Goal: Task Accomplishment & Management: Use online tool/utility

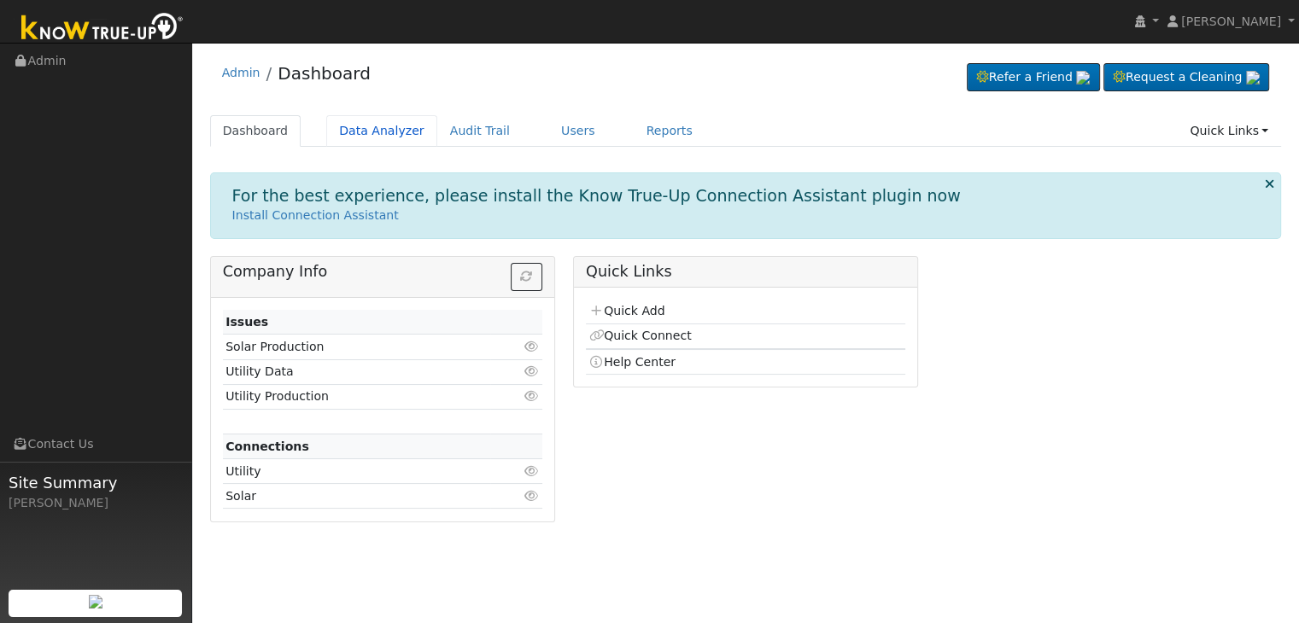
drag, startPoint x: 359, startPoint y: 130, endPoint x: 426, endPoint y: 114, distance: 69.4
click at [359, 130] on link "Data Analyzer" at bounding box center [381, 131] width 111 height 32
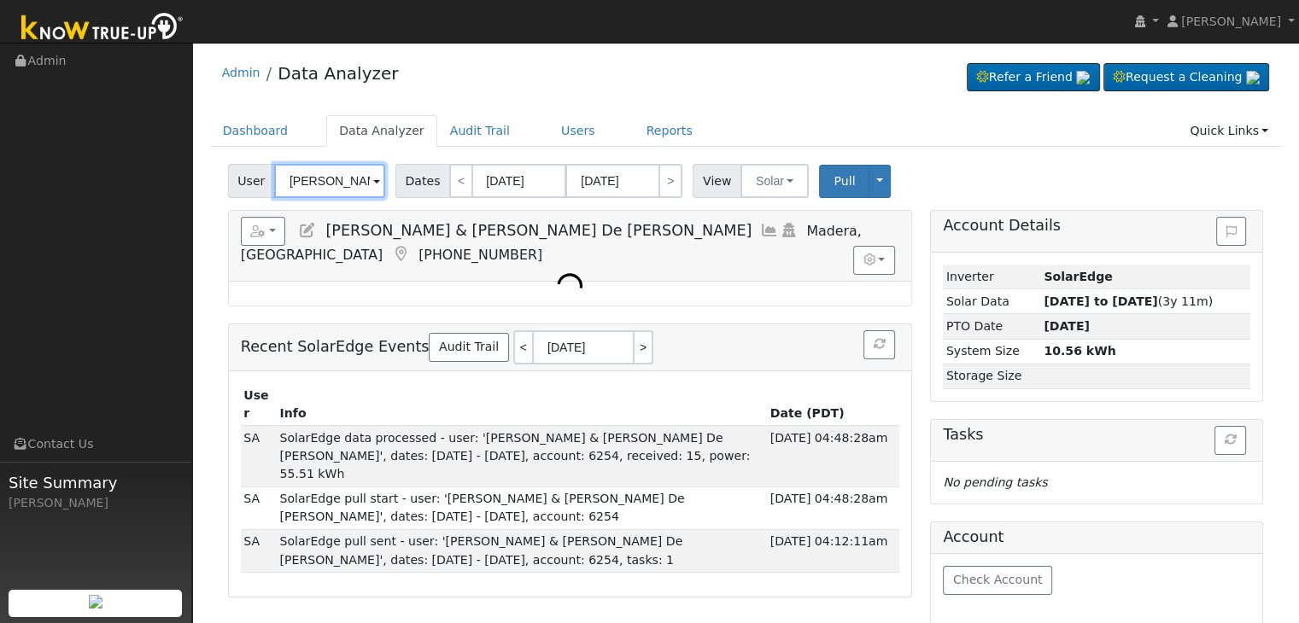
click at [333, 181] on input "[PERSON_NAME] & [PERSON_NAME] De [PERSON_NAME]" at bounding box center [329, 181] width 111 height 34
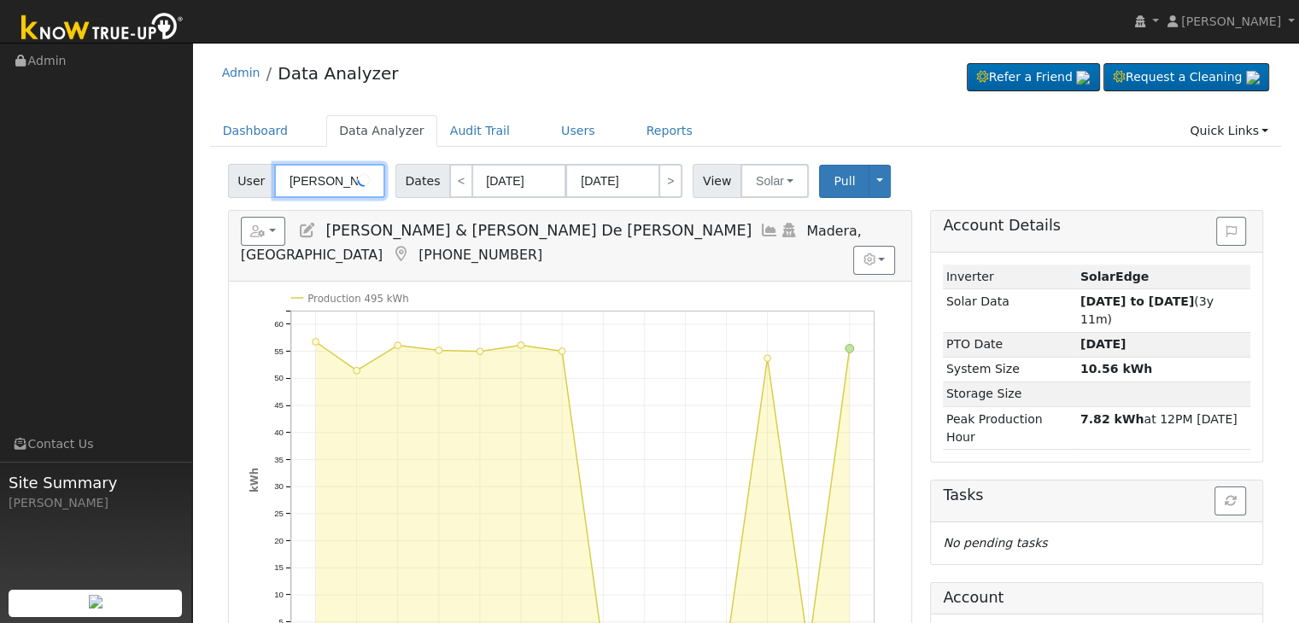
click at [333, 181] on input "Greg & Maria De la Cerda" at bounding box center [329, 181] width 111 height 34
paste input "Carlos Javier Alvarado Cedillos"
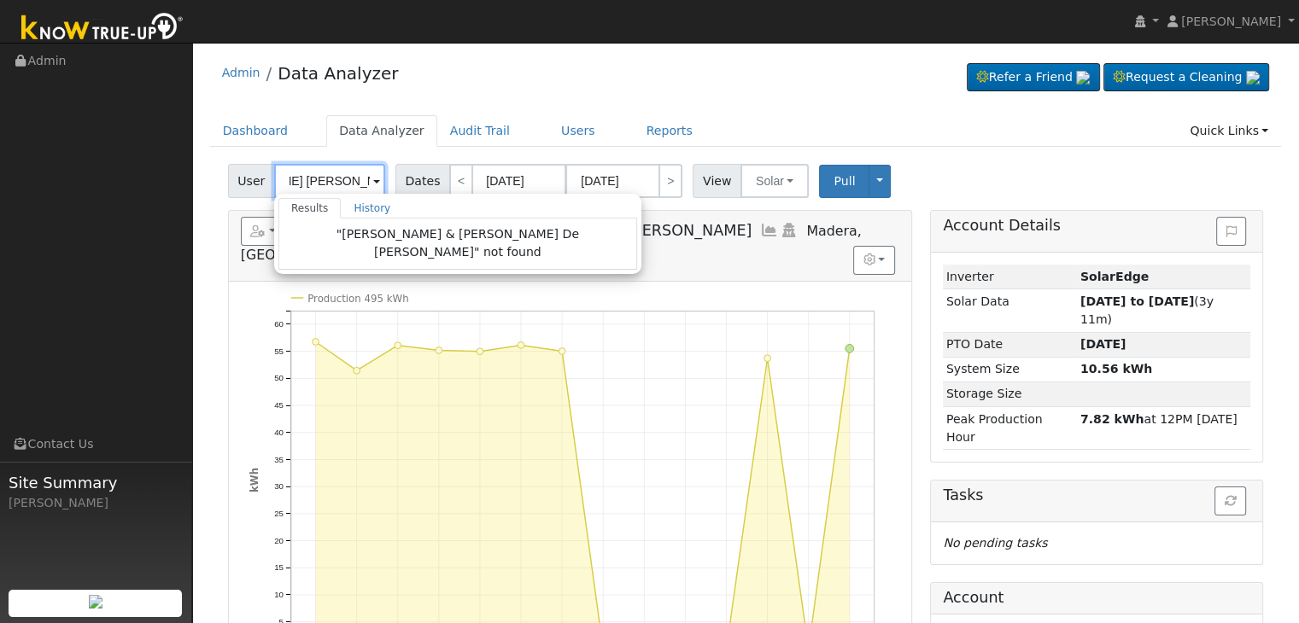
click at [332, 175] on input "Carlos Javier Alvarado Cedillos" at bounding box center [329, 181] width 111 height 34
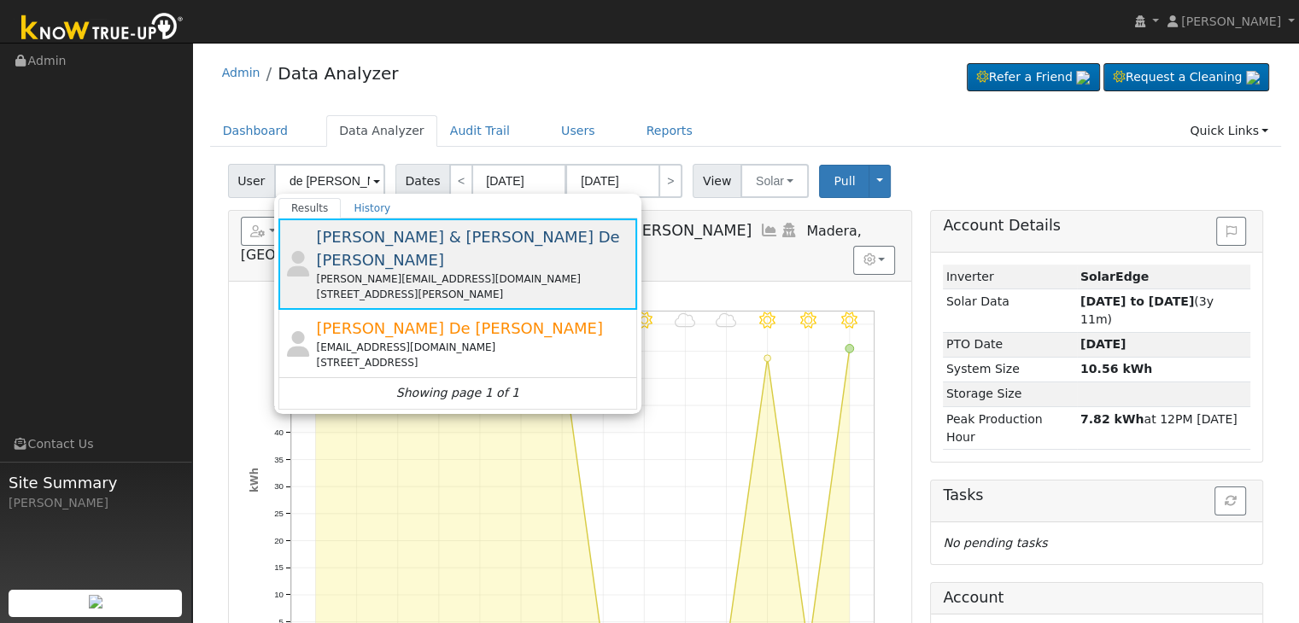
click at [424, 272] on div "greg_delacerda@yahoo.com" at bounding box center [474, 279] width 317 height 15
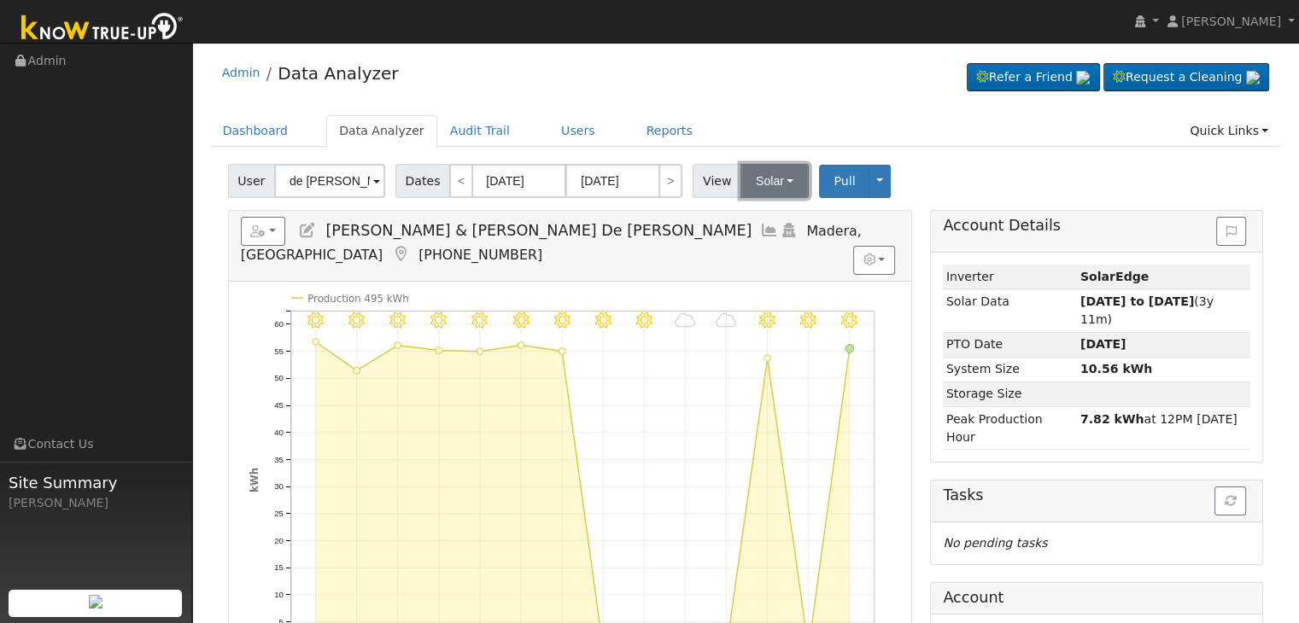
click at [773, 175] on button "Solar" at bounding box center [774, 181] width 68 height 34
click at [763, 215] on link "Utility" at bounding box center [796, 219] width 119 height 24
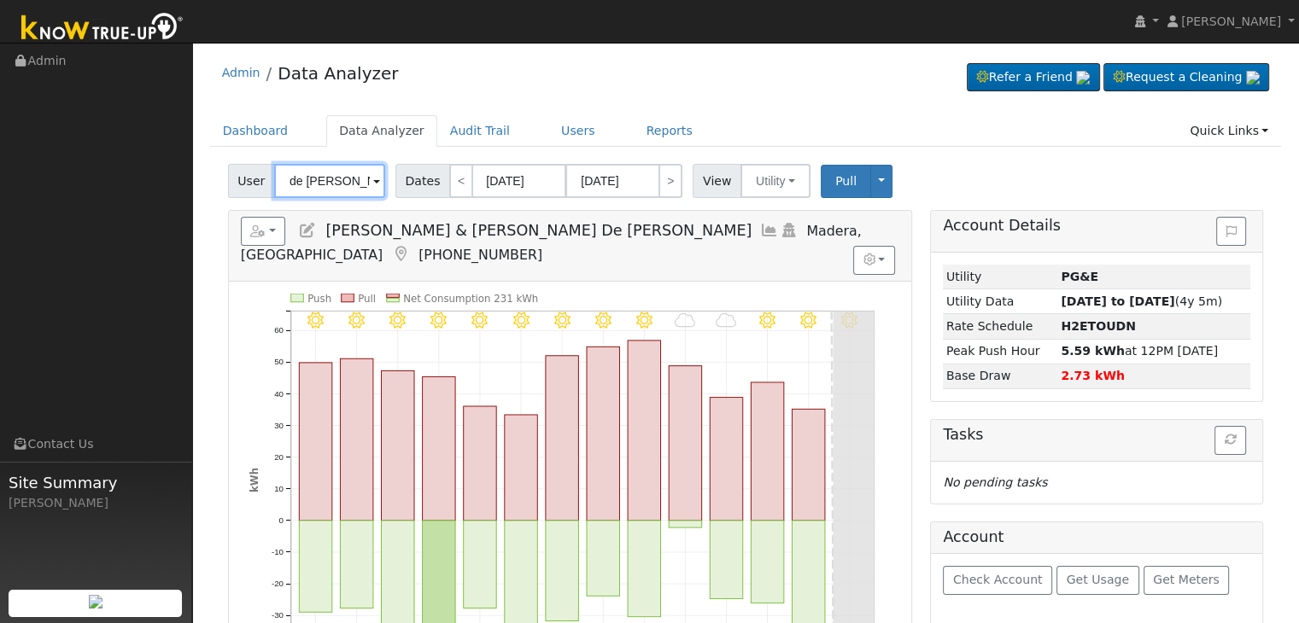
click at [333, 174] on input "de la cerda" at bounding box center [329, 181] width 111 height 34
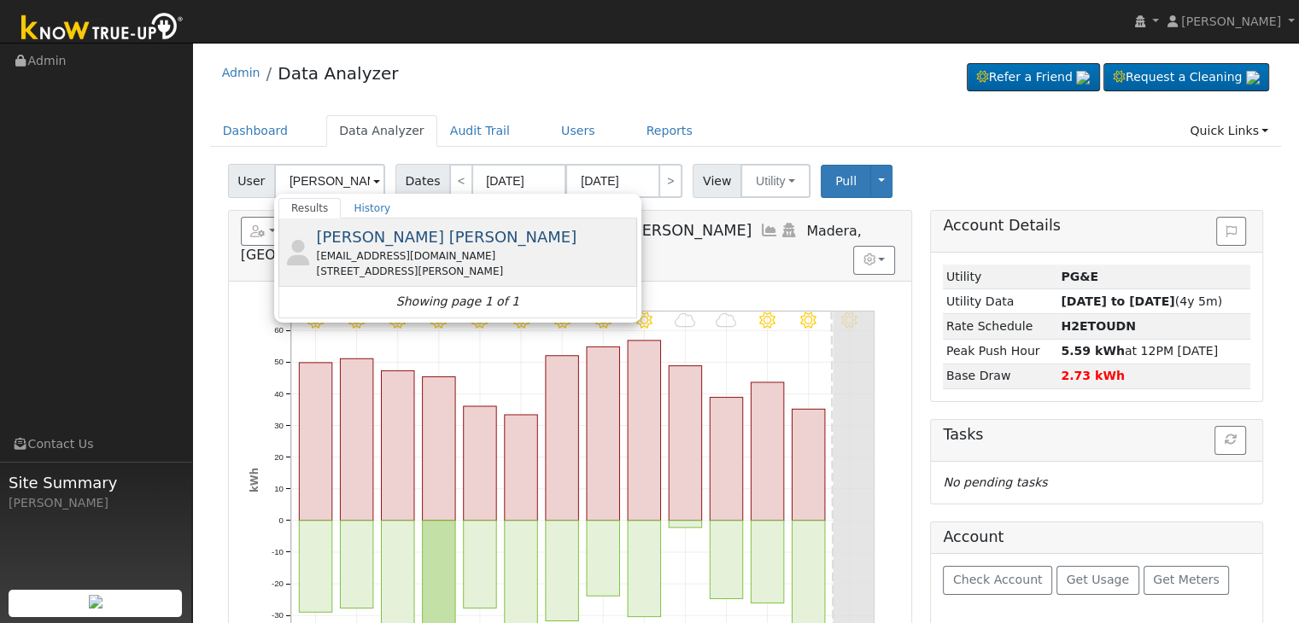
click at [451, 240] on span "Carlos Javier Alvarado Cedillos" at bounding box center [446, 237] width 260 height 18
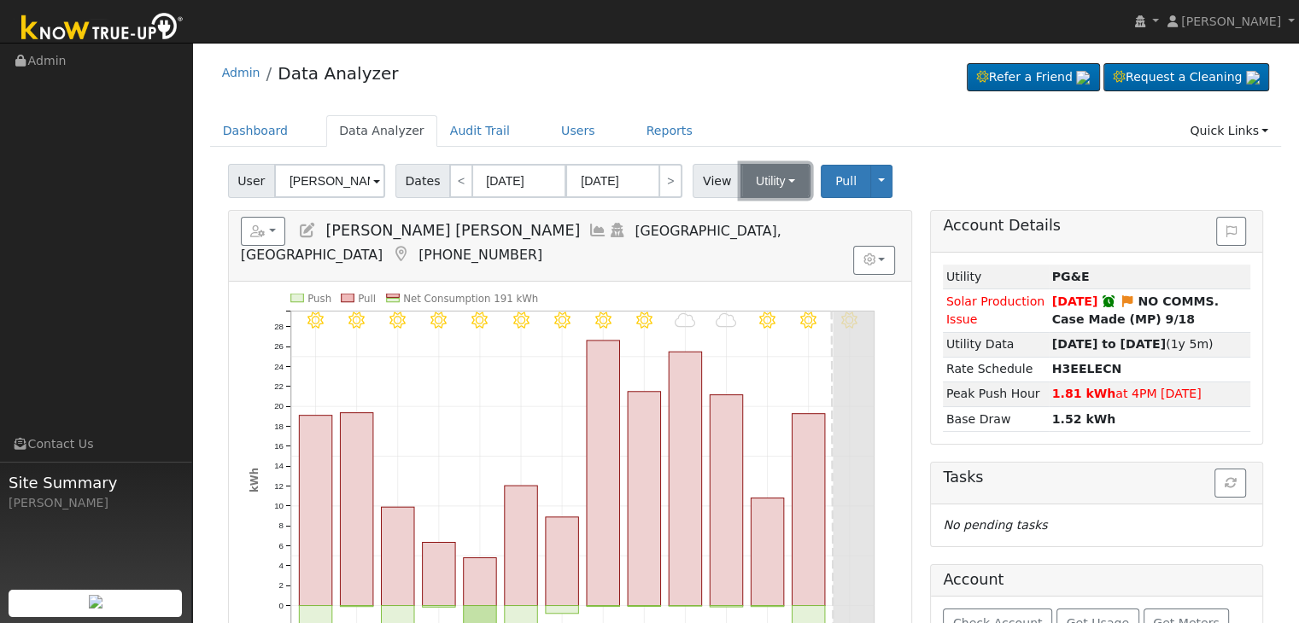
click at [758, 185] on button "Utility" at bounding box center [775, 181] width 70 height 34
click at [757, 240] on link "Solar" at bounding box center [796, 243] width 119 height 24
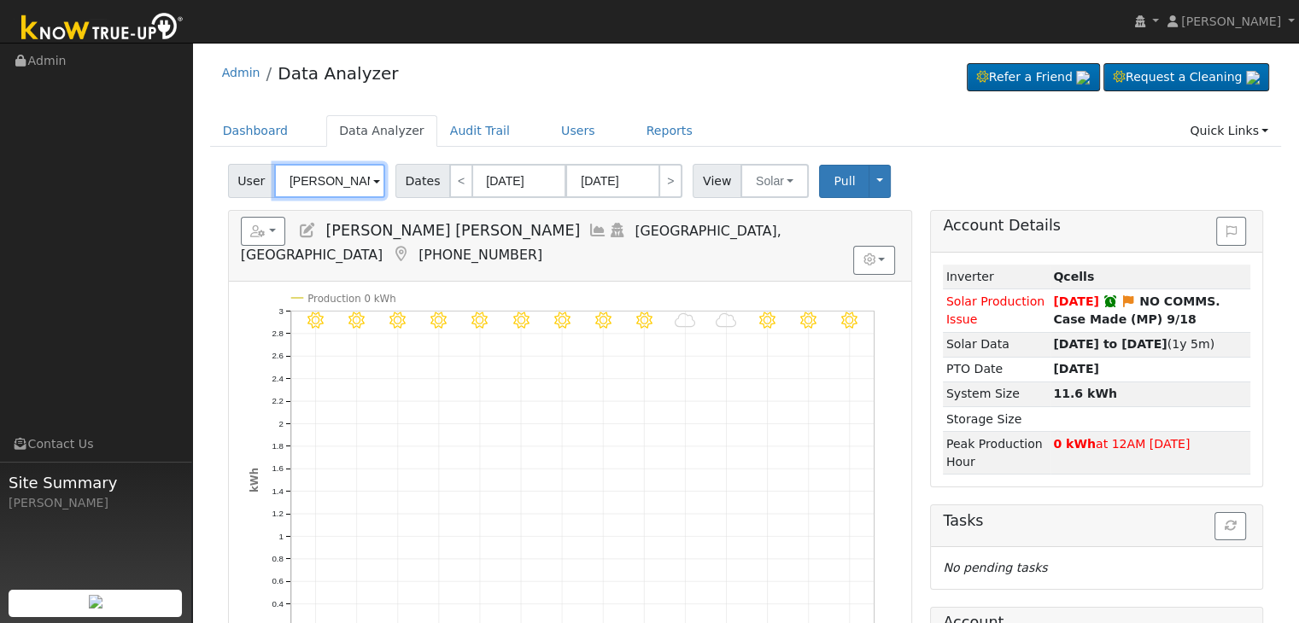
click at [309, 185] on input "Carlos Javier Alvarado Cedillos" at bounding box center [329, 181] width 111 height 34
paste input "Kou and Song Thao"
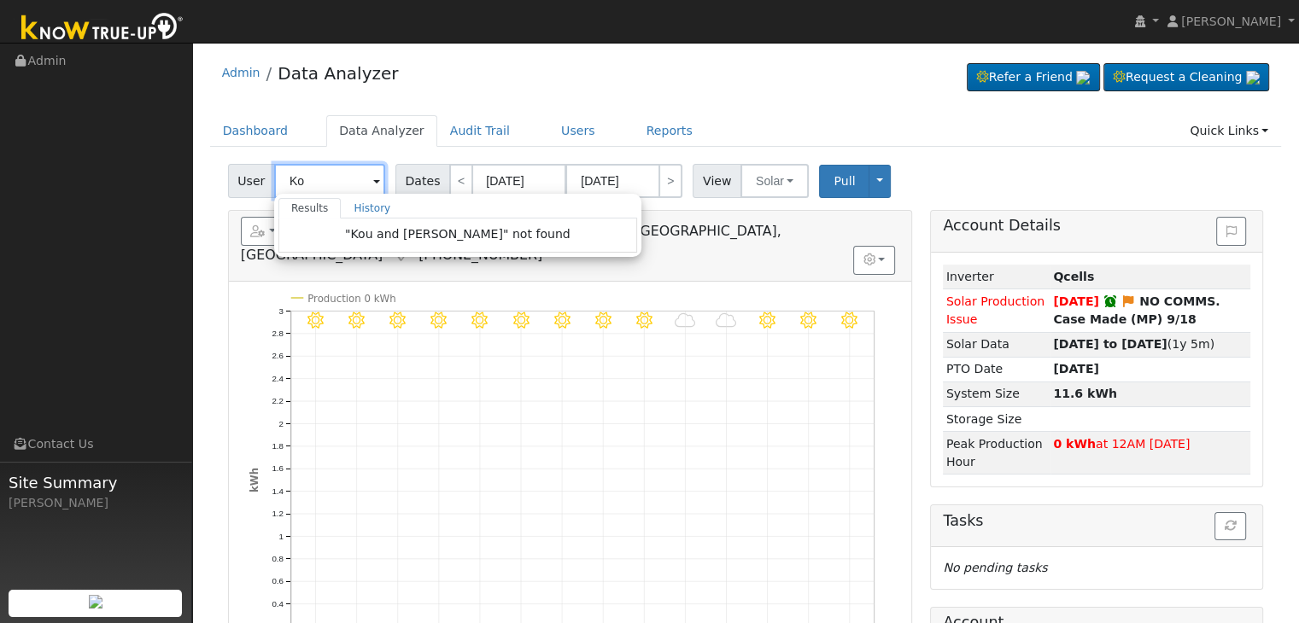
type input "K"
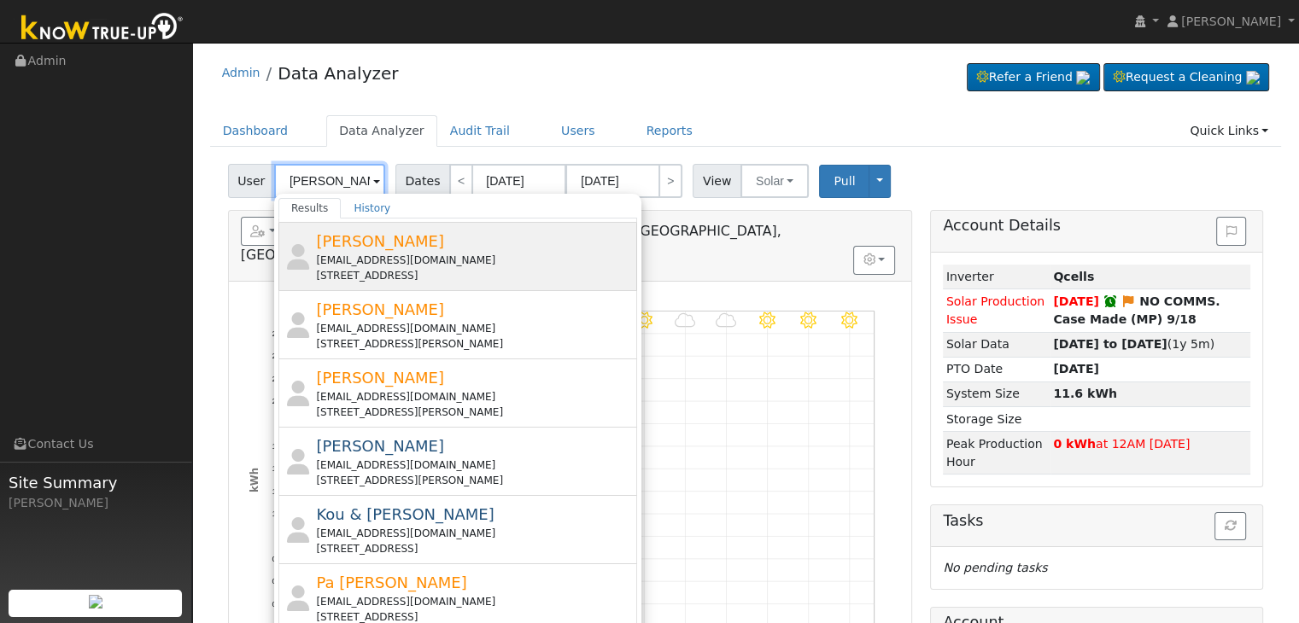
scroll to position [171, 0]
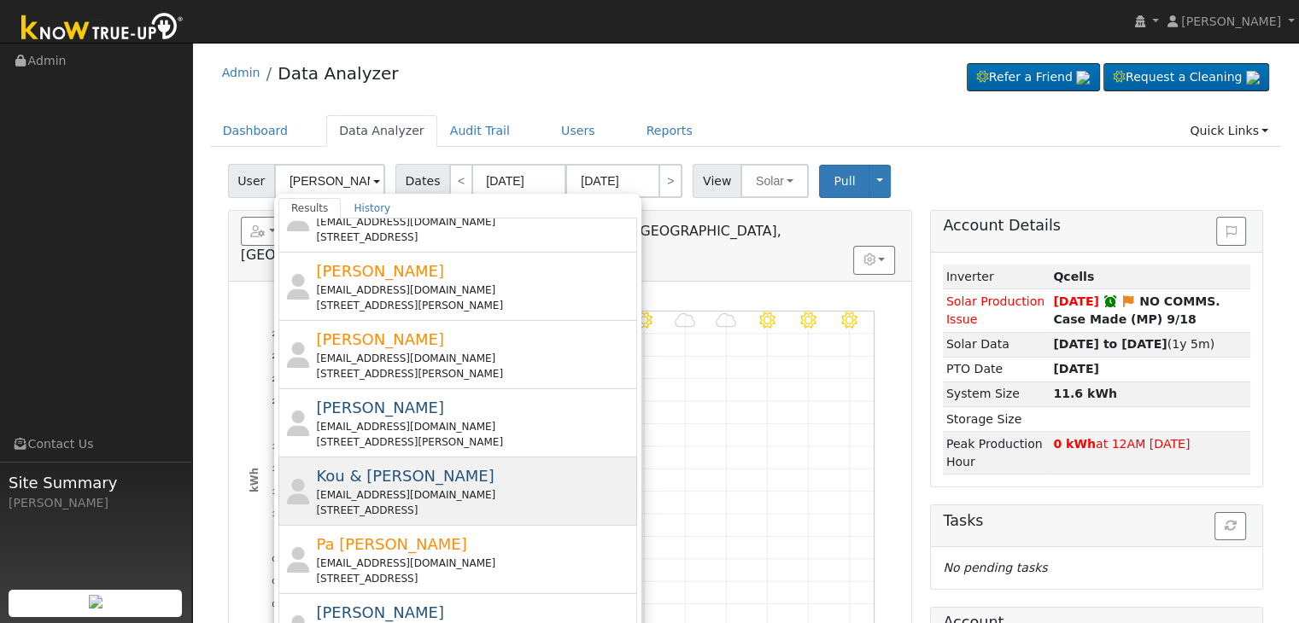
click at [425, 492] on div "alathao13@yahoo.com" at bounding box center [474, 495] width 317 height 15
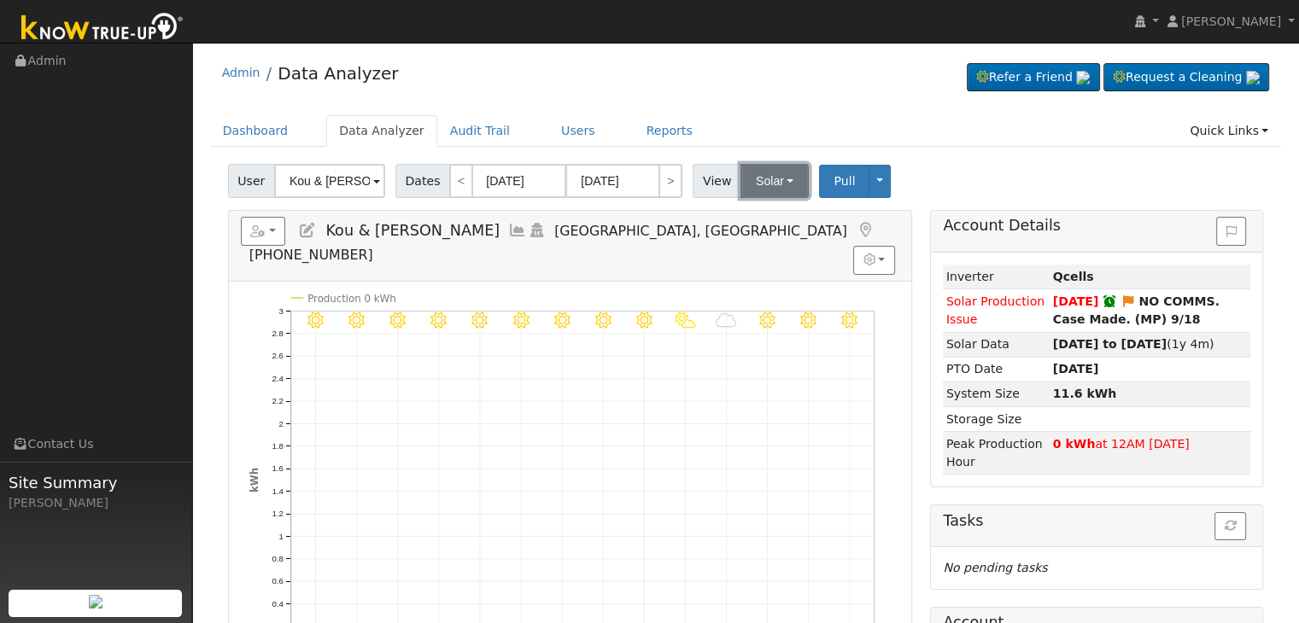
click at [758, 184] on button "Solar" at bounding box center [774, 181] width 68 height 34
click at [761, 219] on link "Utility" at bounding box center [796, 219] width 119 height 24
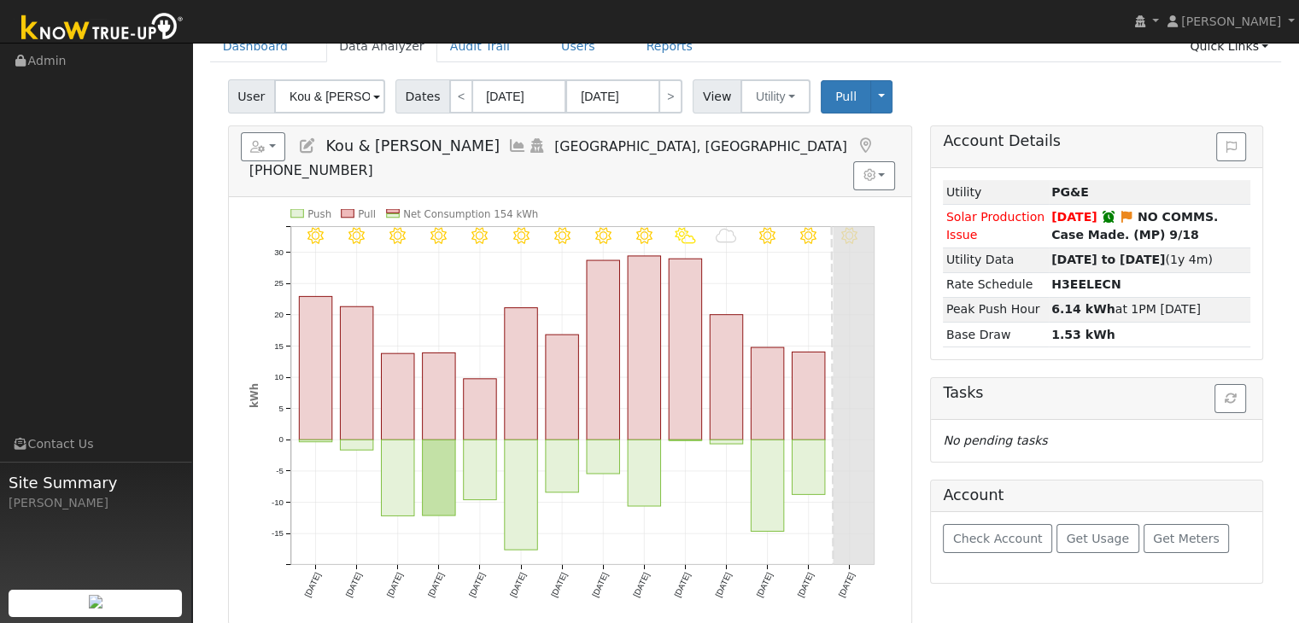
scroll to position [85, 0]
click at [318, 100] on input "Kou & Song Thao" at bounding box center [329, 96] width 111 height 34
paste input "Enrique & Jose Escobar"
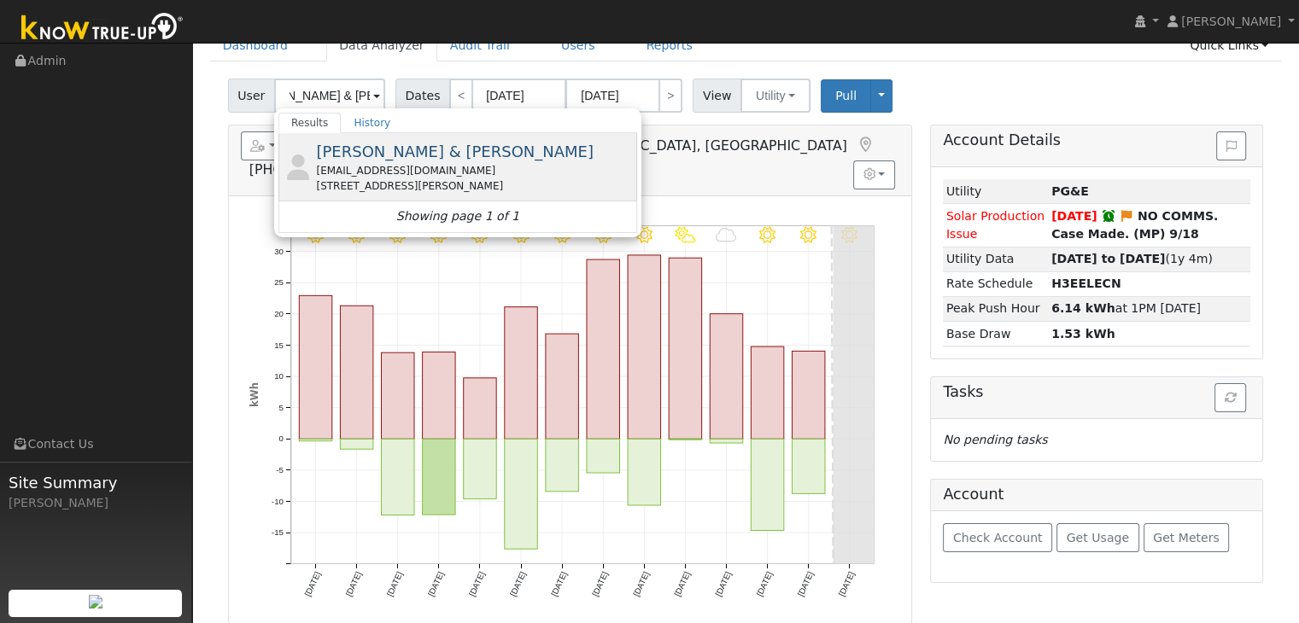
scroll to position [0, 0]
click at [425, 175] on div "escobarenrique962@gmail.com" at bounding box center [474, 170] width 317 height 15
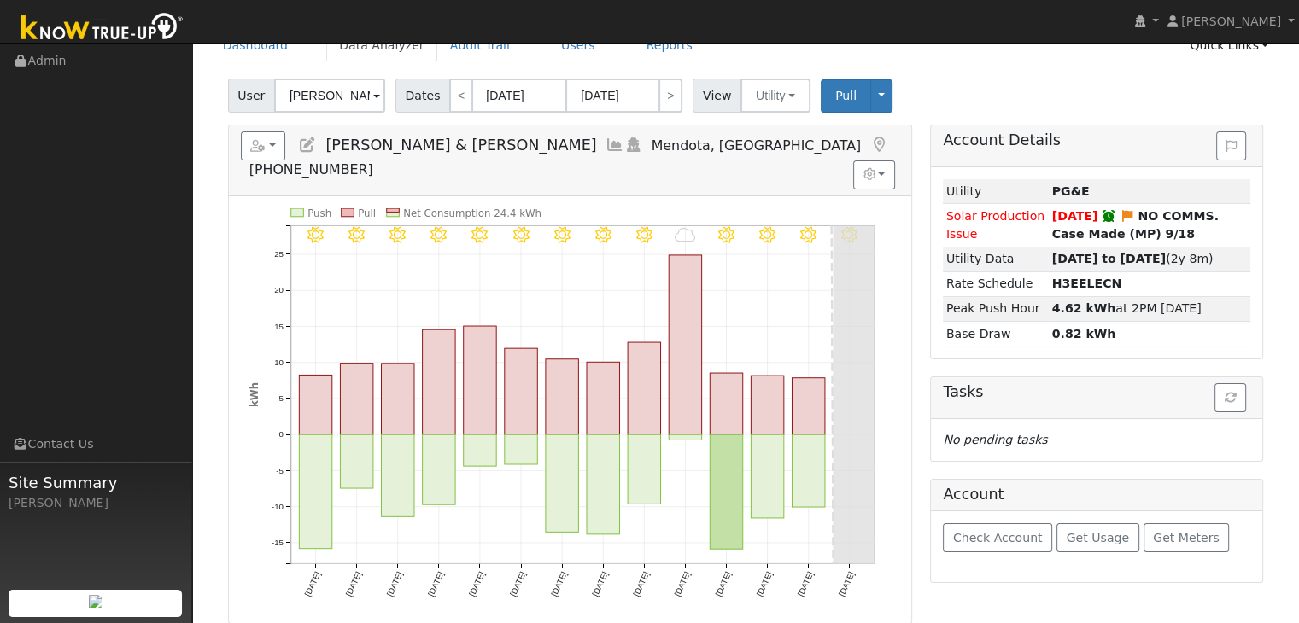
click at [796, 107] on div "View Utility Utility Solar" at bounding box center [754, 96] width 122 height 34
click at [775, 102] on button "Utility" at bounding box center [775, 96] width 70 height 34
click at [772, 134] on link "Utility" at bounding box center [796, 133] width 119 height 24
click at [750, 87] on button "Utility" at bounding box center [775, 96] width 70 height 34
click at [757, 155] on link "Solar" at bounding box center [796, 158] width 119 height 24
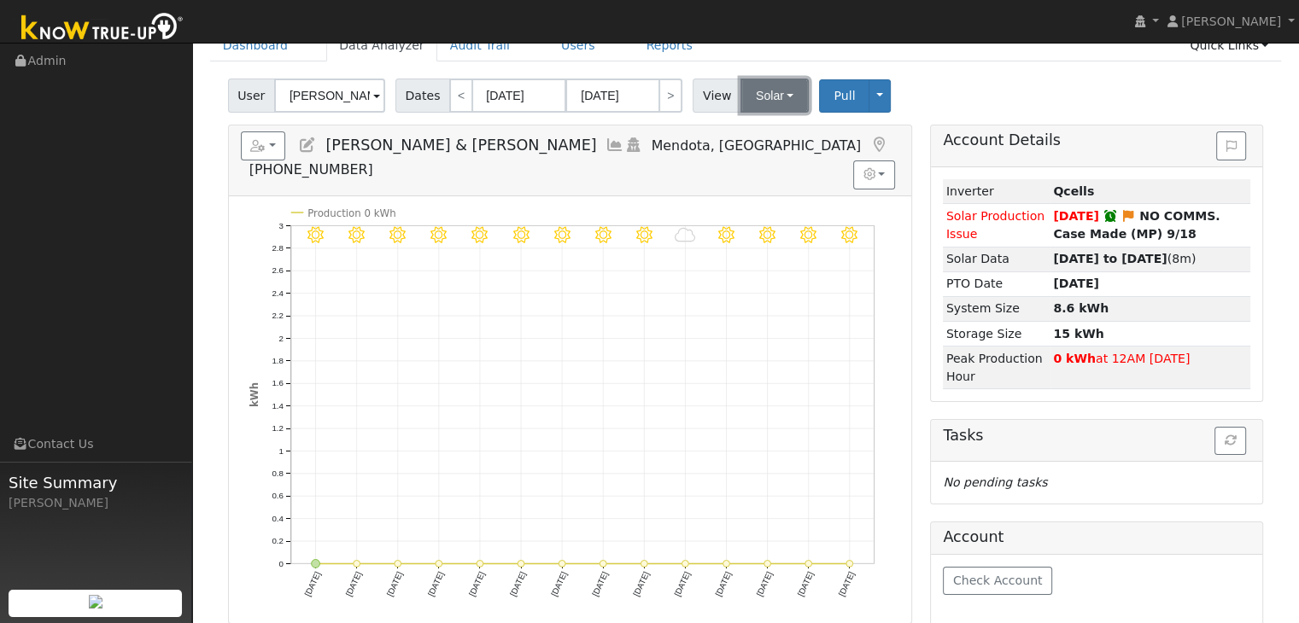
click at [762, 88] on button "Solar" at bounding box center [774, 96] width 68 height 34
click at [767, 116] on ul "Utility Solar" at bounding box center [796, 144] width 120 height 61
drag, startPoint x: 760, startPoint y: 94, endPoint x: 775, endPoint y: 155, distance: 62.6
click at [761, 95] on button "Solar" at bounding box center [774, 96] width 68 height 34
click at [762, 130] on link "Utility" at bounding box center [796, 133] width 119 height 24
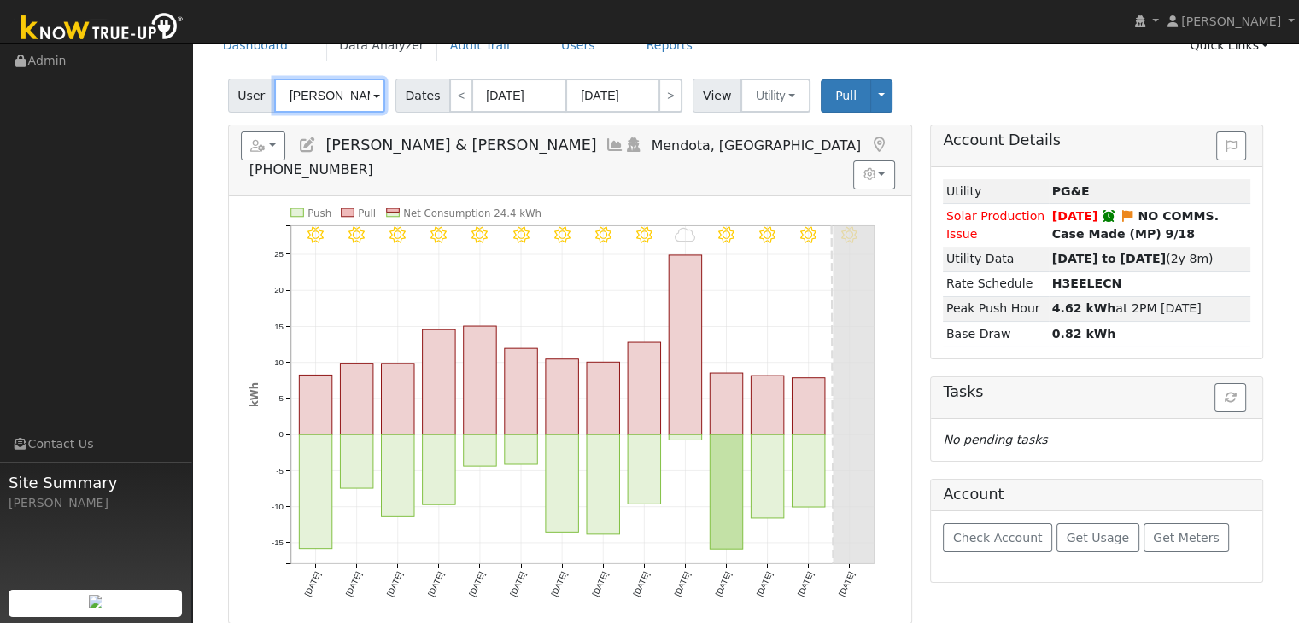
click at [311, 91] on input "Enrique & Jose Escobar" at bounding box center [329, 96] width 111 height 34
paste input "Felipe Hidalgo"
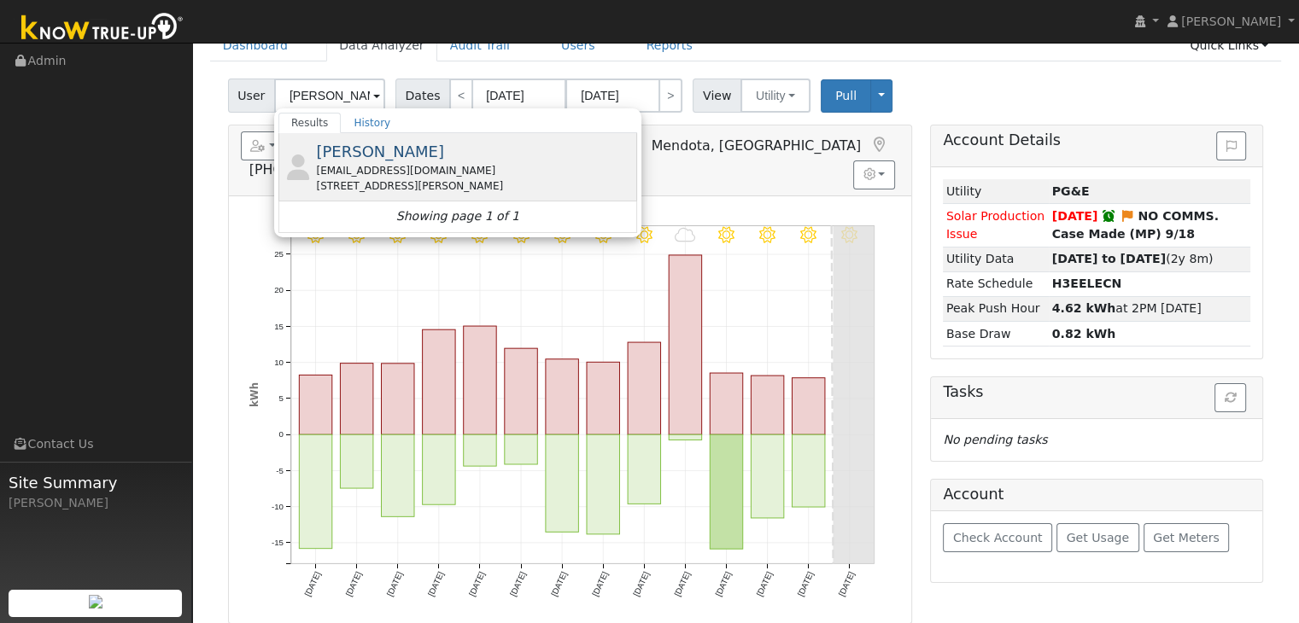
click at [450, 173] on div "felipehidalgo795@gmail.com" at bounding box center [474, 170] width 317 height 15
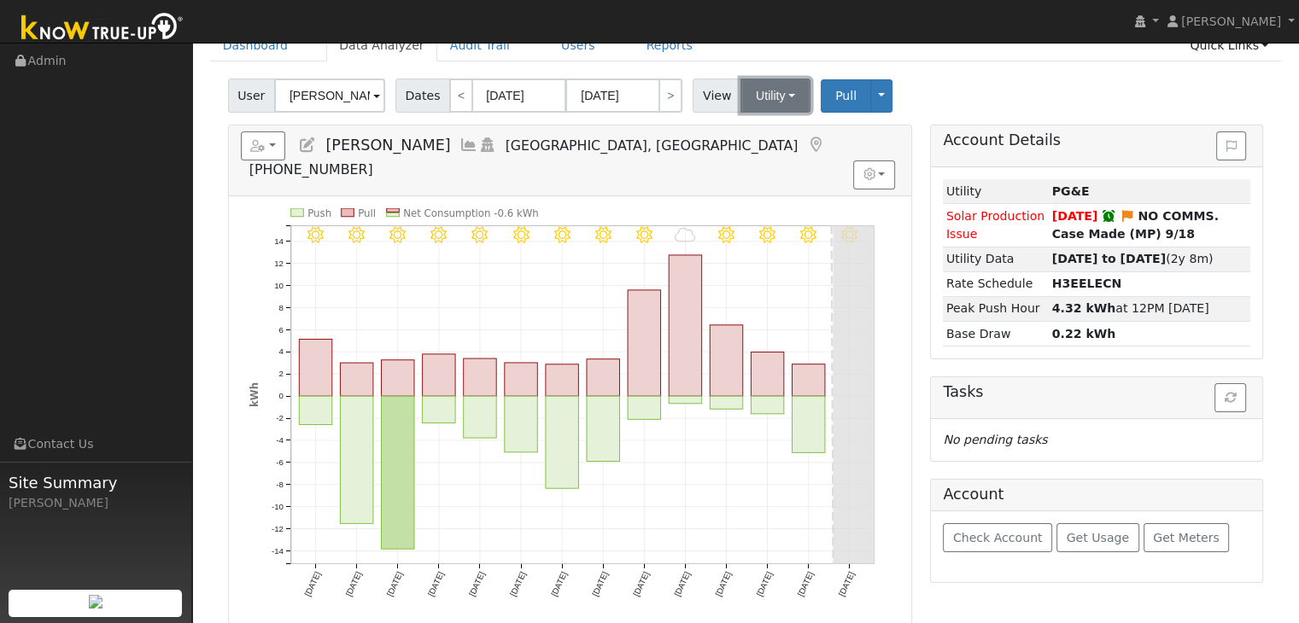
click at [746, 85] on button "Utility" at bounding box center [775, 96] width 70 height 34
click at [762, 149] on link "Solar" at bounding box center [796, 158] width 119 height 24
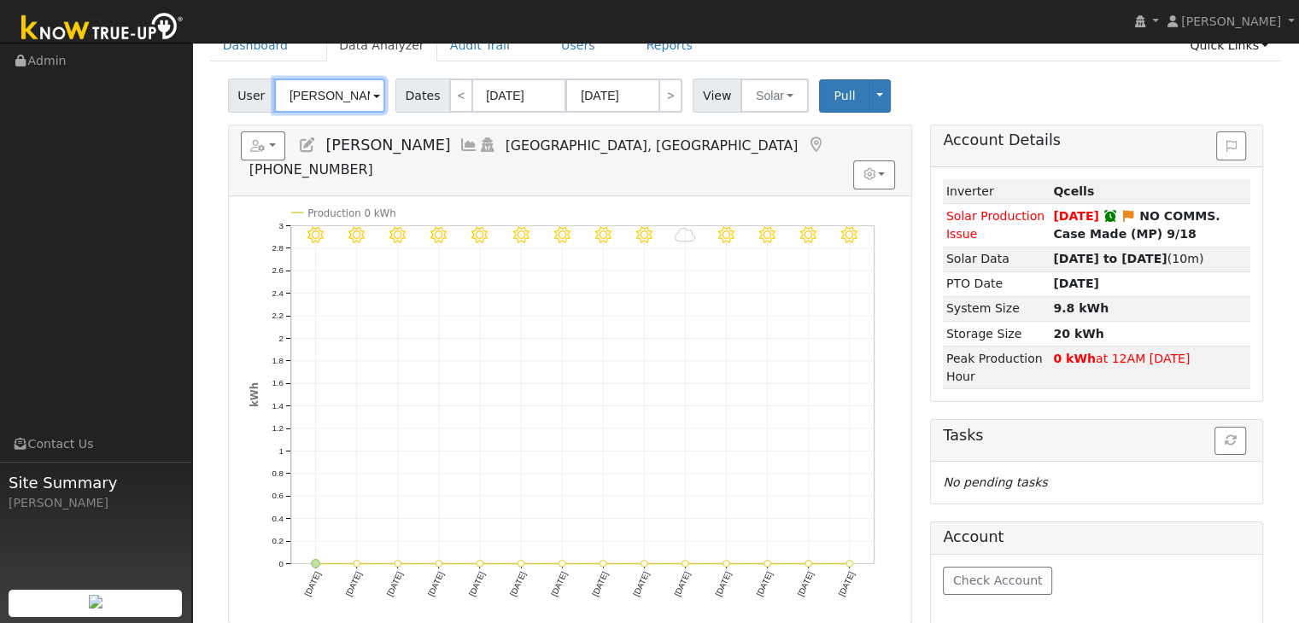
click at [313, 94] on input "Felipe Hidalgo" at bounding box center [329, 96] width 111 height 34
paste input "Alfonso Servin"
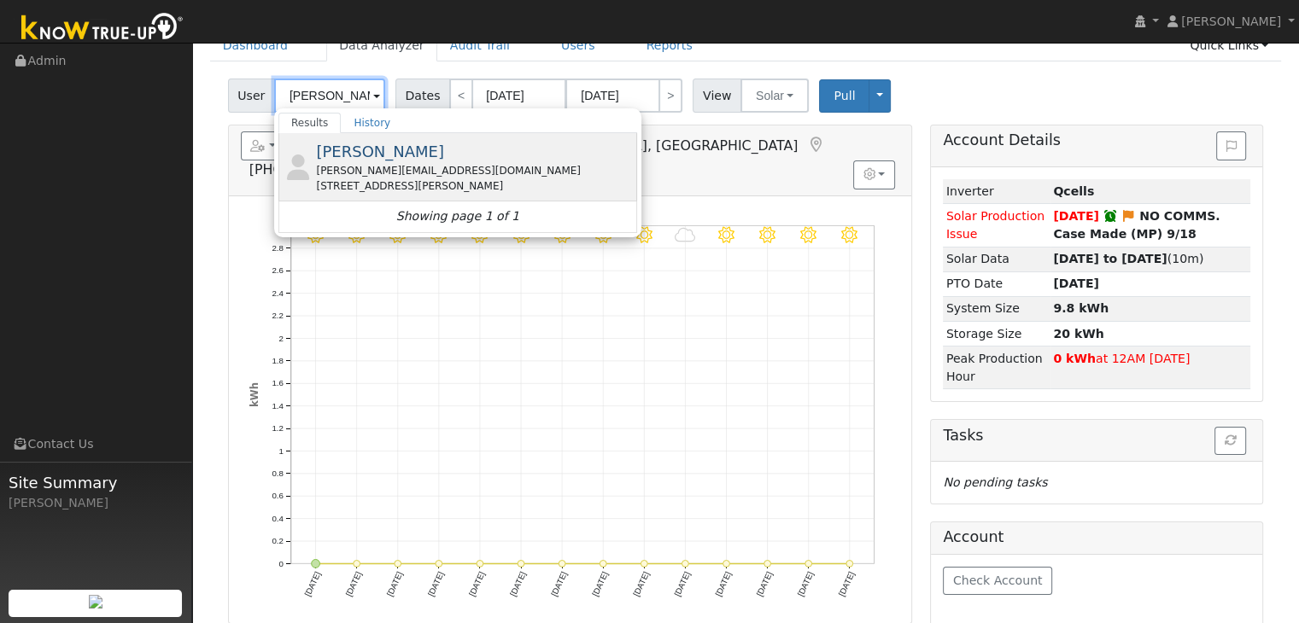
type input "Alfonso Servin"
click at [398, 158] on span "Alfonso Servin" at bounding box center [380, 152] width 128 height 18
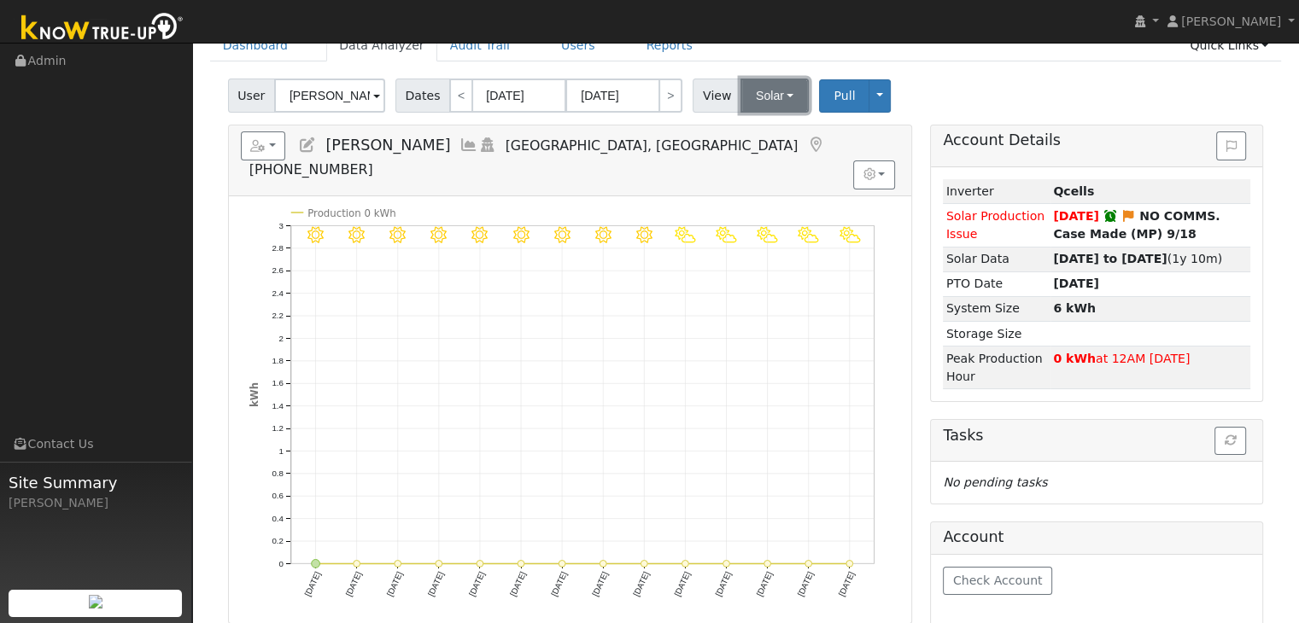
click at [749, 100] on button "Solar" at bounding box center [774, 96] width 68 height 34
click at [748, 131] on link "Utility" at bounding box center [796, 133] width 119 height 24
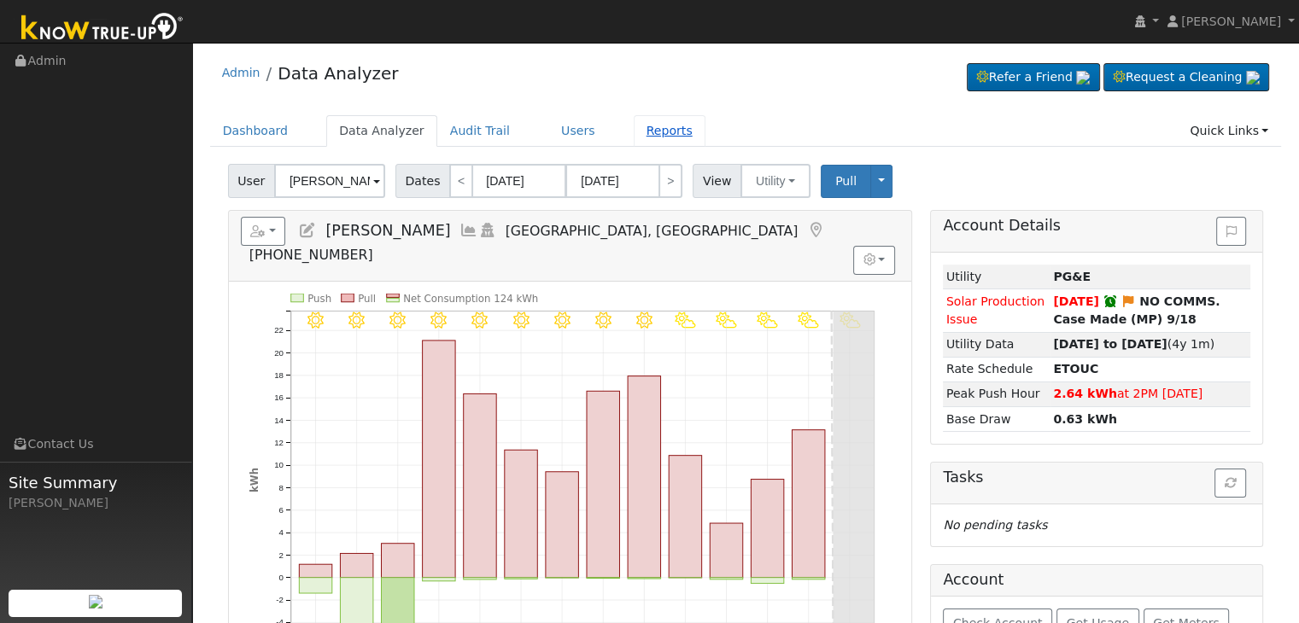
click at [634, 139] on link "Reports" at bounding box center [670, 131] width 72 height 32
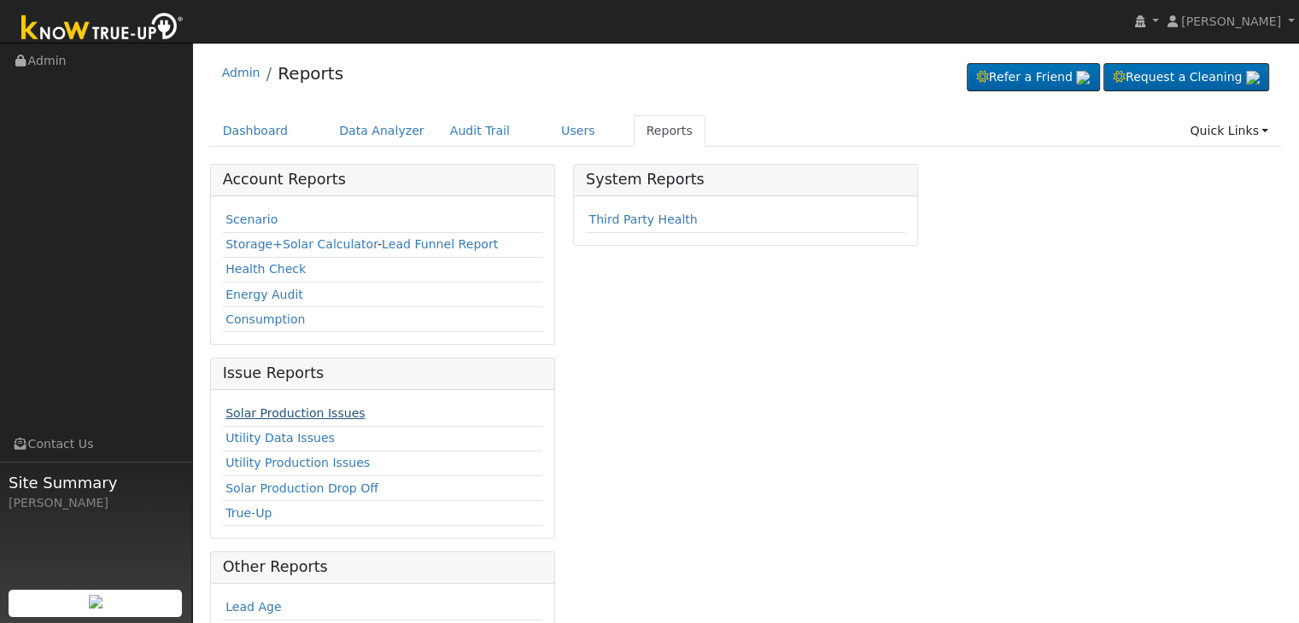
click at [325, 411] on link "Solar Production Issues" at bounding box center [294, 414] width 139 height 14
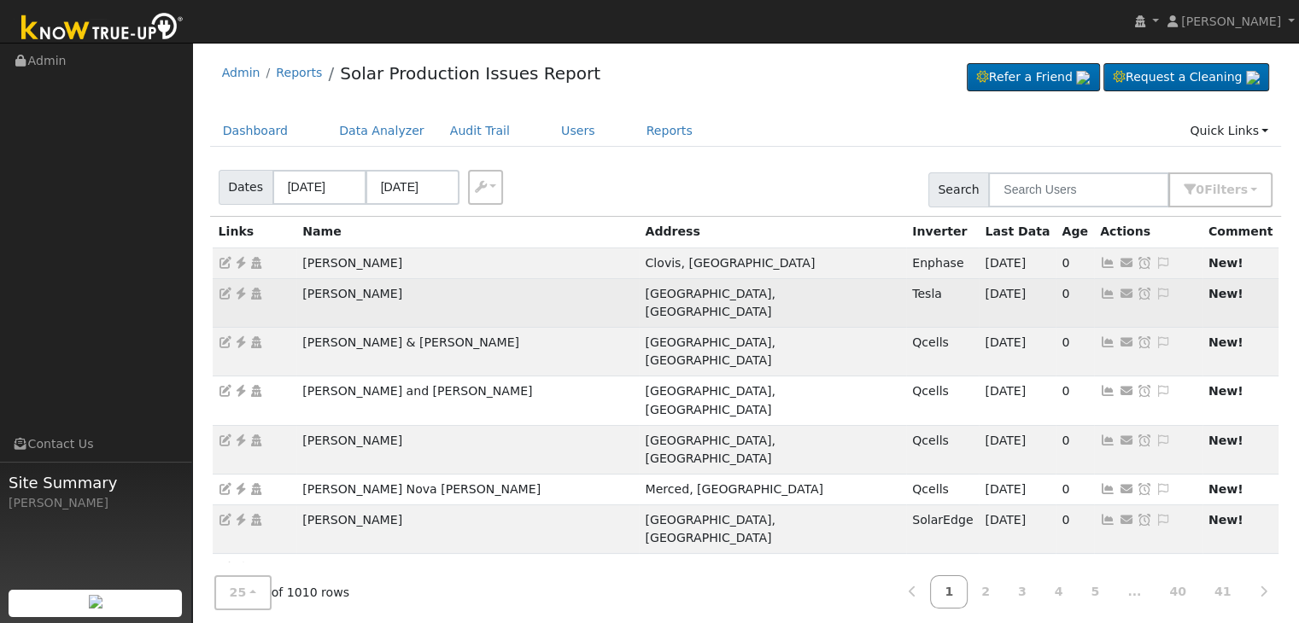
click at [1056, 291] on td "0" at bounding box center [1075, 302] width 38 height 49
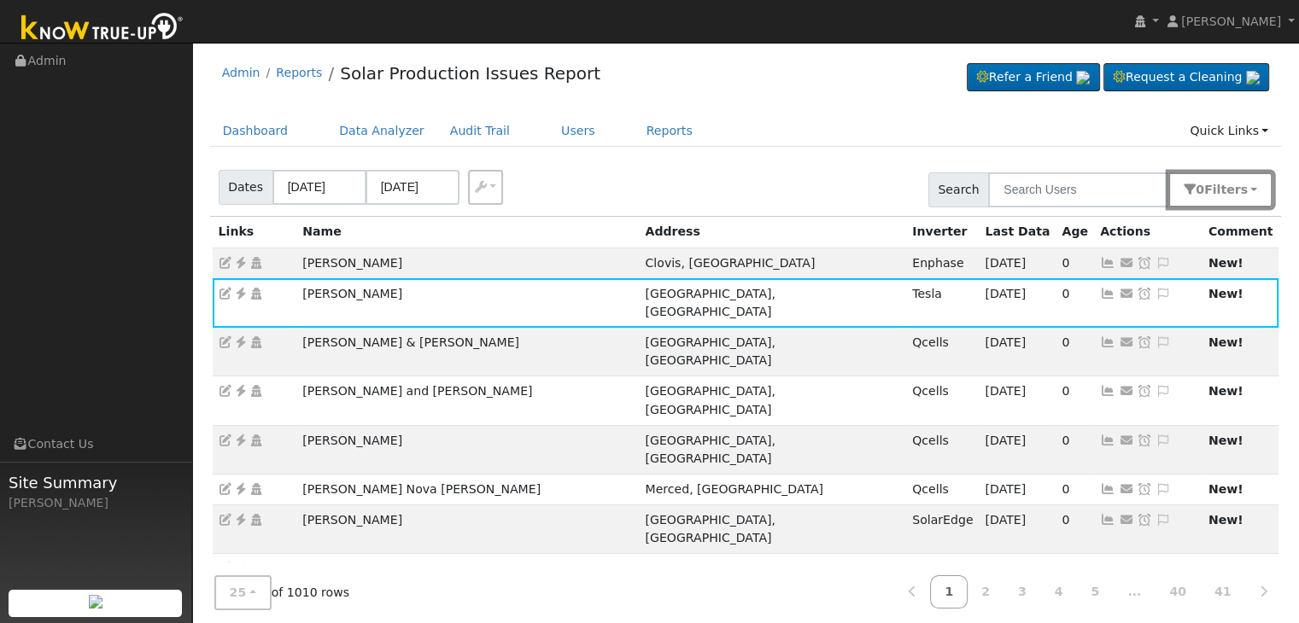
click at [1249, 192] on button "0 Filter s" at bounding box center [1220, 190] width 104 height 35
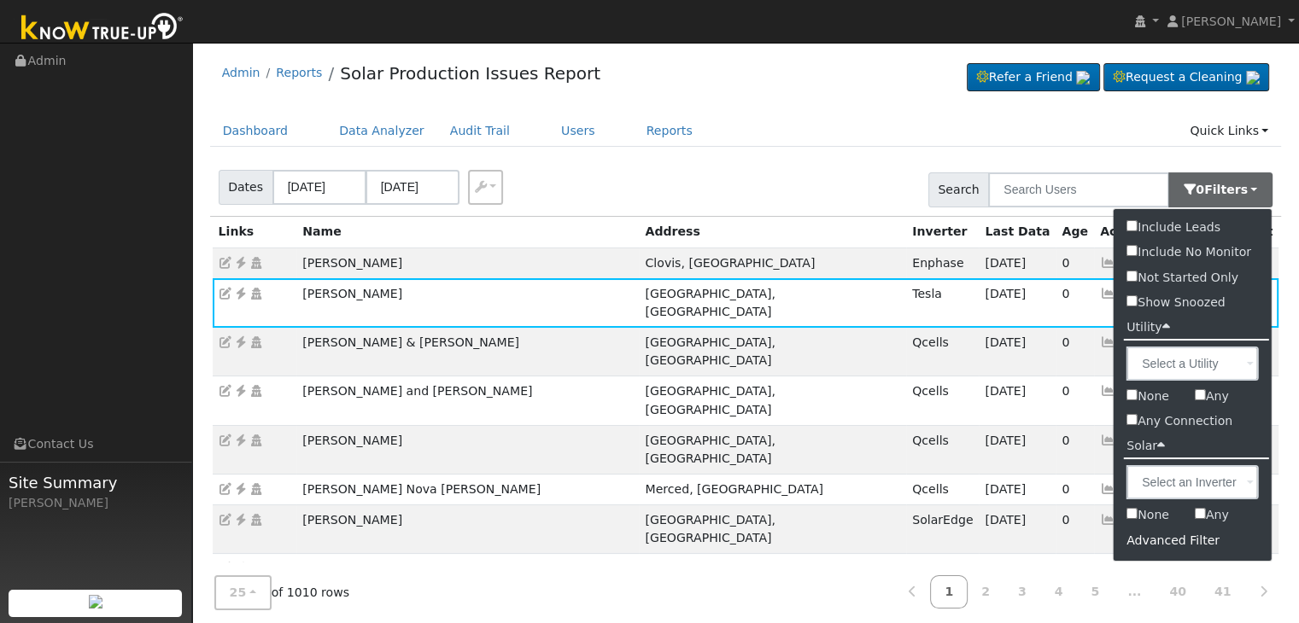
click at [1161, 538] on div "Advanced Filter" at bounding box center [1193, 541] width 158 height 26
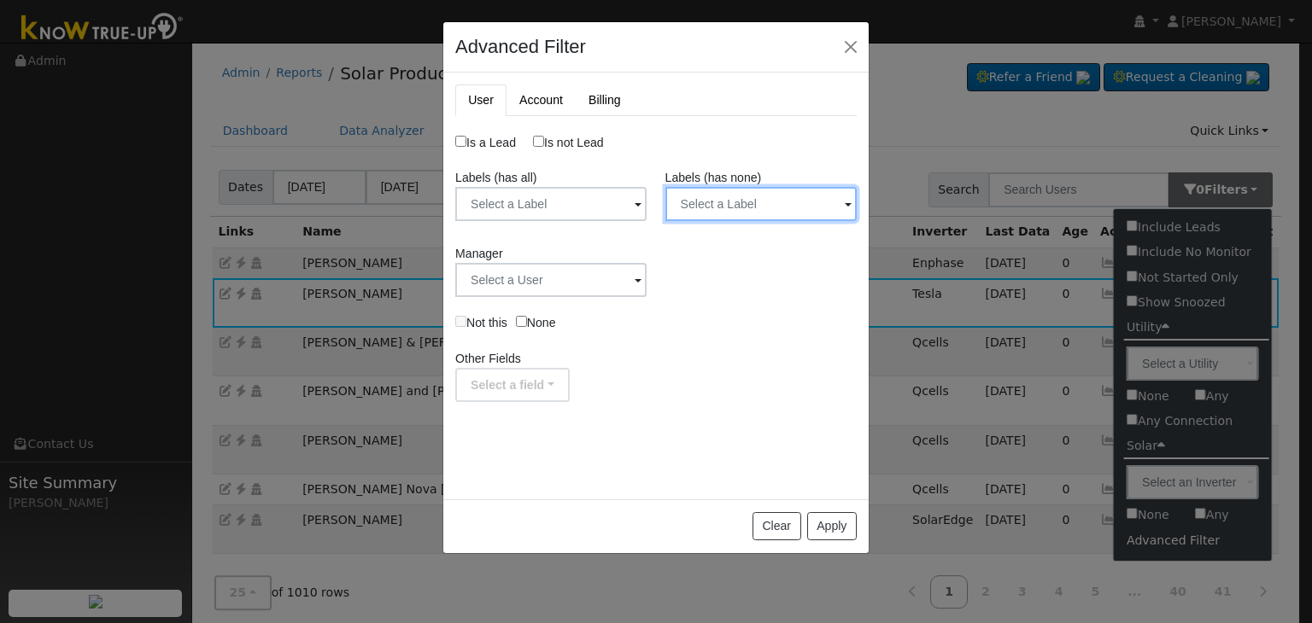
click at [786, 208] on input "text" at bounding box center [760, 204] width 191 height 34
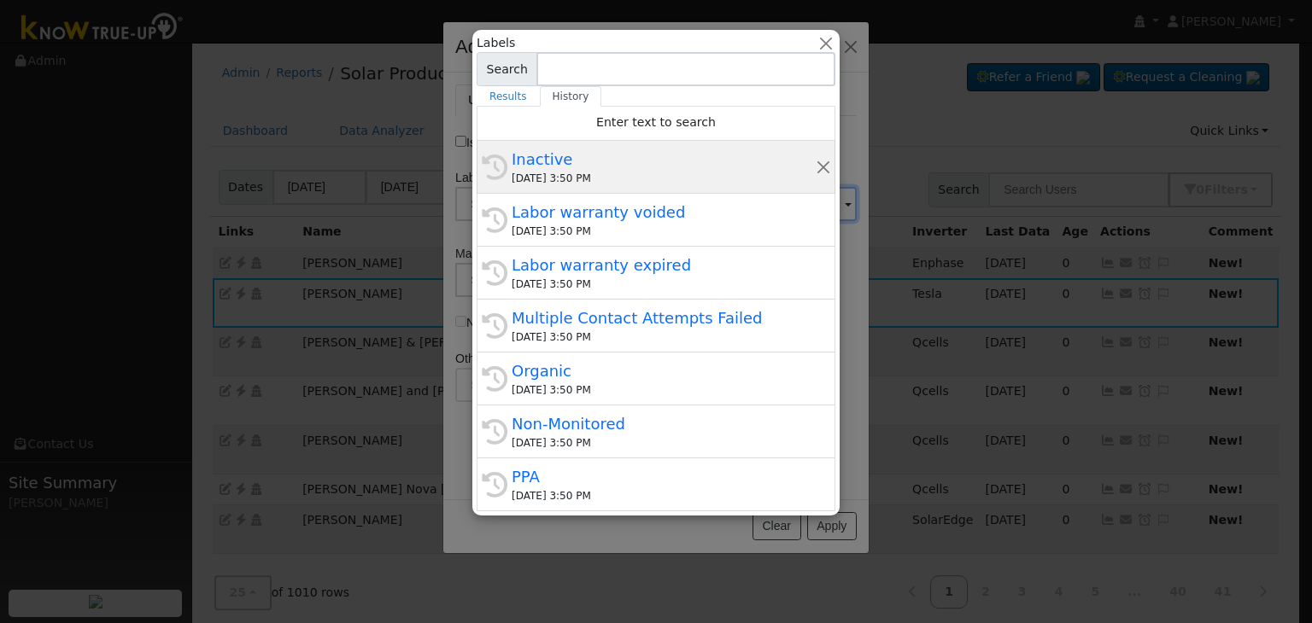
click at [651, 161] on div "Inactive" at bounding box center [664, 159] width 304 height 23
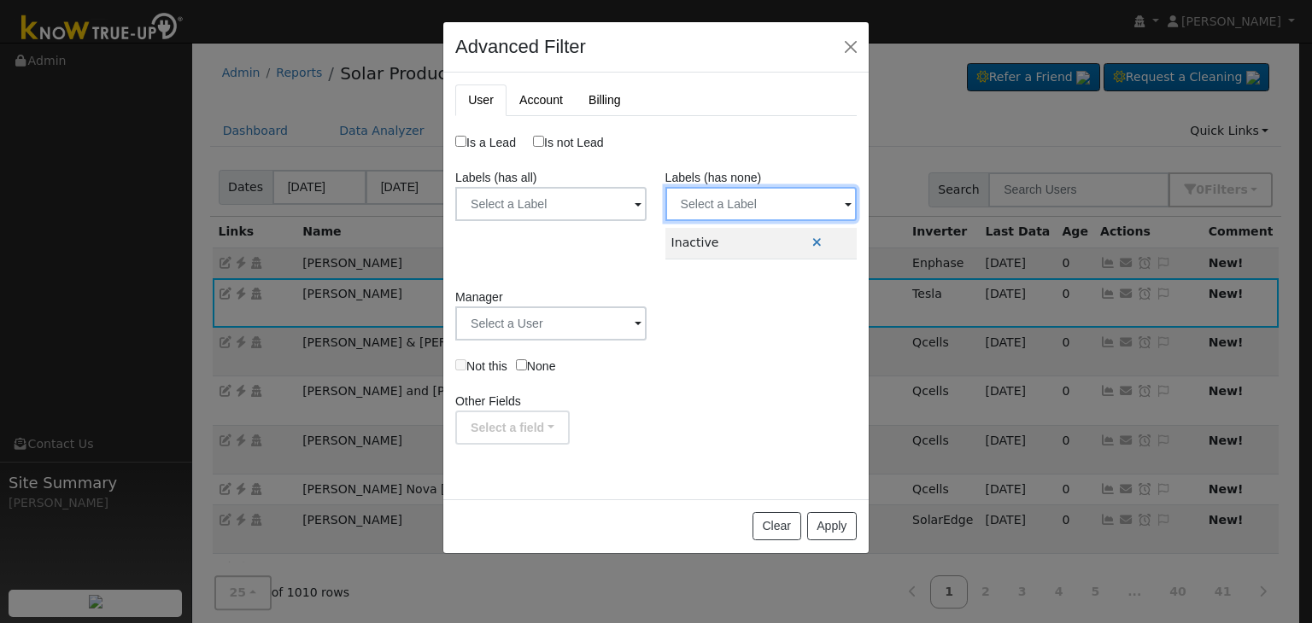
click at [778, 196] on input "text" at bounding box center [760, 204] width 191 height 34
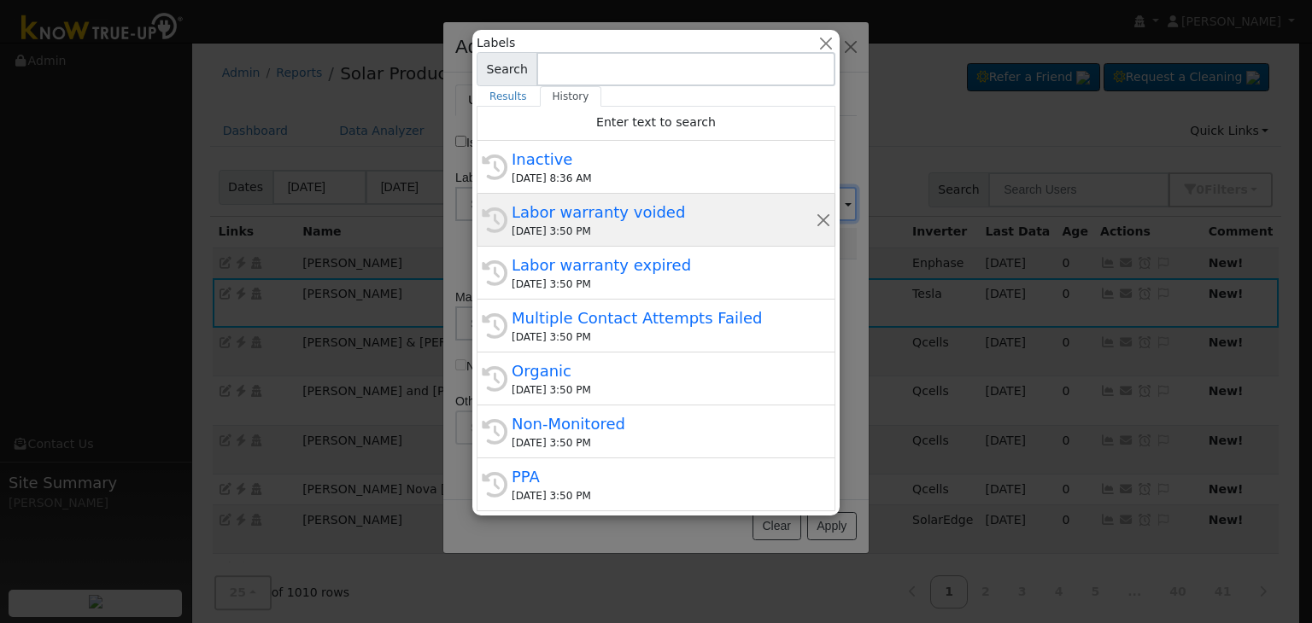
click at [614, 219] on div "Labor warranty voided" at bounding box center [664, 212] width 304 height 23
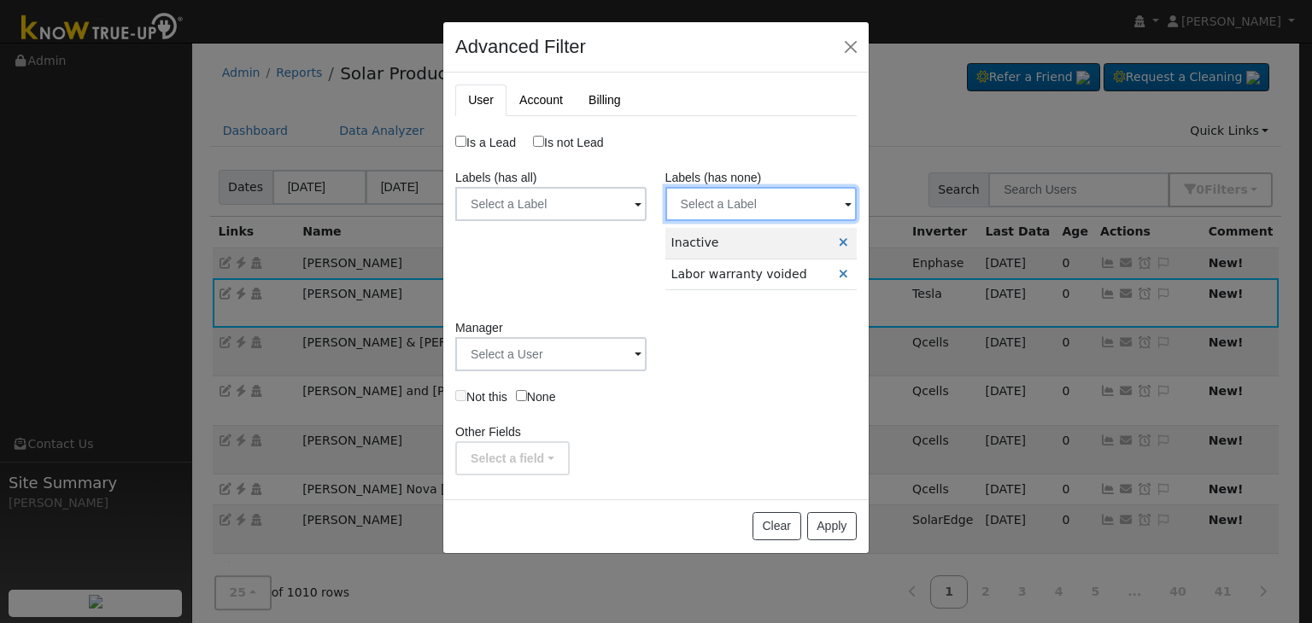
click at [766, 208] on input "text" at bounding box center [760, 204] width 191 height 34
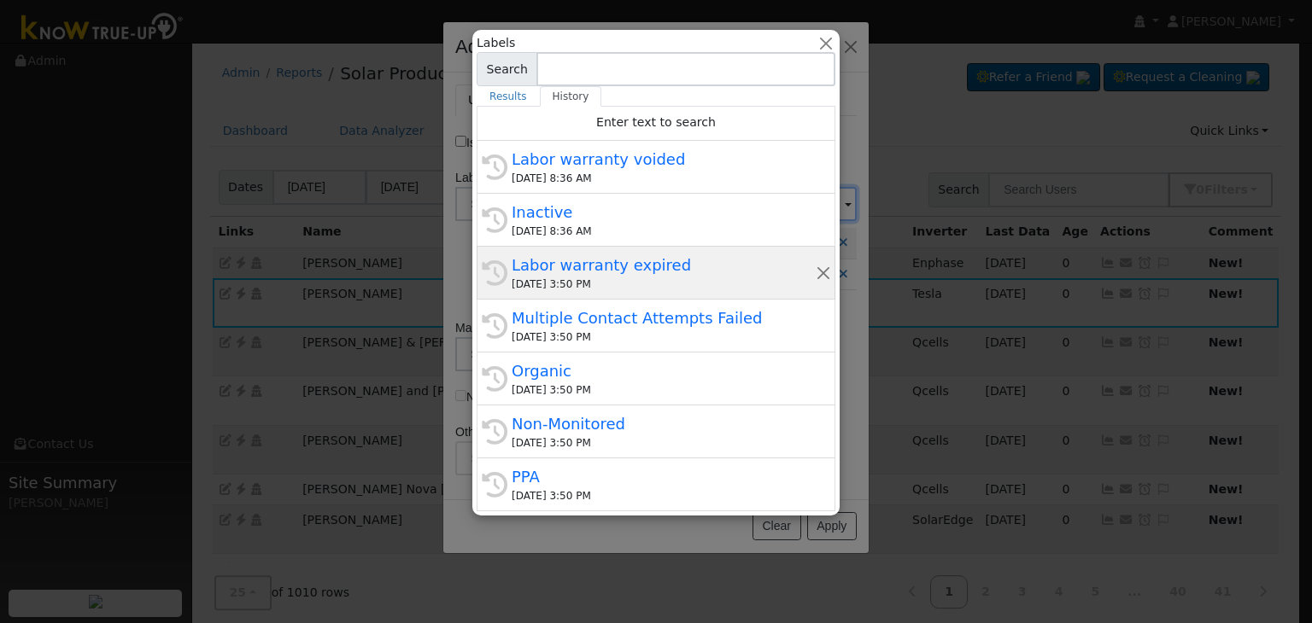
click at [625, 281] on div "09/22/2025 3:50 PM" at bounding box center [664, 284] width 304 height 15
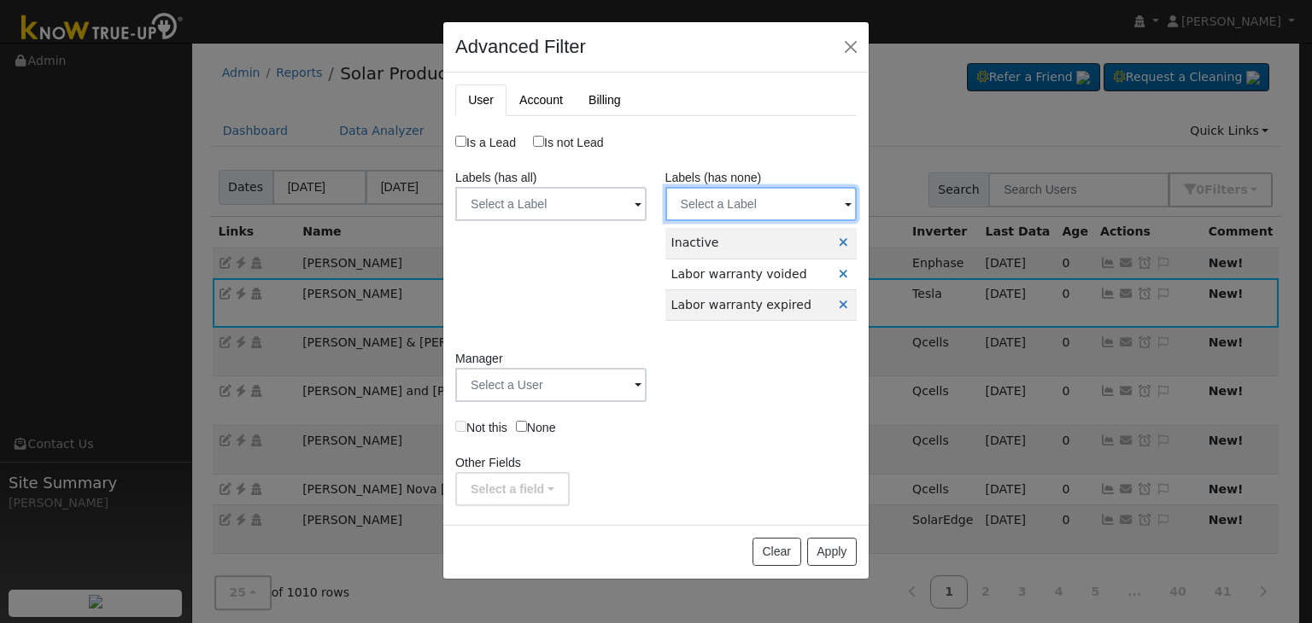
click at [780, 202] on input "text" at bounding box center [760, 204] width 191 height 34
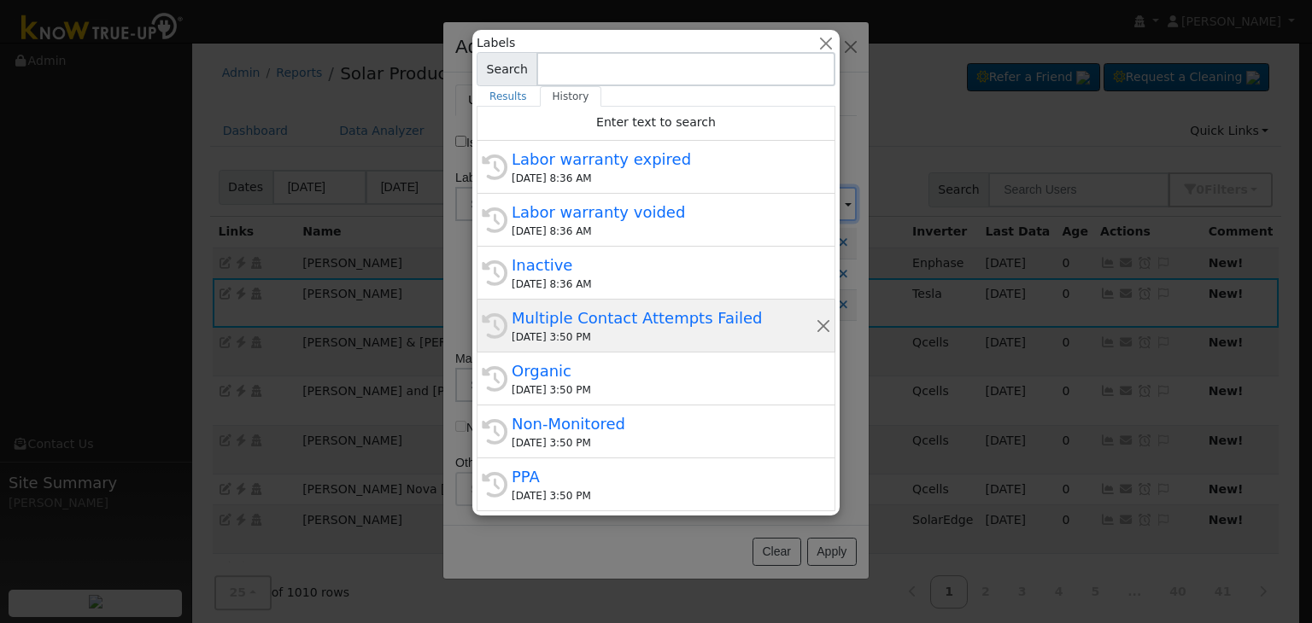
click at [576, 325] on div "Multiple Contact Attempts Failed" at bounding box center [664, 318] width 304 height 23
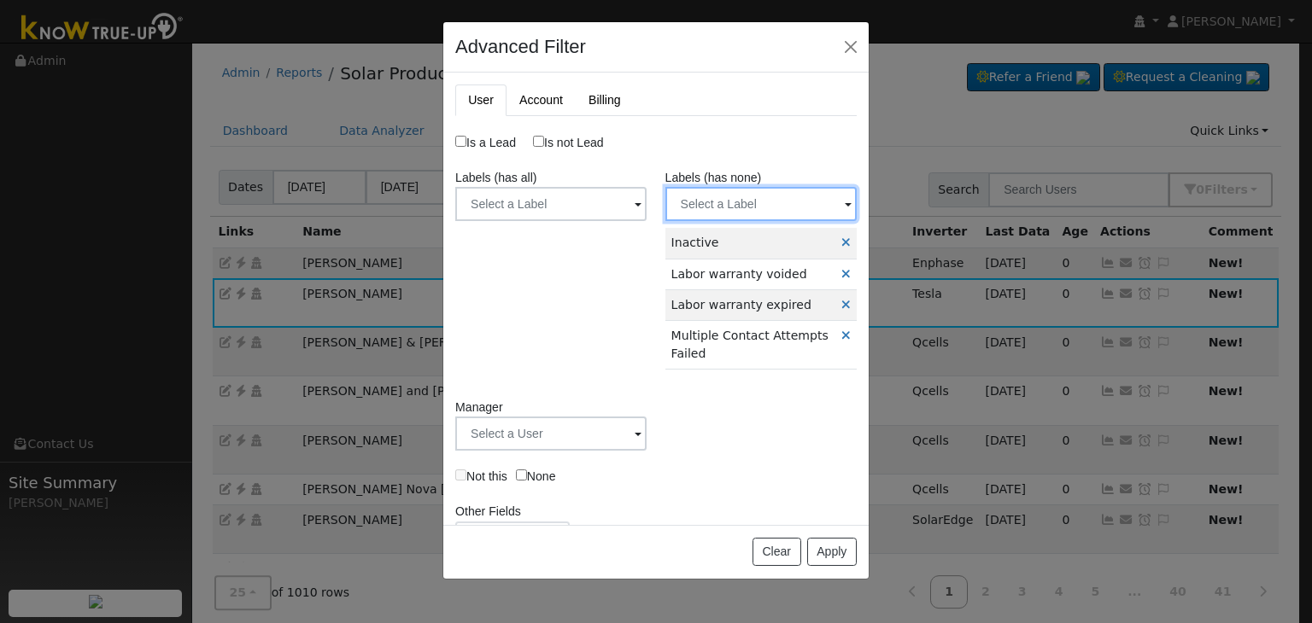
click at [762, 212] on input "text" at bounding box center [760, 204] width 191 height 34
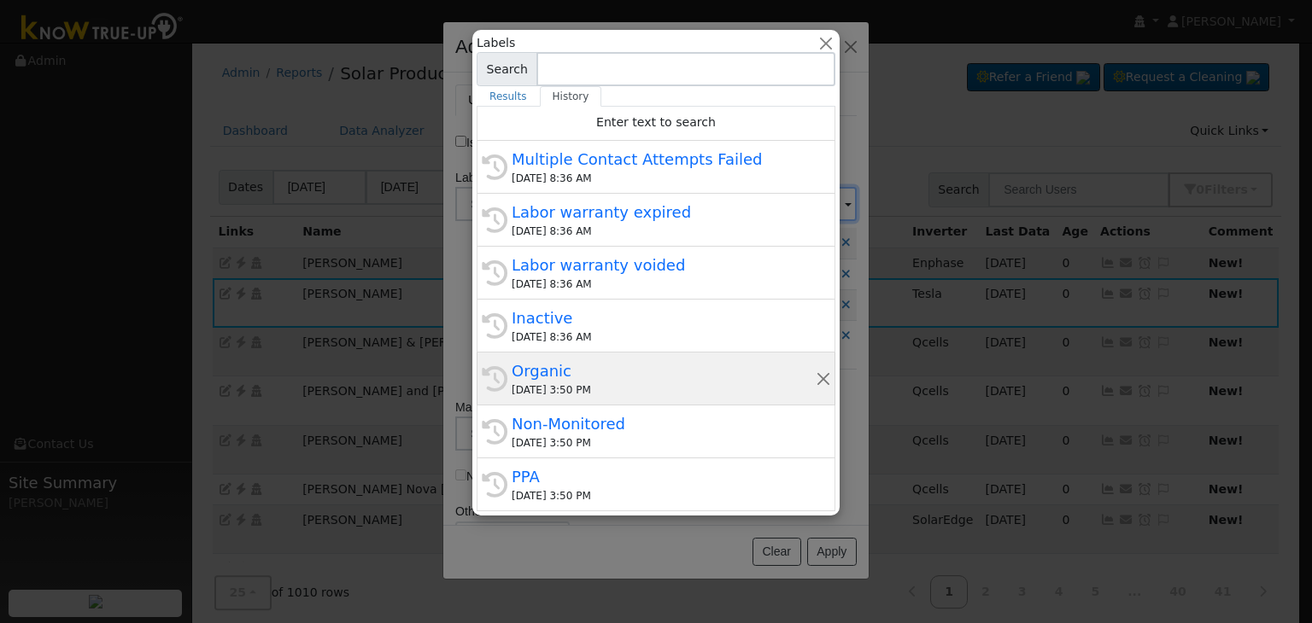
click at [578, 377] on div "Organic" at bounding box center [664, 371] width 304 height 23
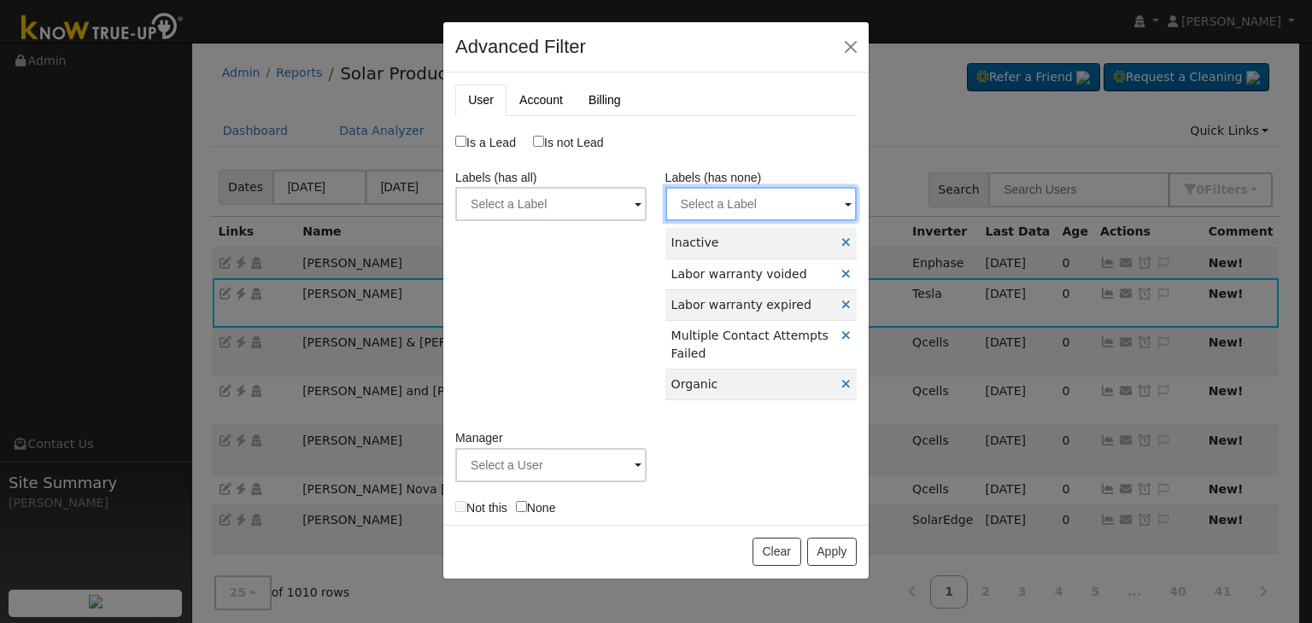
click at [762, 196] on input "text" at bounding box center [760, 204] width 191 height 34
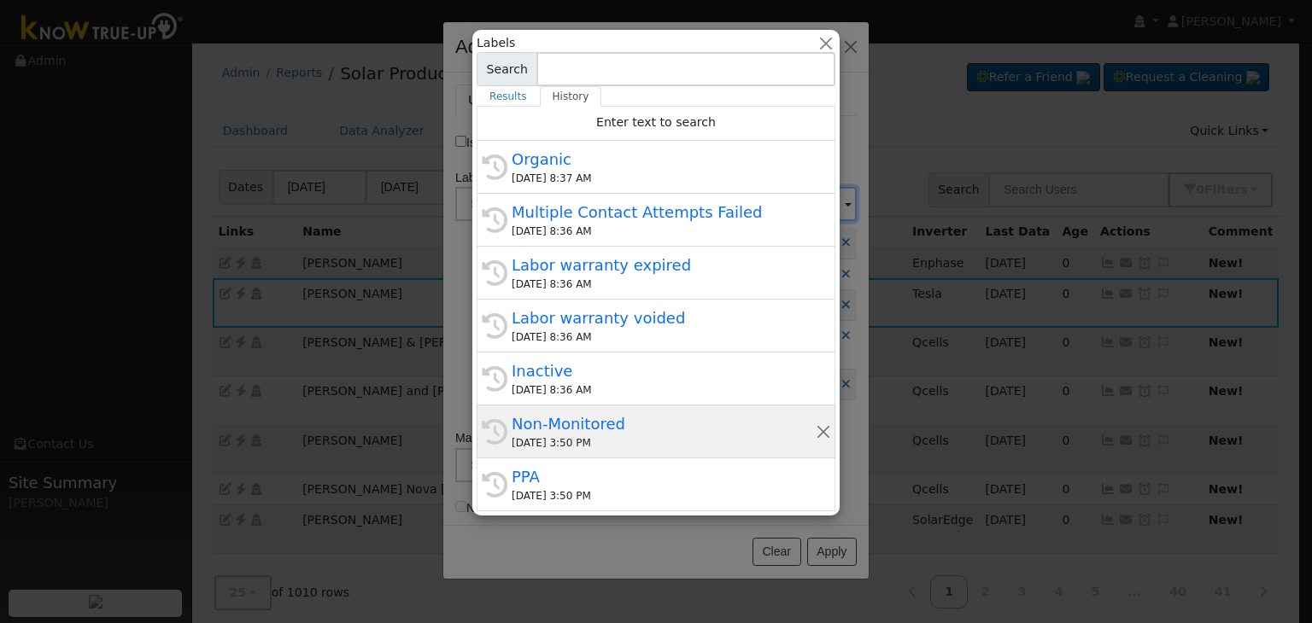
click at [565, 442] on div "09/22/2025 3:50 PM" at bounding box center [664, 443] width 304 height 15
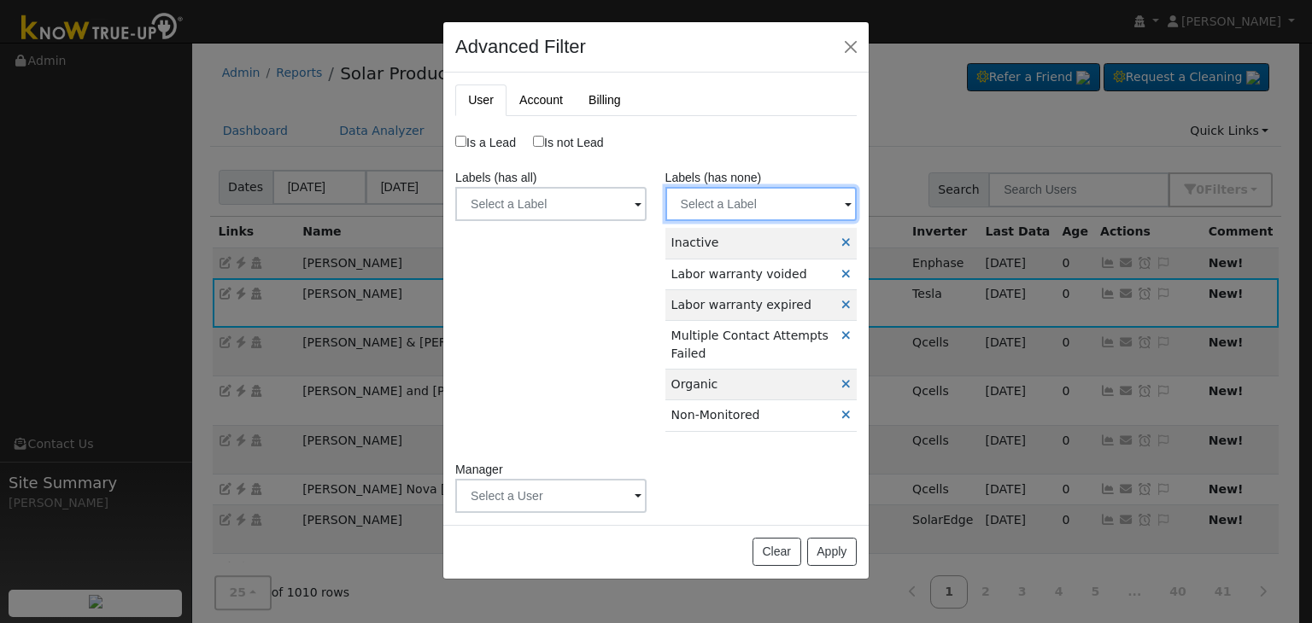
click at [749, 199] on input "text" at bounding box center [760, 204] width 191 height 34
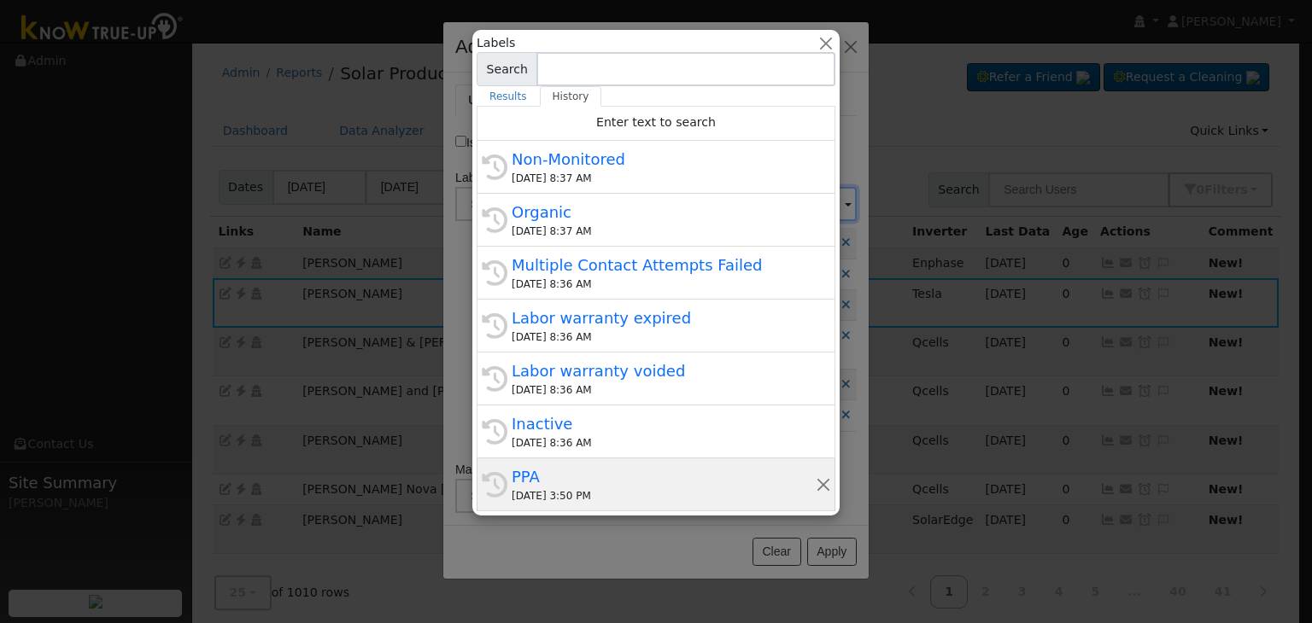
click at [547, 479] on div "PPA" at bounding box center [664, 476] width 304 height 23
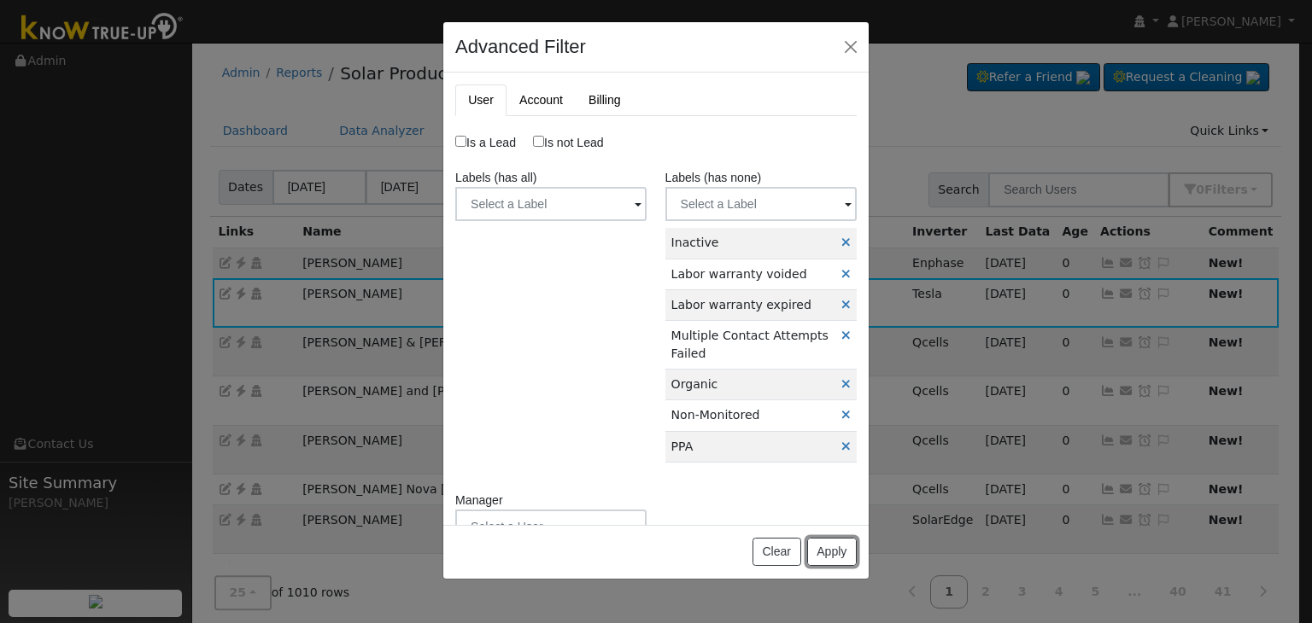
click at [837, 555] on button "Apply" at bounding box center [832, 552] width 50 height 29
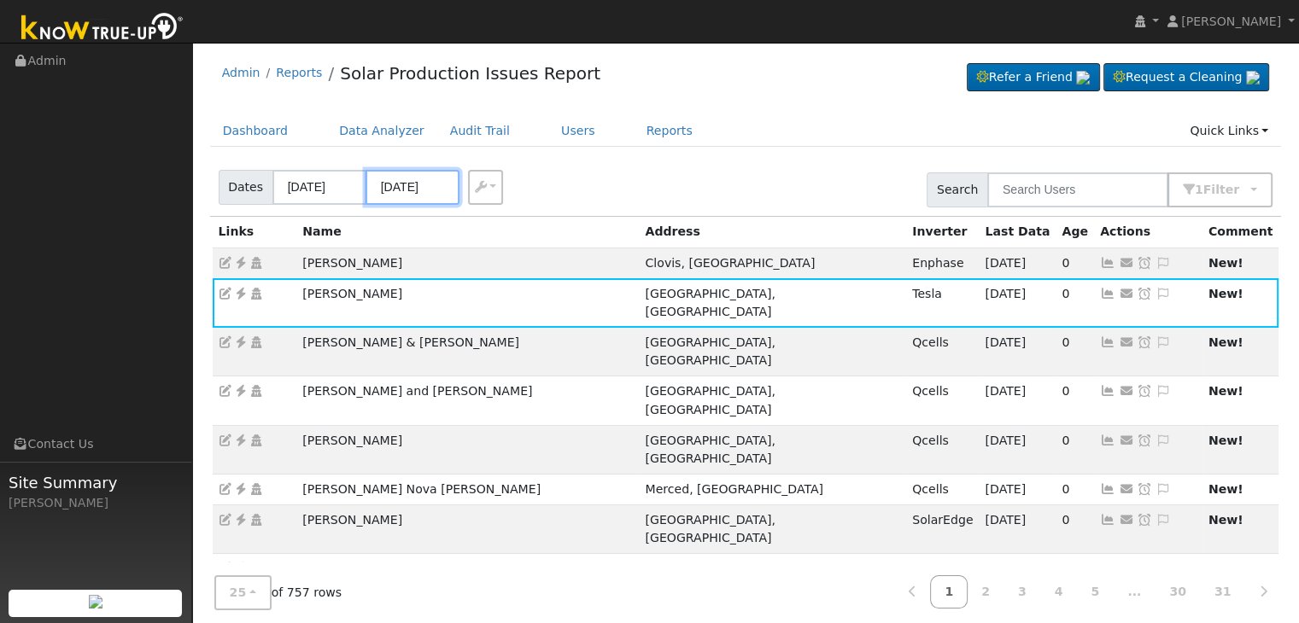
click at [389, 186] on input "09/22/2025" at bounding box center [413, 187] width 94 height 35
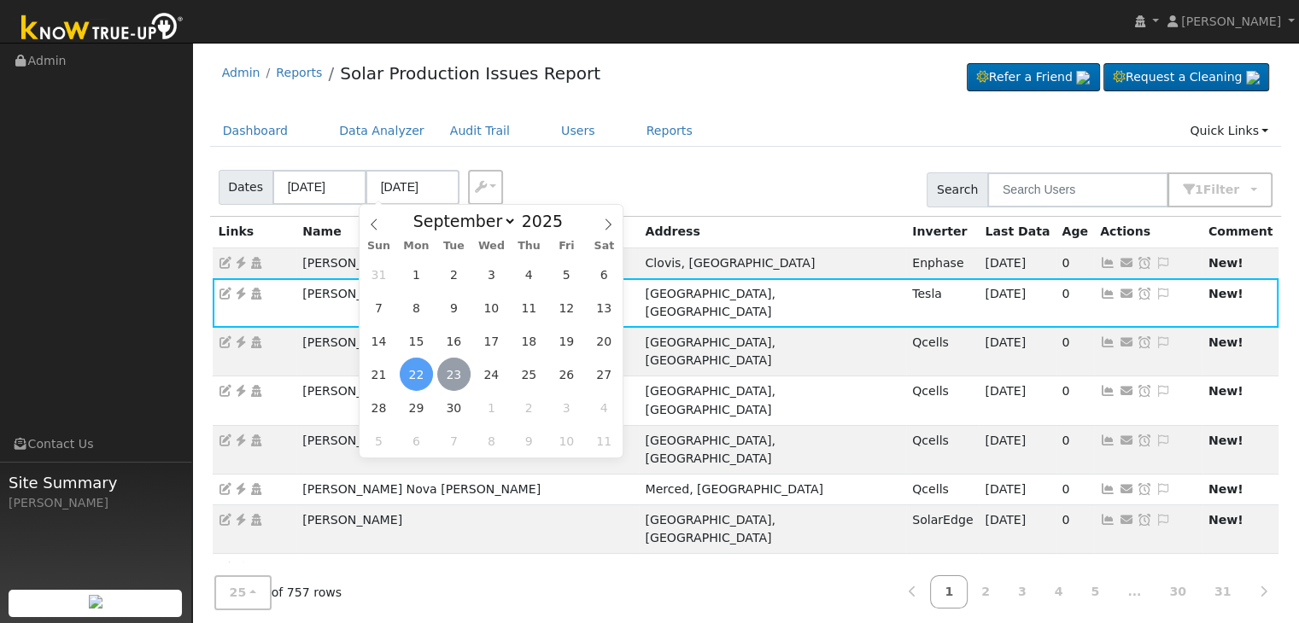
click at [450, 378] on span "23" at bounding box center [453, 374] width 33 height 33
type input "[DATE]"
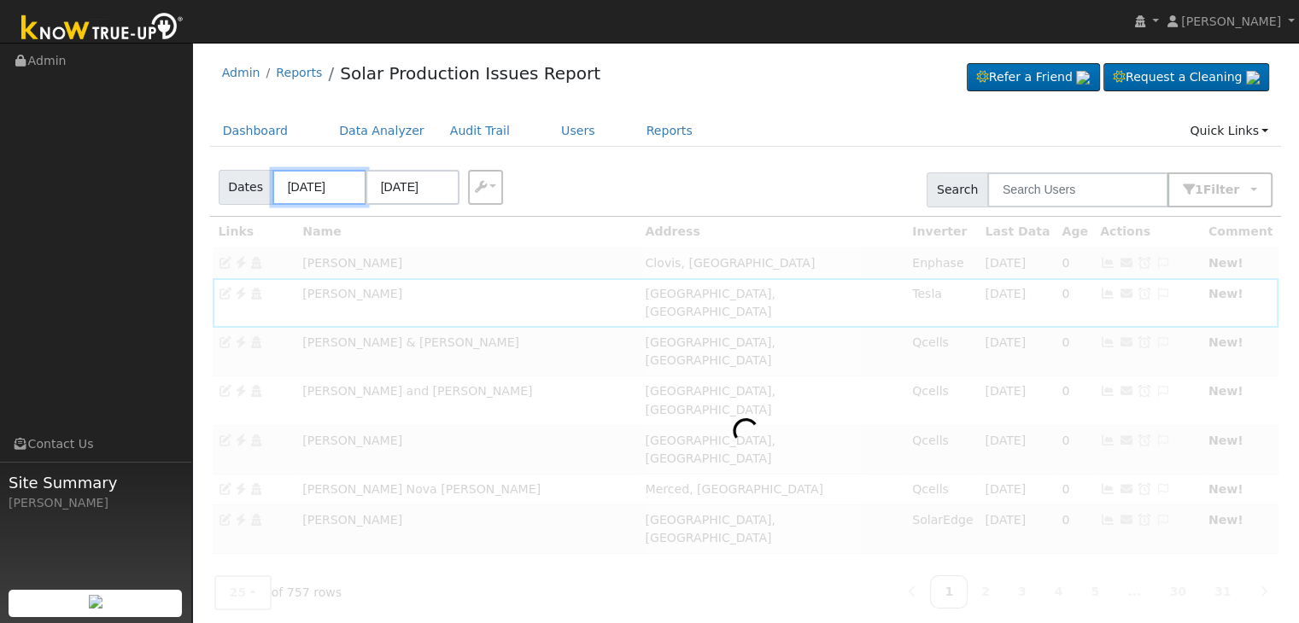
click at [326, 182] on input "09/19/2025" at bounding box center [319, 187] width 94 height 35
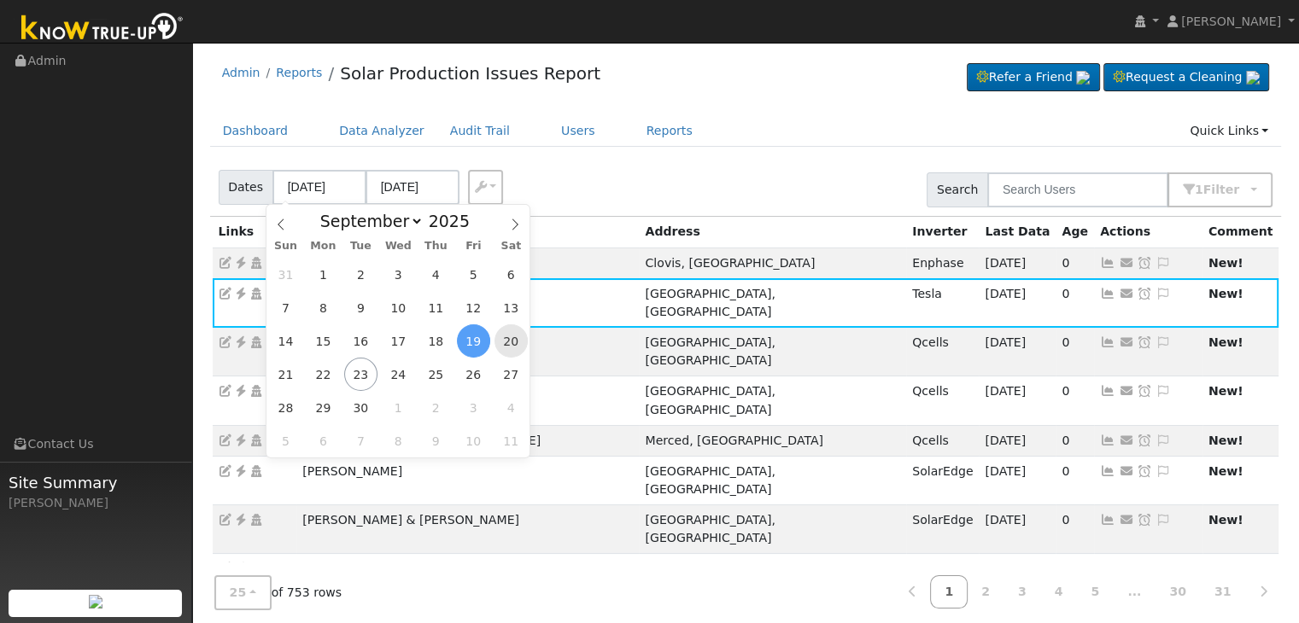
click at [508, 338] on span "20" at bounding box center [510, 341] width 33 height 33
type input "09/20/2025"
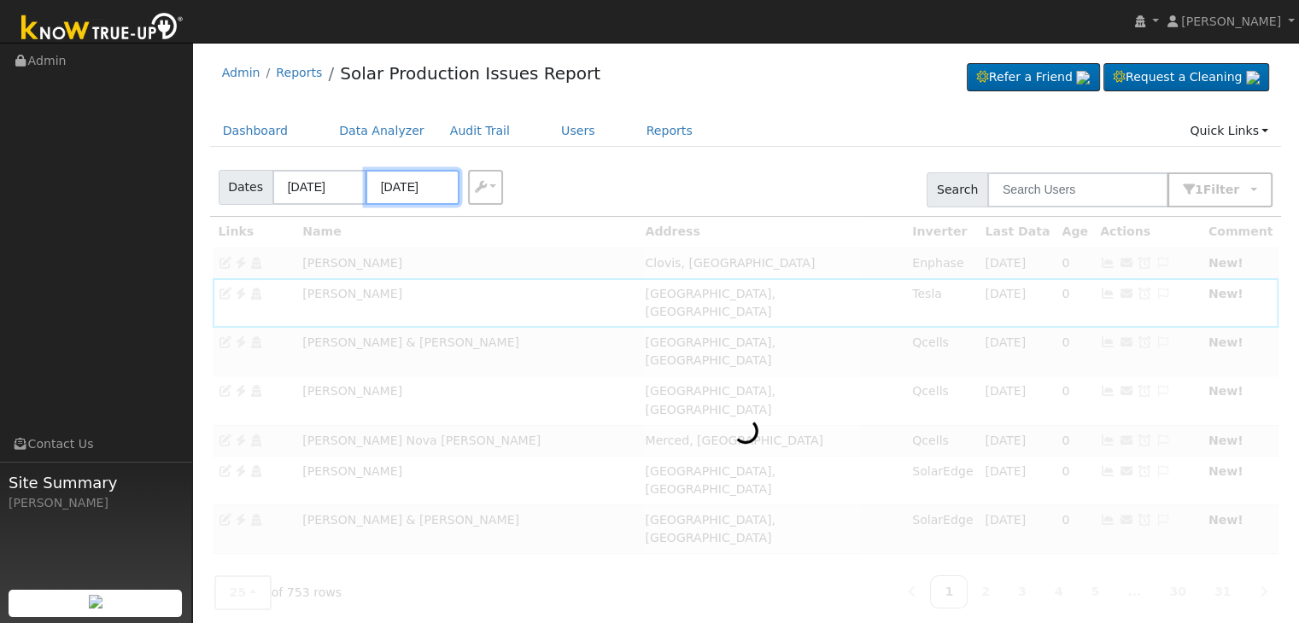
click at [395, 181] on input "09/24/2025" at bounding box center [413, 187] width 94 height 35
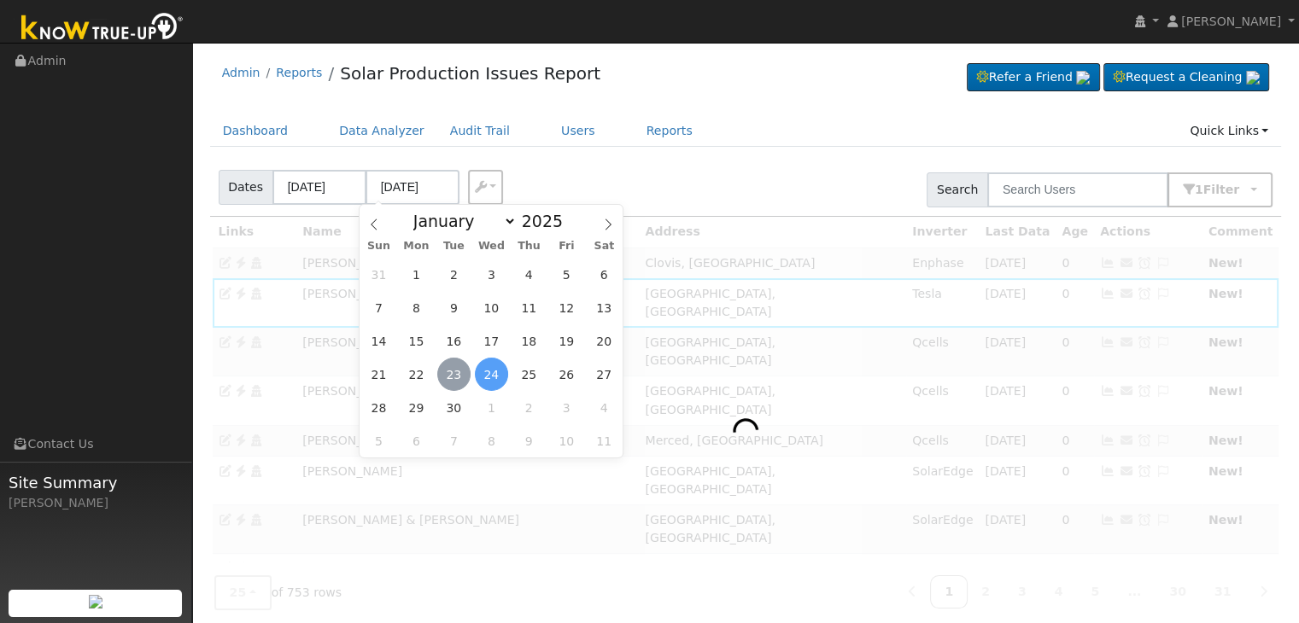
click at [453, 374] on span "23" at bounding box center [453, 374] width 33 height 33
type input "[DATE]"
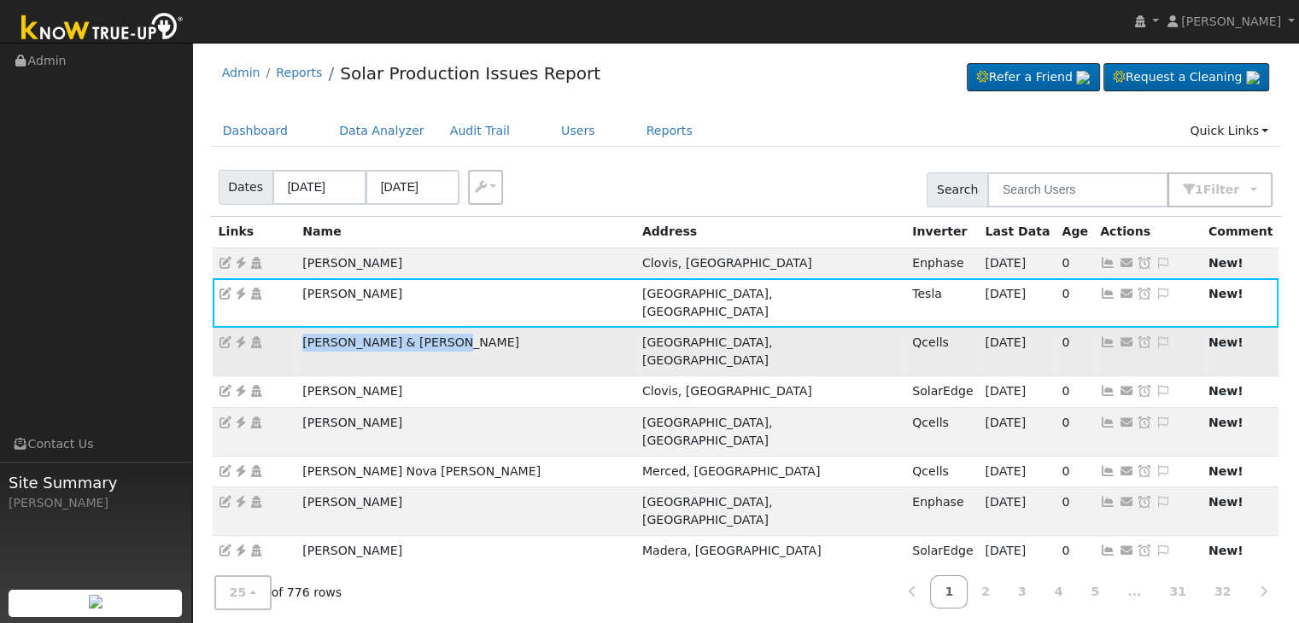
drag, startPoint x: 295, startPoint y: 325, endPoint x: 447, endPoint y: 331, distance: 152.1
click at [437, 331] on tr "Jessica & Isaiah Molina Hanford, CA Qcells 09/22/25 0 Send Email... Copy a Link…" at bounding box center [746, 352] width 1067 height 49
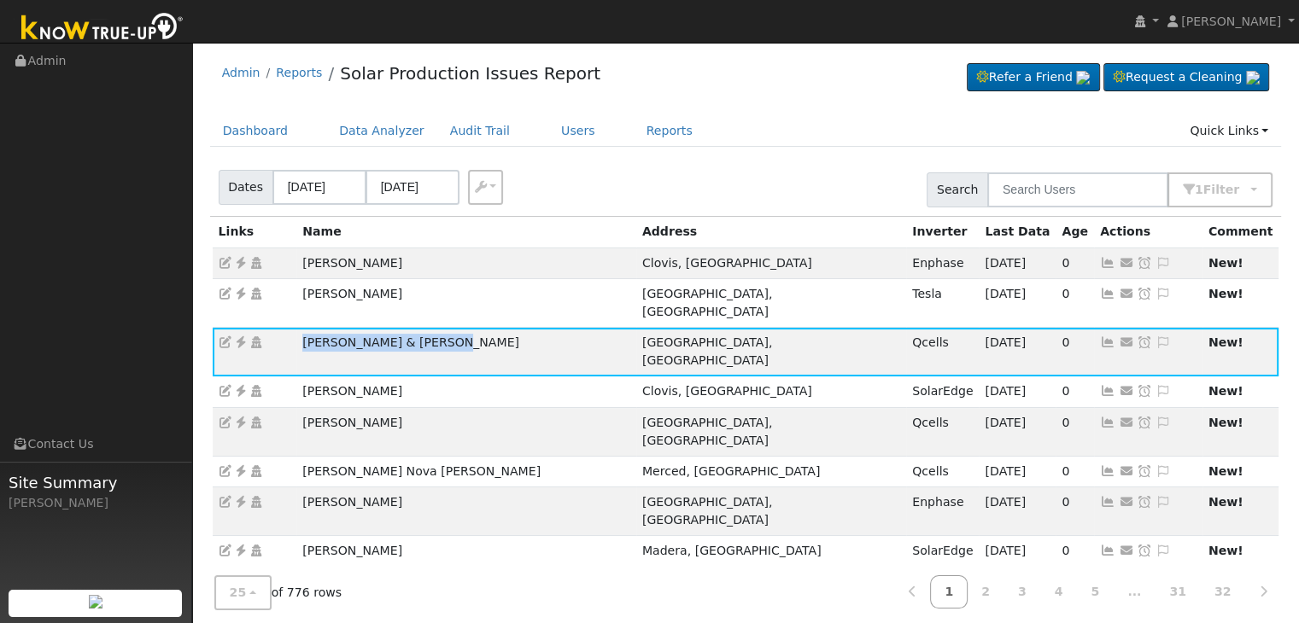
copy tr "Jessica & Isaiah Molina"
click at [243, 336] on icon at bounding box center [240, 342] width 15 height 12
click at [1156, 336] on icon at bounding box center [1163, 342] width 15 height 12
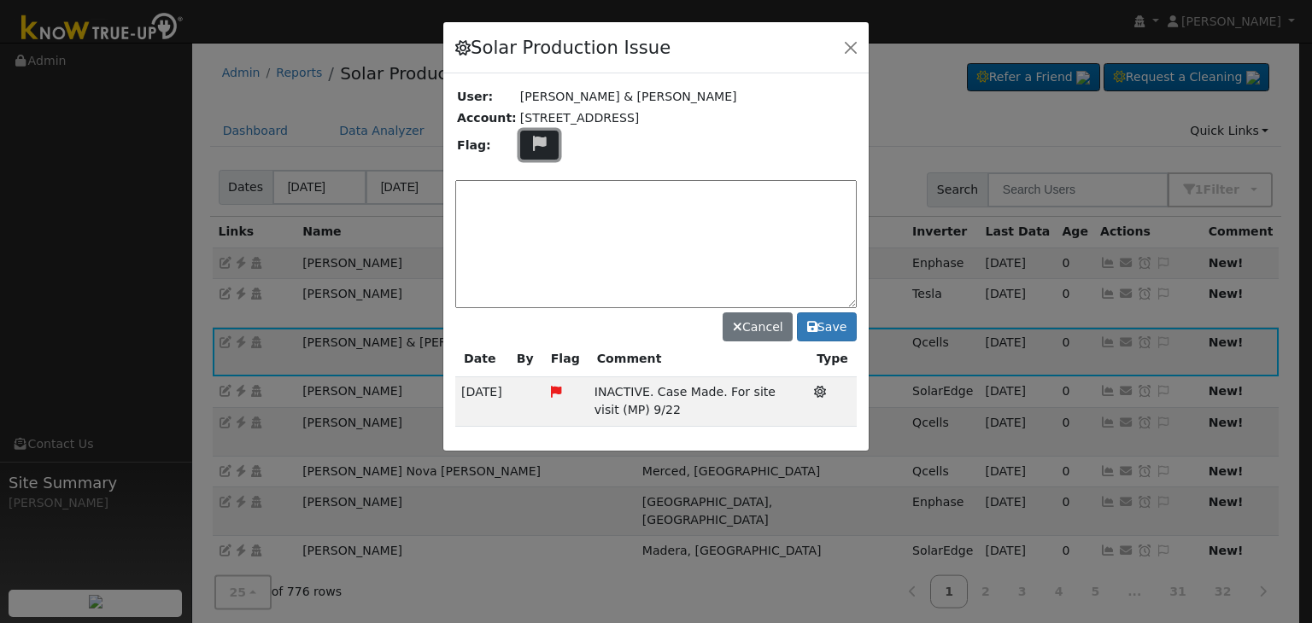
click at [530, 138] on icon at bounding box center [540, 143] width 20 height 15
click at [529, 200] on icon at bounding box center [539, 206] width 20 height 15
click at [555, 192] on textarea at bounding box center [655, 244] width 401 height 128
drag, startPoint x: 589, startPoint y: 385, endPoint x: 634, endPoint y: 412, distance: 51.7
click at [634, 412] on td "INACTIVE. Case Made. For site visit (MP) 9/22" at bounding box center [697, 401] width 219 height 49
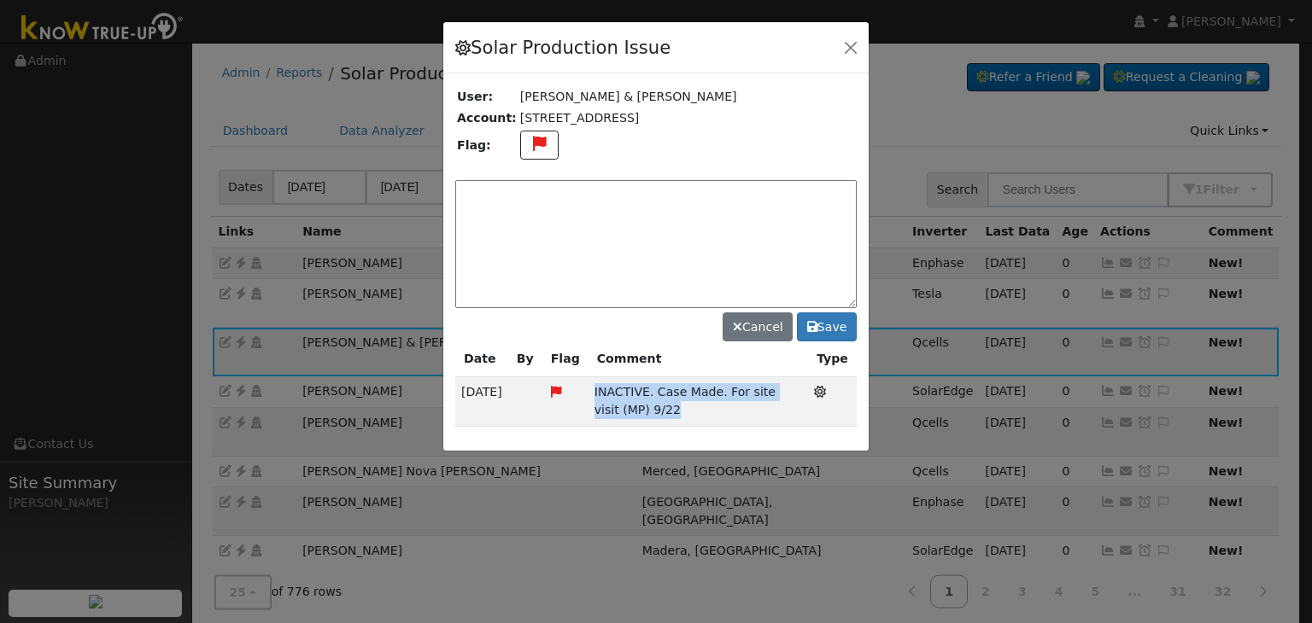
copy span "INACTIVE. Case Made. For site visit (MP) 9/22"
click at [512, 185] on textarea at bounding box center [655, 244] width 401 height 128
paste textarea "INACTIVE. Case Made. For site visit (MP) 9/22"
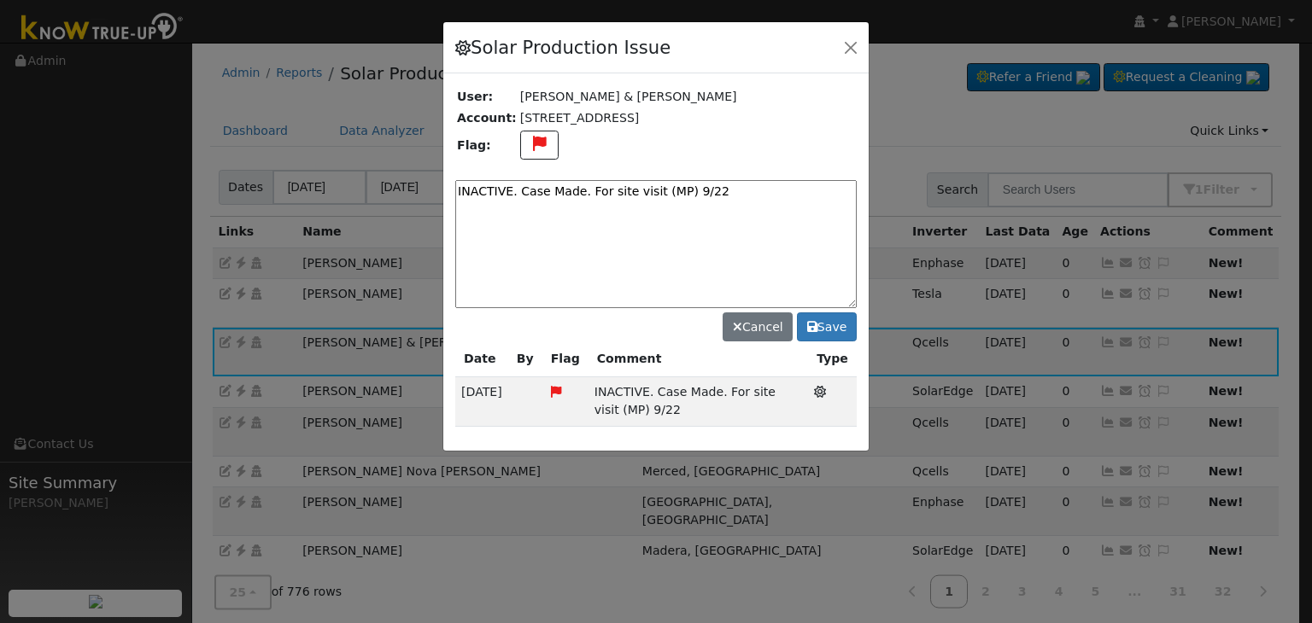
drag, startPoint x: 736, startPoint y: 192, endPoint x: 575, endPoint y: 191, distance: 161.4
click at [575, 191] on textarea "INACTIVE. Case Made. For site visit (MP) 9/22" at bounding box center [655, 244] width 401 height 128
type textarea "INACTIVE. Truck roll scheduled. (MP) 9/23"
click at [820, 329] on button "Save" at bounding box center [827, 327] width 60 height 29
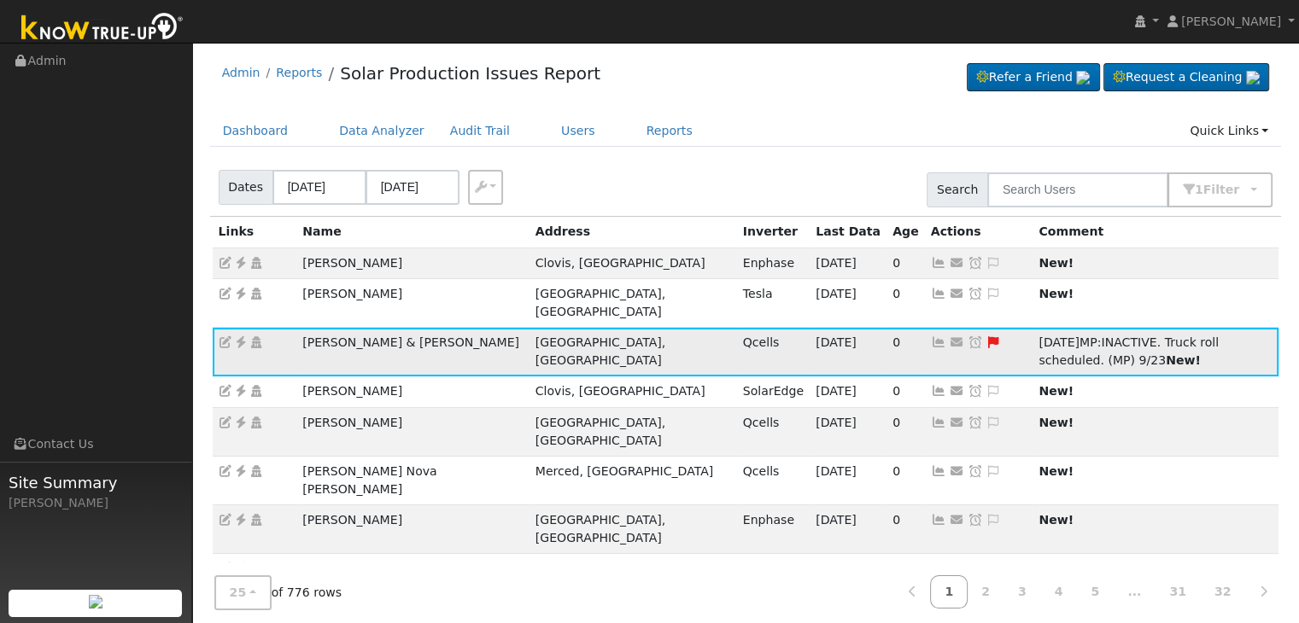
click at [968, 336] on icon at bounding box center [975, 342] width 15 height 12
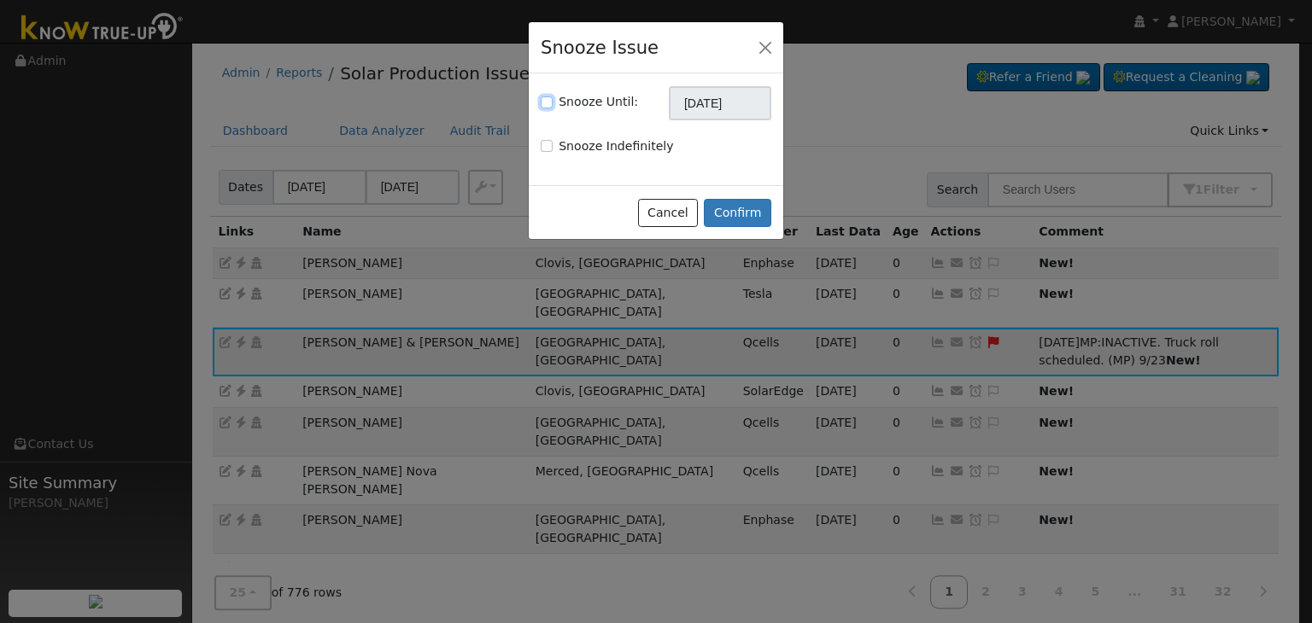
click at [543, 102] on input "Snooze Until:" at bounding box center [547, 103] width 12 height 12
checkbox input "true"
click at [724, 110] on input "[DATE]" at bounding box center [720, 103] width 102 height 34
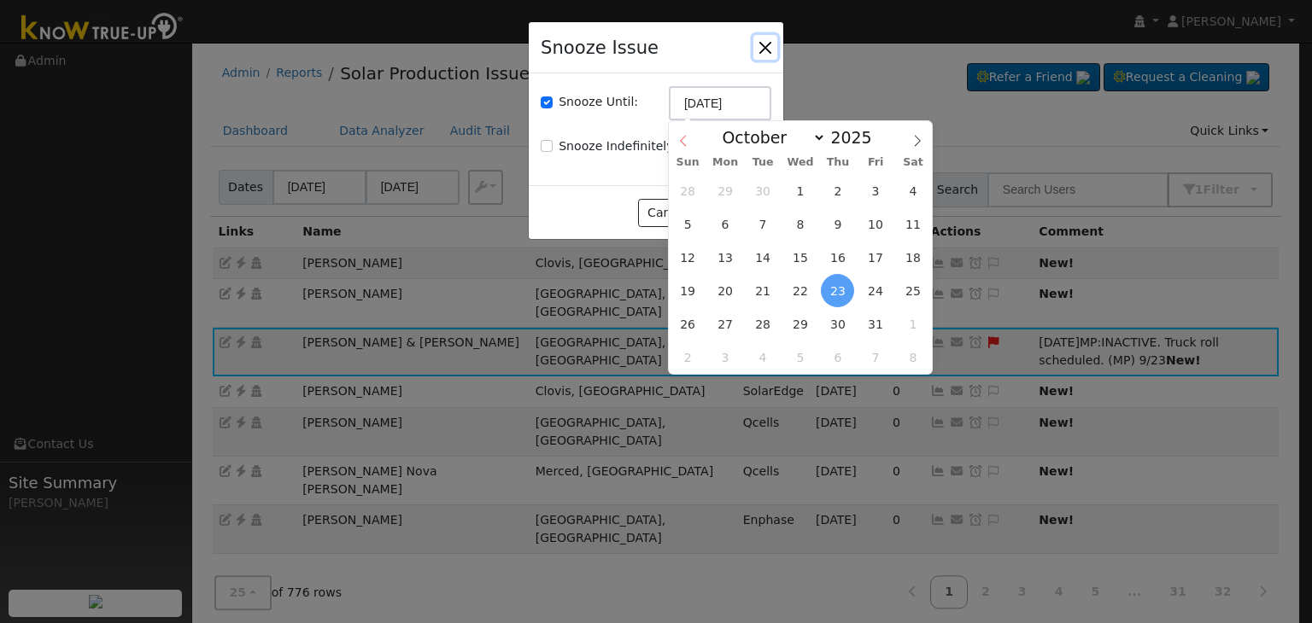
click at [684, 134] on span at bounding box center [683, 135] width 29 height 29
select select "8"
click at [768, 319] on span "30" at bounding box center [762, 323] width 33 height 33
type input "09/30/2025"
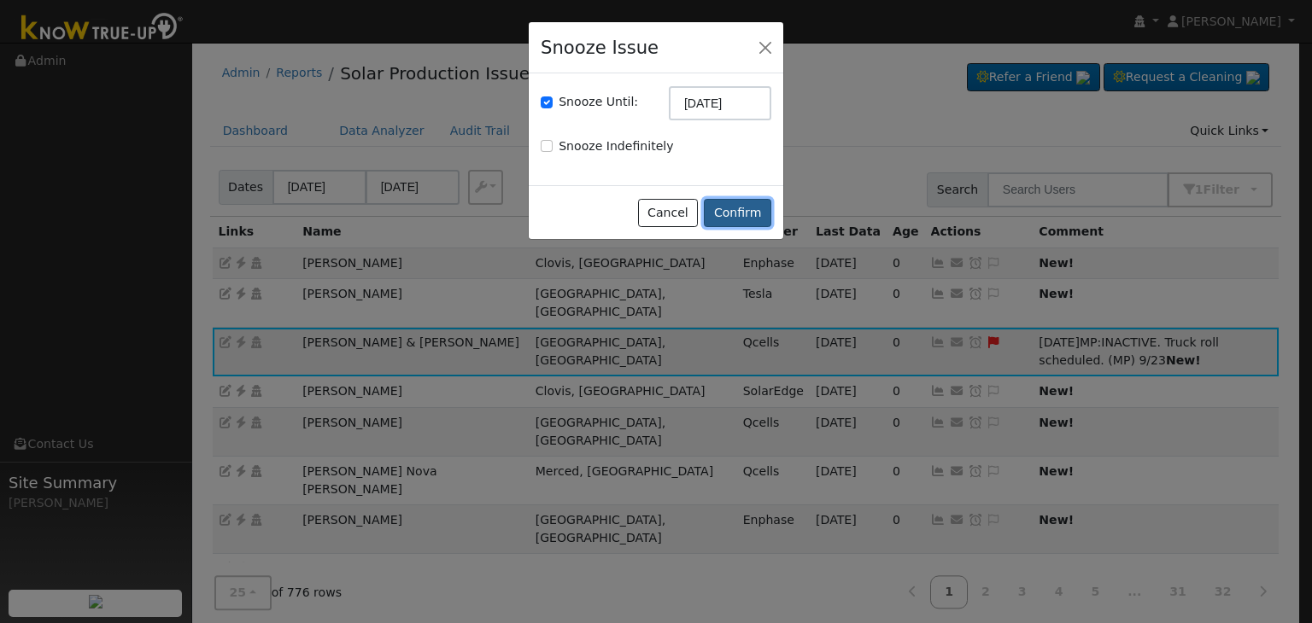
click at [732, 207] on button "Confirm" at bounding box center [737, 213] width 67 height 29
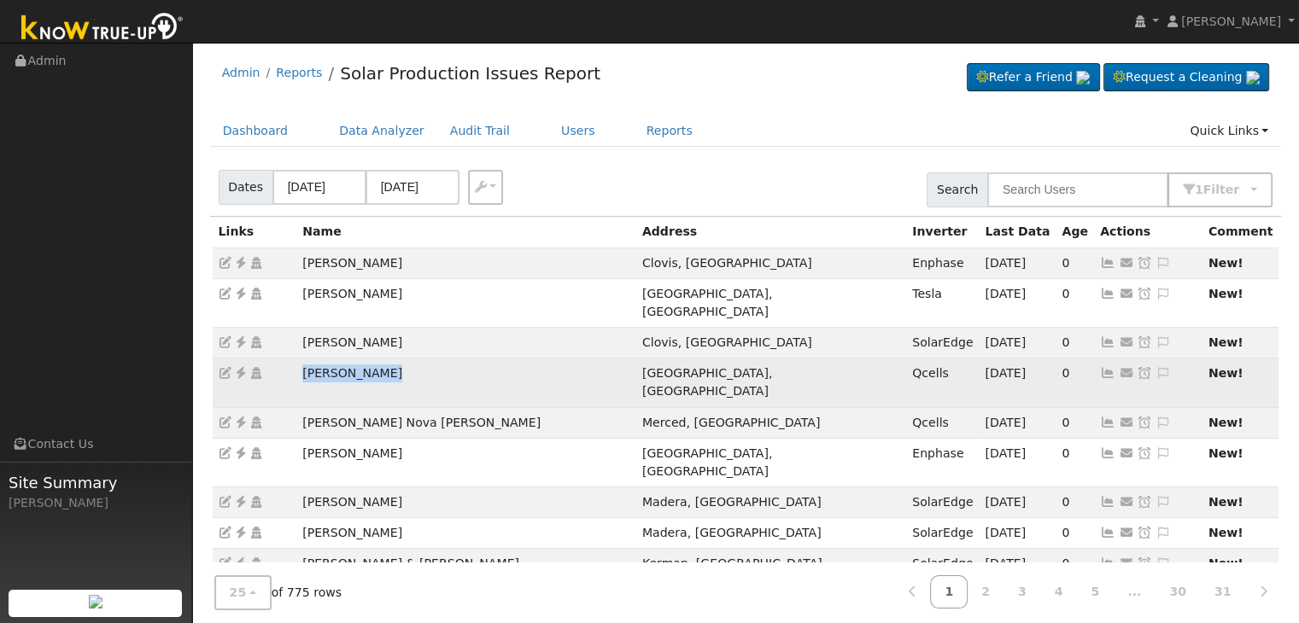
drag, startPoint x: 291, startPoint y: 349, endPoint x: 386, endPoint y: 353, distance: 94.9
click at [386, 359] on tr "Mark Hatfield Fresno, CA Qcells 09/22/25 0 Send Email... Copy a Link Reset Pass…" at bounding box center [746, 383] width 1067 height 49
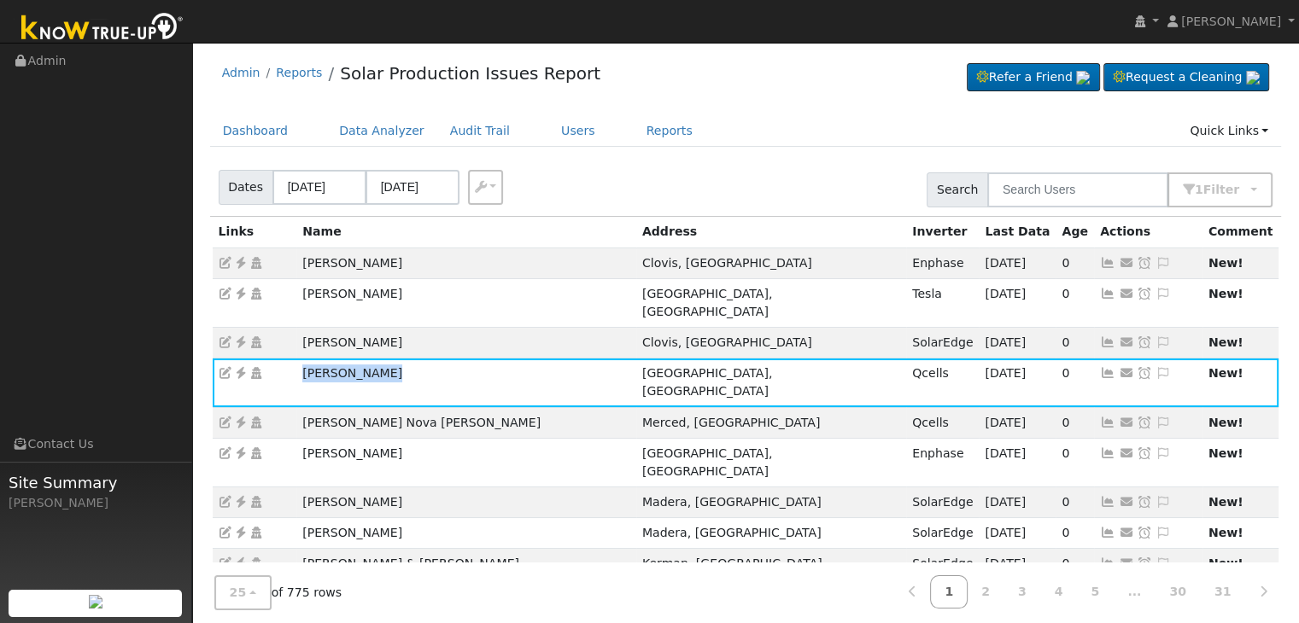
copy tr "Mark Hatfield"
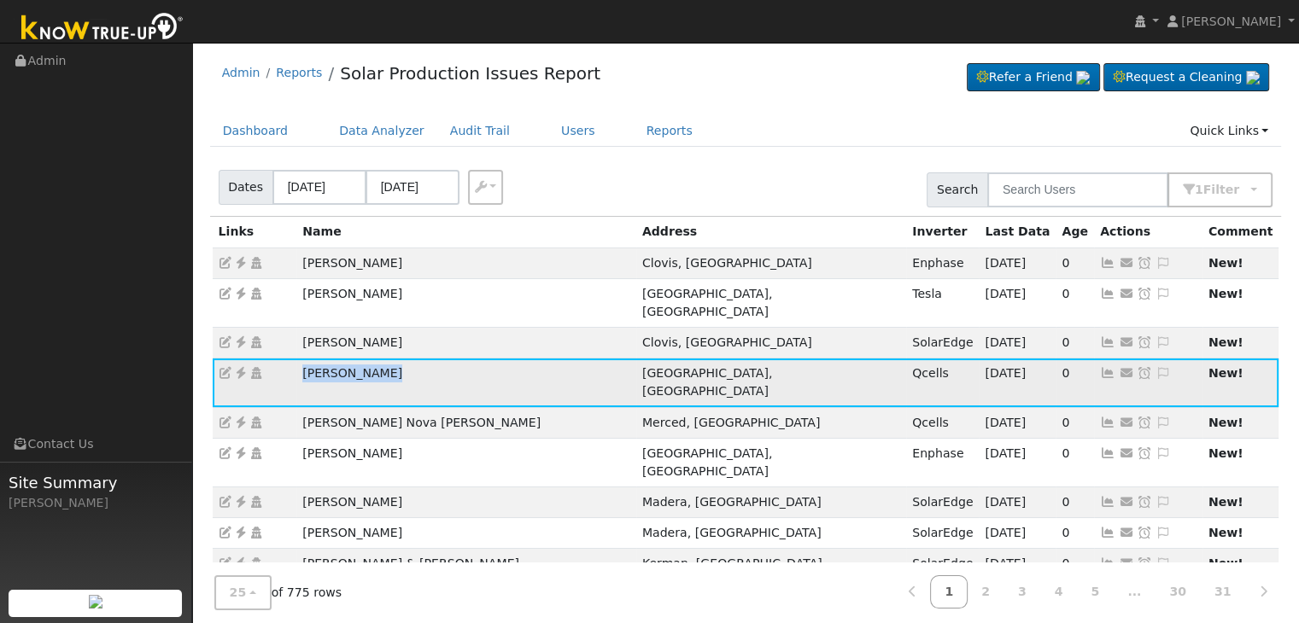
click at [239, 367] on icon at bounding box center [240, 373] width 15 height 12
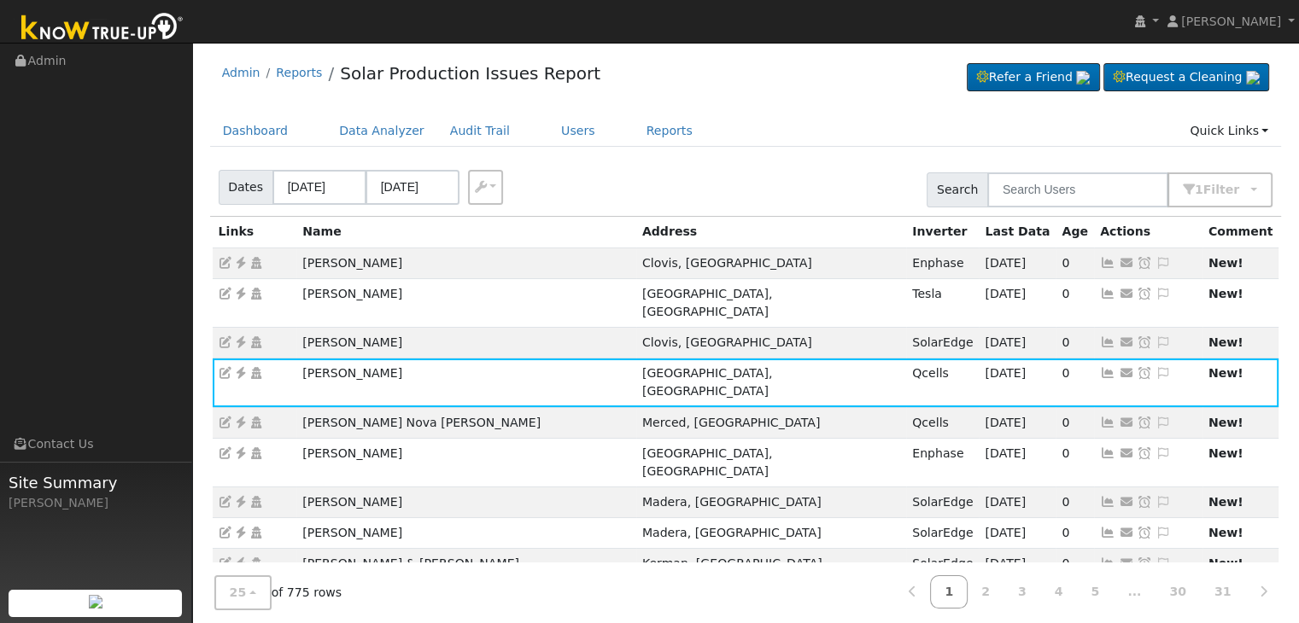
drag, startPoint x: 1117, startPoint y: 351, endPoint x: 1111, endPoint y: 344, distance: 9.1
click at [1156, 367] on icon at bounding box center [1163, 373] width 15 height 12
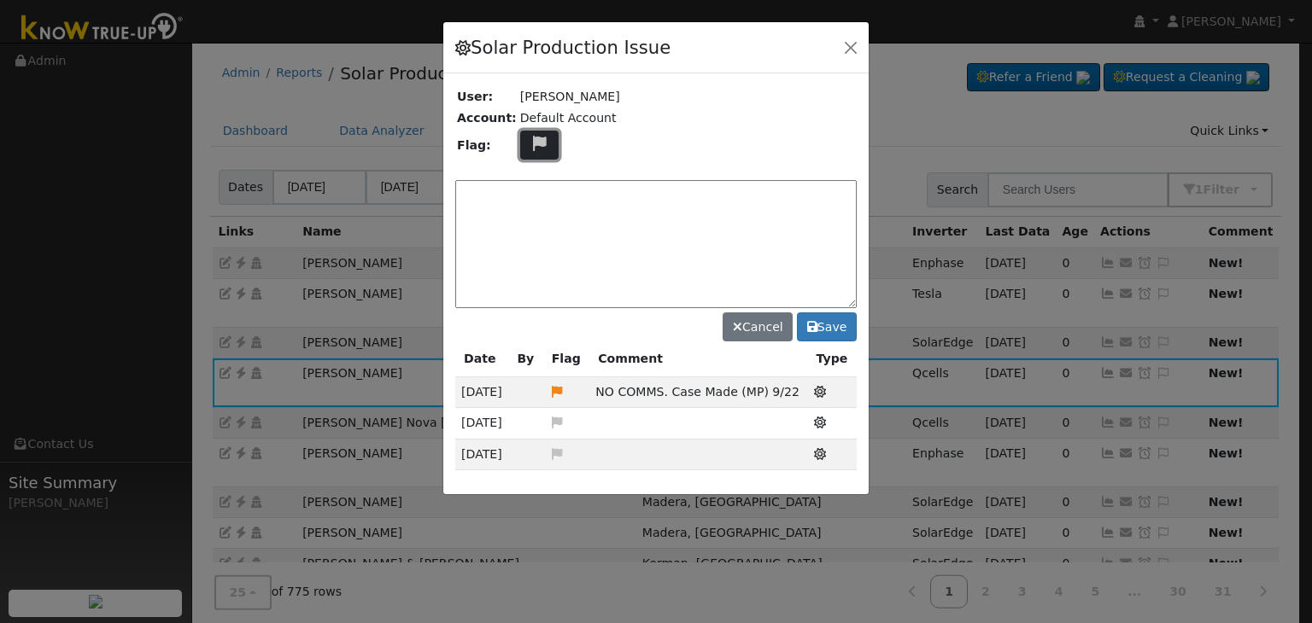
click at [530, 143] on icon at bounding box center [540, 143] width 20 height 15
click at [529, 218] on icon at bounding box center [539, 225] width 20 height 15
drag, startPoint x: 601, startPoint y: 386, endPoint x: 799, endPoint y: 393, distance: 198.3
click at [799, 393] on td "NO COMMS. Case Made (MP) 9/22" at bounding box center [698, 392] width 218 height 31
copy span "NO COMMS. Case Made (MP) 9/22"
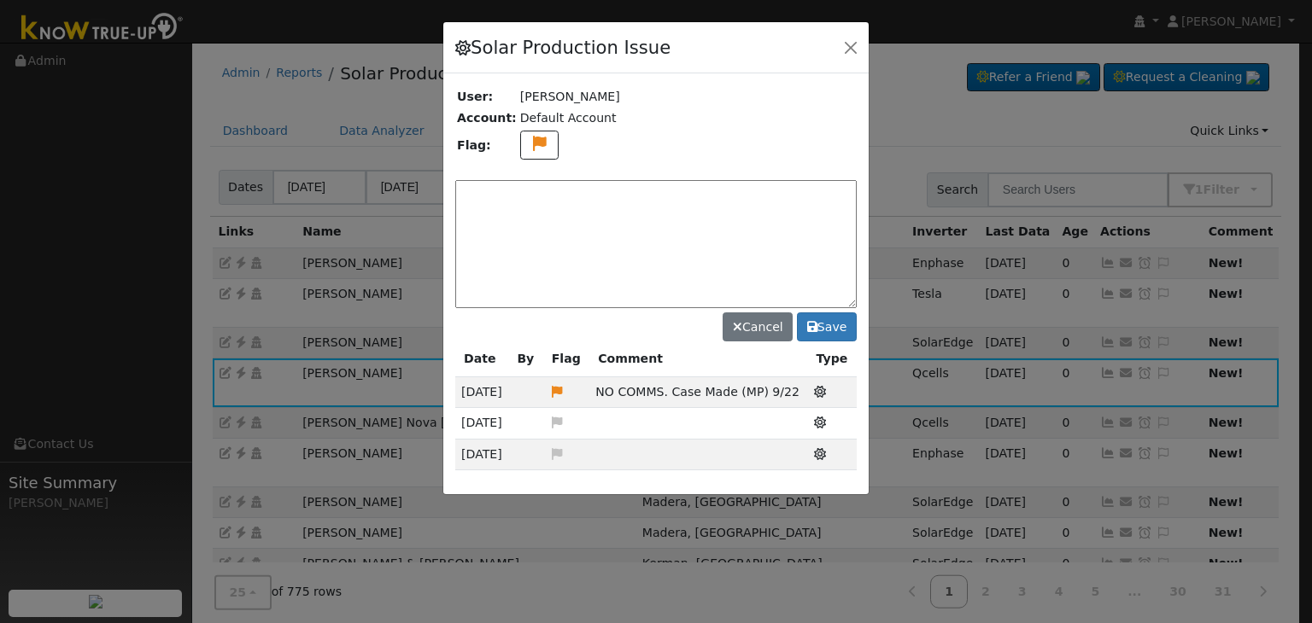
click at [547, 201] on textarea at bounding box center [655, 244] width 401 height 128
paste textarea "NO COMMS. Case Made (MP) 9/22"
drag, startPoint x: 659, startPoint y: 192, endPoint x: 530, endPoint y: 190, distance: 129.8
click at [530, 190] on textarea "NO COMMS. Case Made (MP) 9/22" at bounding box center [655, 244] width 401 height 128
type textarea "NO COMMS. Email sent to client. (MP) 9/23"
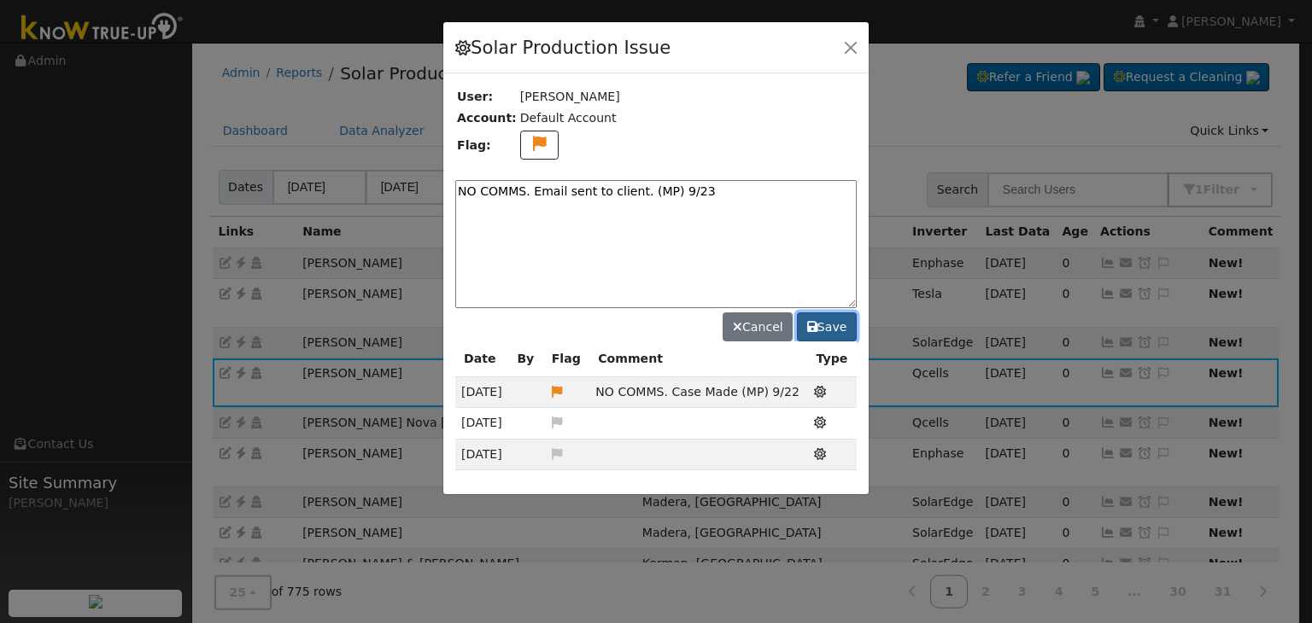
click at [828, 328] on button "Save" at bounding box center [827, 327] width 60 height 29
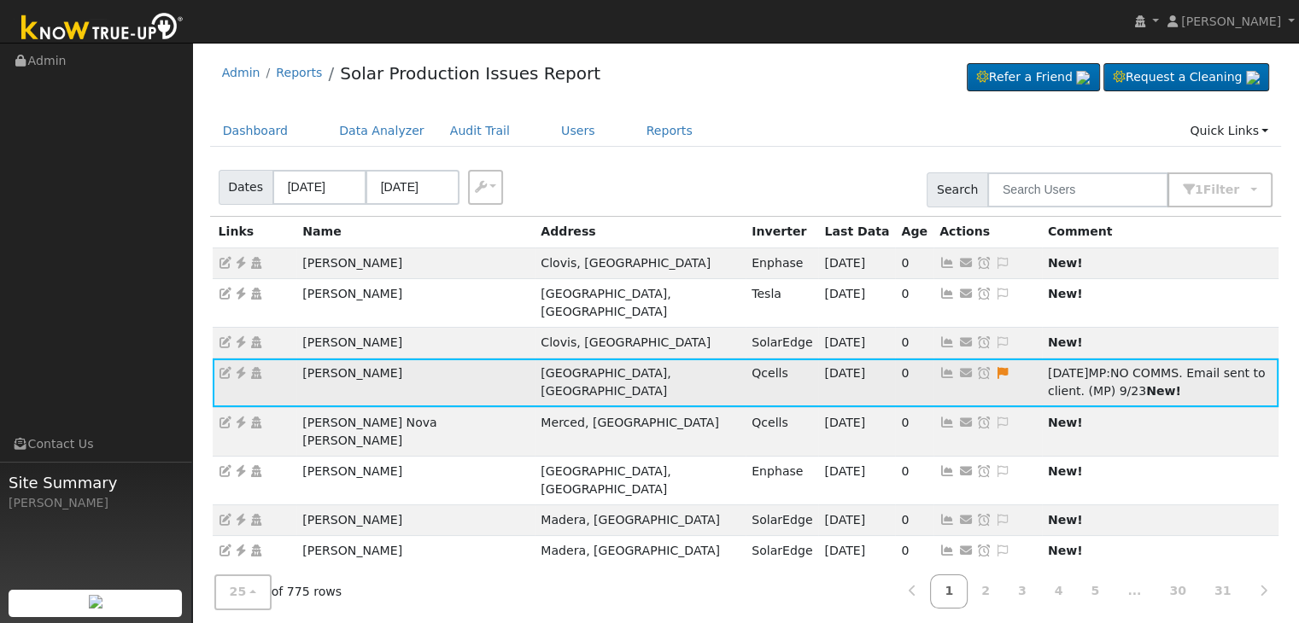
click at [976, 367] on icon at bounding box center [983, 373] width 15 height 12
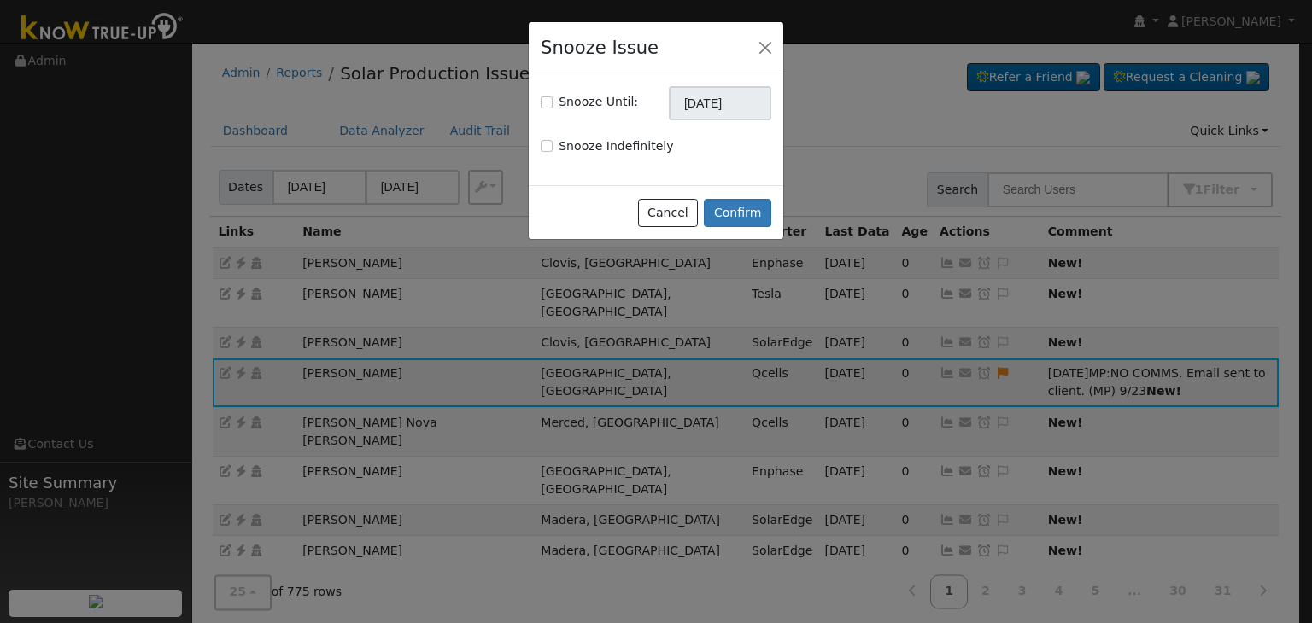
click at [539, 97] on div "Snooze Until: 10/23/2025" at bounding box center [656, 103] width 249 height 34
click at [550, 101] on input "Snooze Until:" at bounding box center [547, 103] width 12 height 12
checkbox input "true"
click at [707, 99] on input "[DATE]" at bounding box center [720, 103] width 102 height 34
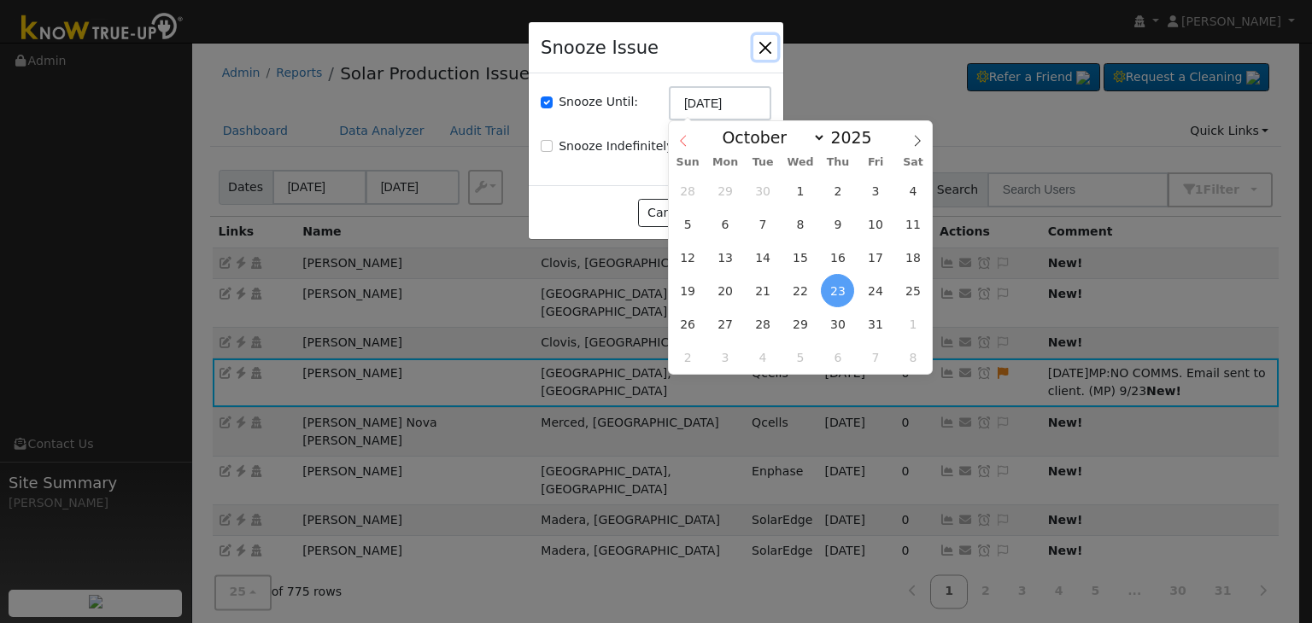
click at [680, 133] on span at bounding box center [683, 135] width 29 height 29
select select "8"
click at [758, 325] on span "30" at bounding box center [762, 323] width 33 height 33
type input "09/30/2025"
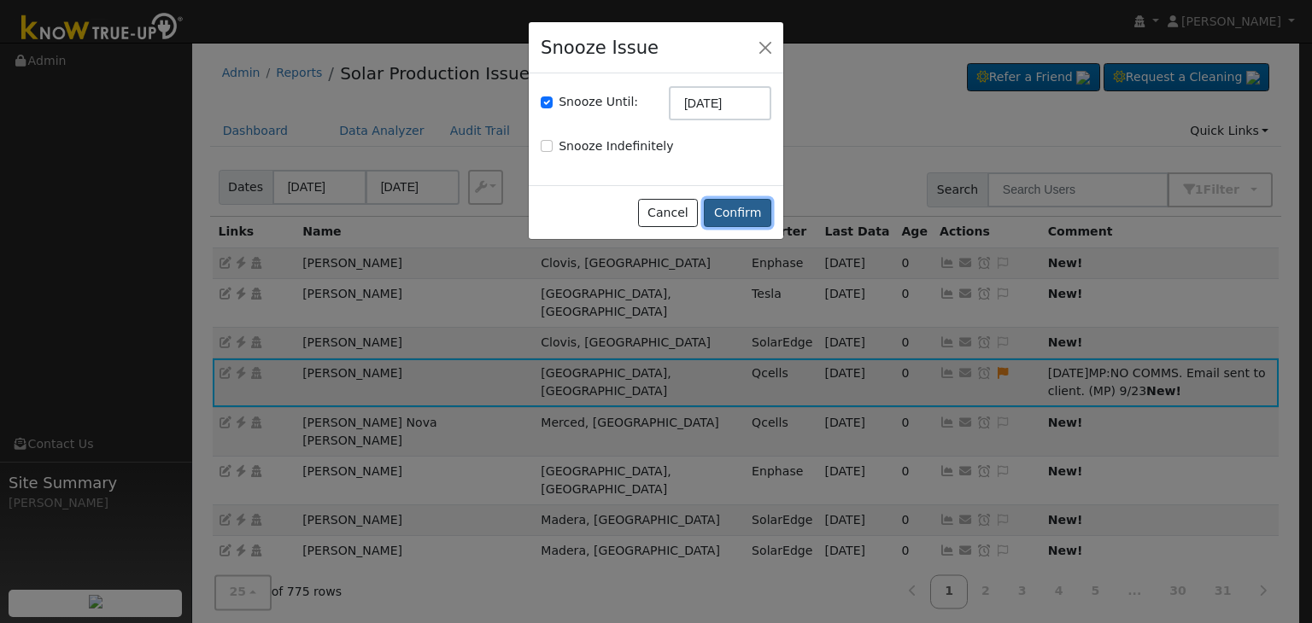
click at [739, 208] on button "Confirm" at bounding box center [737, 213] width 67 height 29
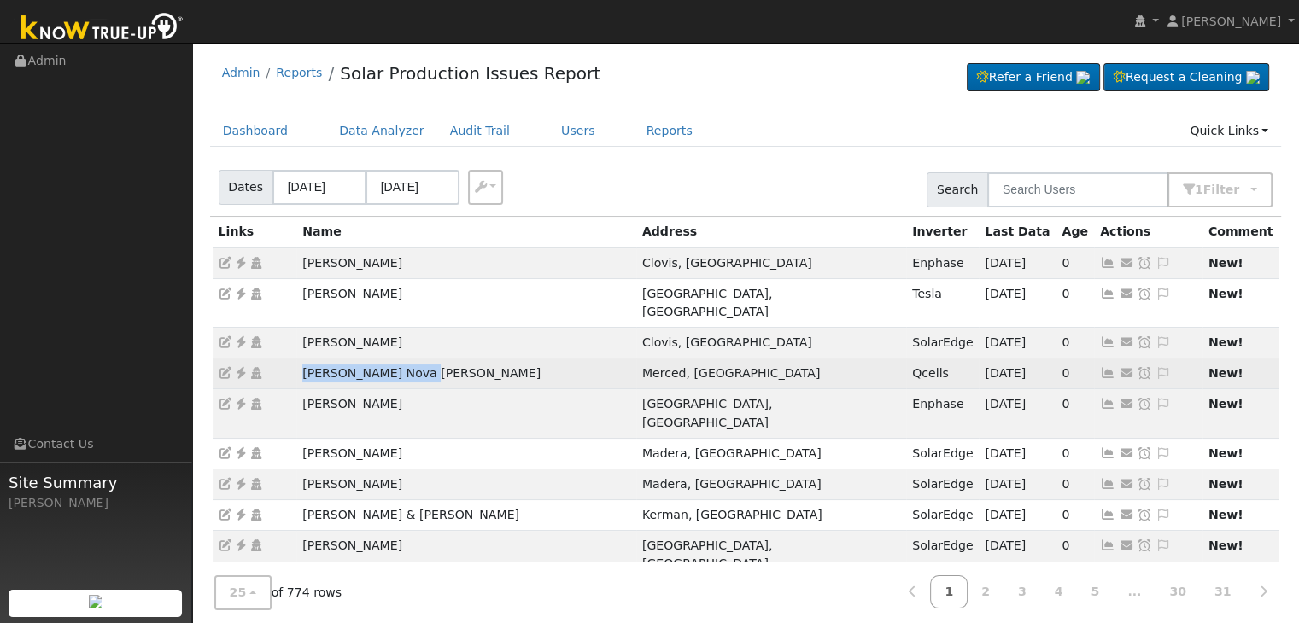
drag, startPoint x: 292, startPoint y: 360, endPoint x: 451, endPoint y: 349, distance: 159.2
click at [451, 359] on tr "Romualdo Nova Ortiz Merced, CA Qcells 09/22/25 0 Send Email... Copy a Link Rese…" at bounding box center [746, 374] width 1067 height 31
copy tr "Romualdo Nova Ortiz"
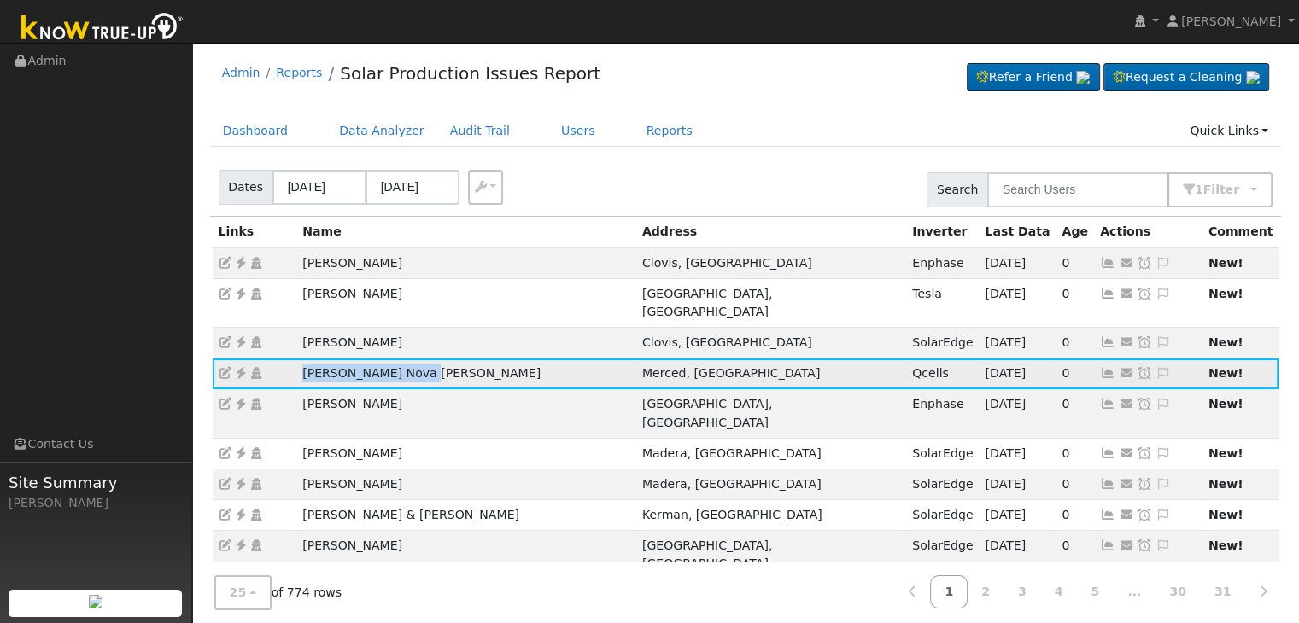
click at [243, 367] on icon at bounding box center [240, 373] width 15 height 12
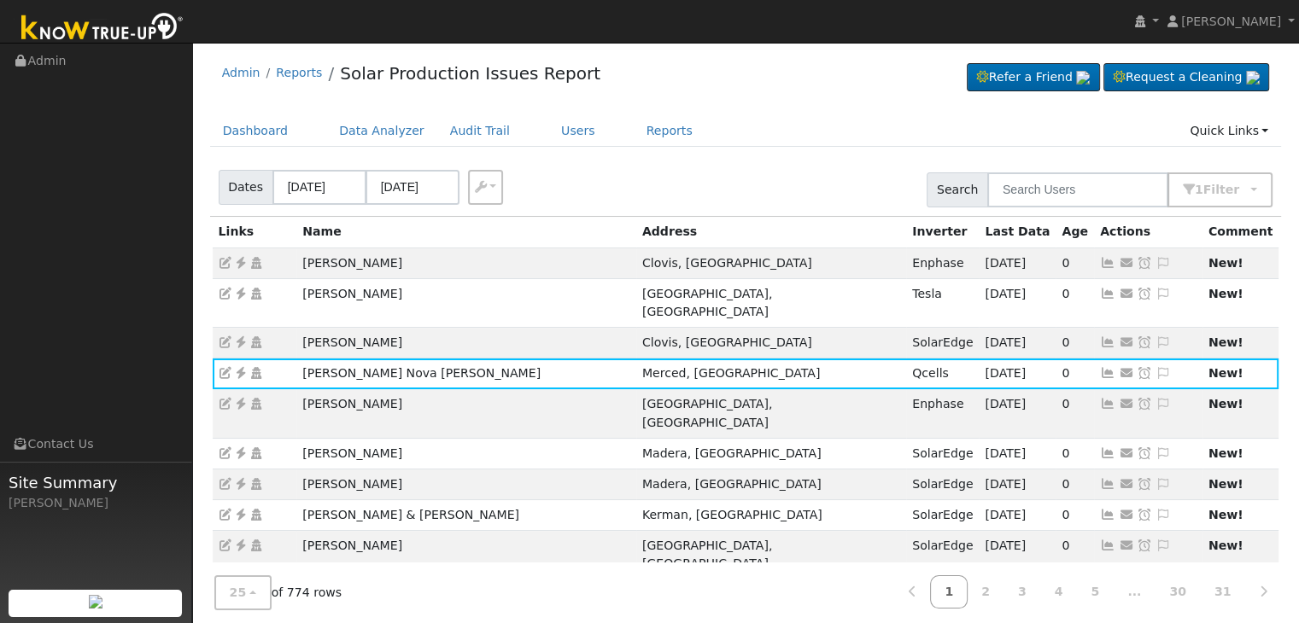
drag, startPoint x: 1114, startPoint y: 349, endPoint x: 1107, endPoint y: 356, distance: 9.7
click at [1156, 367] on icon at bounding box center [1163, 373] width 15 height 12
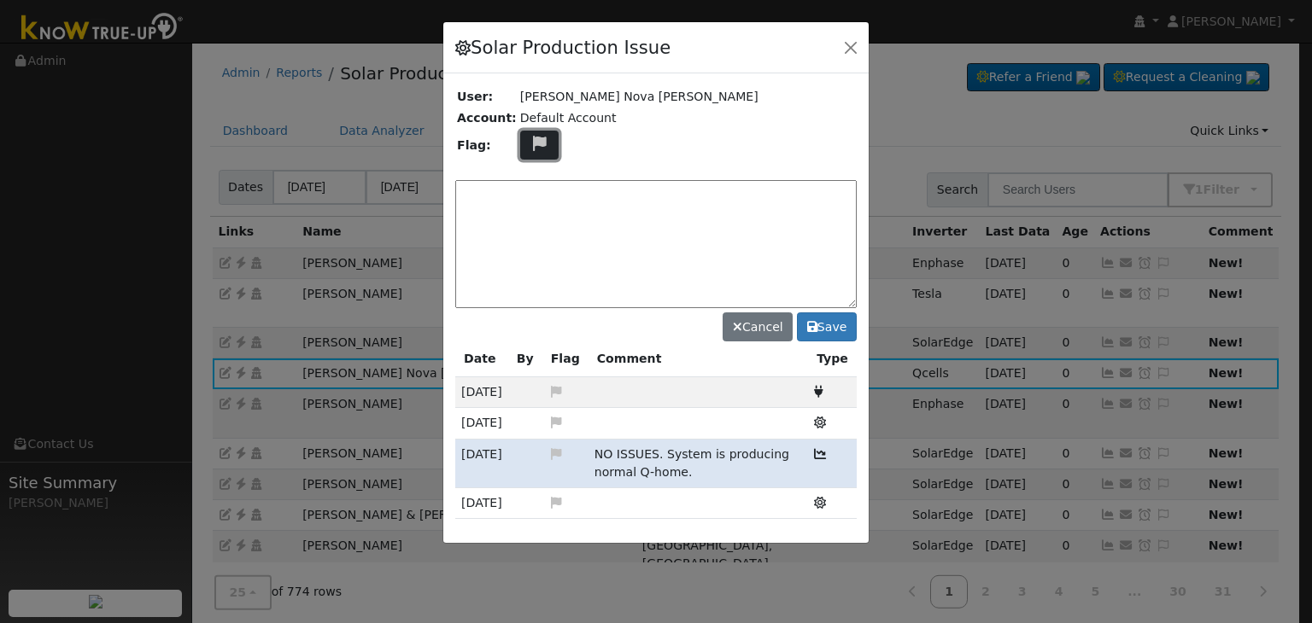
click at [532, 140] on icon at bounding box center [540, 143] width 20 height 15
click at [529, 202] on icon at bounding box center [539, 206] width 20 height 15
click at [543, 196] on textarea at bounding box center [655, 244] width 401 height 128
paste textarea "COMMS"
click at [478, 190] on textarea "COMMS" at bounding box center [655, 244] width 401 height 128
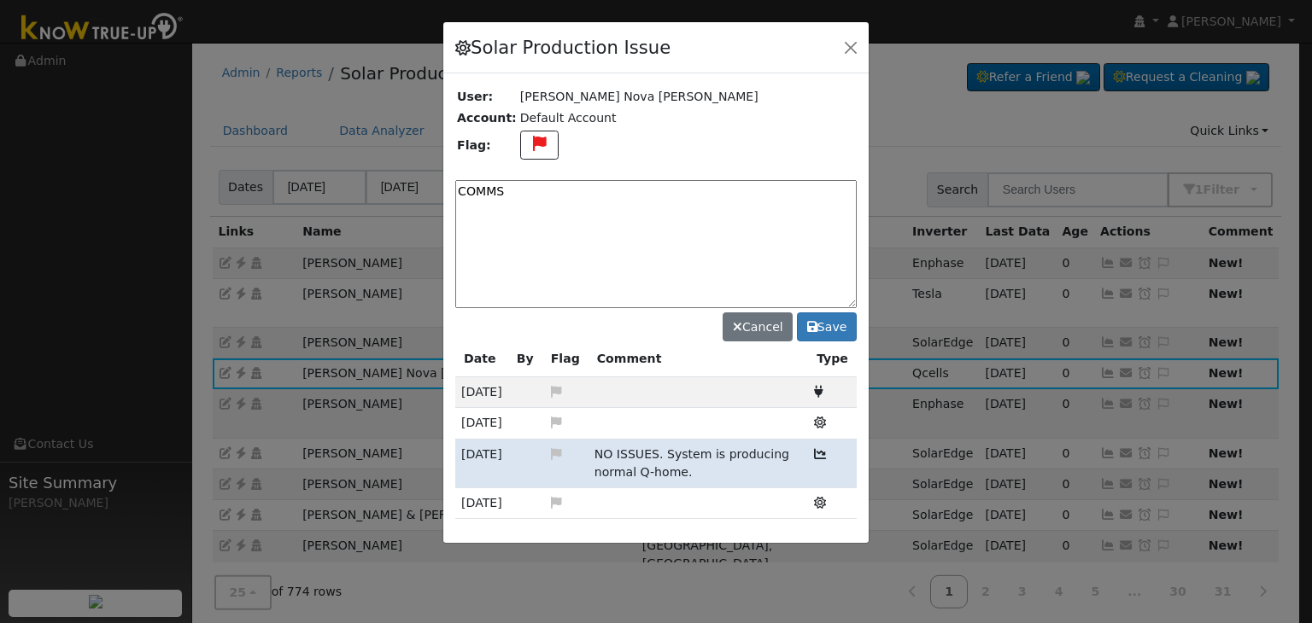
click at [478, 190] on textarea "COMMS" at bounding box center [655, 244] width 401 height 128
paste textarea "UNKNOWN PRODUCTION, NO"
type textarea "UNKNOWN PRODUCTION, NO COMMS. Case Made (MP) 9/23"
click at [826, 317] on button "Save" at bounding box center [827, 327] width 60 height 29
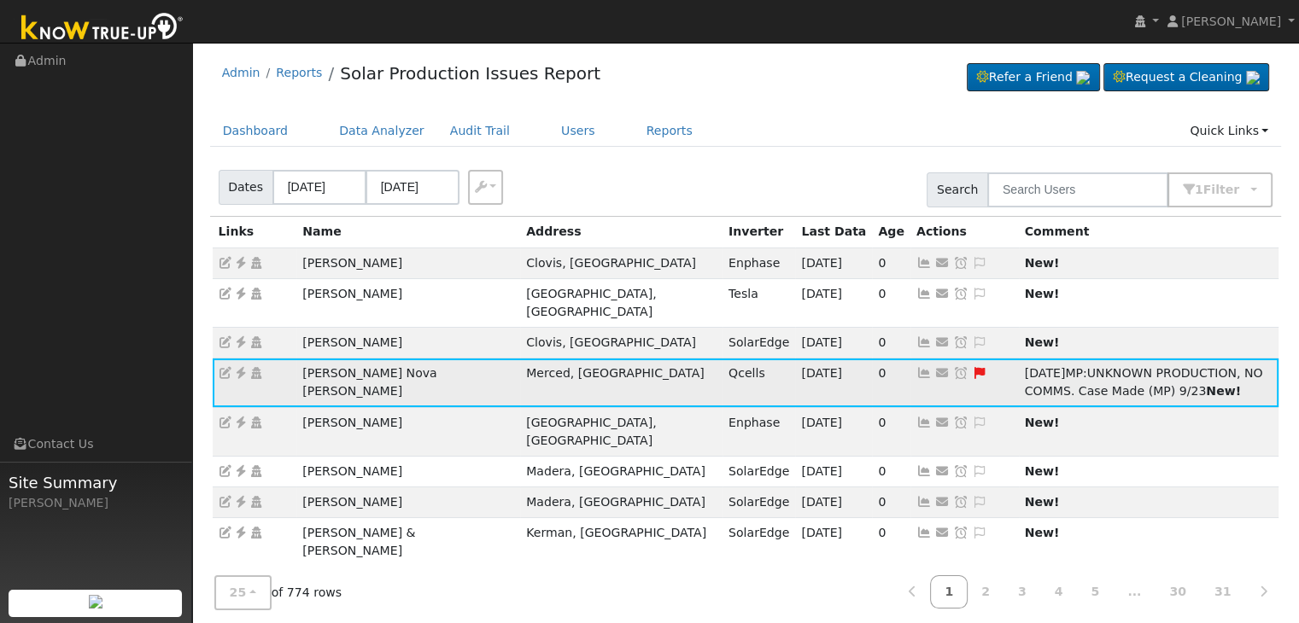
click at [953, 367] on icon at bounding box center [960, 373] width 15 height 12
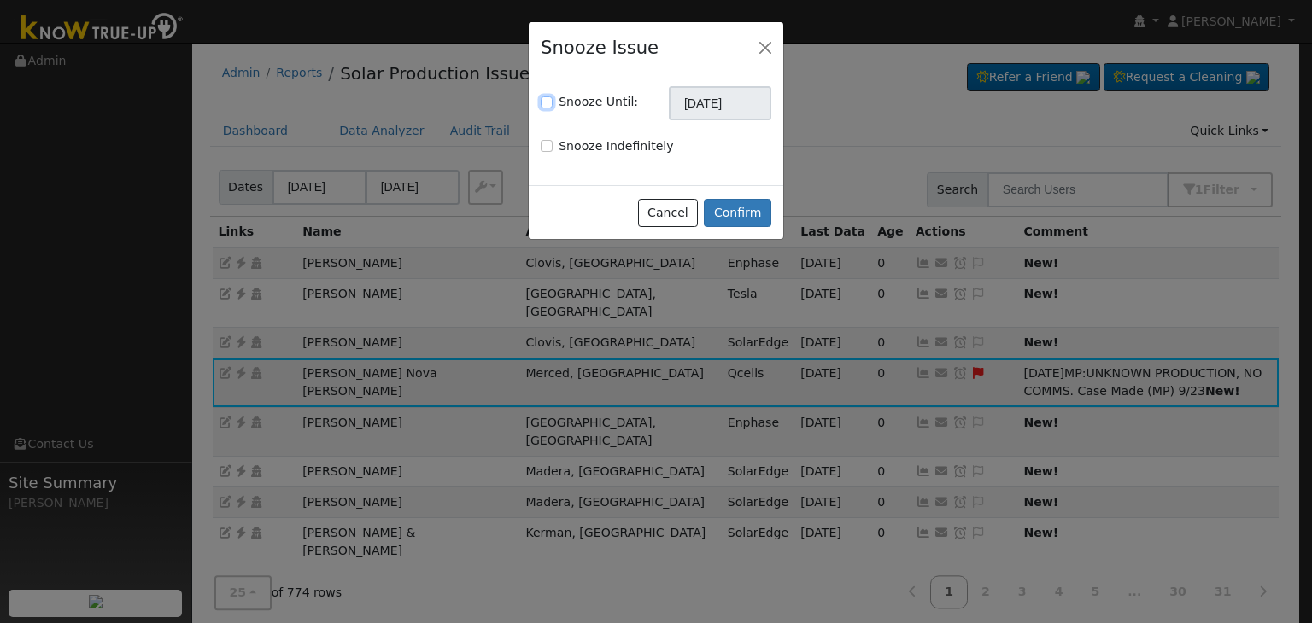
click at [544, 98] on input "Snooze Until:" at bounding box center [547, 103] width 12 height 12
checkbox input "true"
click at [717, 93] on input "[DATE]" at bounding box center [720, 103] width 102 height 34
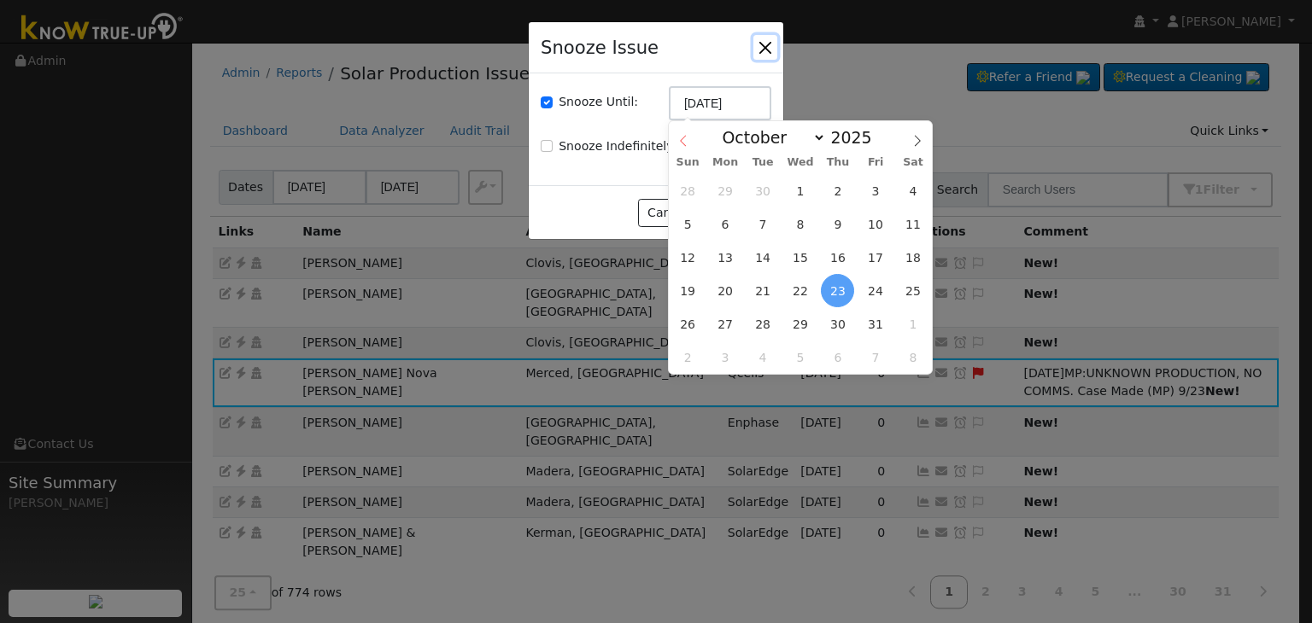
click at [683, 139] on icon at bounding box center [683, 141] width 12 height 12
select select "8"
click at [766, 324] on span "30" at bounding box center [762, 323] width 33 height 33
type input "09/30/2025"
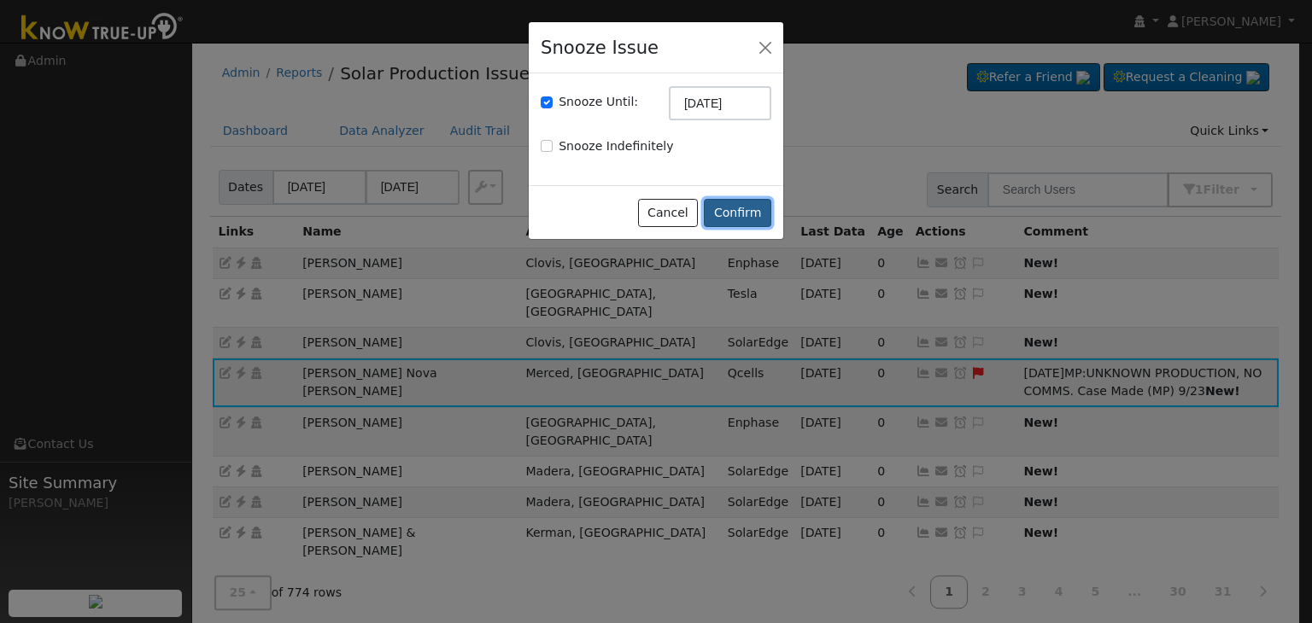
click at [737, 211] on button "Confirm" at bounding box center [737, 213] width 67 height 29
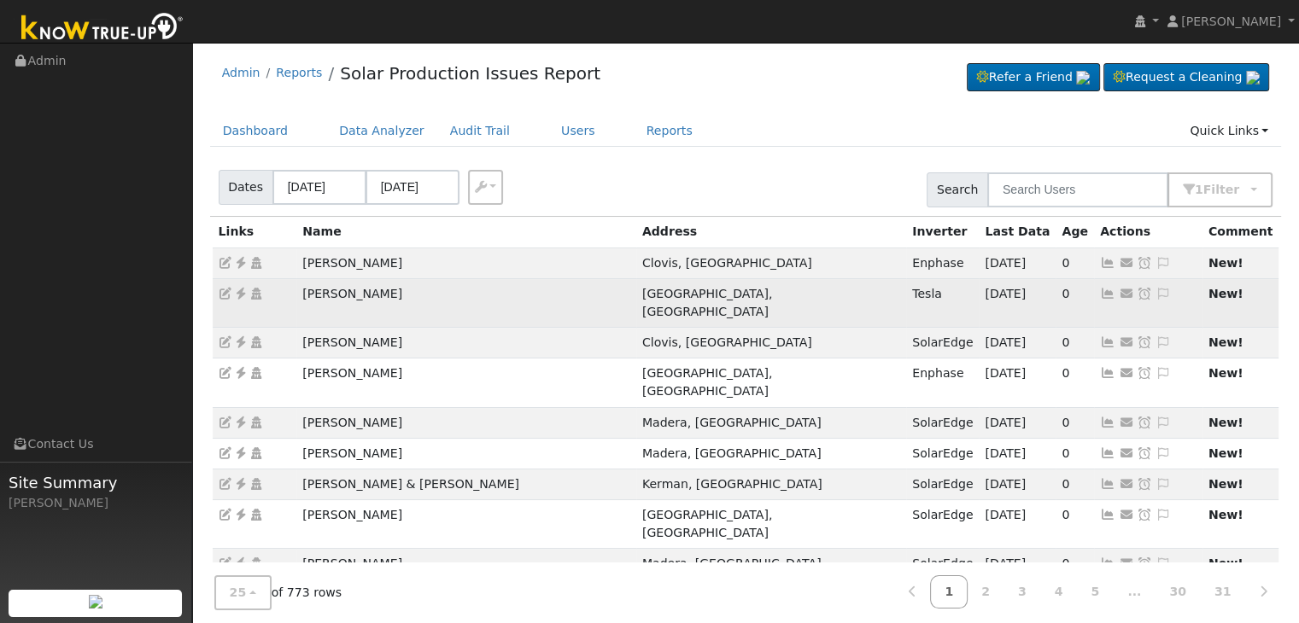
drag, startPoint x: 290, startPoint y: 294, endPoint x: 407, endPoint y: 296, distance: 116.2
click at [407, 296] on tr "Arthur Goodman Fresno, CA Tesla 09/22/25 0 Send Email... Copy a Link Reset Pass…" at bounding box center [746, 302] width 1067 height 49
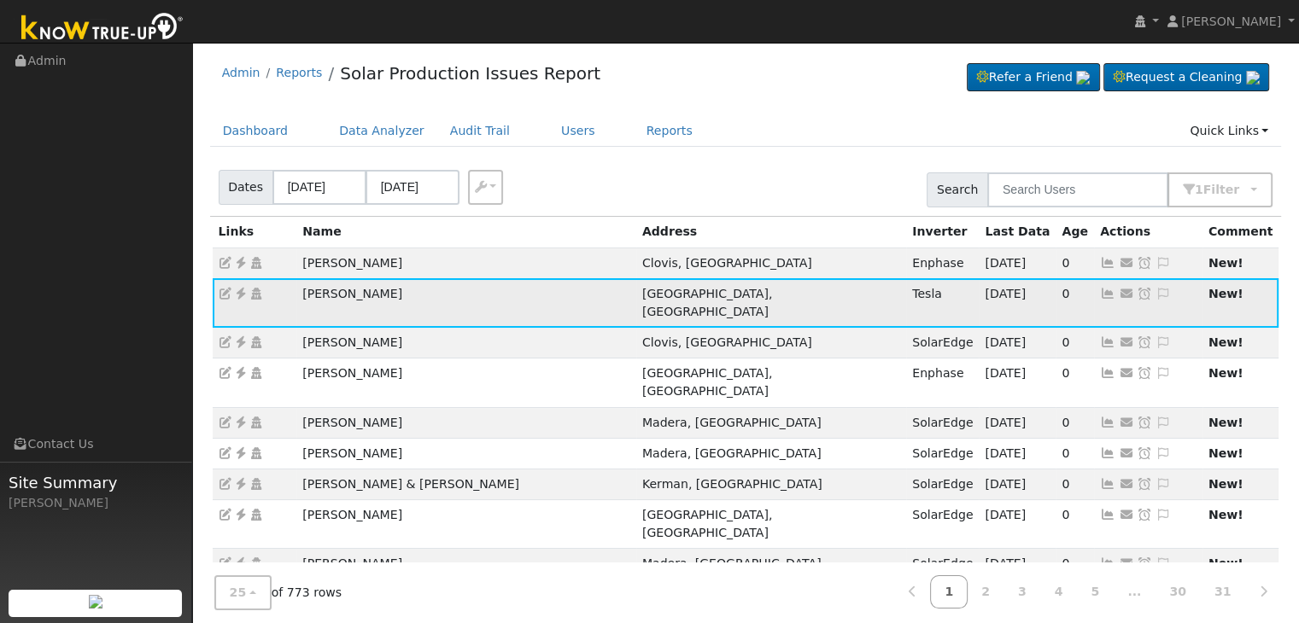
copy tr "Arthur Goodman"
click at [239, 290] on icon at bounding box center [240, 294] width 15 height 12
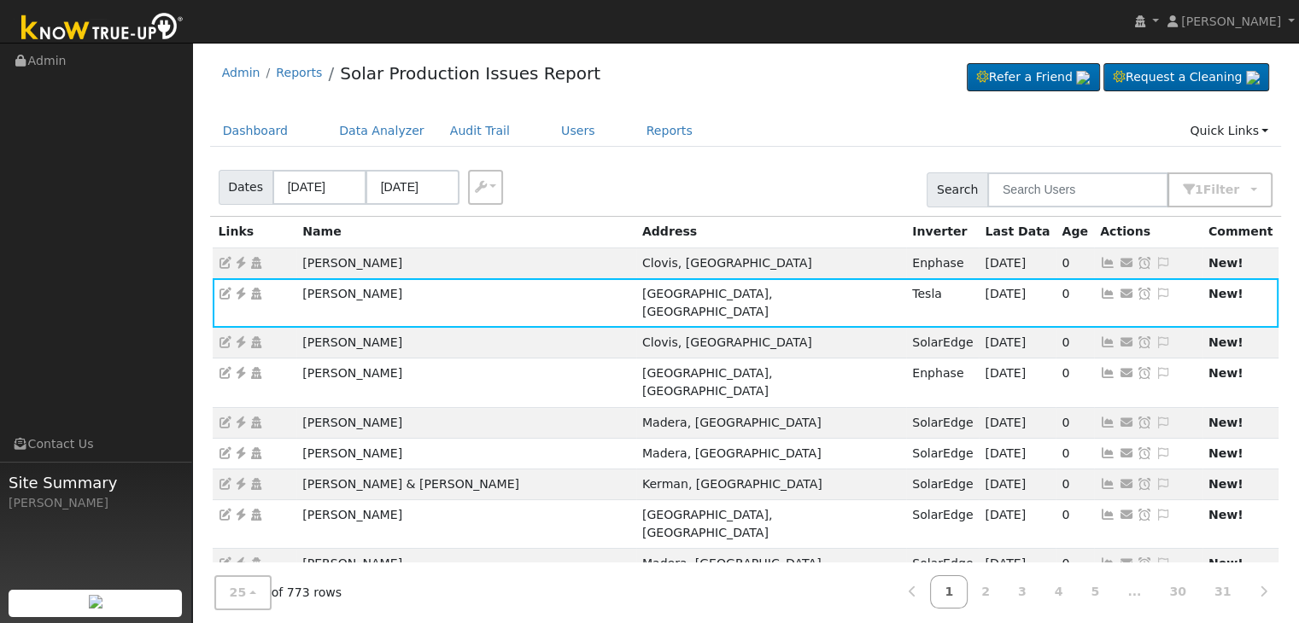
drag, startPoint x: 1117, startPoint y: 291, endPoint x: 1100, endPoint y: 251, distance: 43.6
click at [1156, 291] on icon at bounding box center [1163, 294] width 15 height 12
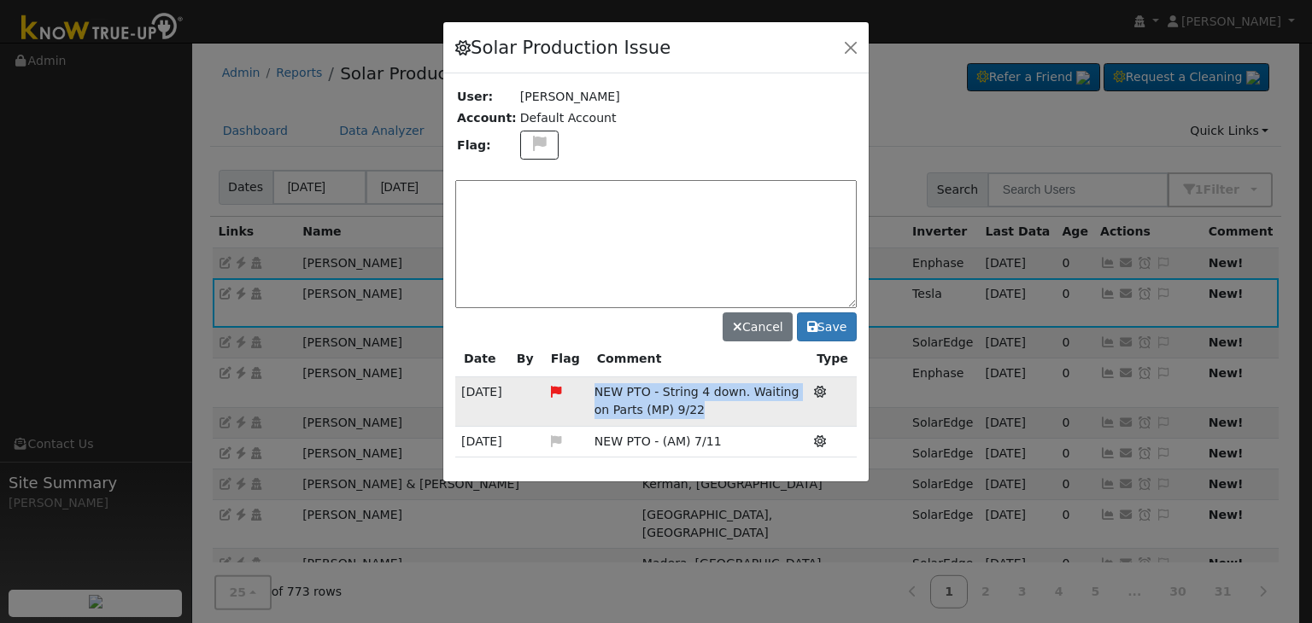
drag, startPoint x: 591, startPoint y: 387, endPoint x: 680, endPoint y: 411, distance: 92.0
click at [680, 411] on td "NEW PTO - String 4 down. Waiting on Parts (MP) 9/22" at bounding box center [697, 401] width 219 height 49
copy span "NEW PTO - String 4 down. Waiting on Parts (MP) 9/22"
click at [509, 192] on textarea at bounding box center [655, 244] width 401 height 128
paste textarea "NEW PTO - String 4 down. Waiting on Parts (MP) 9/22"
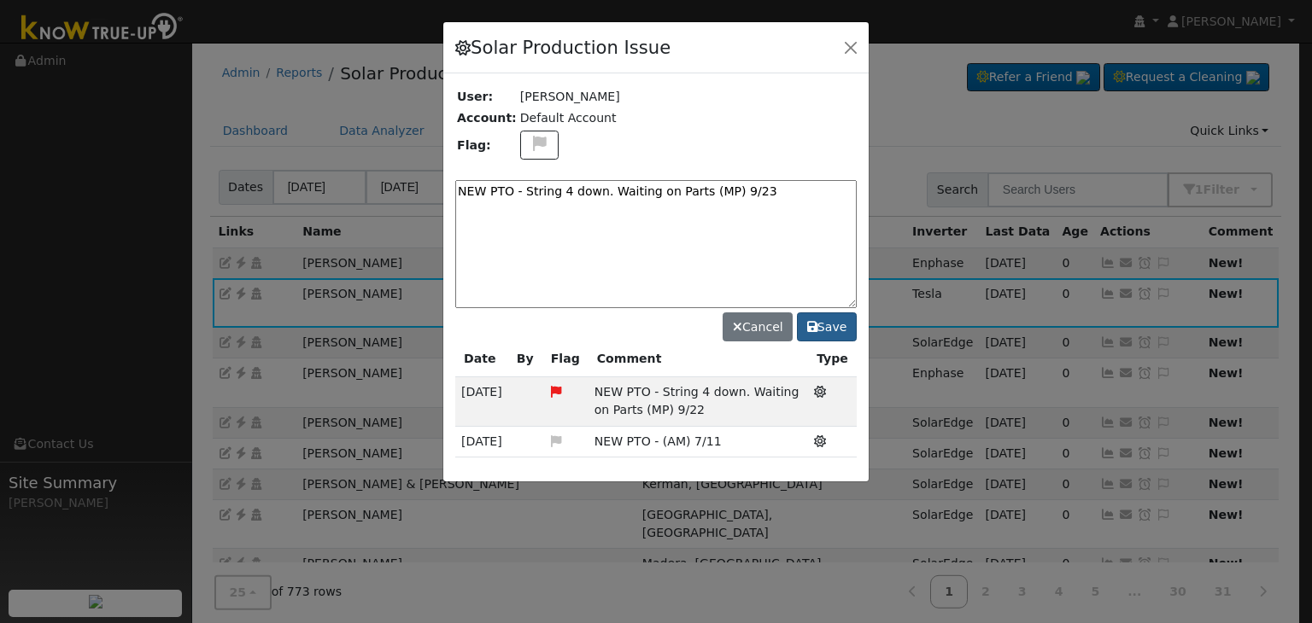
type textarea "NEW PTO - String 4 down. Waiting on Parts (MP) 9/23"
click at [829, 325] on button "Save" at bounding box center [827, 327] width 60 height 29
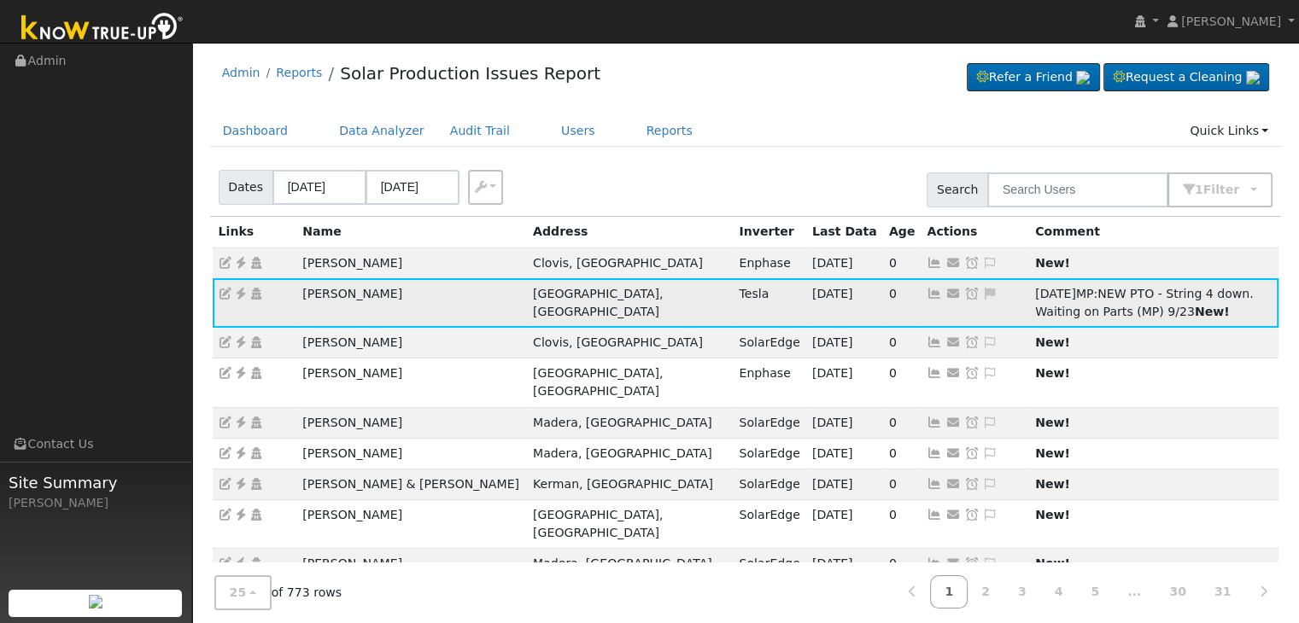
click at [982, 288] on icon at bounding box center [989, 294] width 15 height 12
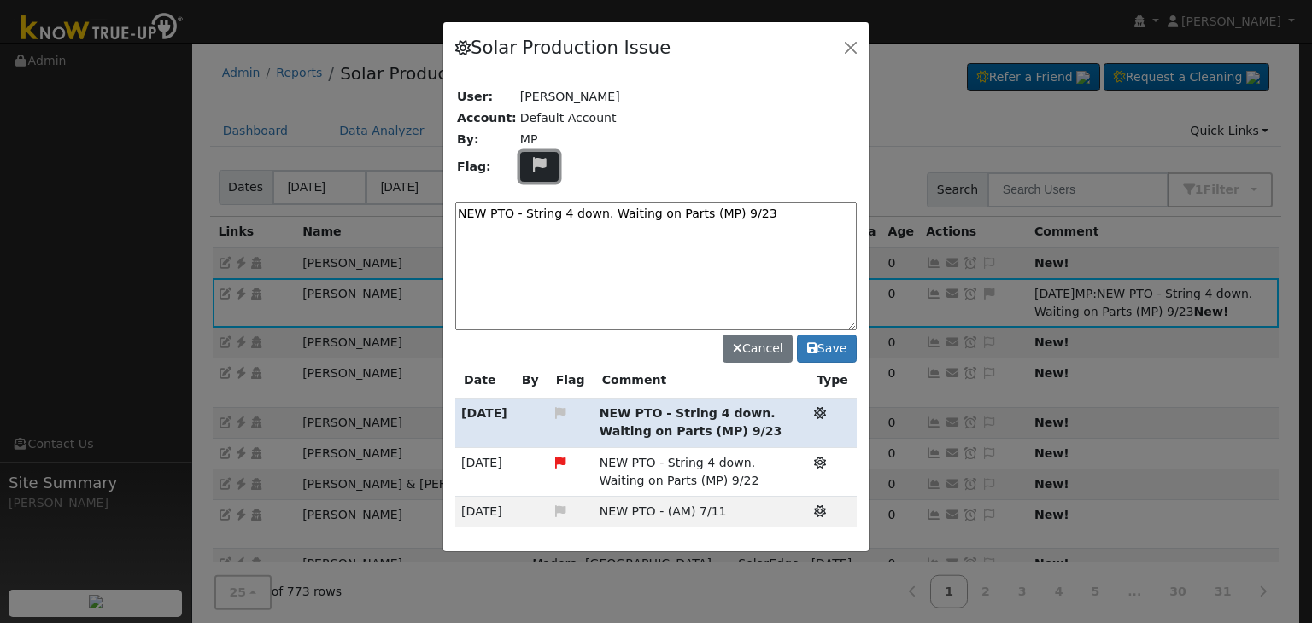
click at [530, 167] on icon at bounding box center [540, 164] width 20 height 15
click at [529, 220] on icon at bounding box center [539, 227] width 20 height 15
click at [821, 349] on button "Save" at bounding box center [827, 349] width 60 height 29
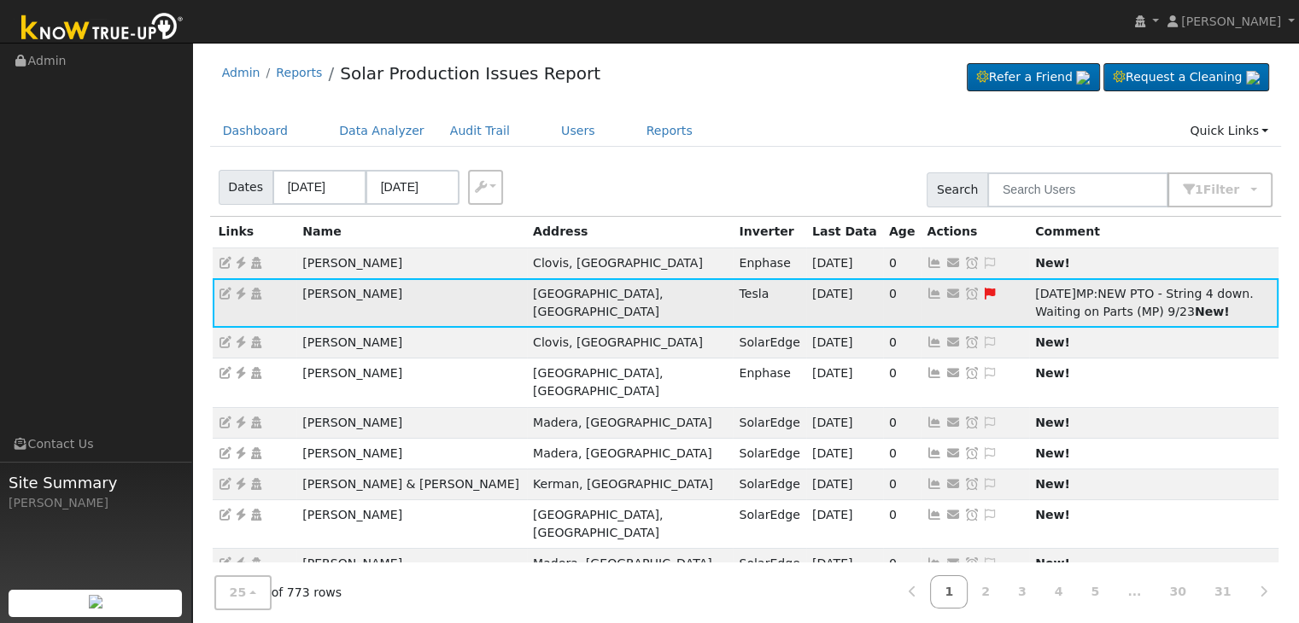
click at [964, 290] on icon at bounding box center [971, 294] width 15 height 12
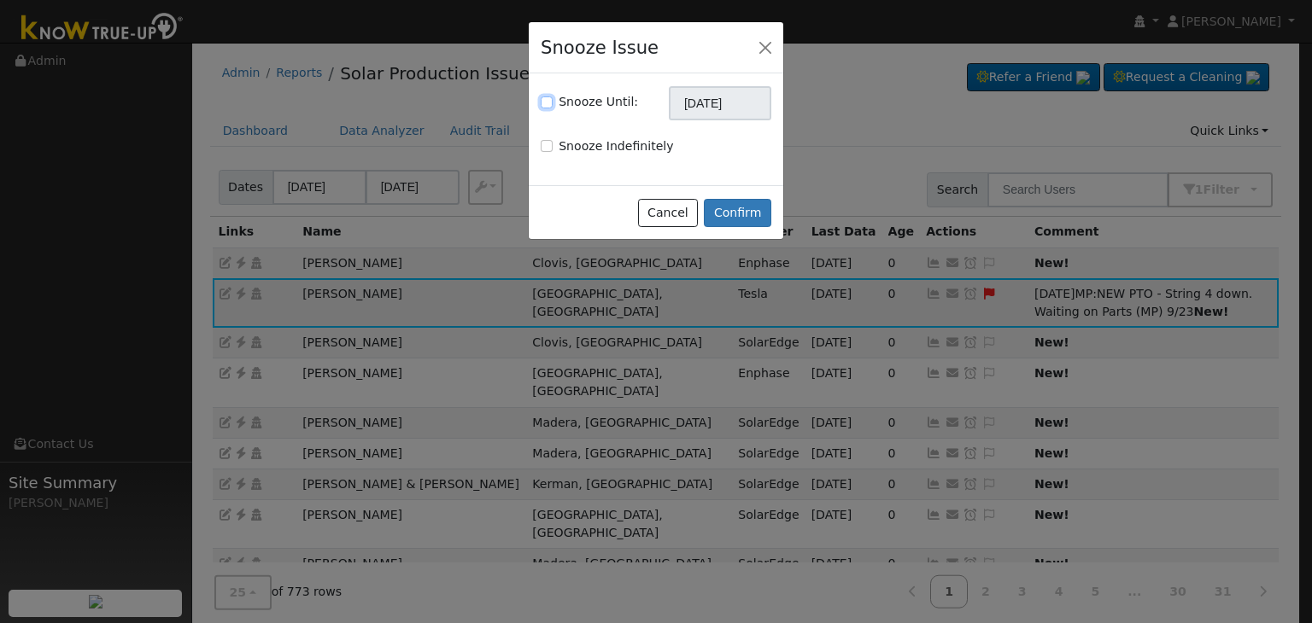
click at [541, 101] on input "Snooze Until:" at bounding box center [547, 103] width 12 height 12
checkbox input "true"
click at [676, 106] on input "[DATE]" at bounding box center [720, 103] width 102 height 34
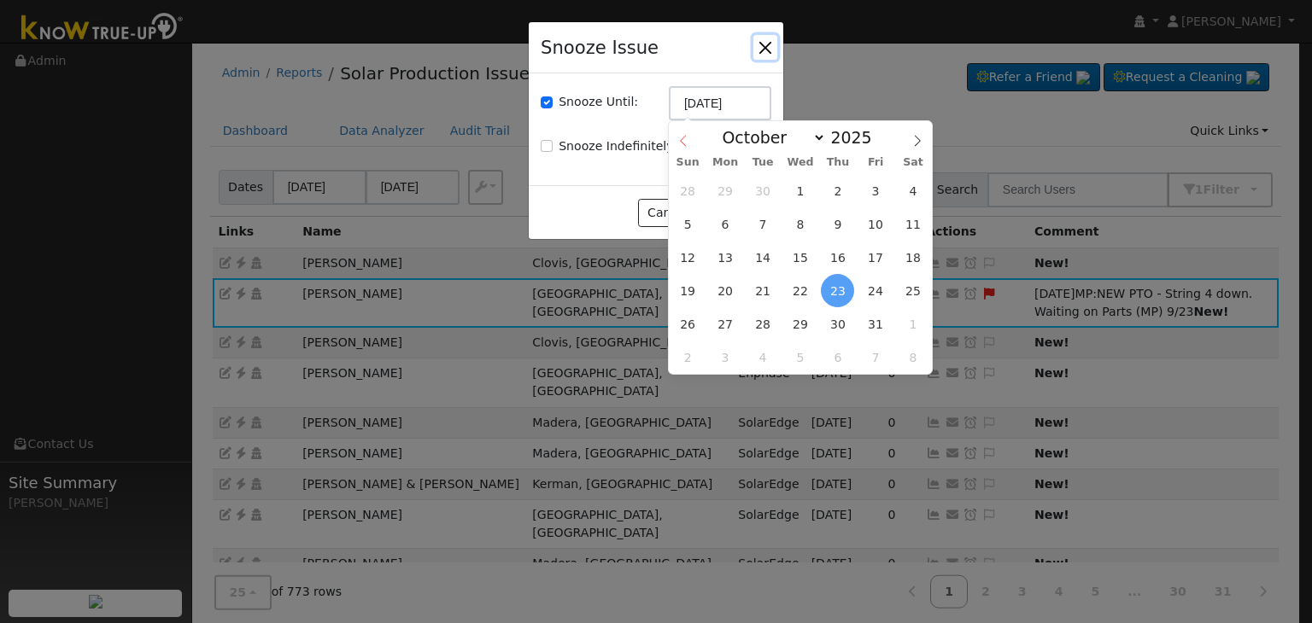
click at [682, 141] on icon at bounding box center [683, 141] width 6 height 11
select select "8"
click at [769, 336] on span "30" at bounding box center [762, 323] width 33 height 33
type input "09/30/2025"
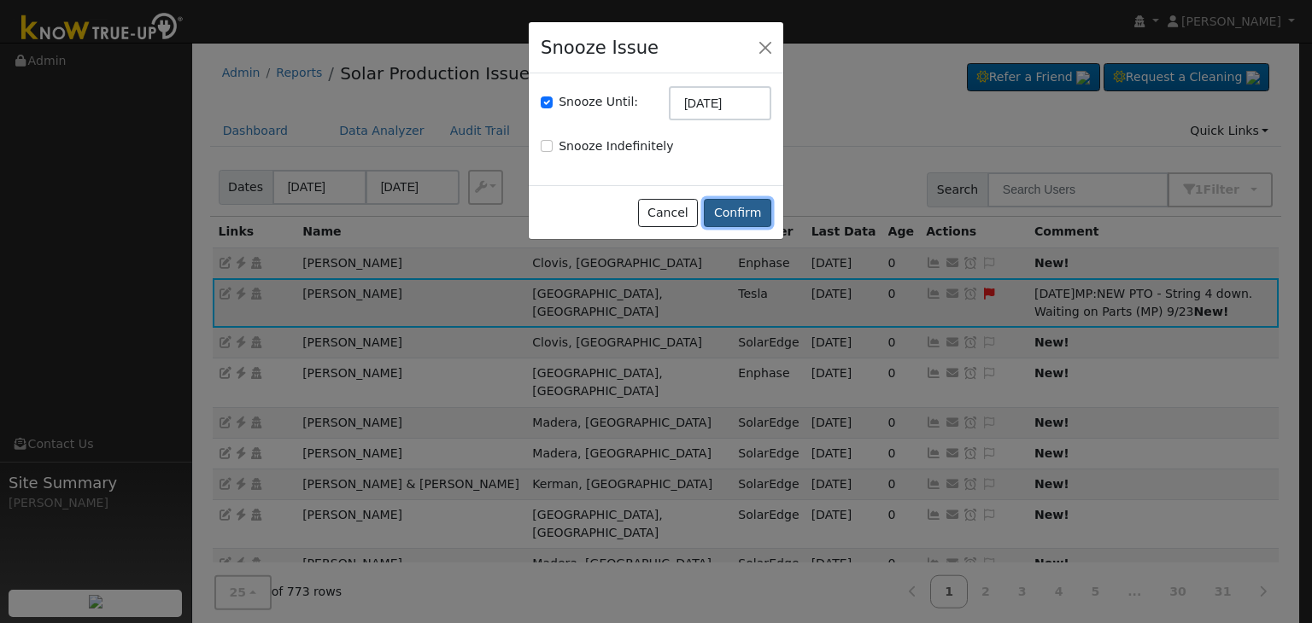
click at [721, 206] on button "Confirm" at bounding box center [737, 213] width 67 height 29
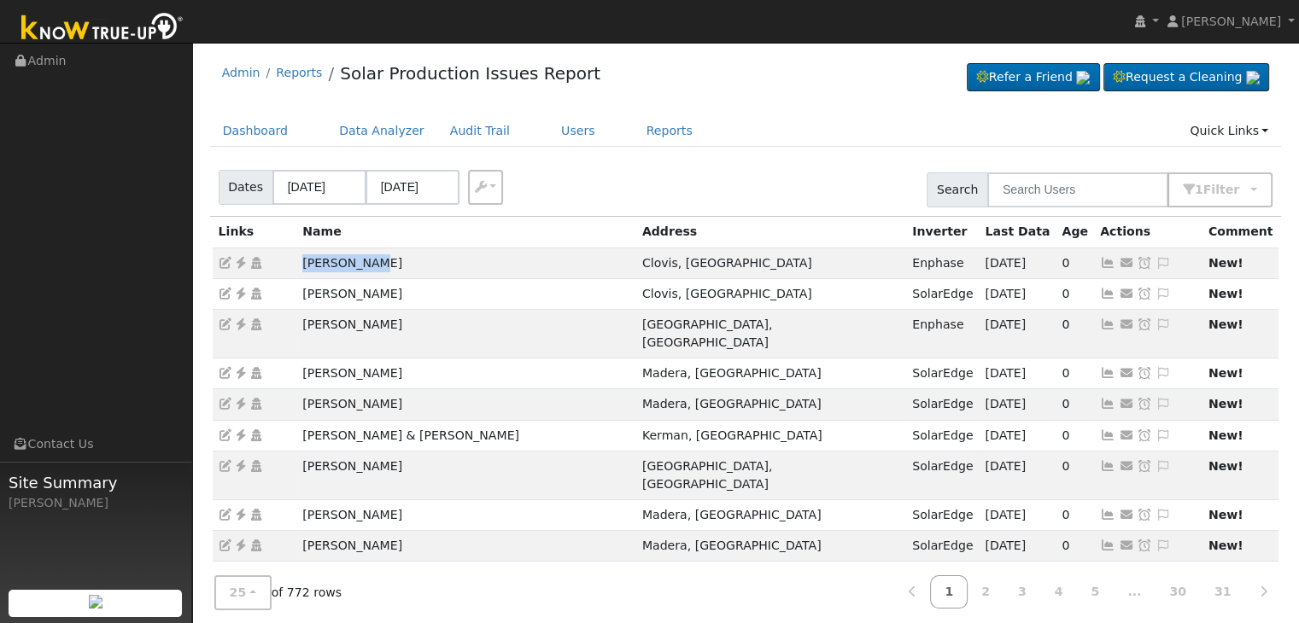
drag, startPoint x: 290, startPoint y: 266, endPoint x: 901, endPoint y: 169, distance: 618.2
click at [407, 263] on tr "Fahmy Attia Clovis, CA Enphase 09/18/25 0 Send Email... Copy a Link Reset Passw…" at bounding box center [746, 263] width 1067 height 31
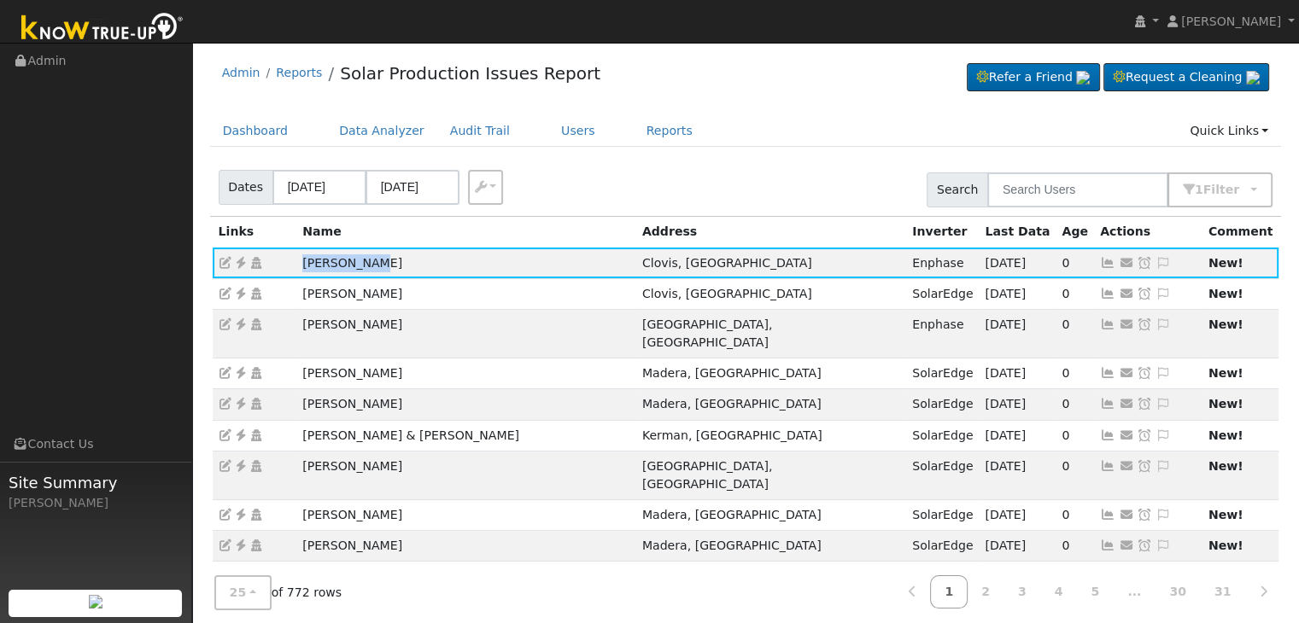
copy tr "Fahmy Attia"
click at [240, 260] on icon at bounding box center [240, 263] width 15 height 12
click at [1156, 260] on icon at bounding box center [1163, 263] width 15 height 12
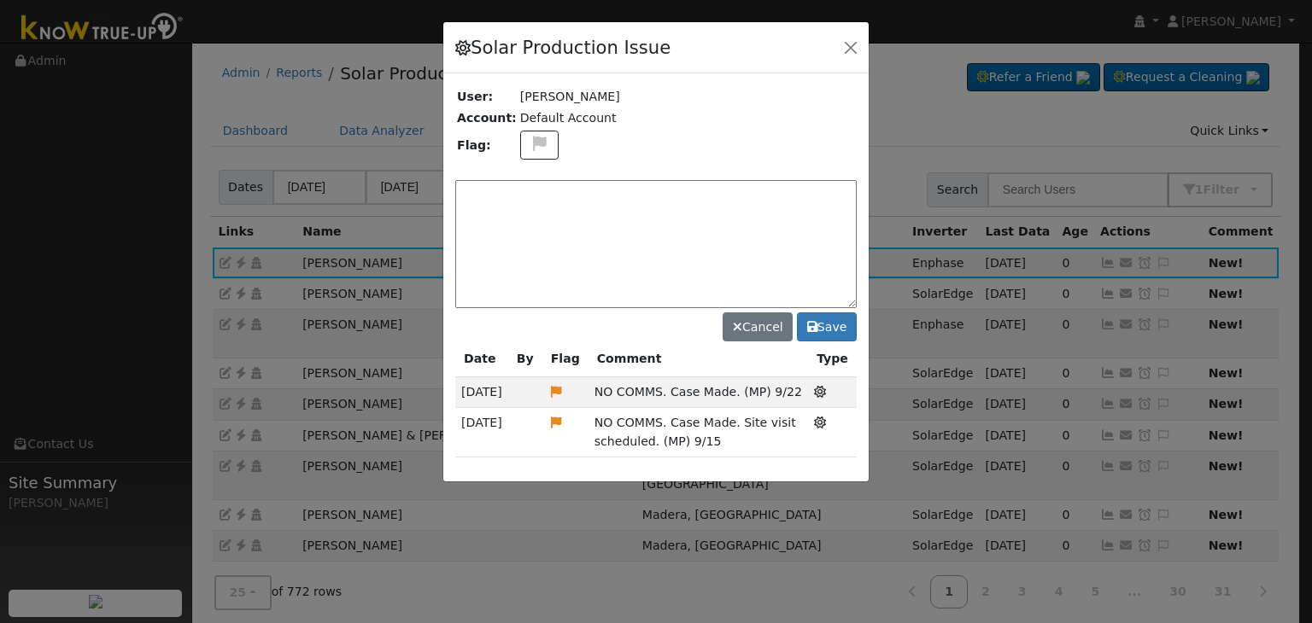
click at [534, 129] on td at bounding box center [687, 145] width 338 height 33
drag, startPoint x: 585, startPoint y: 387, endPoint x: 785, endPoint y: 395, distance: 200.0
click at [785, 395] on tr "09/22/25 NO COMMS. Case Made. (MP) 9/22 Solar Production Issue" at bounding box center [655, 392] width 401 height 31
copy tr "NO COMMS. Case Made. (MP) 9/22"
click at [503, 192] on textarea at bounding box center [655, 244] width 401 height 128
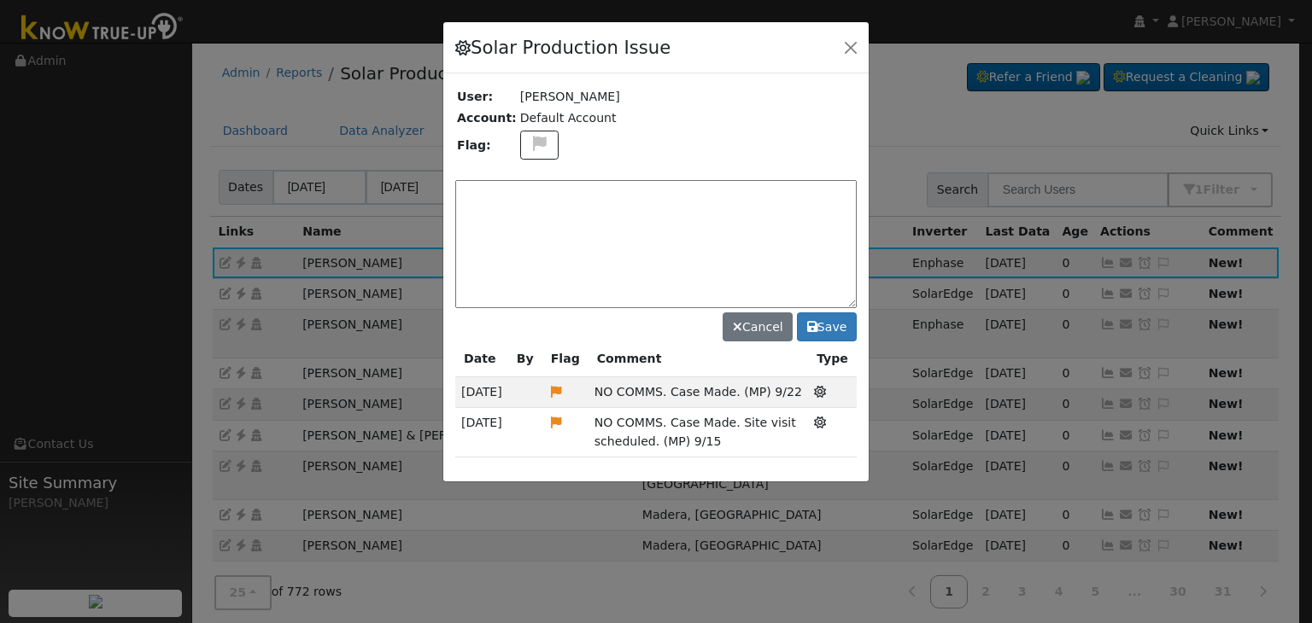
paste textarea "NO COMMS. Case Made. (MP) 9/22"
click at [486, 190] on textarea "NO COMMS. Case Made. (MP) 9/22" at bounding box center [655, 244] width 401 height 128
click at [524, 190] on textarea "NO COMMS. Case Made. (MP) 9/22" at bounding box center [655, 244] width 401 height 128
drag, startPoint x: 745, startPoint y: 187, endPoint x: 626, endPoint y: 191, distance: 118.8
click at [627, 191] on textarea "NO COMMS and meter issue. Case Made. (MP) 9/22" at bounding box center [655, 244] width 401 height 128
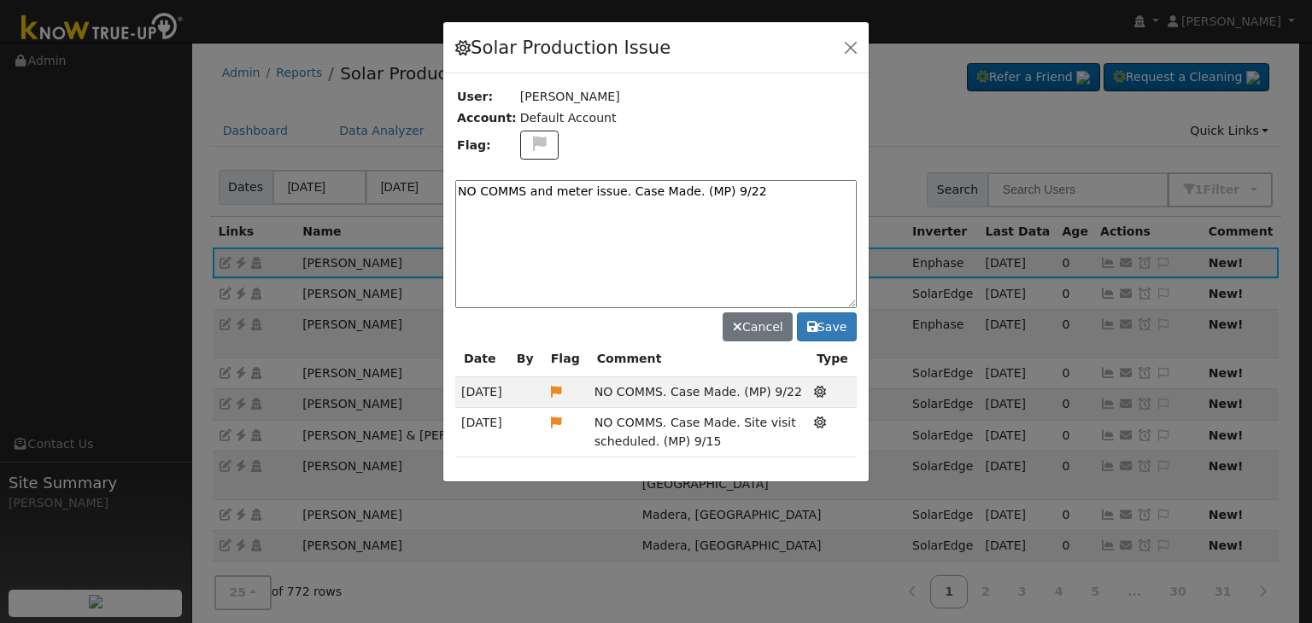
type textarea "NO COMMS and meter issue. Case Made. (MP) 9/22"
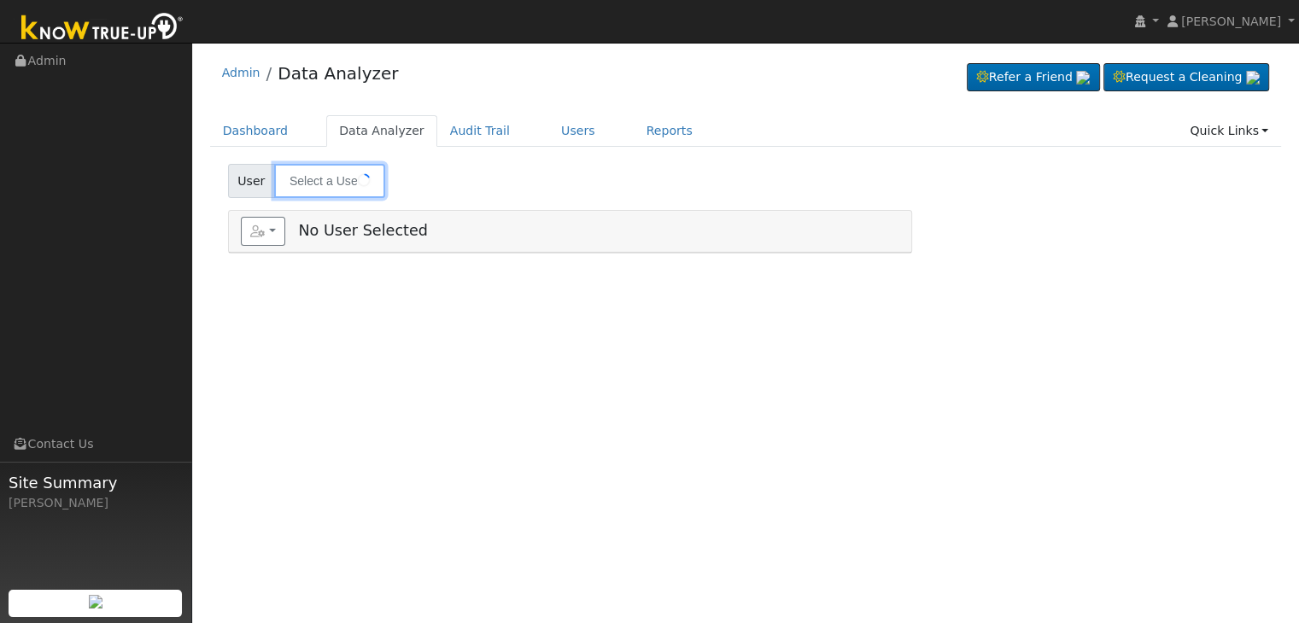
type input "[PERSON_NAME] & [PERSON_NAME]"
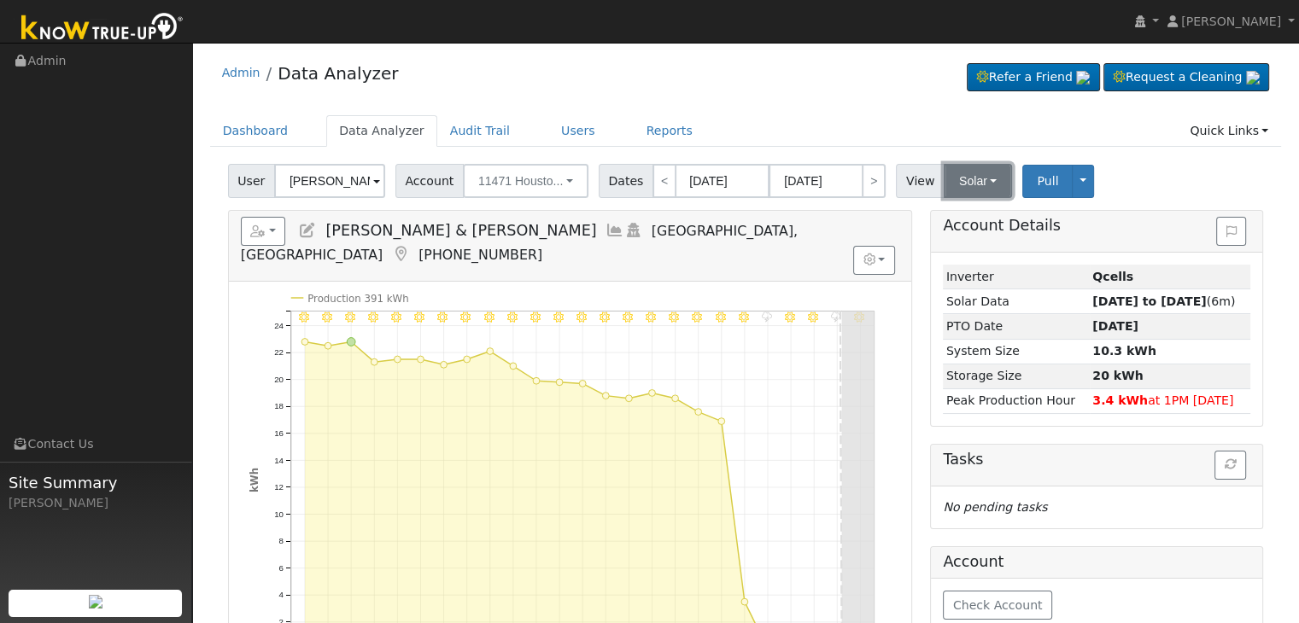
click at [967, 180] on button "Solar" at bounding box center [978, 181] width 68 height 34
click at [953, 209] on link "Utility" at bounding box center [999, 219] width 119 height 24
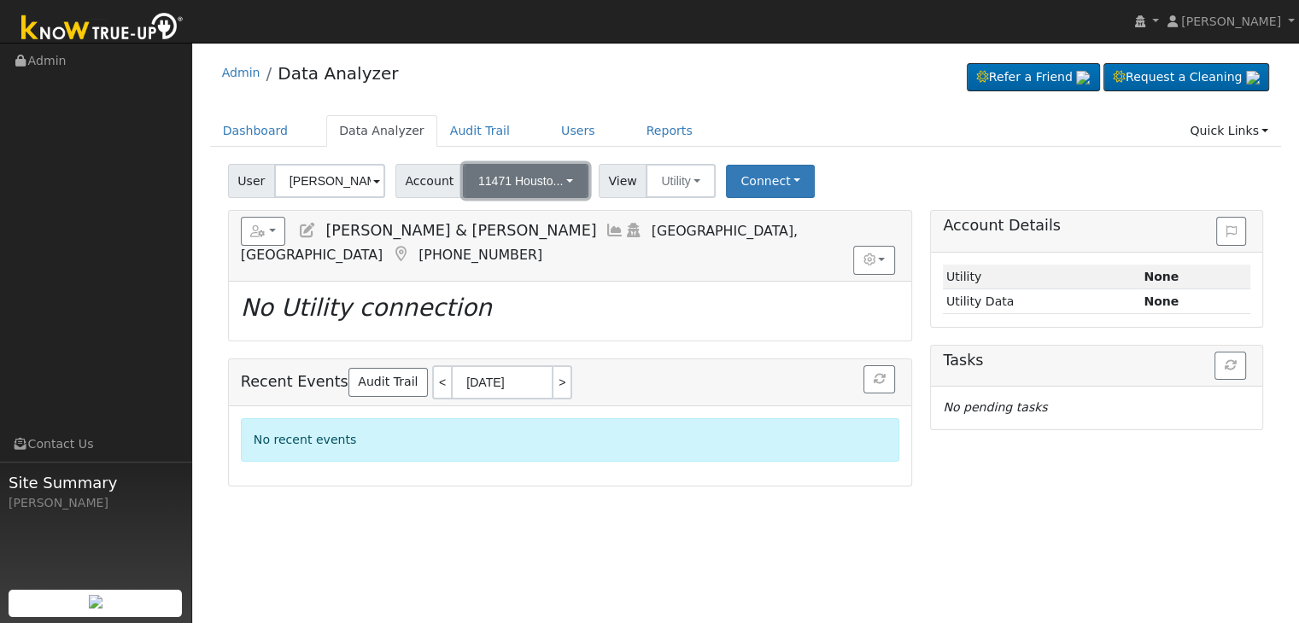
click at [524, 181] on span "11471 Housto..." at bounding box center [520, 181] width 85 height 14
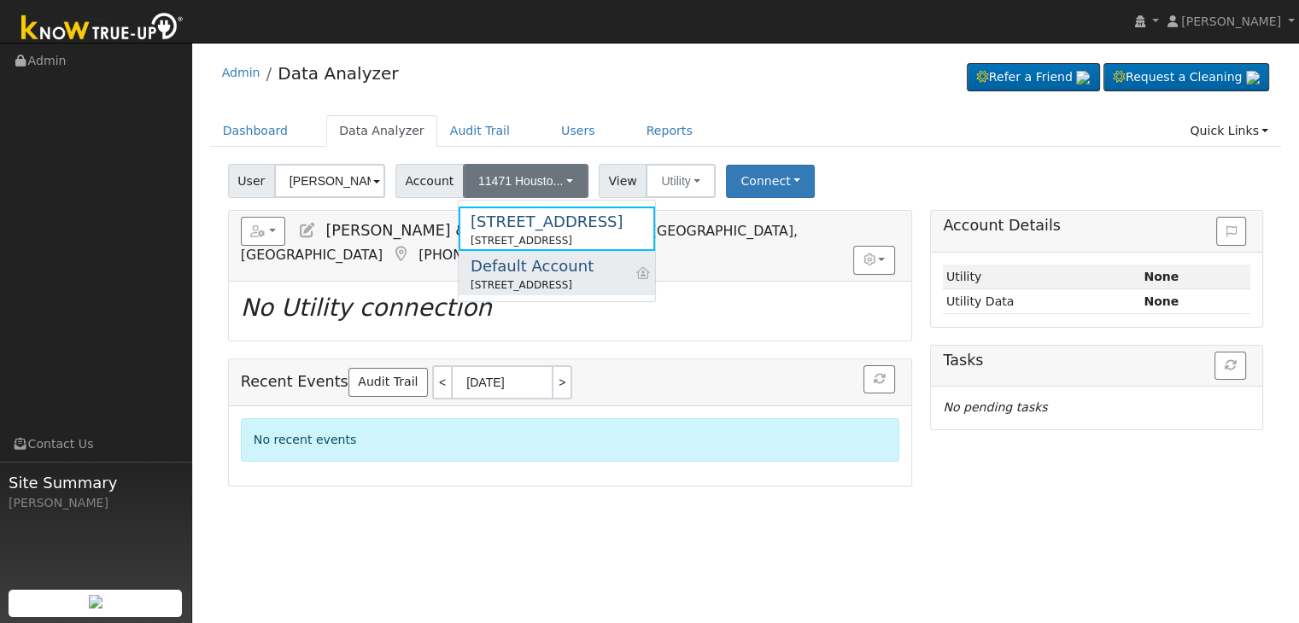
click at [531, 281] on div "[STREET_ADDRESS]" at bounding box center [532, 285] width 123 height 15
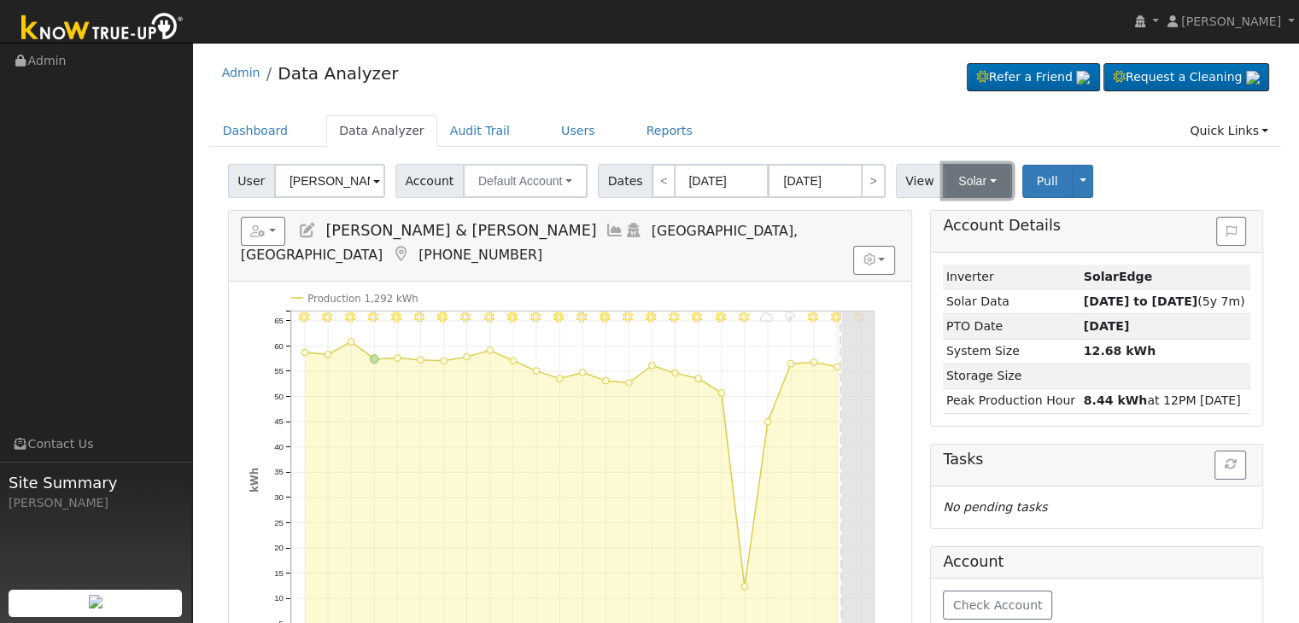
click at [971, 185] on button "Solar" at bounding box center [977, 181] width 68 height 34
click at [957, 214] on link "Utility" at bounding box center [999, 219] width 119 height 24
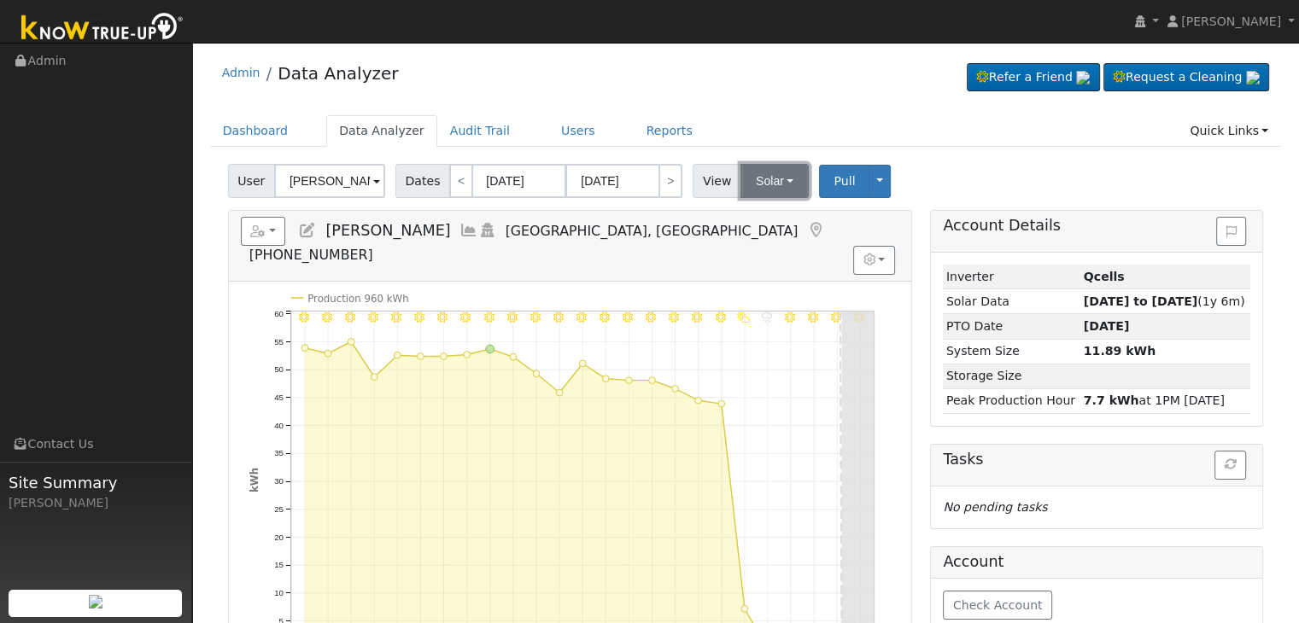
click at [753, 192] on button "Solar" at bounding box center [774, 181] width 68 height 34
click at [756, 222] on link "Utility" at bounding box center [796, 219] width 119 height 24
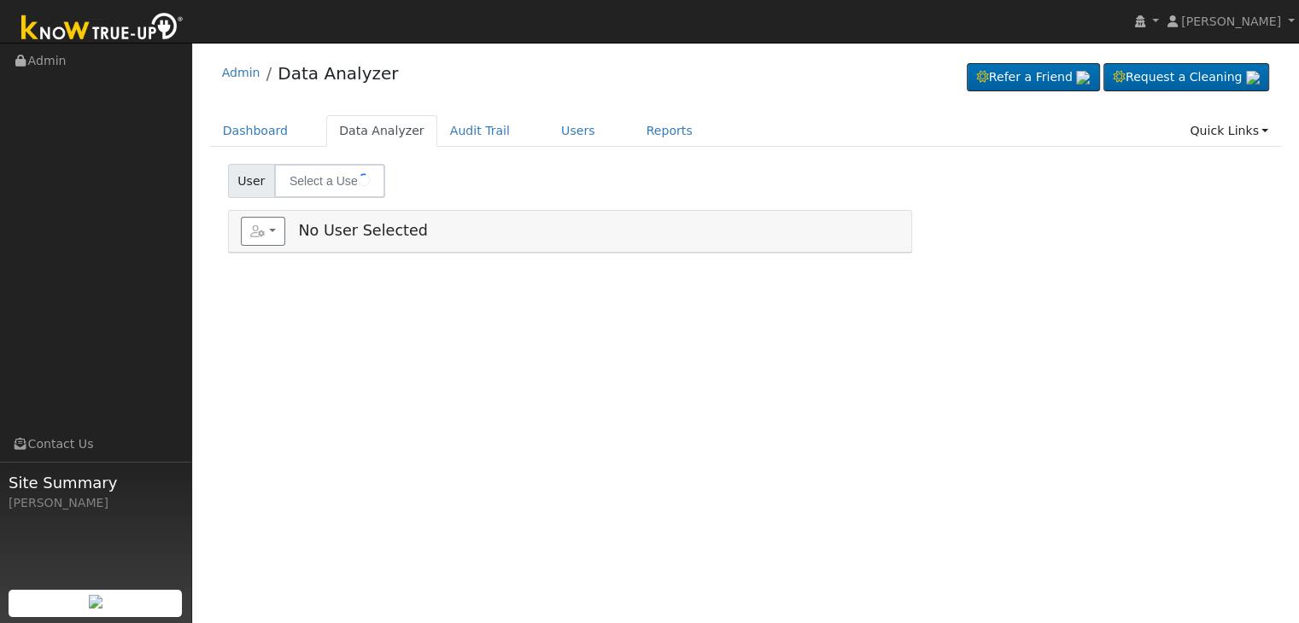
type input "[PERSON_NAME] Nova [PERSON_NAME]"
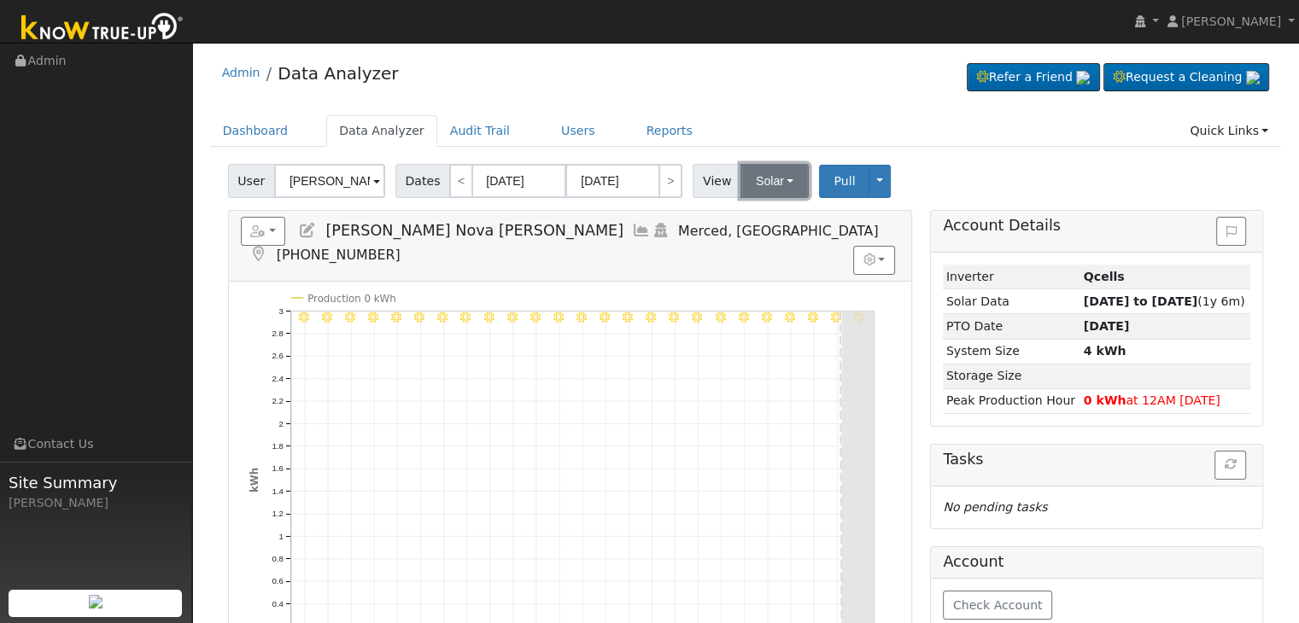
click at [773, 184] on button "Solar" at bounding box center [774, 181] width 68 height 34
click at [758, 219] on link "Utility" at bounding box center [796, 219] width 119 height 24
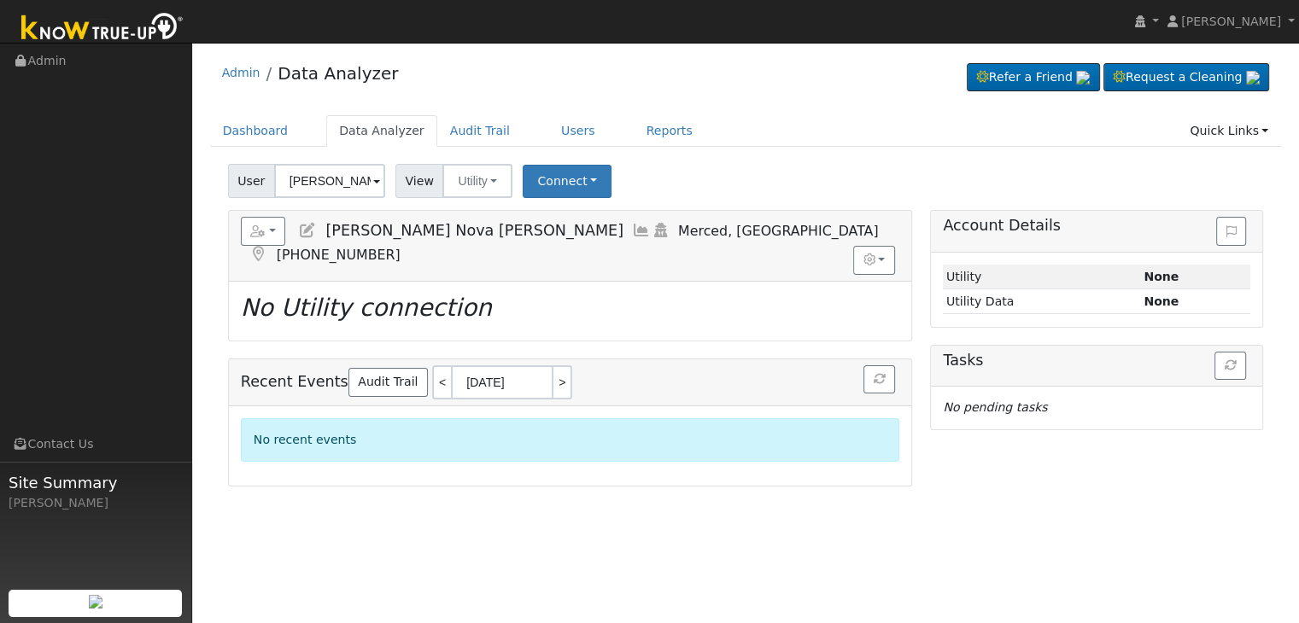
click at [268, 247] on icon at bounding box center [258, 254] width 19 height 15
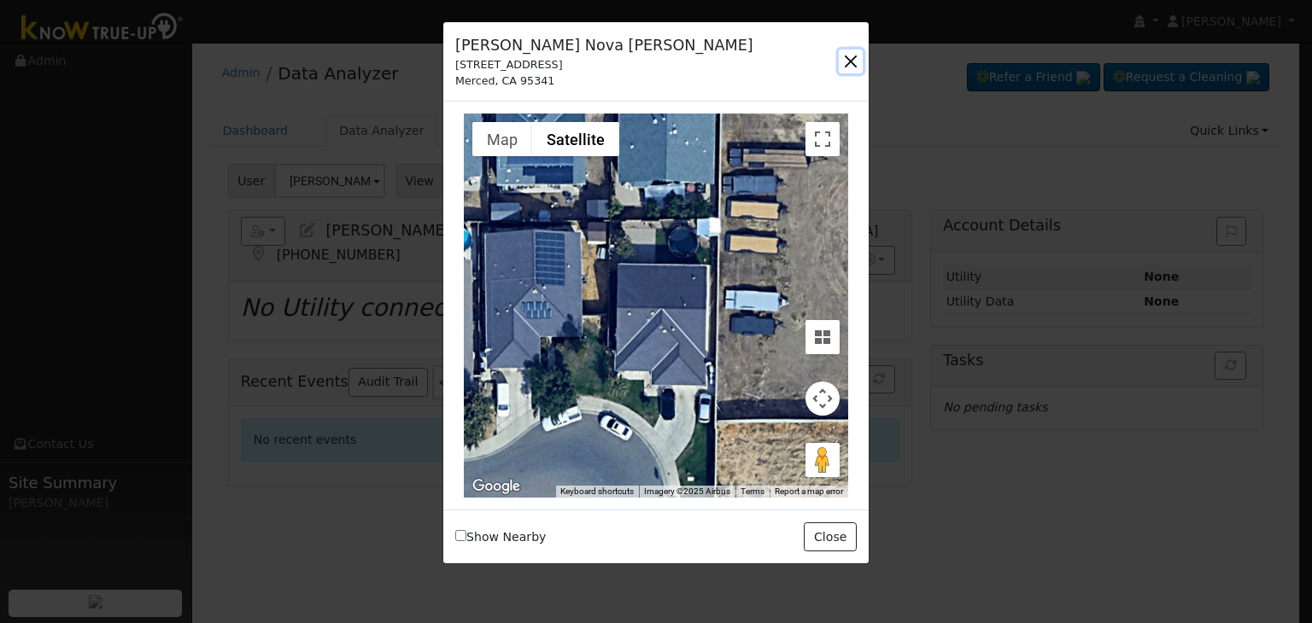
click at [846, 61] on button "button" at bounding box center [851, 62] width 24 height 24
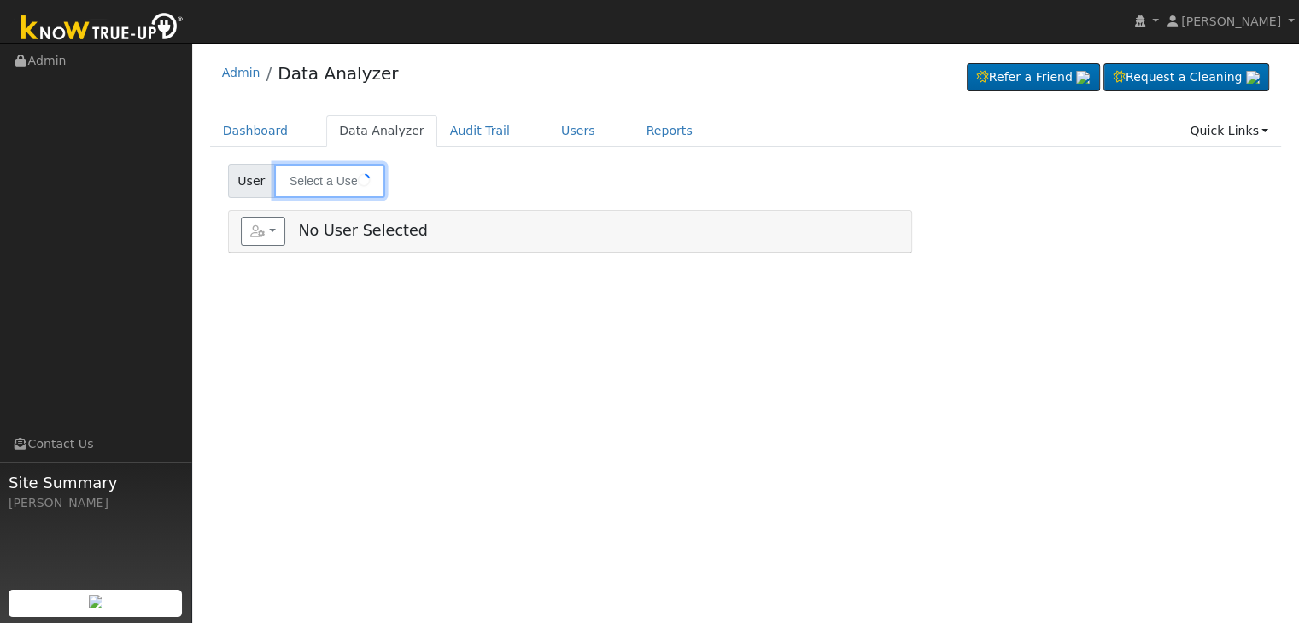
type input "[PERSON_NAME]"
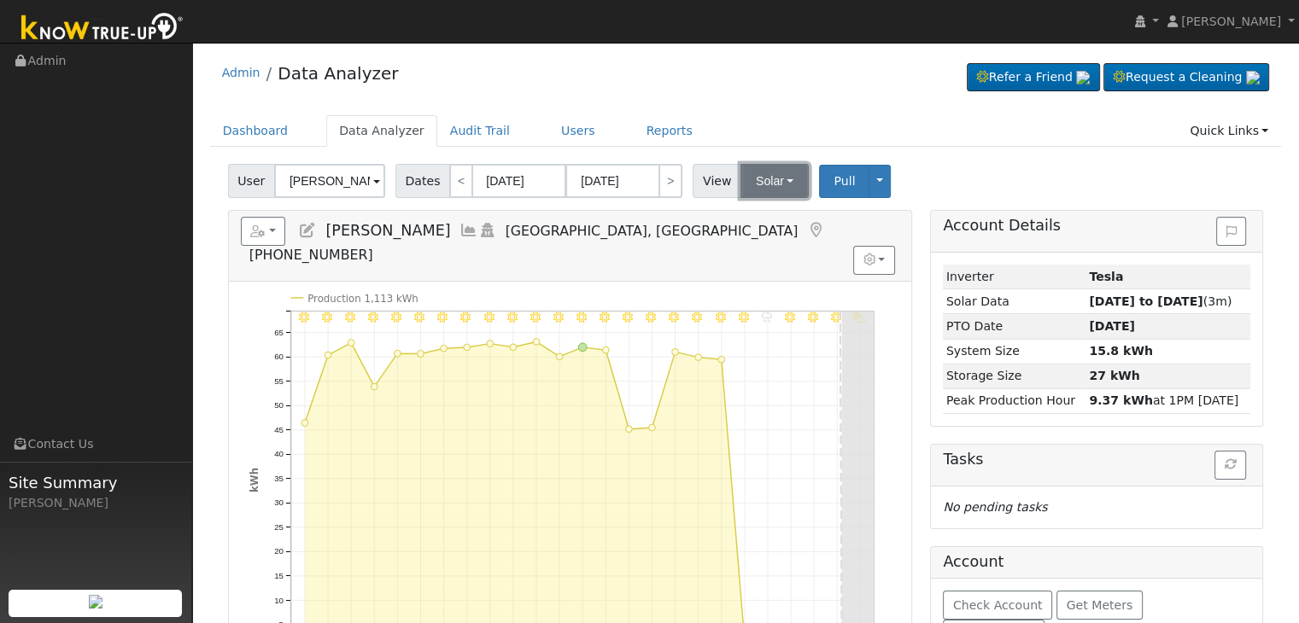
click at [757, 179] on button "Solar" at bounding box center [774, 181] width 68 height 34
click at [765, 218] on link "Utility" at bounding box center [796, 219] width 119 height 24
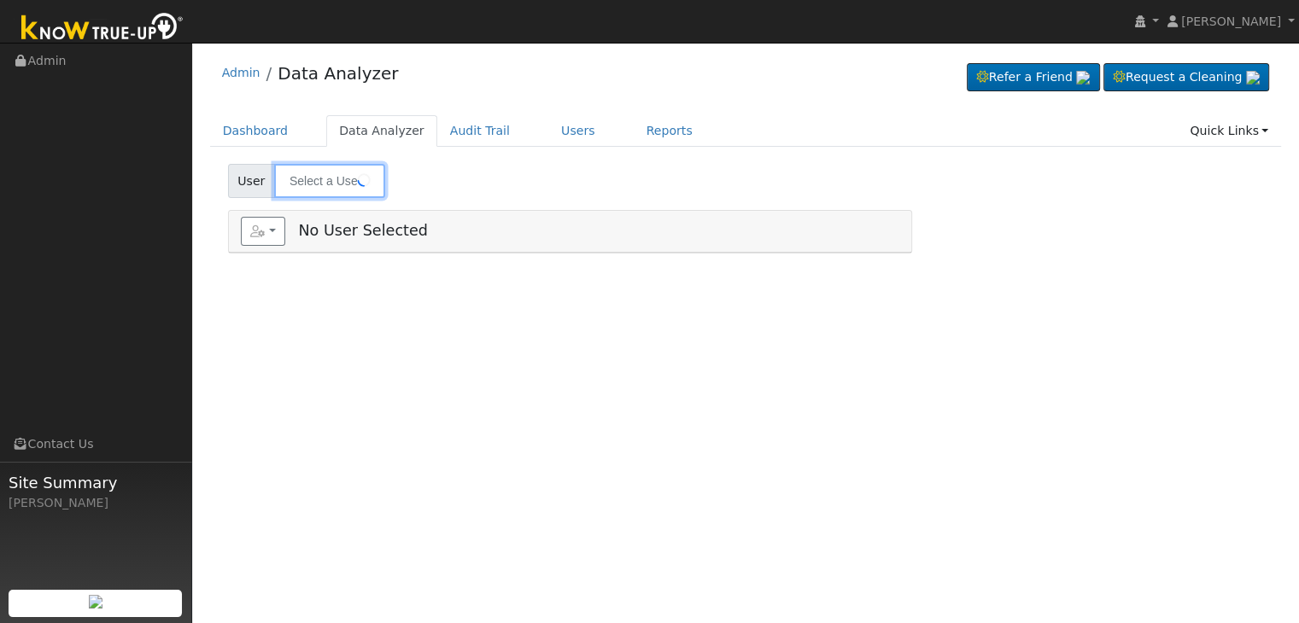
type input "Fahmy Attia"
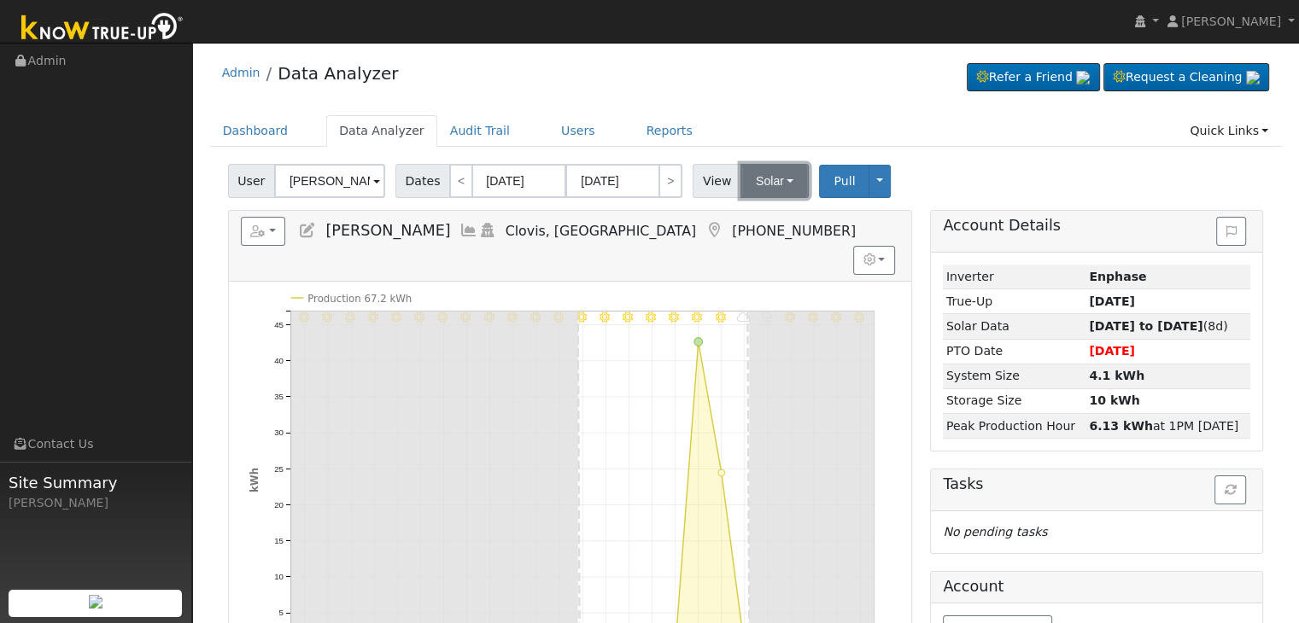
click at [761, 173] on button "Solar" at bounding box center [774, 181] width 68 height 34
click at [764, 223] on link "Utility" at bounding box center [796, 219] width 119 height 24
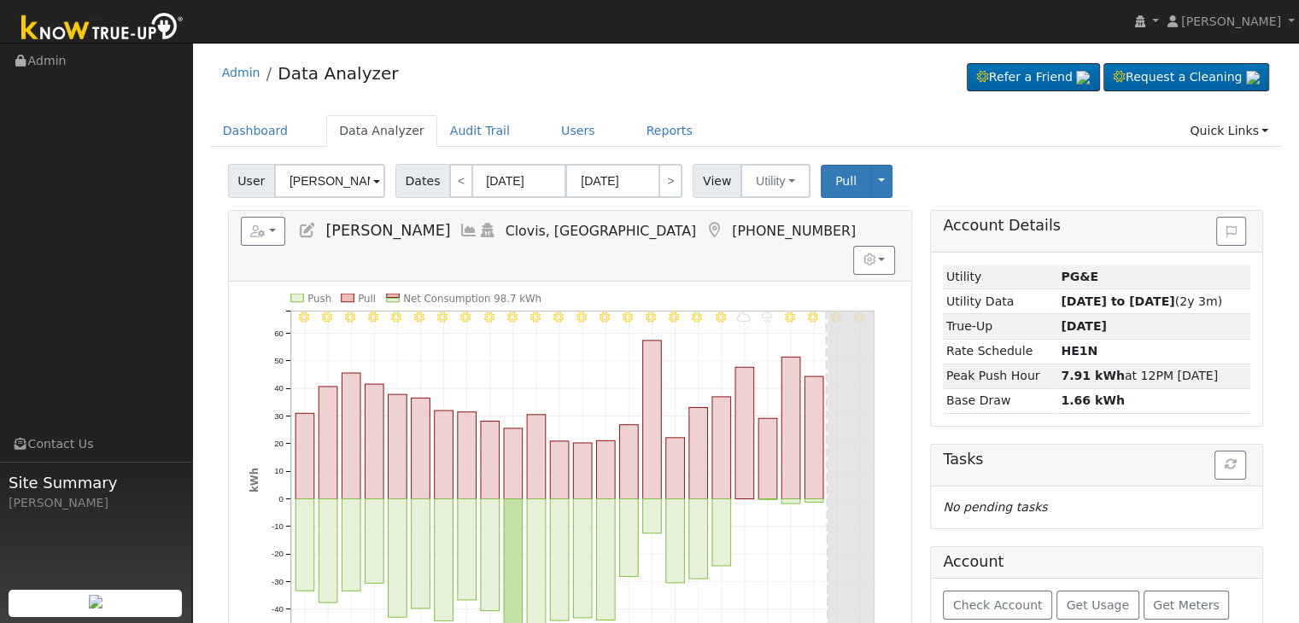
click at [705, 226] on icon at bounding box center [714, 230] width 19 height 15
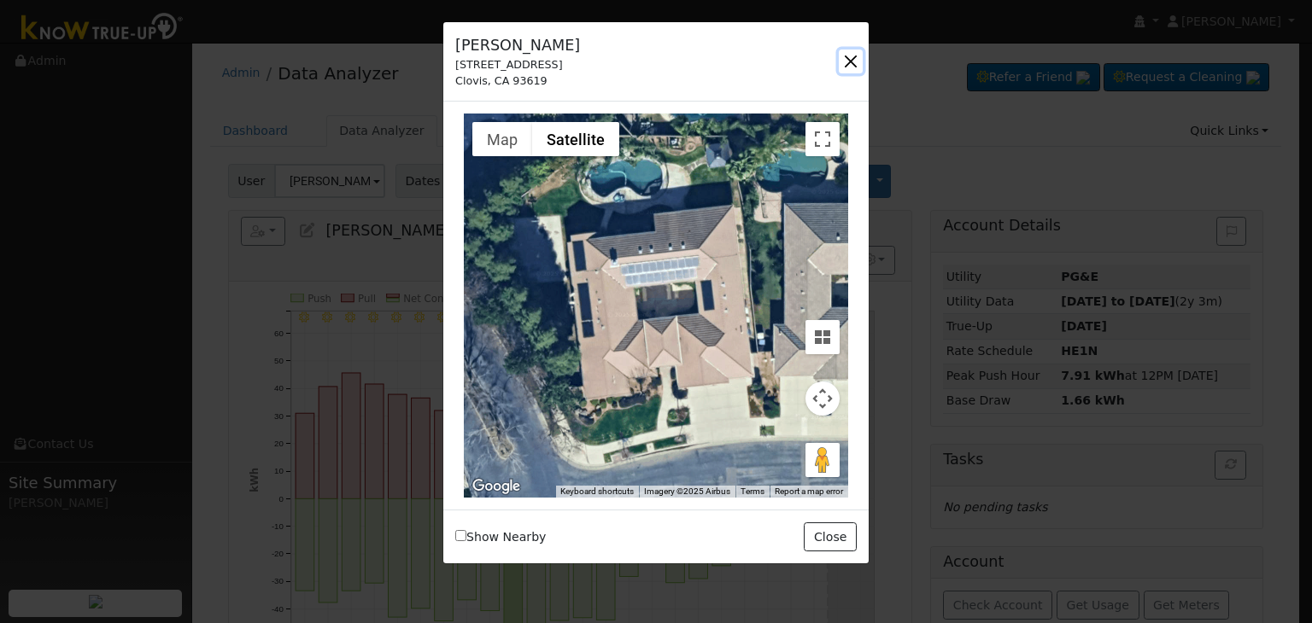
click at [853, 53] on button "button" at bounding box center [851, 62] width 24 height 24
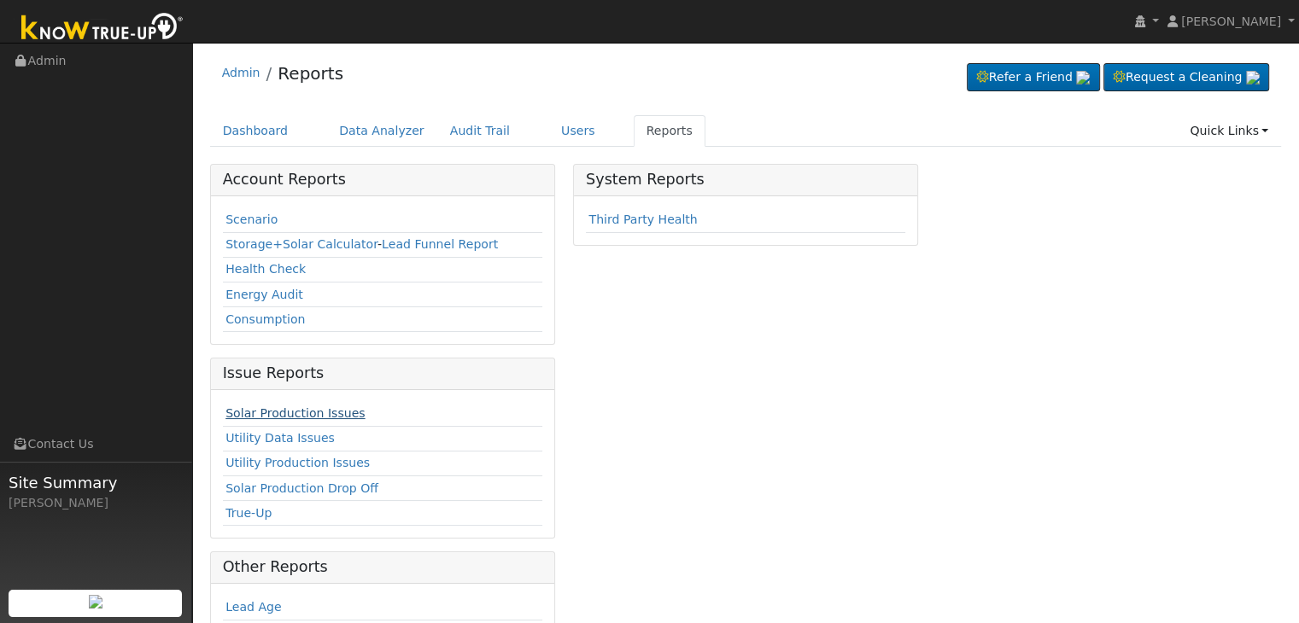
click at [290, 407] on link "Solar Production Issues" at bounding box center [294, 414] width 139 height 14
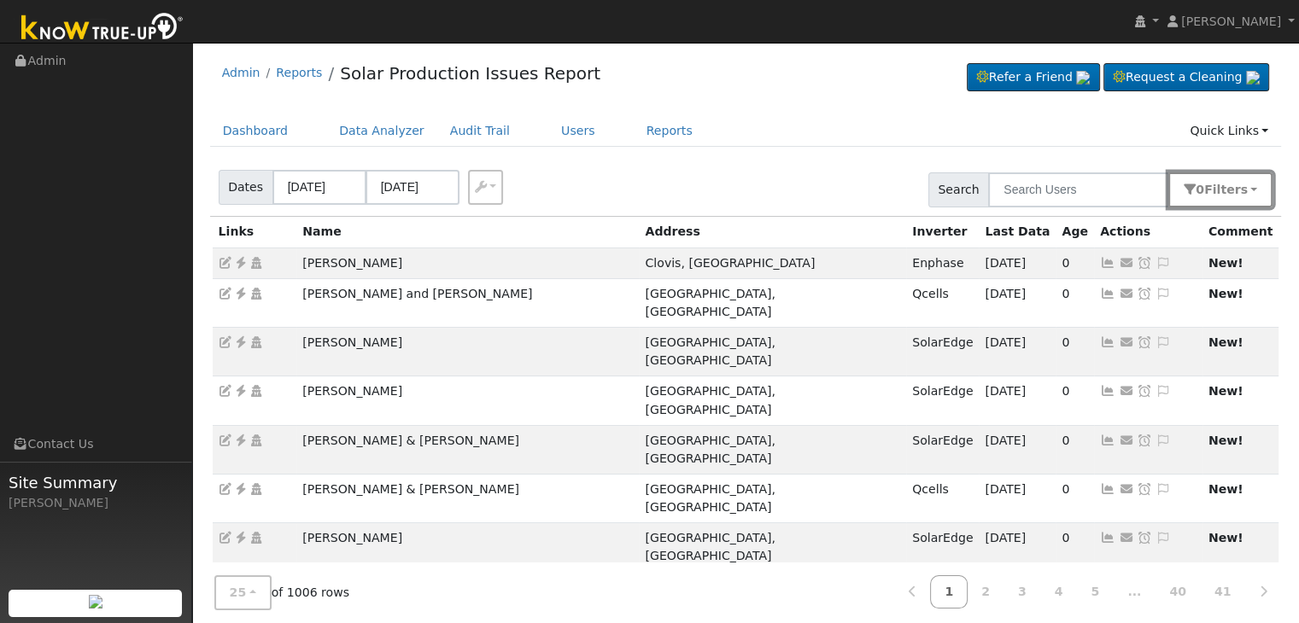
click at [1241, 192] on span "Filter s" at bounding box center [1226, 190] width 44 height 14
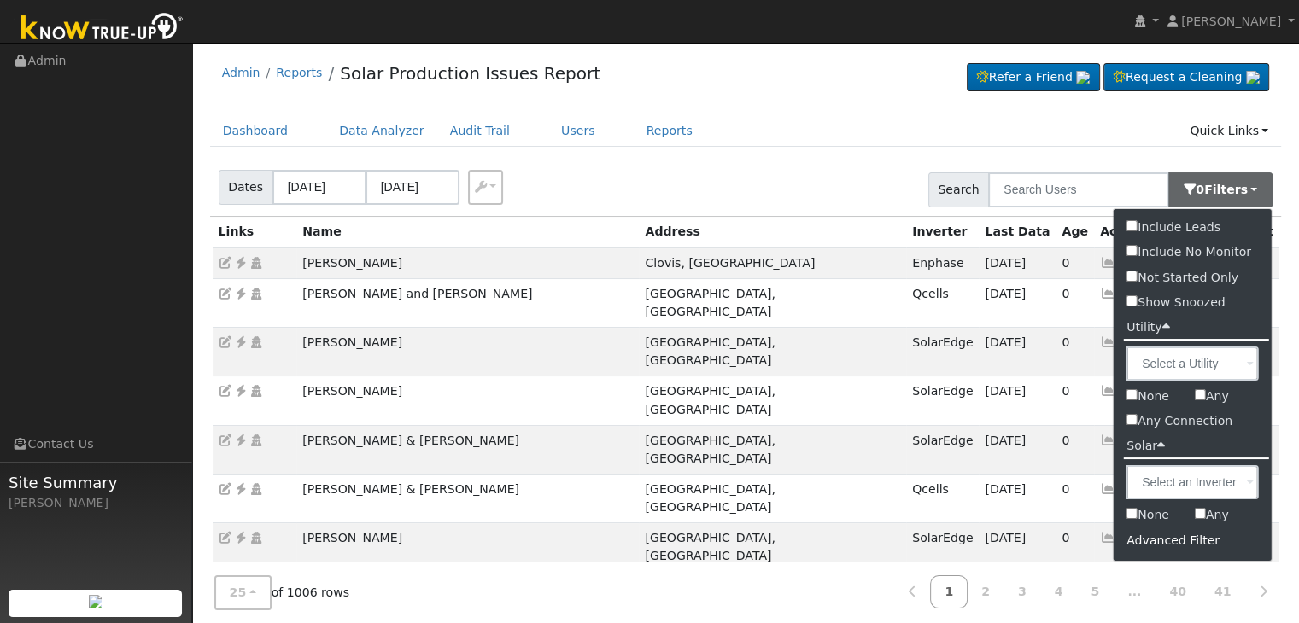
click at [1141, 537] on div "Advanced Filter" at bounding box center [1193, 541] width 158 height 26
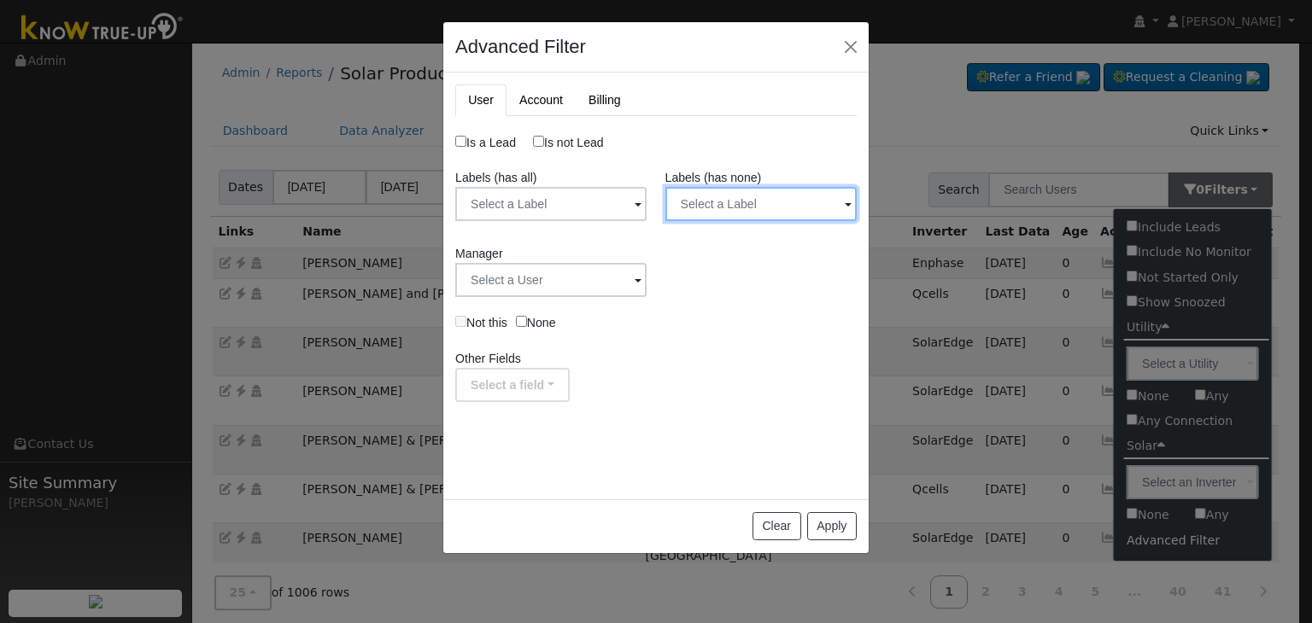
click at [762, 213] on input "text" at bounding box center [760, 204] width 191 height 34
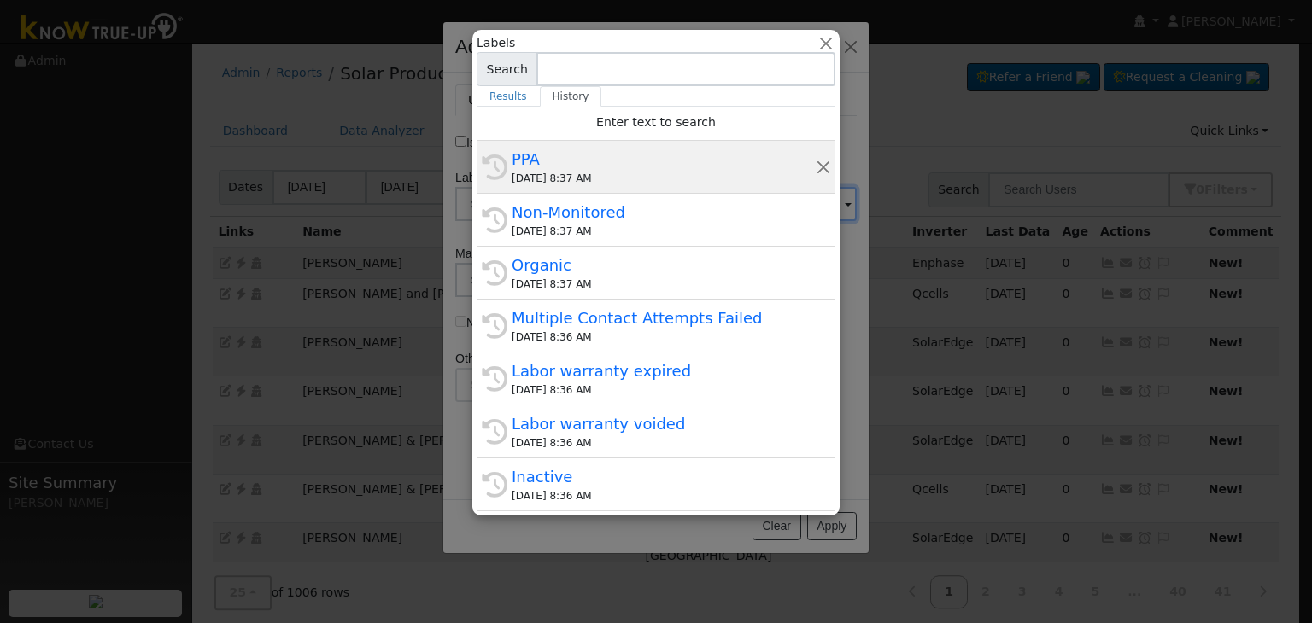
click at [620, 155] on div "PPA" at bounding box center [664, 159] width 304 height 23
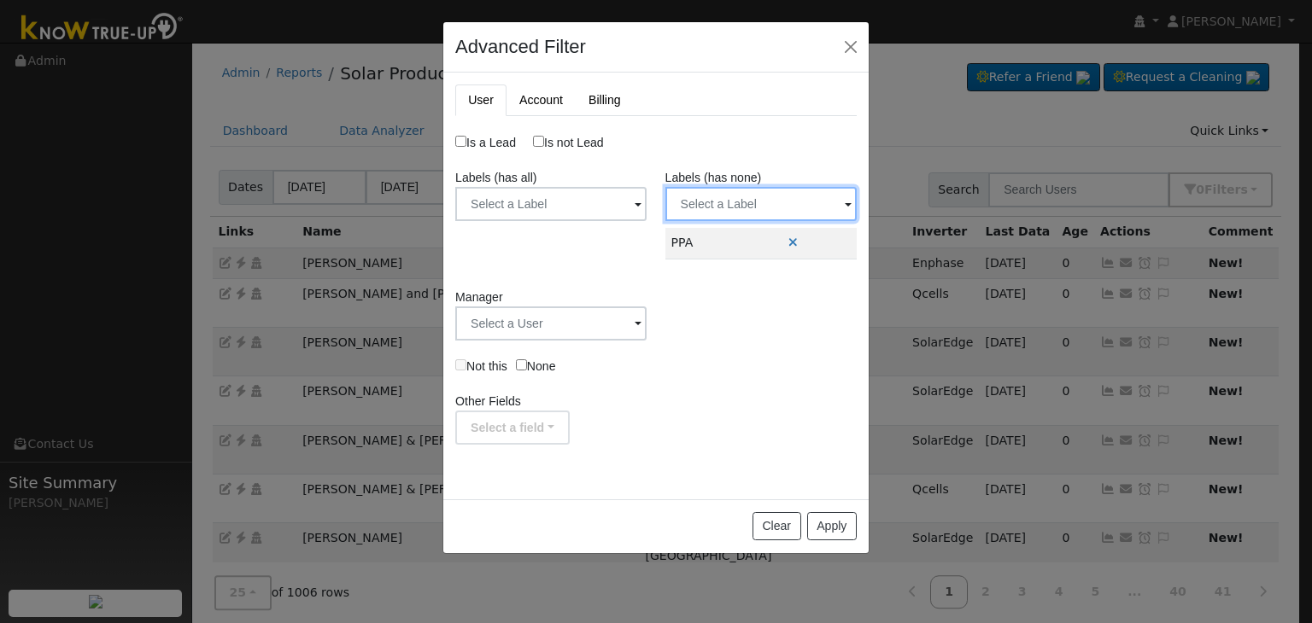
click at [748, 202] on input "text" at bounding box center [760, 204] width 191 height 34
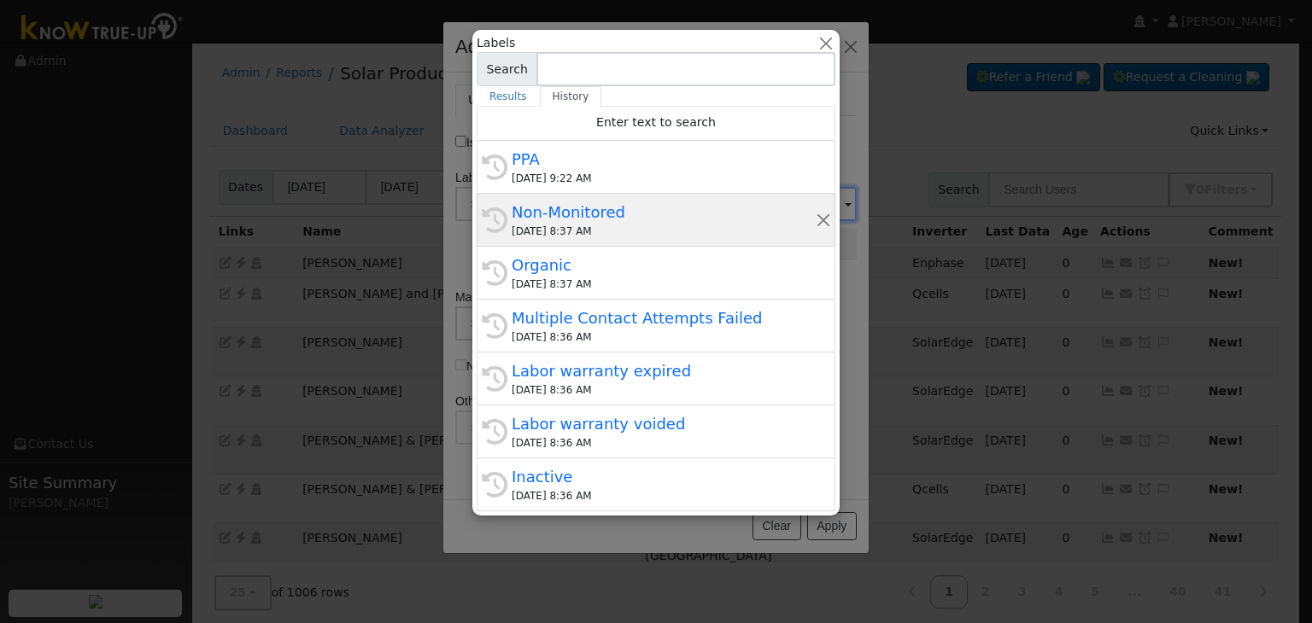
click at [605, 221] on div "Non-Monitored" at bounding box center [664, 212] width 304 height 23
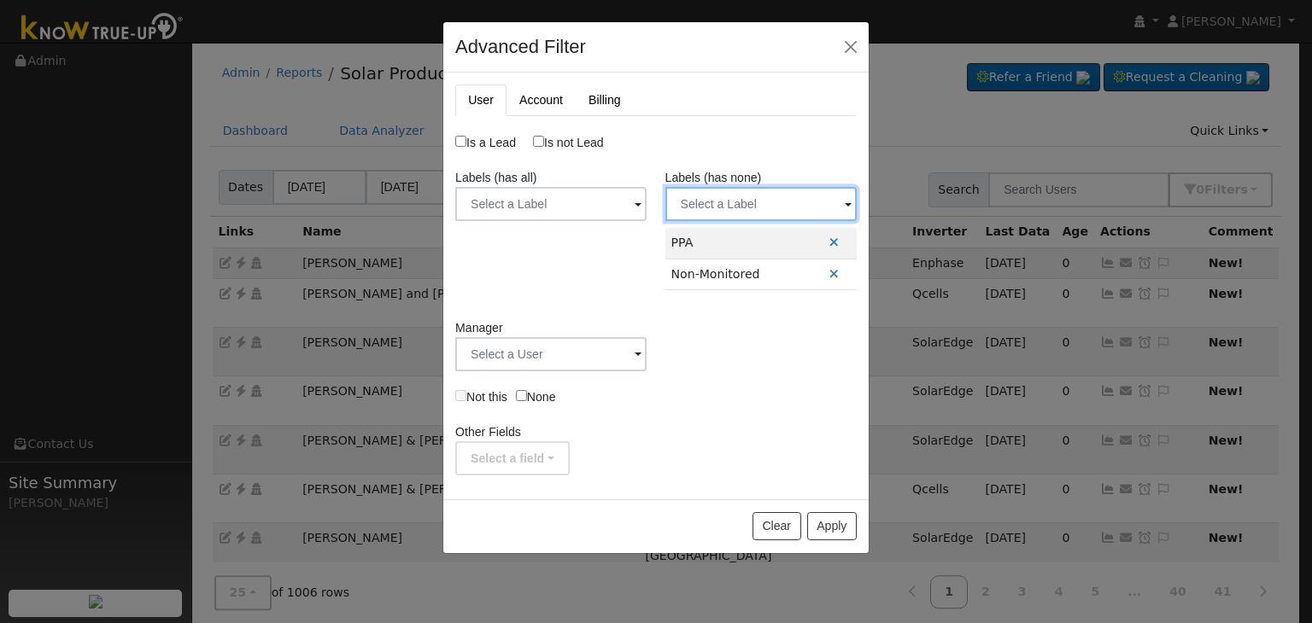
click at [742, 206] on input "text" at bounding box center [760, 204] width 191 height 34
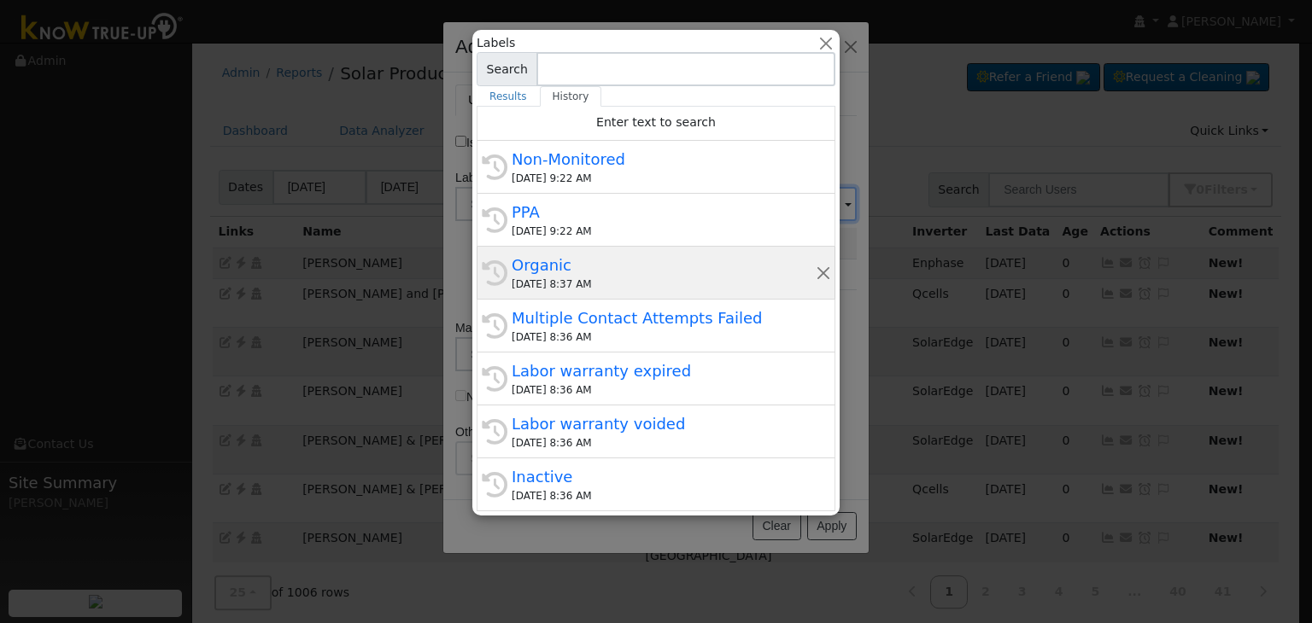
click at [560, 264] on div "Organic" at bounding box center [664, 265] width 304 height 23
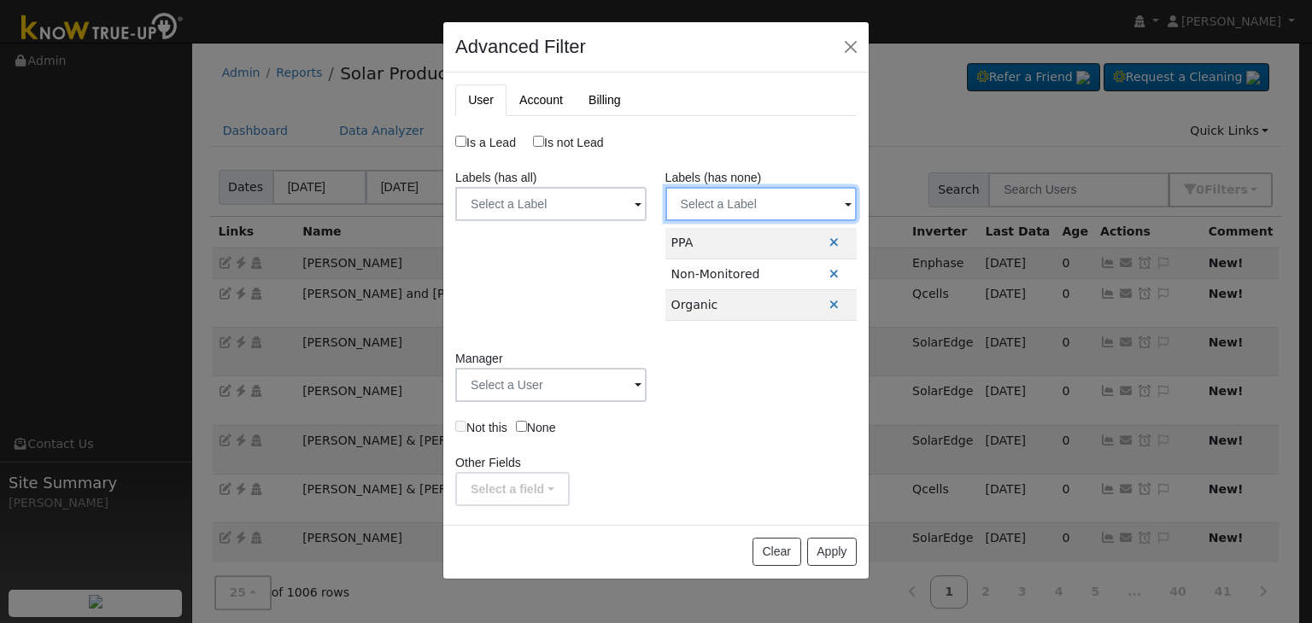
click at [728, 208] on input "text" at bounding box center [760, 204] width 191 height 34
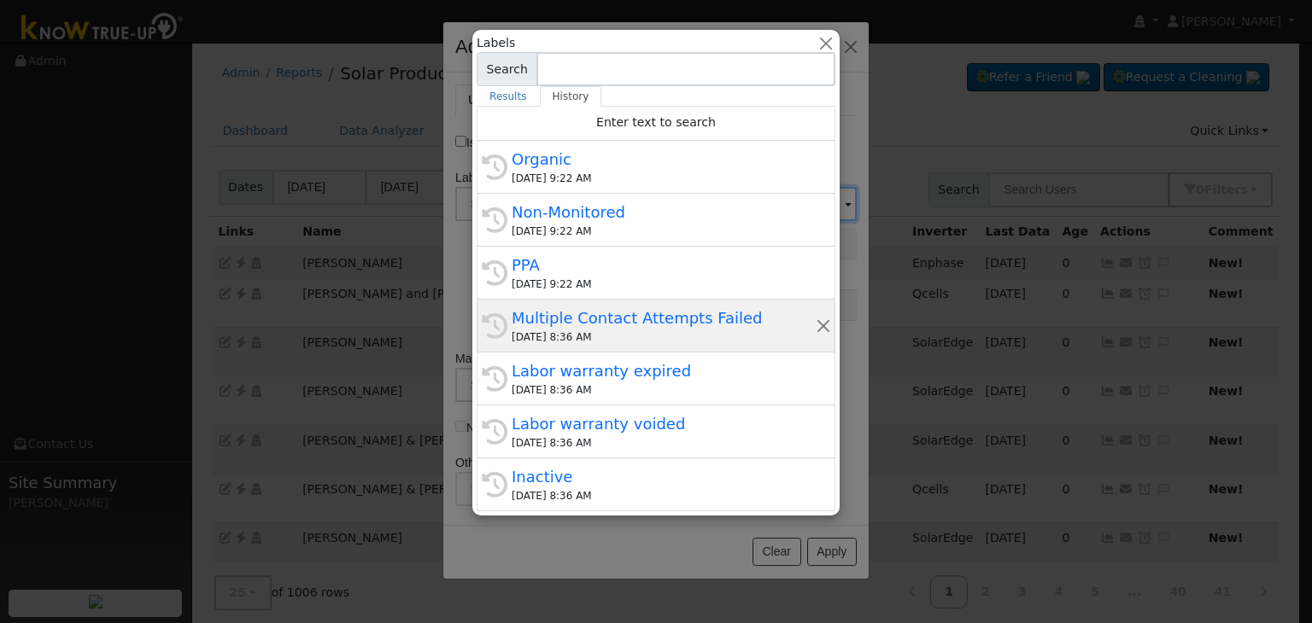
click at [559, 315] on div "Multiple Contact Attempts Failed" at bounding box center [664, 318] width 304 height 23
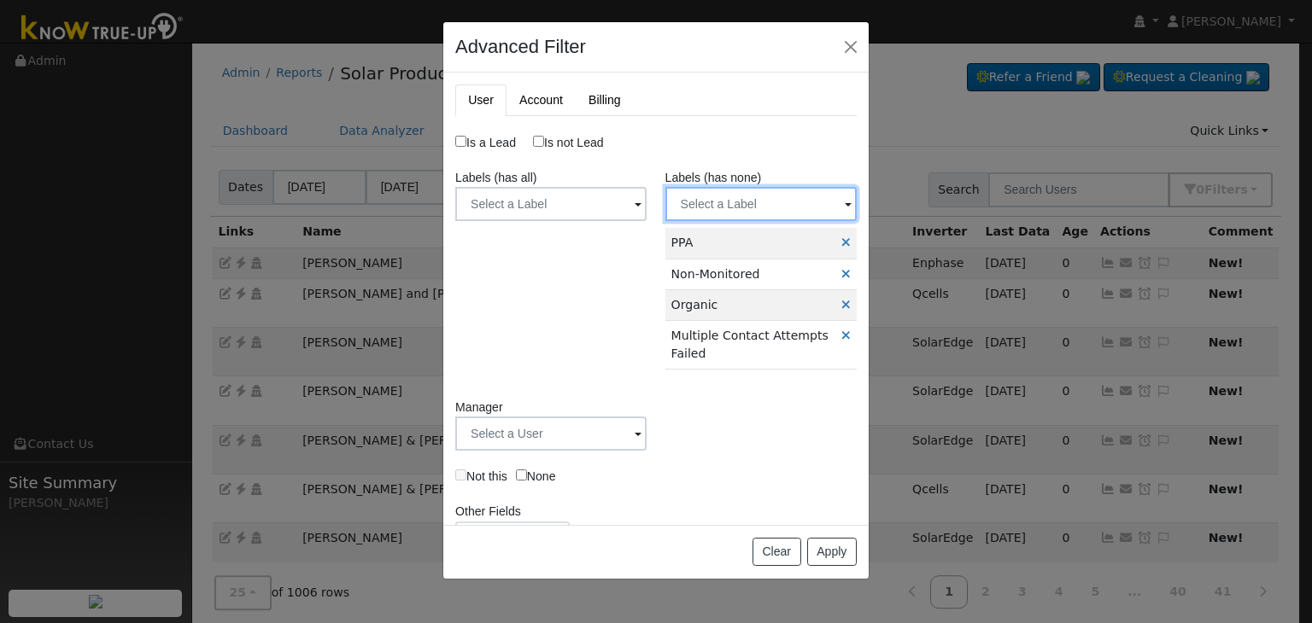
click at [710, 209] on input "text" at bounding box center [760, 204] width 191 height 34
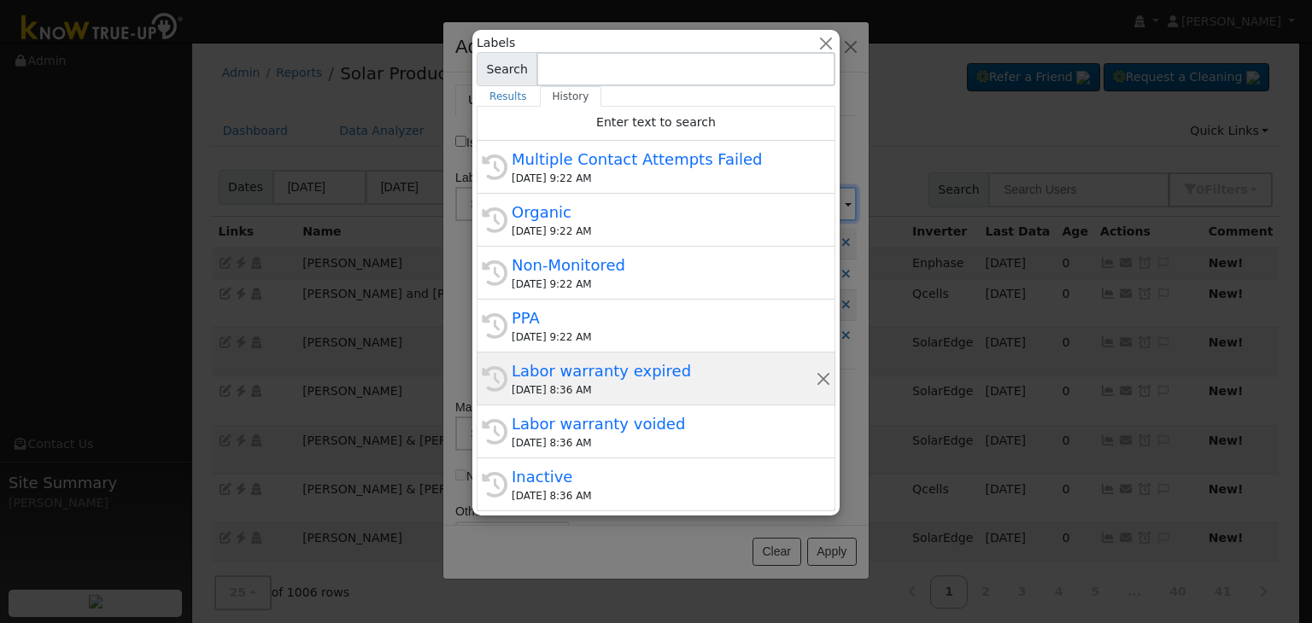
click at [547, 372] on div "Labor warranty expired" at bounding box center [664, 371] width 304 height 23
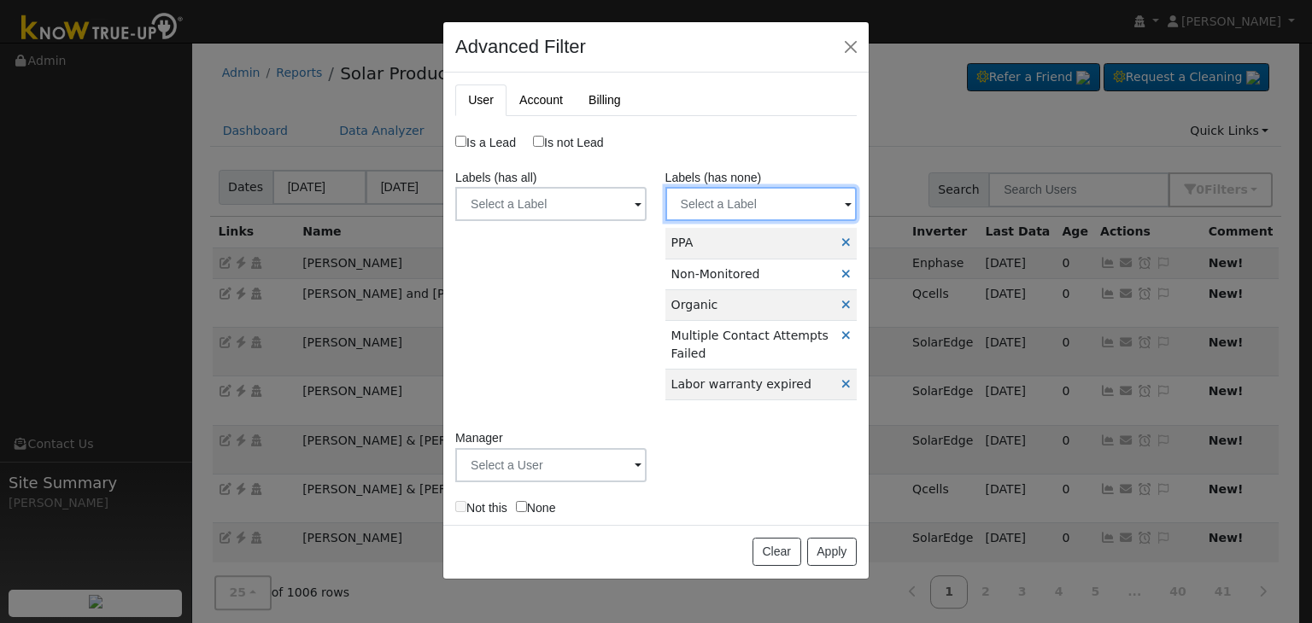
click at [732, 208] on input "text" at bounding box center [760, 204] width 191 height 34
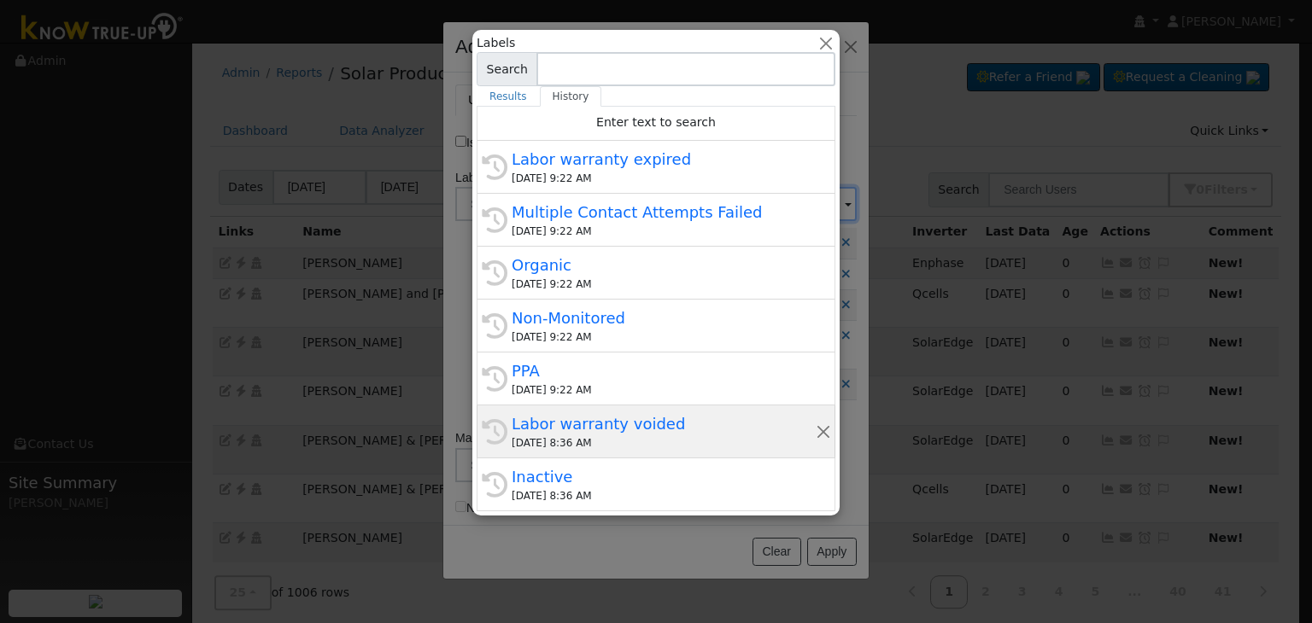
click at [571, 421] on div "Labor warranty voided" at bounding box center [664, 424] width 304 height 23
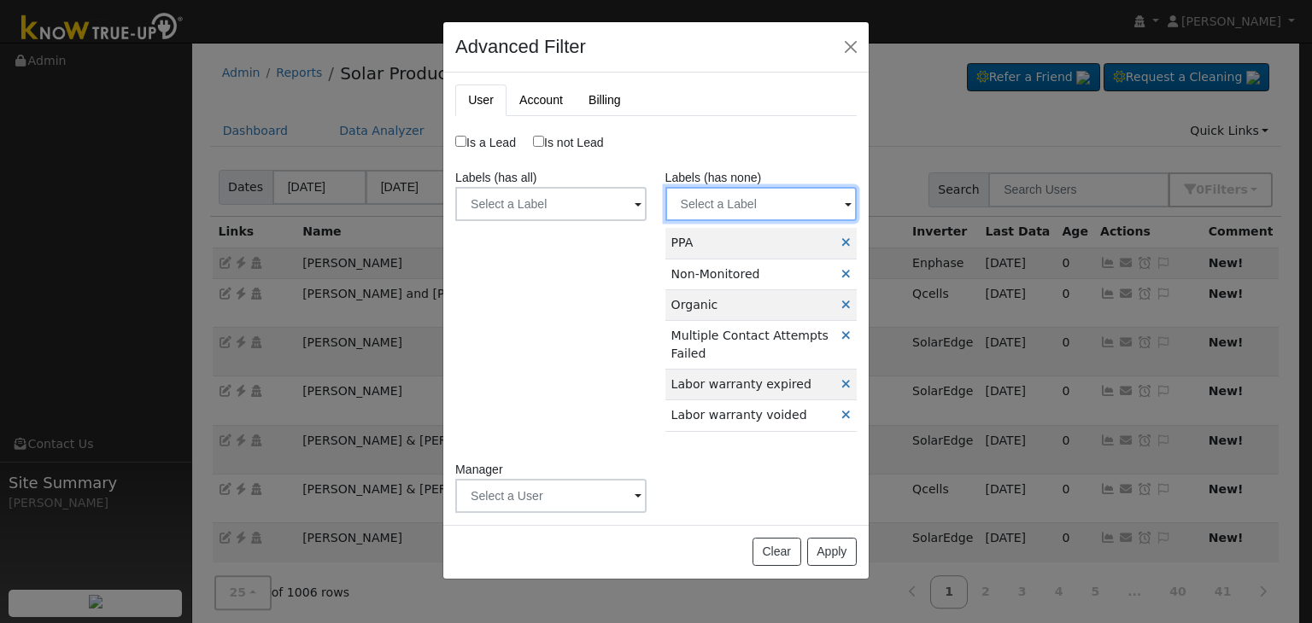
click at [711, 198] on input "text" at bounding box center [760, 204] width 191 height 34
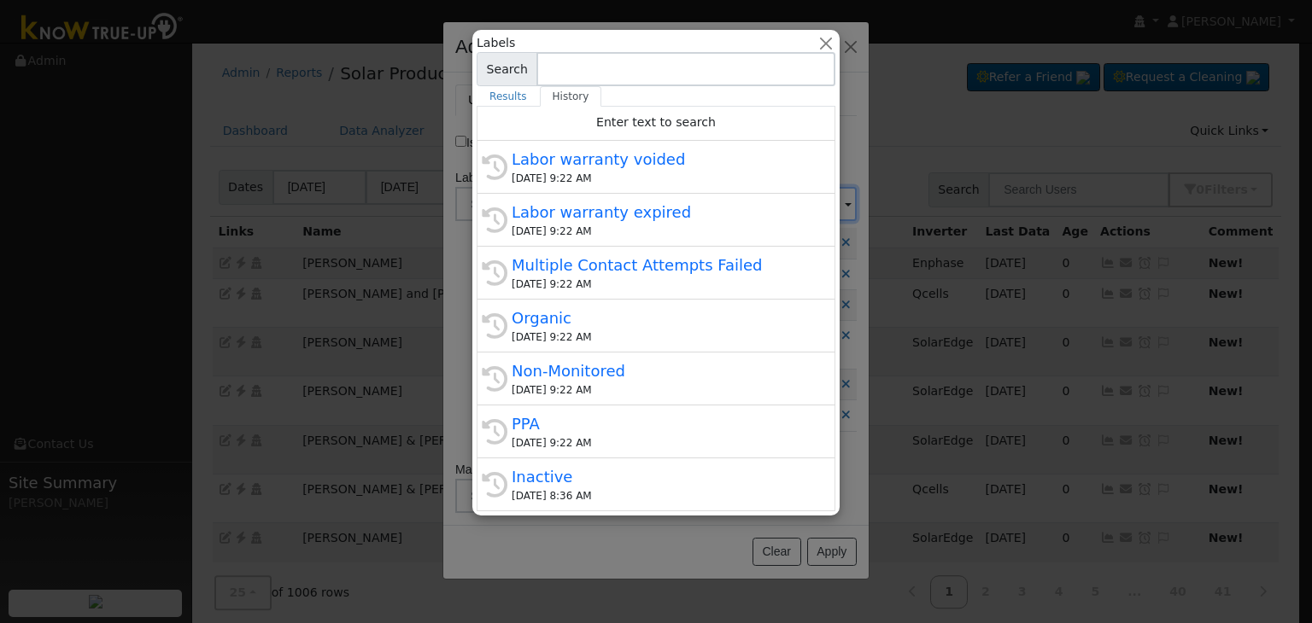
drag, startPoint x: 550, startPoint y: 487, endPoint x: 729, endPoint y: 499, distance: 178.9
click at [550, 489] on div "09/23/2025 8:36 AM" at bounding box center [664, 496] width 304 height 15
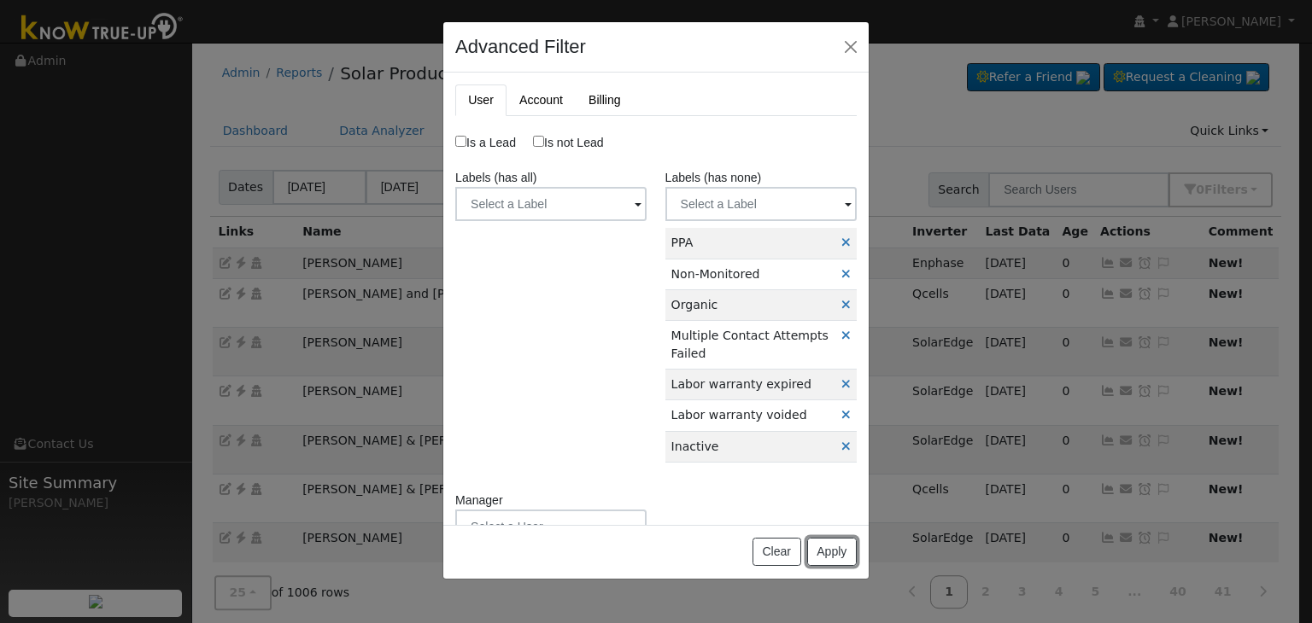
click at [834, 551] on button "Apply" at bounding box center [832, 552] width 50 height 29
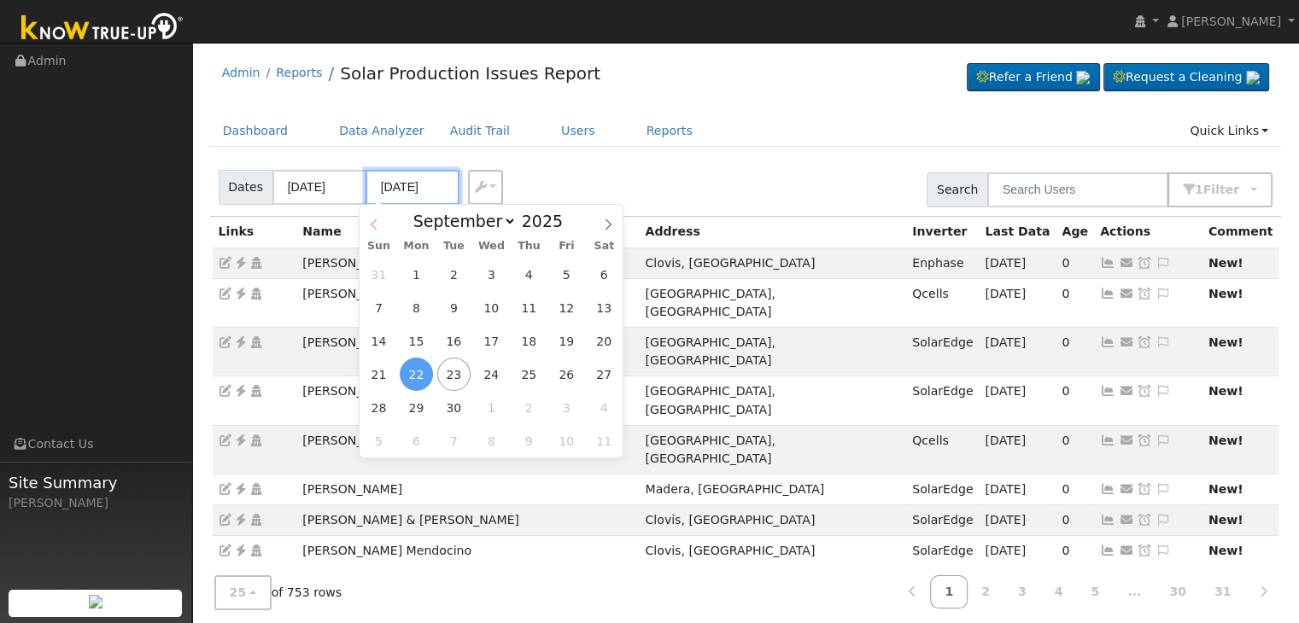
click at [384, 189] on input "09/22/2025" at bounding box center [413, 187] width 94 height 35
click at [449, 383] on span "23" at bounding box center [453, 374] width 33 height 33
type input "[DATE]"
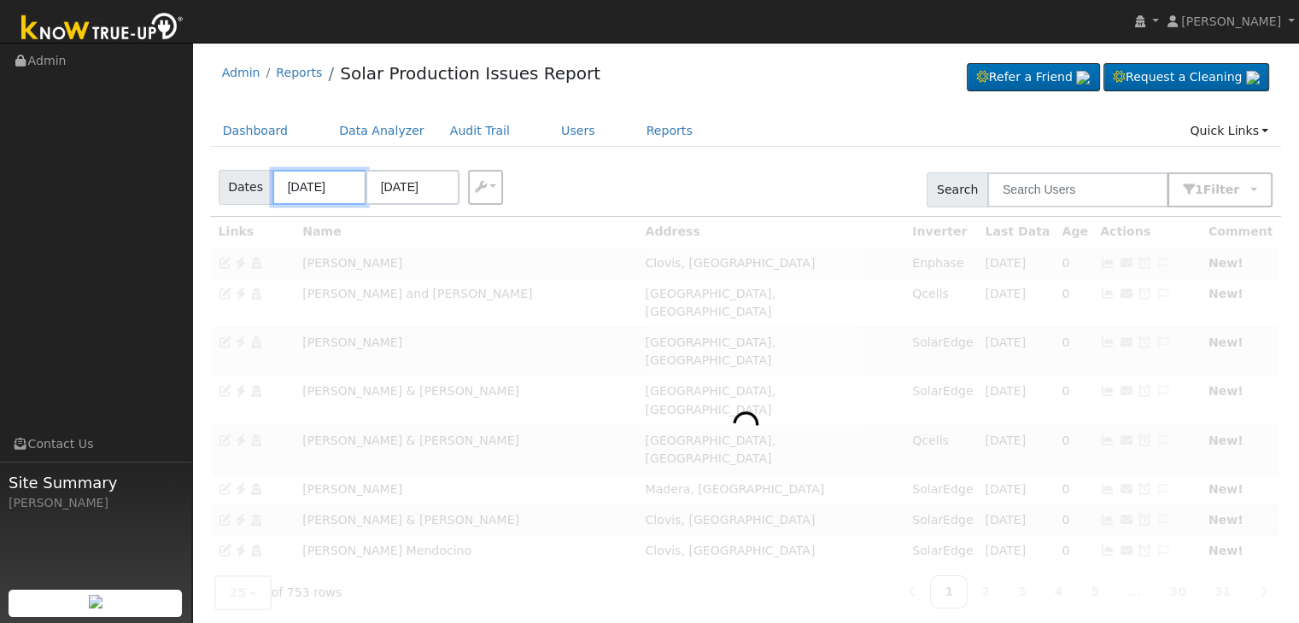
click at [331, 193] on input "09/19/2025" at bounding box center [319, 187] width 94 height 35
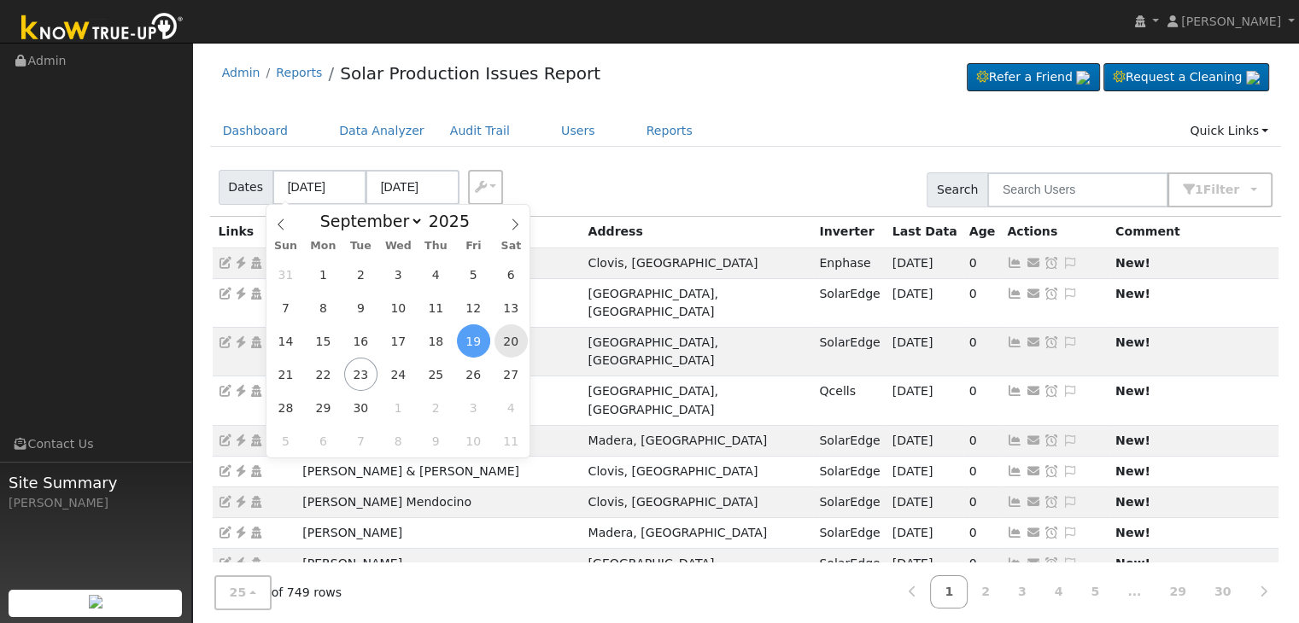
click at [516, 342] on span "20" at bounding box center [510, 341] width 33 height 33
type input "[DATE]"
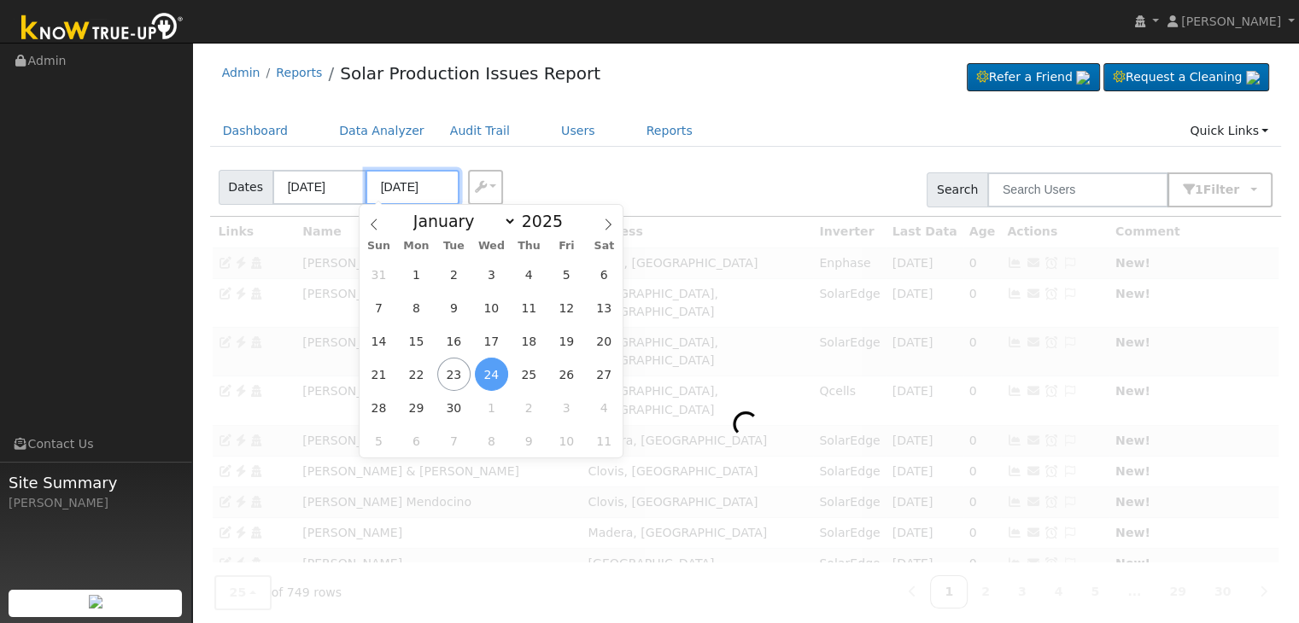
click at [391, 181] on input "09/24/2025" at bounding box center [413, 187] width 94 height 35
click at [448, 375] on span "23" at bounding box center [453, 374] width 33 height 33
type input "[DATE]"
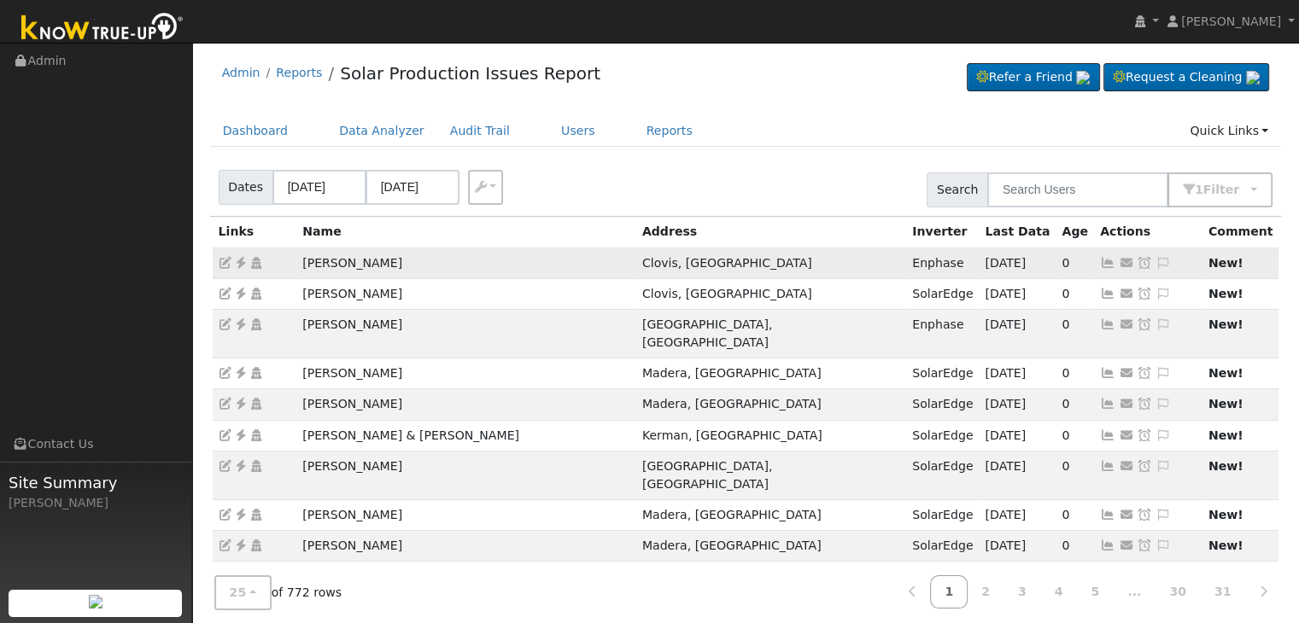
click at [1156, 259] on icon at bounding box center [1163, 263] width 15 height 12
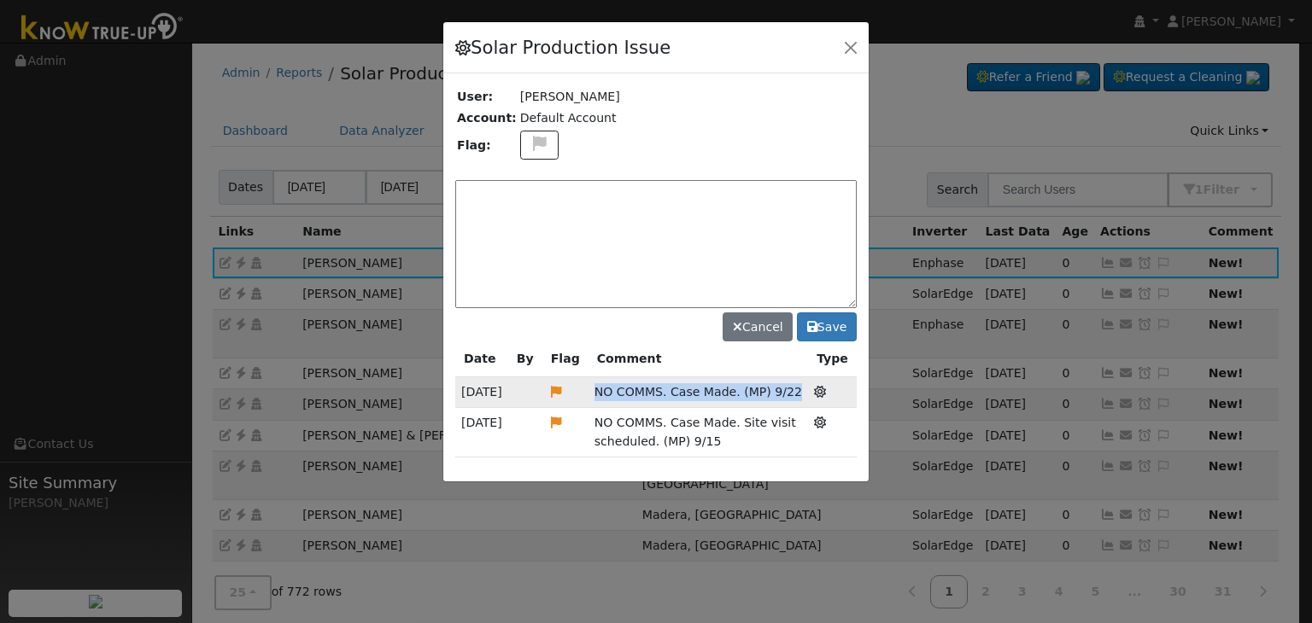
drag, startPoint x: 585, startPoint y: 394, endPoint x: 784, endPoint y: 401, distance: 199.1
click at [784, 401] on tr "09/22/25 NO COMMS. Case Made. (MP) 9/22 Solar Production Issue" at bounding box center [655, 392] width 401 height 31
copy tr "NO COMMS. Case Made. (MP) 9/22"
click at [543, 190] on textarea at bounding box center [655, 244] width 401 height 128
paste textarea "NO COMMS. Case Made. (MP) 9/22"
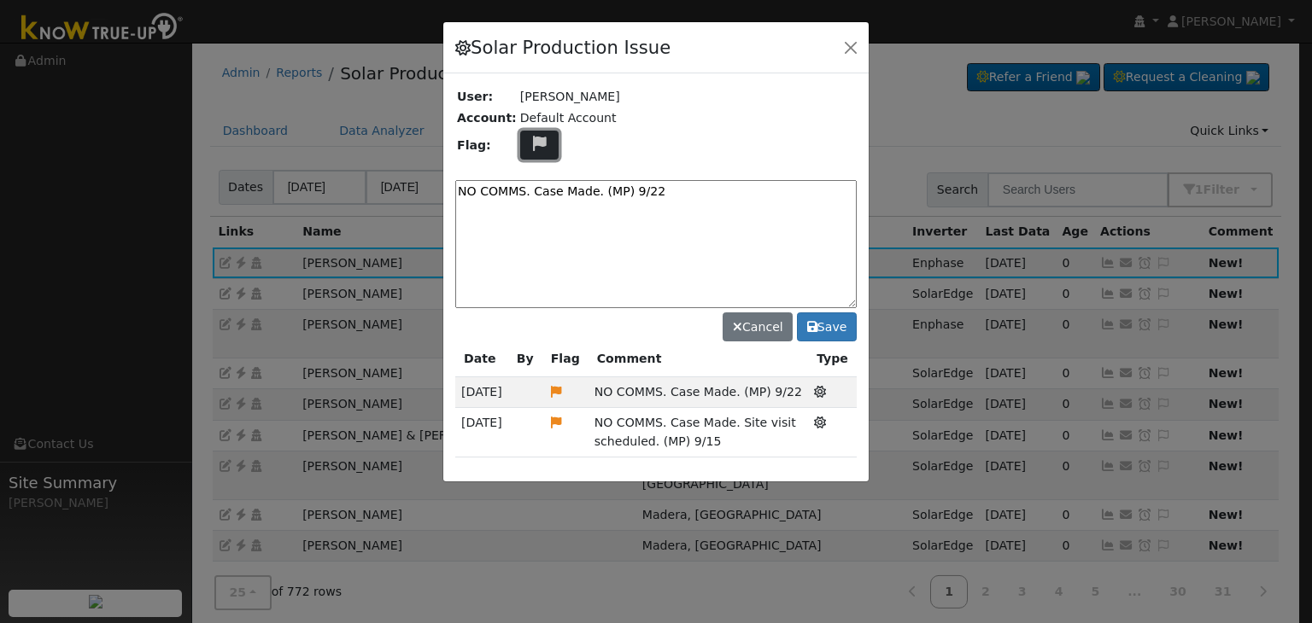
click at [533, 144] on icon at bounding box center [540, 143] width 20 height 15
click at [532, 220] on icon at bounding box center [539, 225] width 20 height 15
click at [482, 189] on textarea "NO COMMS. Case Made. (MP) 9/22" at bounding box center [655, 244] width 401 height 128
drag, startPoint x: 595, startPoint y: 196, endPoint x: 573, endPoint y: 197, distance: 22.3
click at [573, 197] on textarea "NO COMMS. Case Made. (MP) 9/22" at bounding box center [655, 244] width 401 height 128
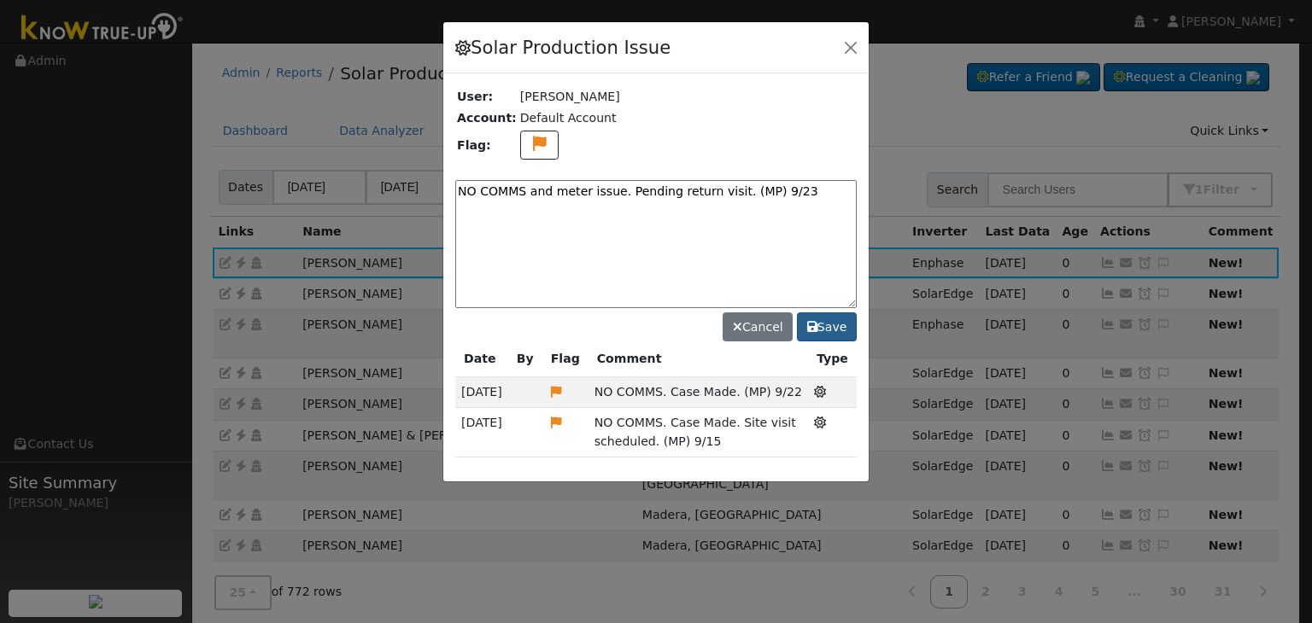
type textarea "NO COMMS and meter issue. Pending return visit. (MP) 9/23"
click at [834, 326] on button "Save" at bounding box center [827, 327] width 60 height 29
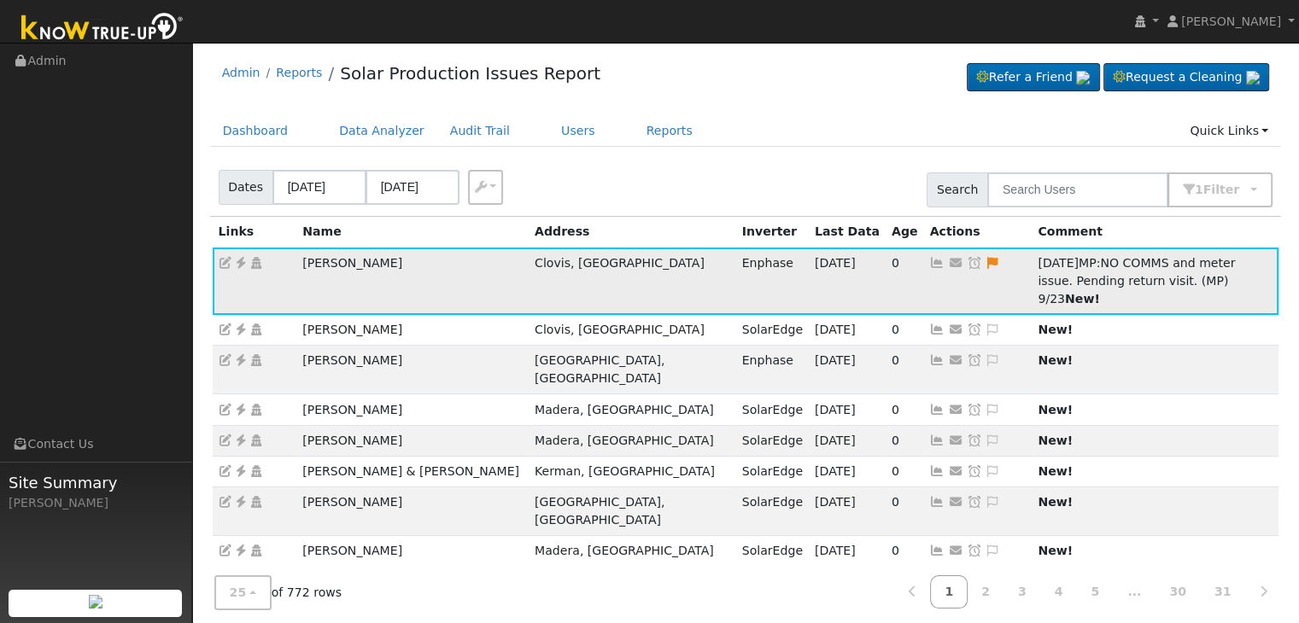
click at [967, 265] on icon at bounding box center [974, 263] width 15 height 12
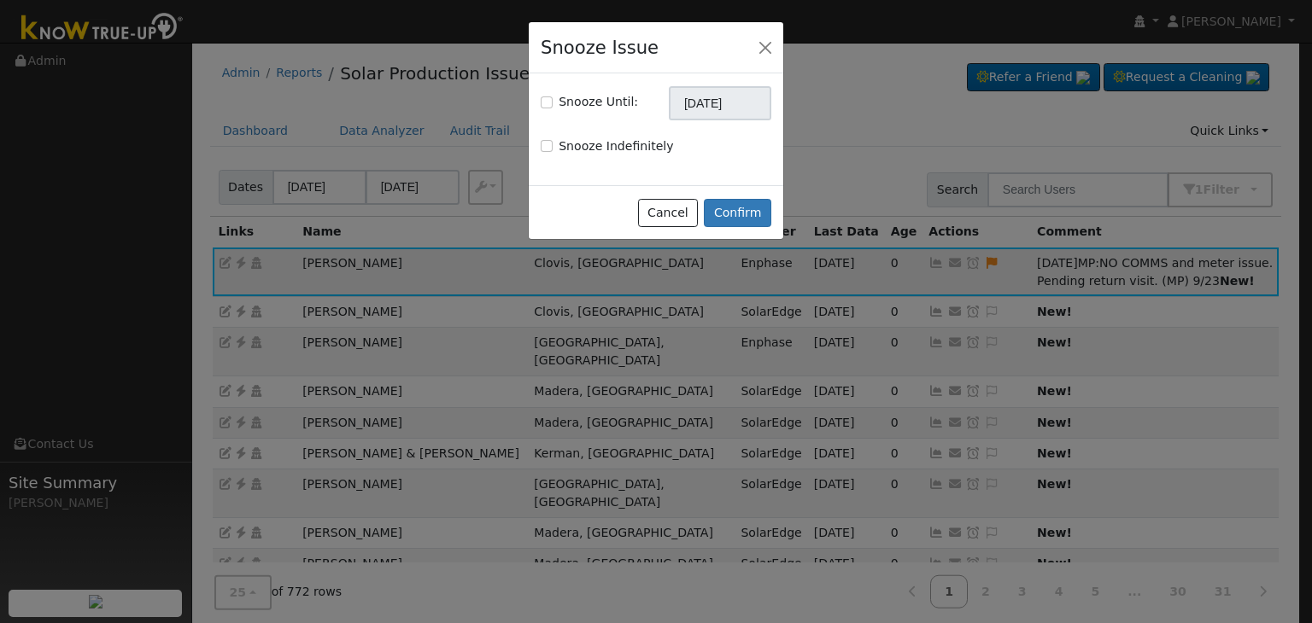
click at [539, 101] on div "Snooze Until: 10/23/2025" at bounding box center [656, 103] width 249 height 34
click at [541, 103] on input "Snooze Until:" at bounding box center [547, 103] width 12 height 12
checkbox input "true"
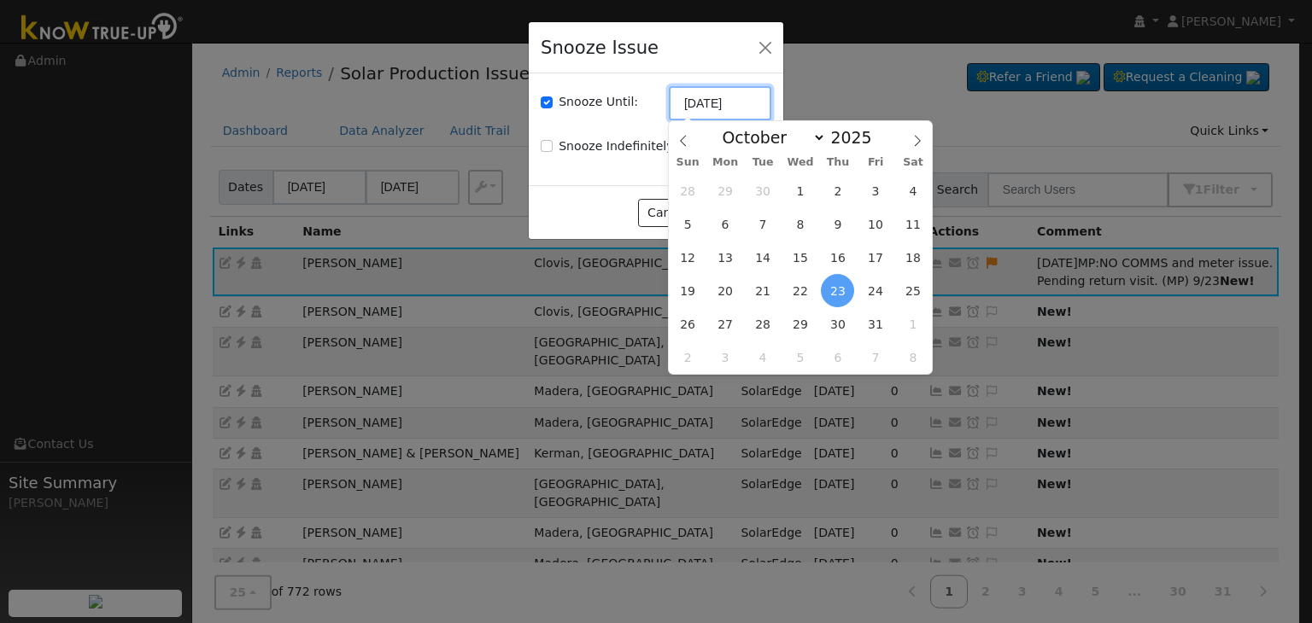
click at [707, 106] on input "[DATE]" at bounding box center [720, 103] width 102 height 34
click at [680, 141] on icon at bounding box center [683, 141] width 12 height 12
select select "8"
click at [762, 324] on span "30" at bounding box center [762, 323] width 33 height 33
type input "09/30/2025"
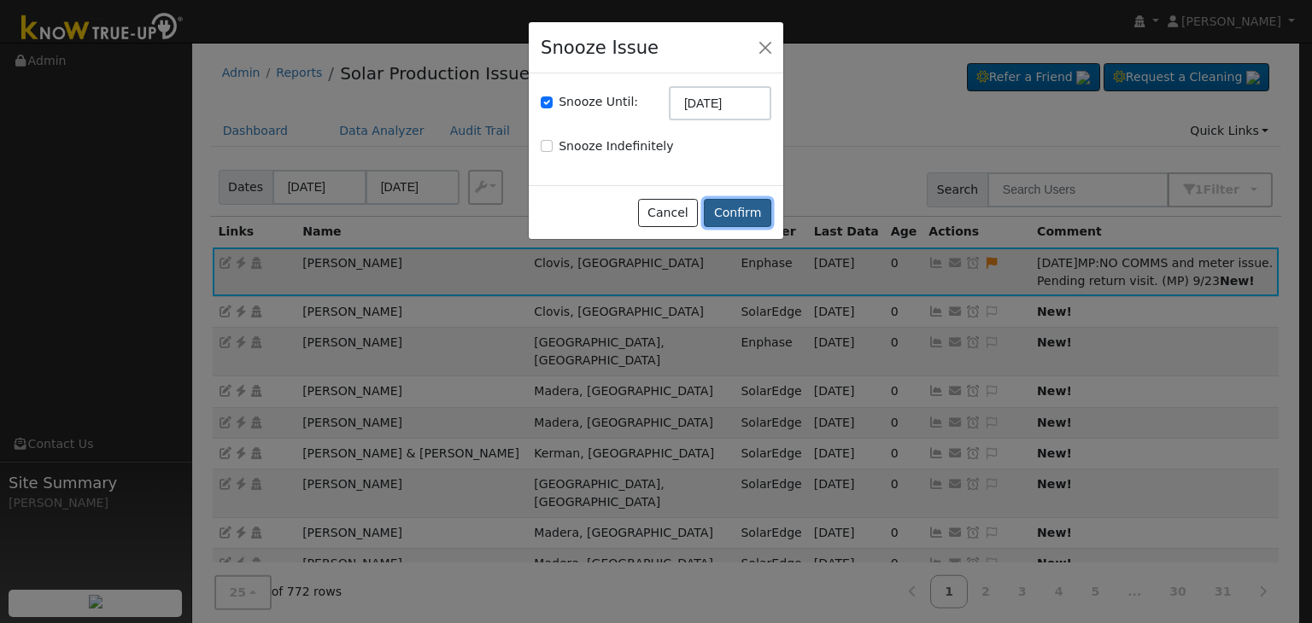
click at [733, 207] on button "Confirm" at bounding box center [737, 213] width 67 height 29
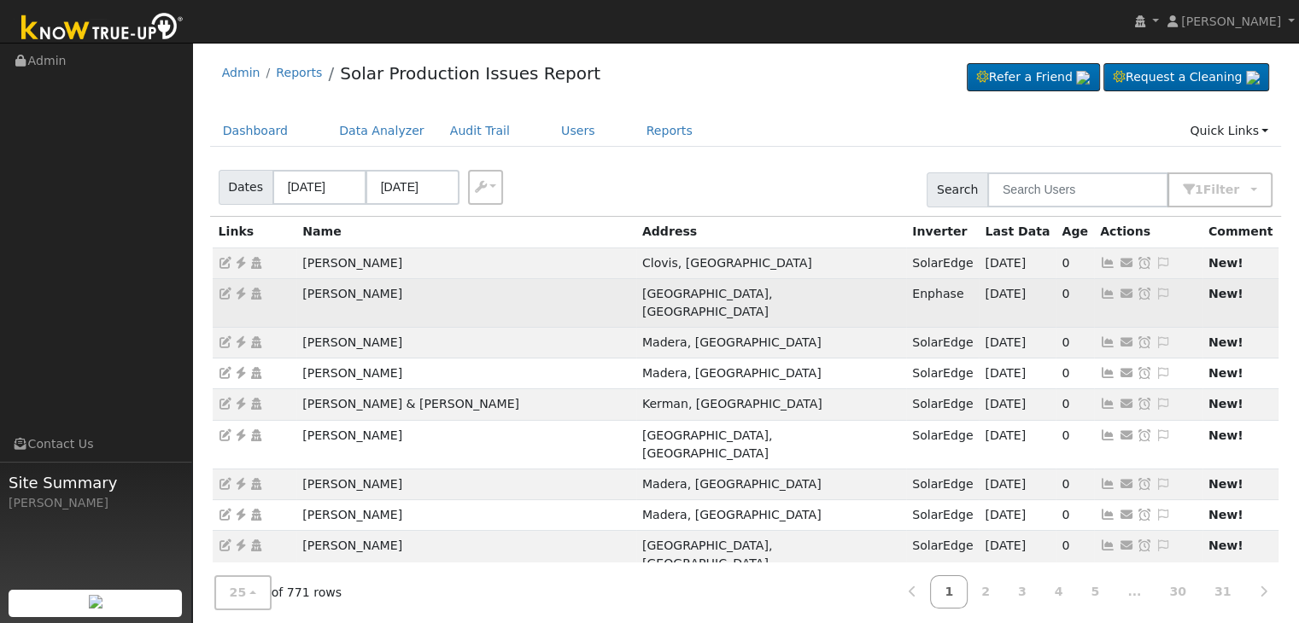
drag, startPoint x: 292, startPoint y: 295, endPoint x: 428, endPoint y: 305, distance: 136.1
click at [428, 305] on tr "Alex Gutierrez Selma, CA Enphase 09/19/25 0 Send Email... Copy a Link Reset Pas…" at bounding box center [746, 302] width 1067 height 49
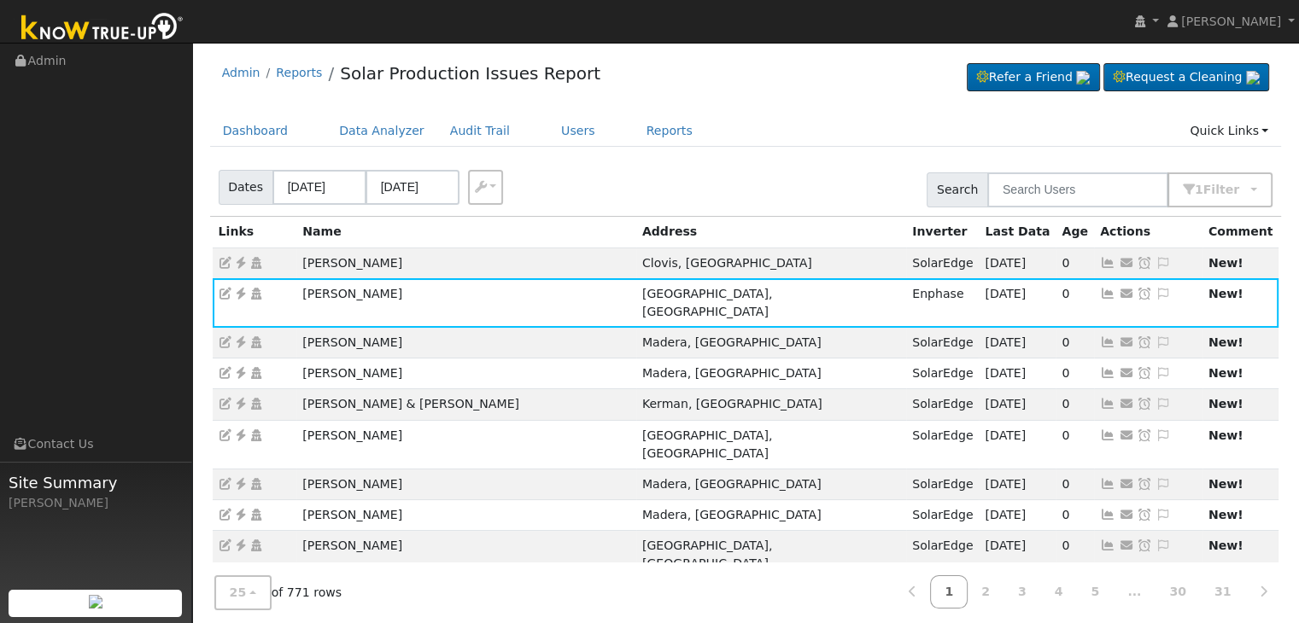
copy tr "Alex Gutierrez"
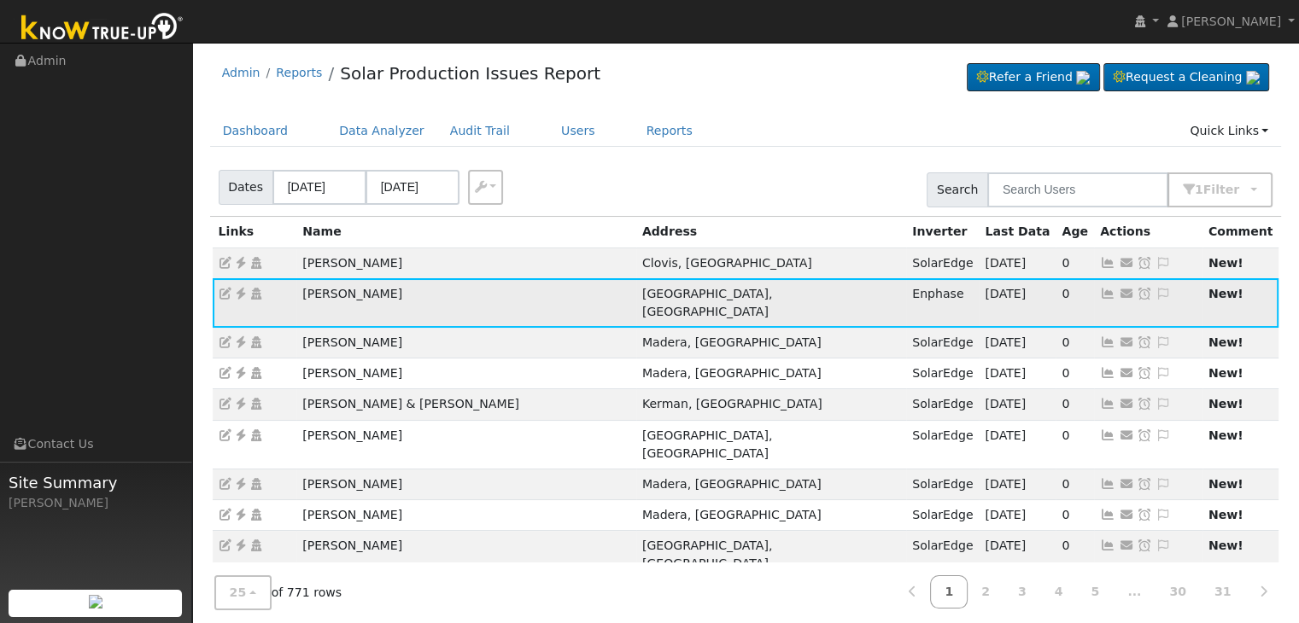
click at [243, 290] on icon at bounding box center [240, 294] width 15 height 12
click at [1156, 290] on icon at bounding box center [1163, 294] width 15 height 12
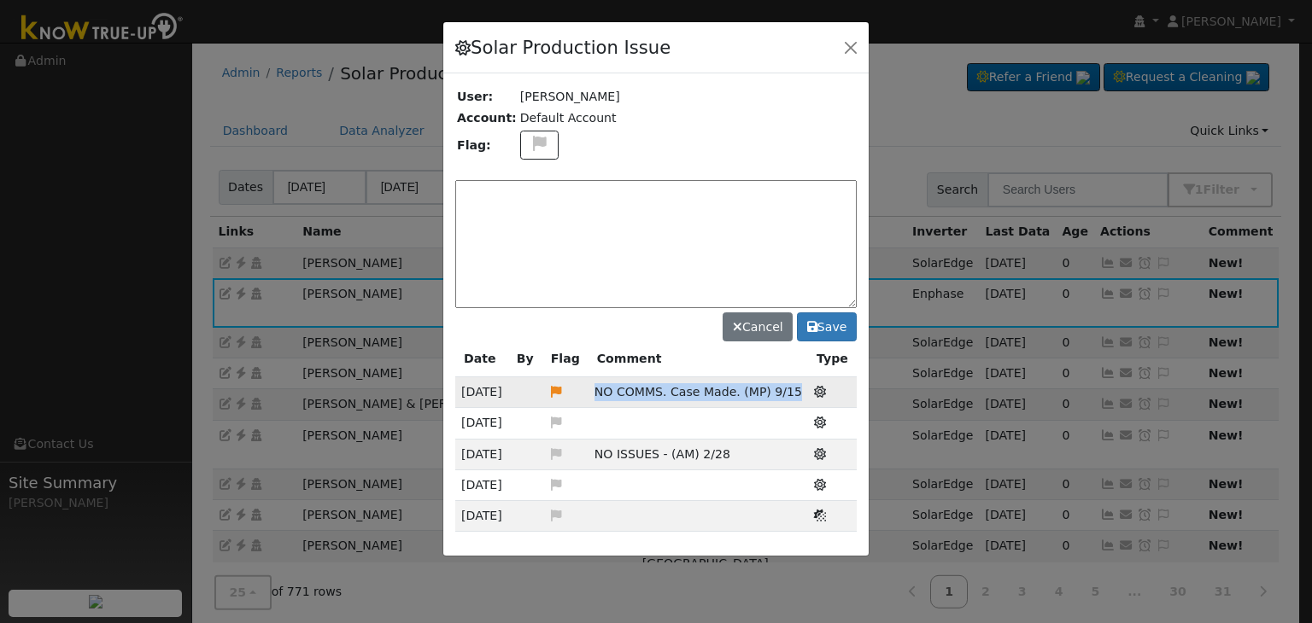
drag, startPoint x: 600, startPoint y: 390, endPoint x: 793, endPoint y: 391, distance: 193.0
click at [793, 391] on td "NO COMMS. Case Made. (MP) 9/15" at bounding box center [697, 392] width 219 height 31
copy span "NO COMMS. Case Made. (MP) 9/15"
click at [582, 191] on textarea at bounding box center [655, 244] width 401 height 128
paste textarea "NO COMMS. Case Made. (MP) 9/15"
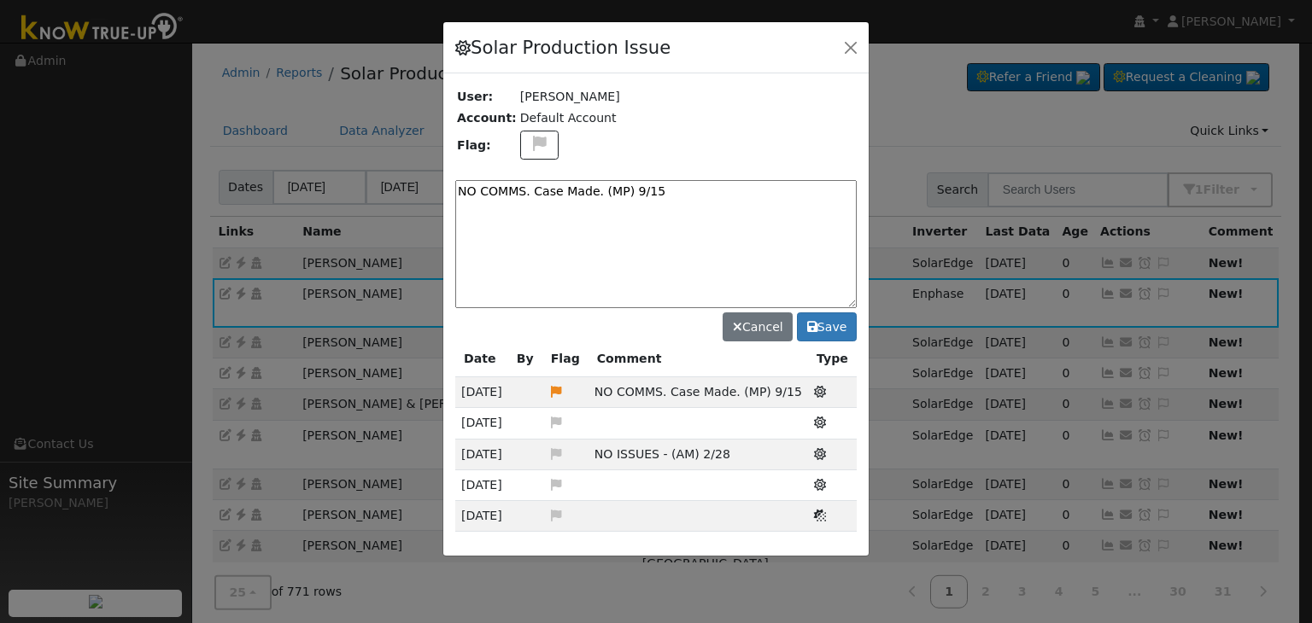
drag, startPoint x: 670, startPoint y: 190, endPoint x: 536, endPoint y: 190, distance: 133.2
click at [536, 190] on textarea "NO COMMS. Case Made. (MP) 9/15" at bounding box center [655, 244] width 401 height 128
type textarea "NO COMMS. Email sent to client. (MP) 9/23"
click at [530, 143] on icon at bounding box center [540, 143] width 20 height 15
click at [529, 220] on icon at bounding box center [539, 225] width 20 height 15
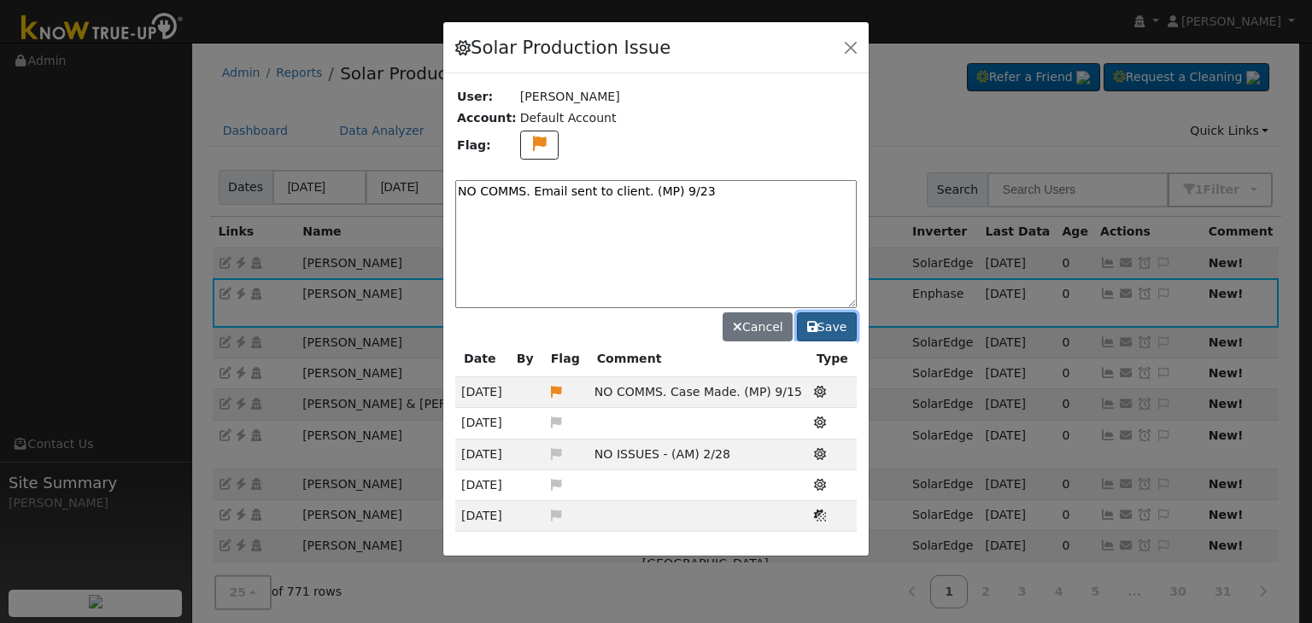
click at [823, 313] on button "Save" at bounding box center [827, 327] width 60 height 29
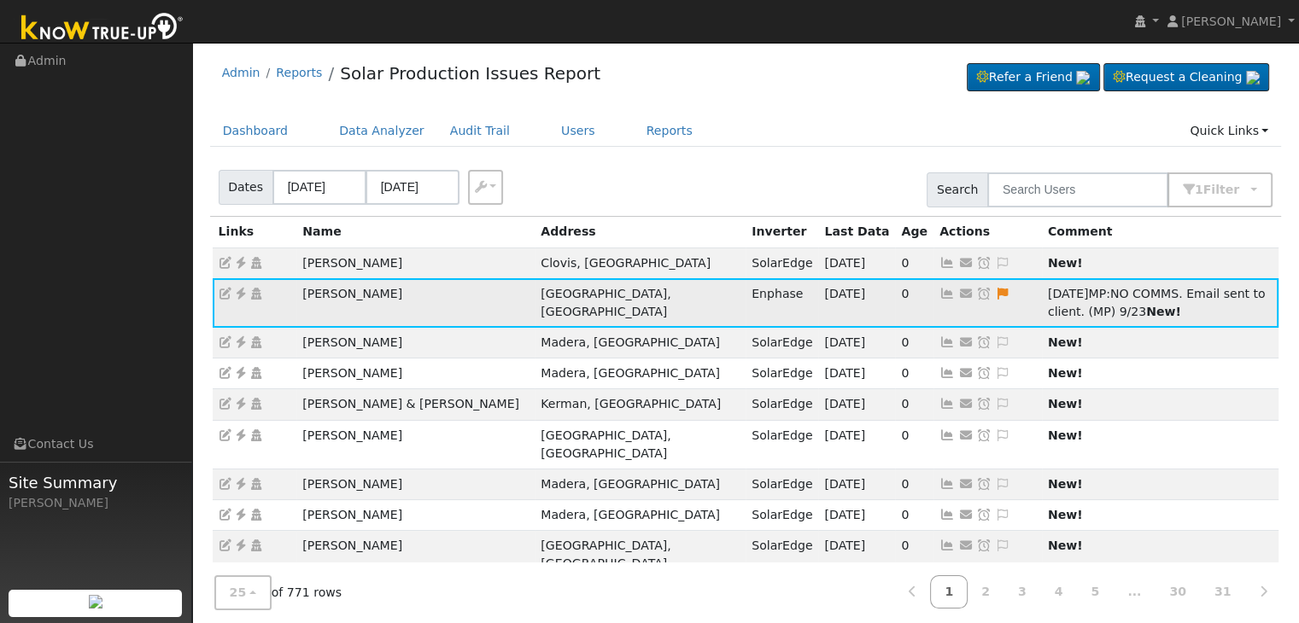
drag, startPoint x: 816, startPoint y: 290, endPoint x: 805, endPoint y: 290, distance: 12.0
click at [976, 290] on icon at bounding box center [983, 294] width 15 height 12
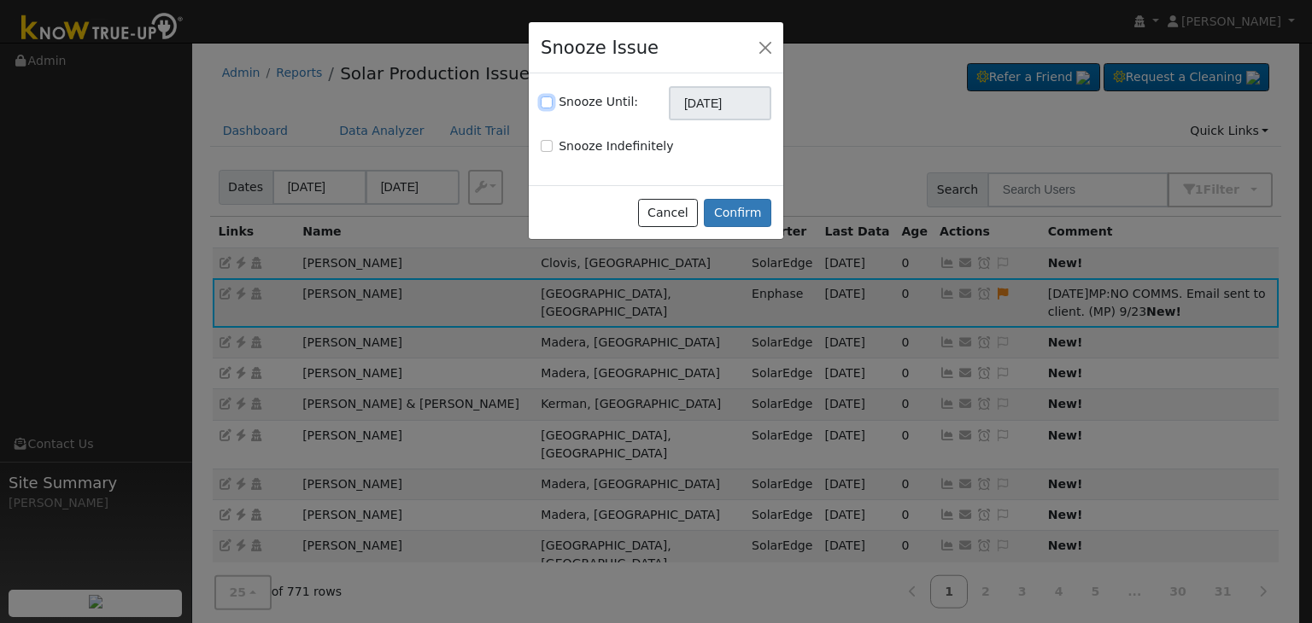
click at [543, 97] on input "Snooze Until:" at bounding box center [547, 103] width 12 height 12
checkbox input "true"
click at [715, 103] on input "[DATE]" at bounding box center [720, 103] width 102 height 34
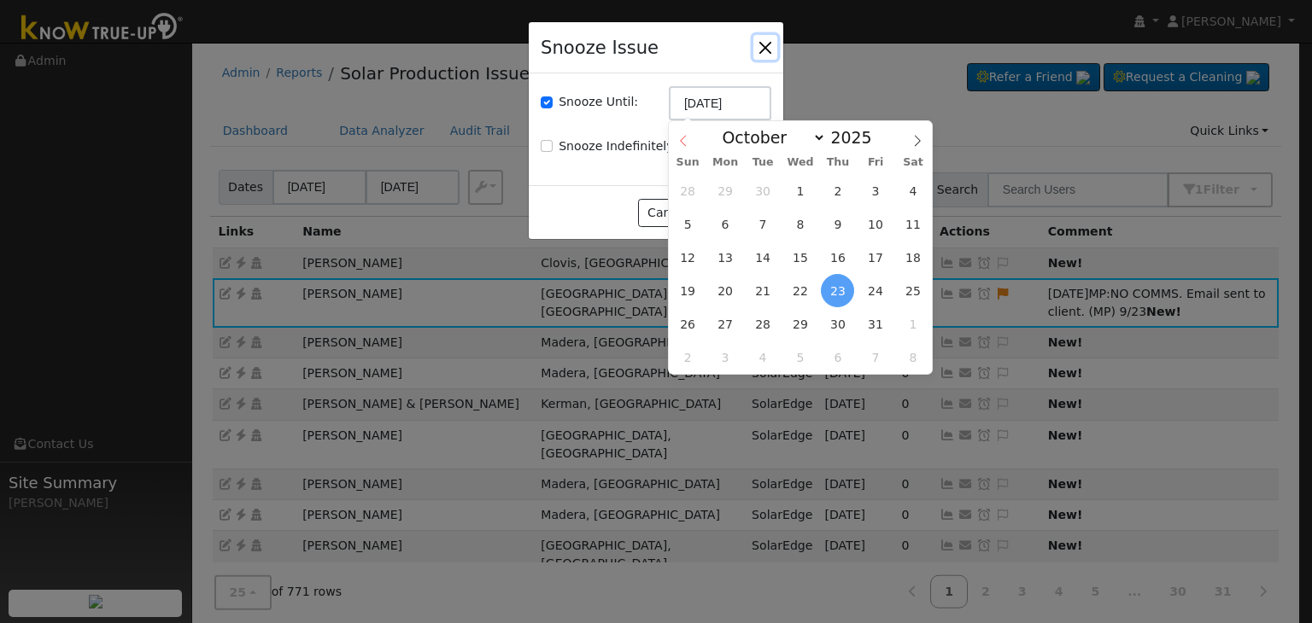
click at [680, 143] on icon at bounding box center [683, 141] width 12 height 12
select select "8"
click at [763, 328] on span "30" at bounding box center [762, 323] width 33 height 33
type input "09/30/2025"
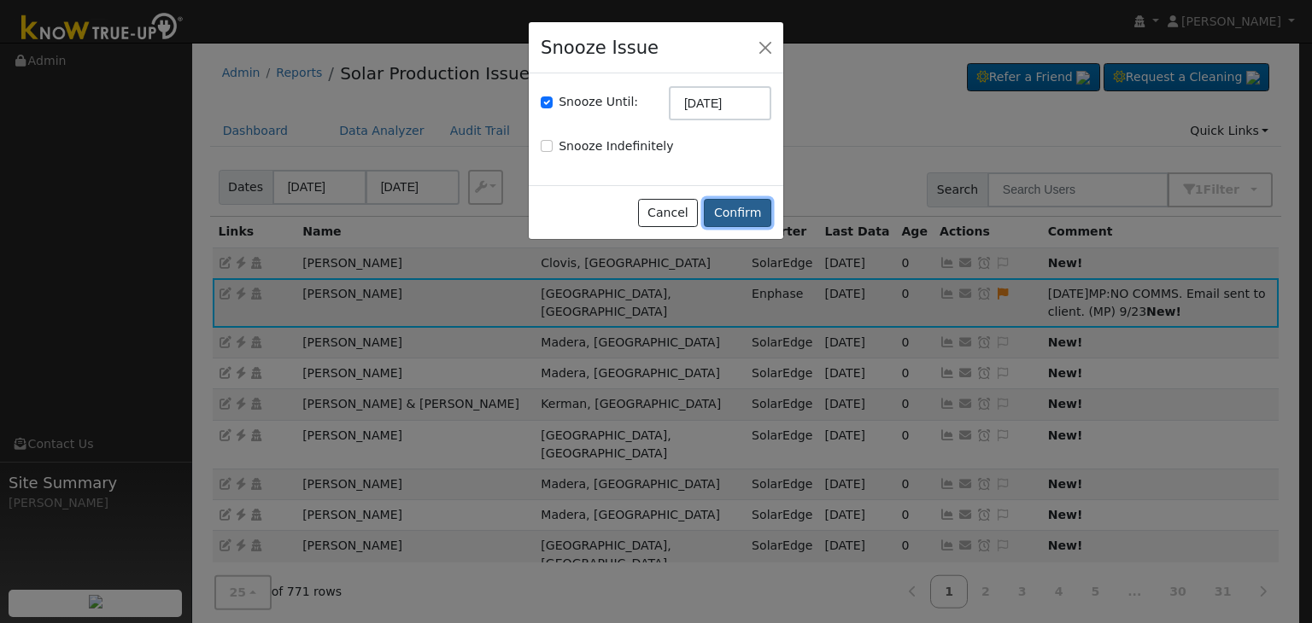
click at [751, 211] on button "Confirm" at bounding box center [737, 213] width 67 height 29
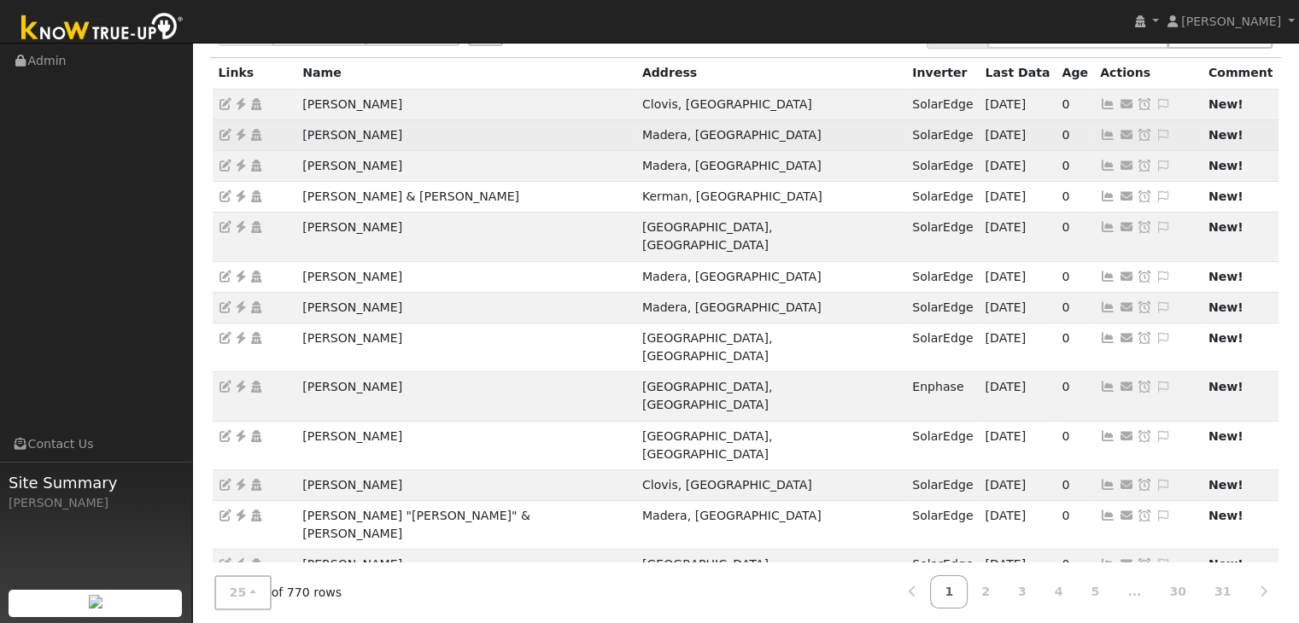
scroll to position [171, 0]
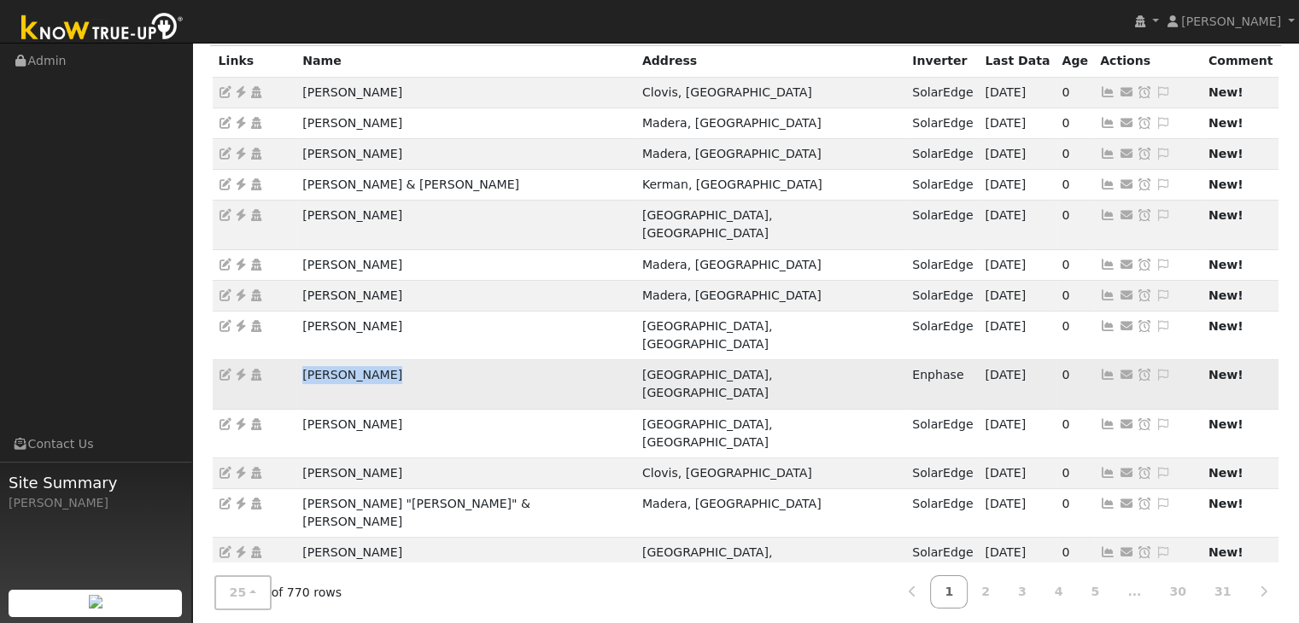
drag, startPoint x: 298, startPoint y: 332, endPoint x: 401, endPoint y: 331, distance: 103.4
click at [401, 360] on td "Kohar Enemark" at bounding box center [466, 384] width 340 height 49
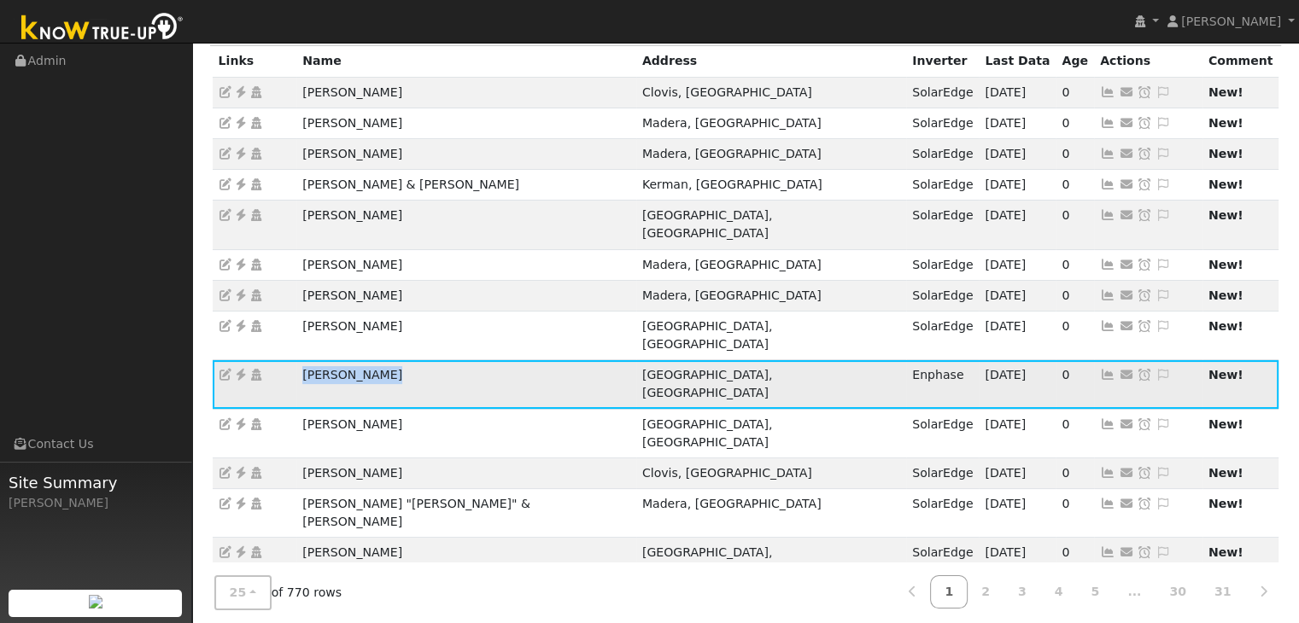
copy td "Kohar Enemark"
click at [237, 369] on icon at bounding box center [240, 375] width 15 height 12
click at [241, 369] on icon at bounding box center [240, 375] width 15 height 12
click at [1156, 369] on icon at bounding box center [1163, 375] width 15 height 12
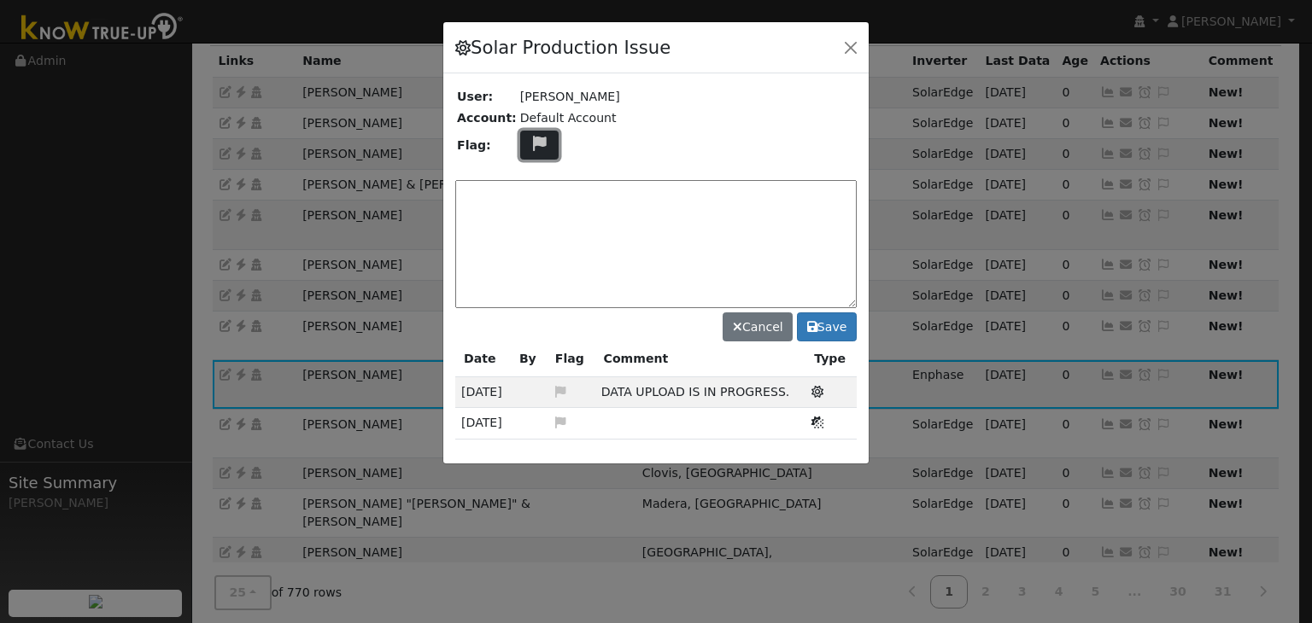
click at [535, 140] on icon at bounding box center [540, 143] width 20 height 15
click at [529, 219] on icon at bounding box center [539, 225] width 20 height 15
click at [519, 216] on textarea at bounding box center [655, 244] width 401 height 128
type textarea "NO COMMS. Case Made (MP) 9/23"
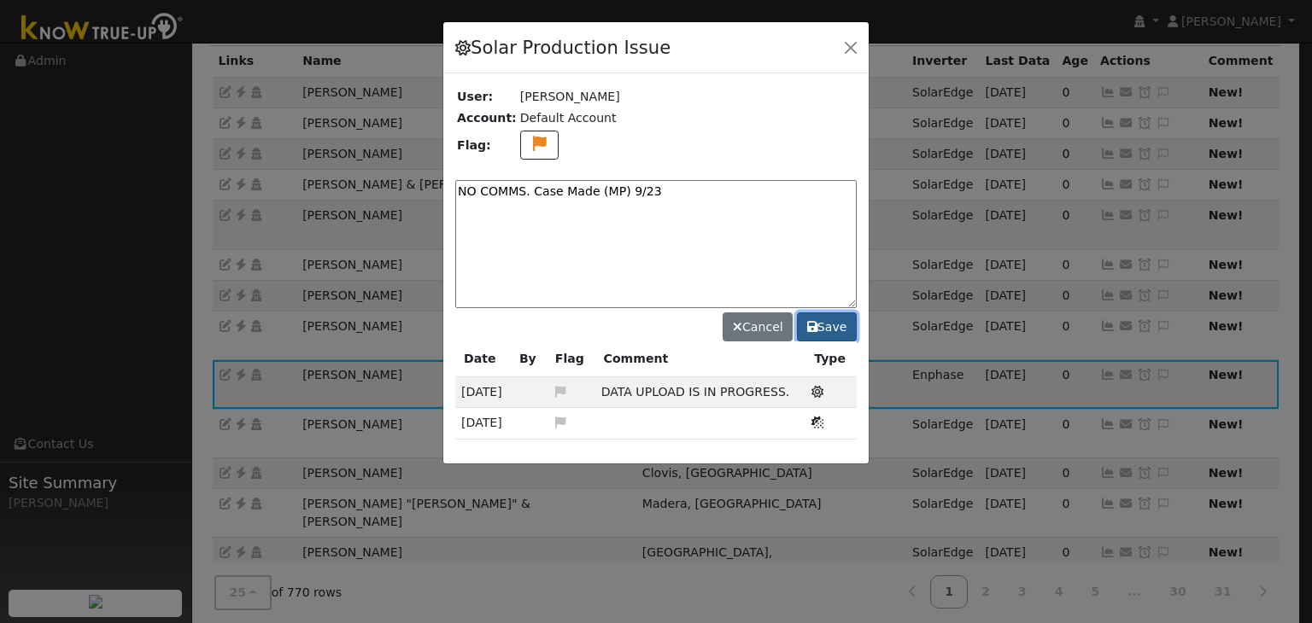
click at [845, 325] on button "Save" at bounding box center [827, 327] width 60 height 29
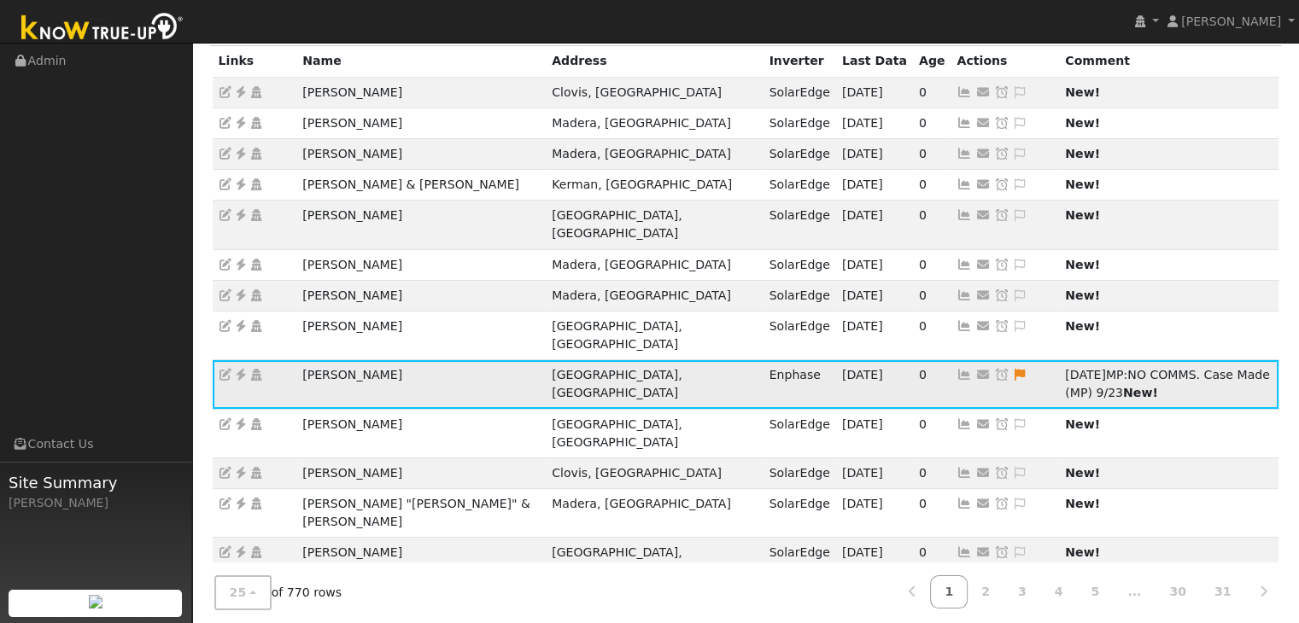
click at [994, 369] on icon at bounding box center [1001, 375] width 15 height 12
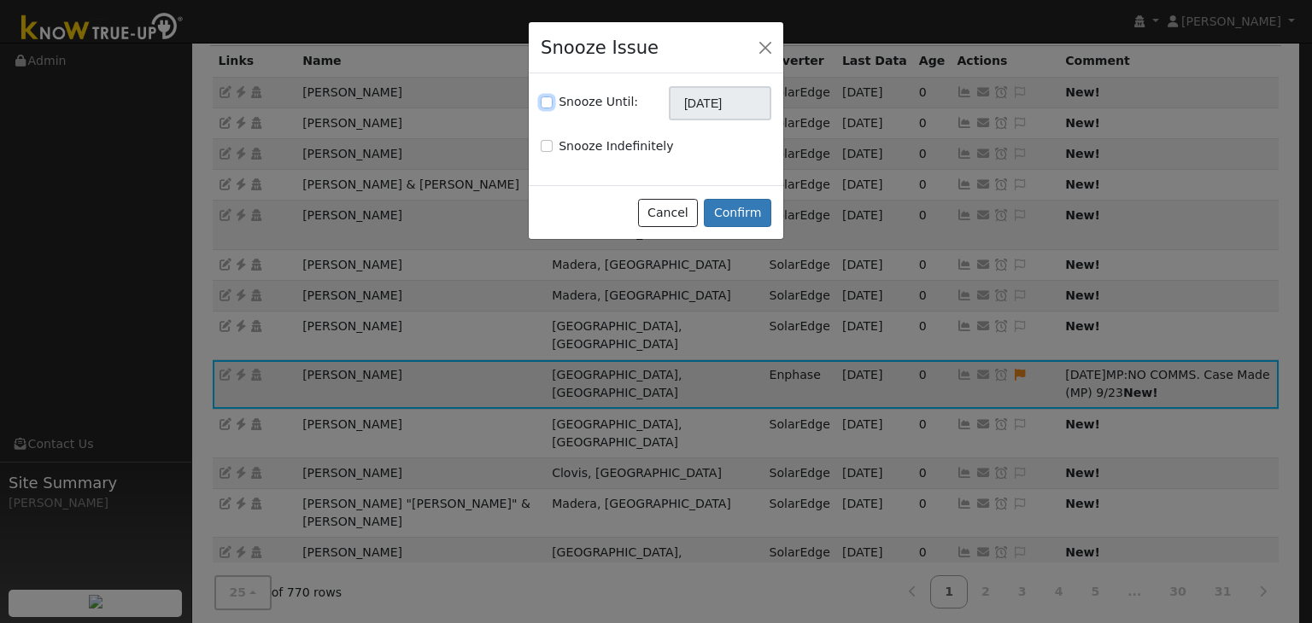
click at [547, 103] on input "Snooze Until:" at bounding box center [547, 103] width 12 height 12
checkbox input "true"
click at [717, 104] on input "[DATE]" at bounding box center [720, 103] width 102 height 34
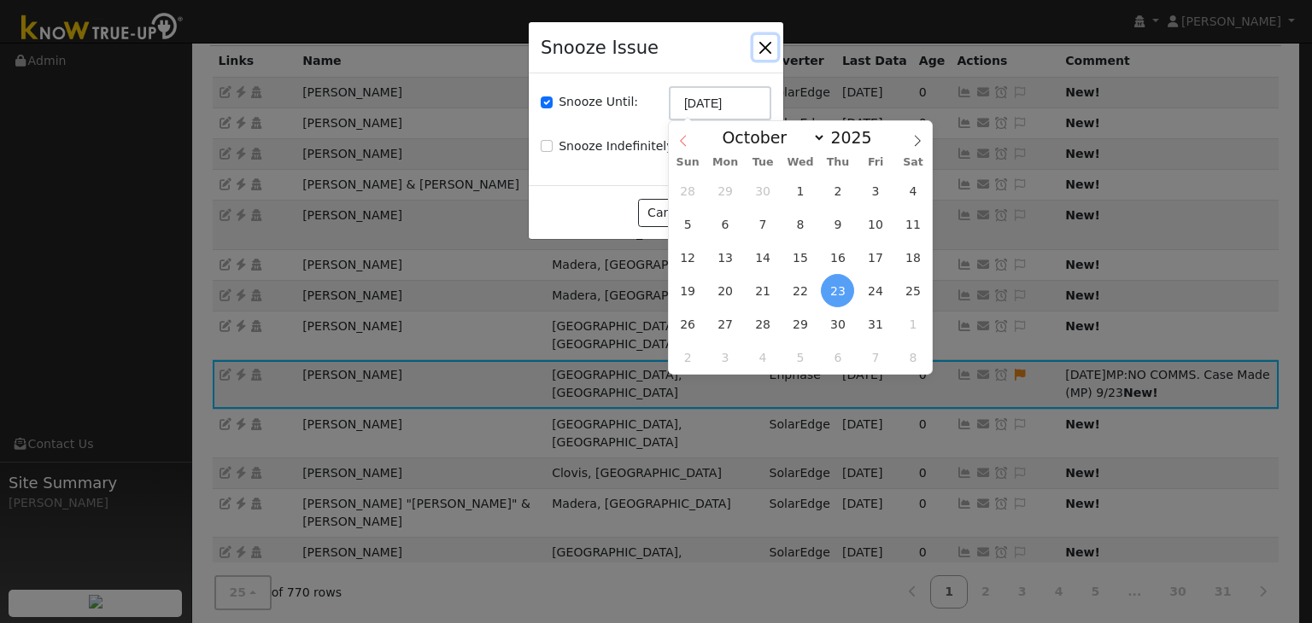
click at [683, 143] on icon at bounding box center [683, 141] width 12 height 12
select select "8"
click at [768, 319] on span "30" at bounding box center [762, 323] width 33 height 33
type input "09/30/2025"
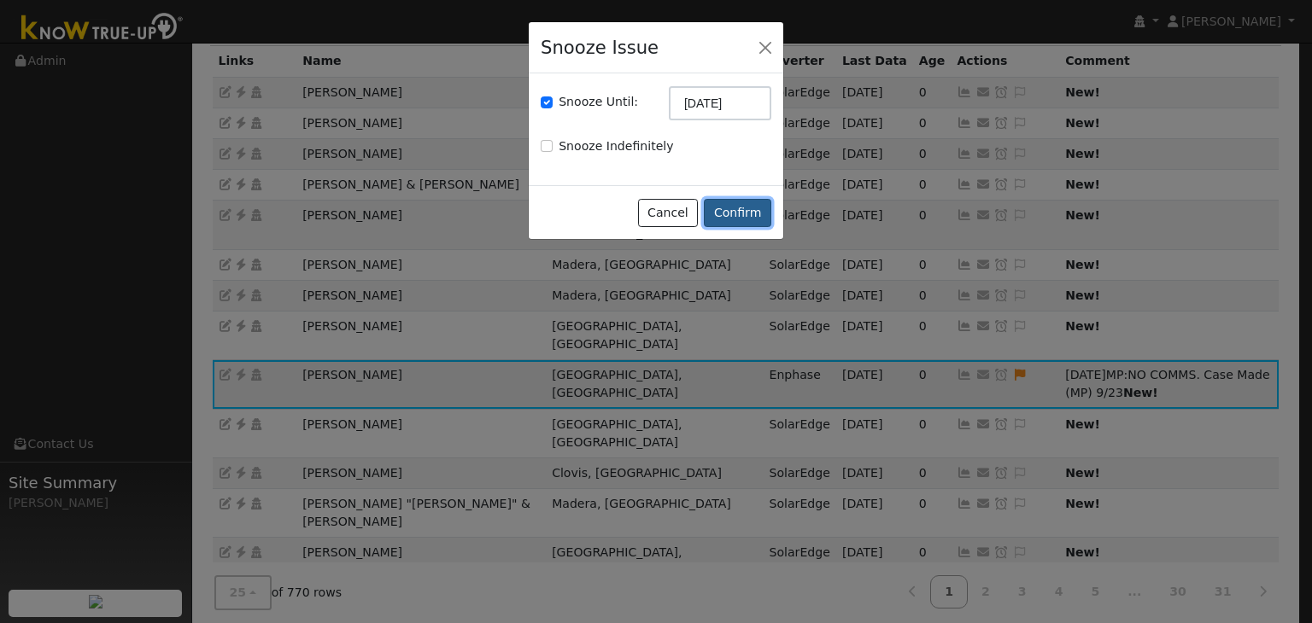
click at [736, 203] on button "Confirm" at bounding box center [737, 213] width 67 height 29
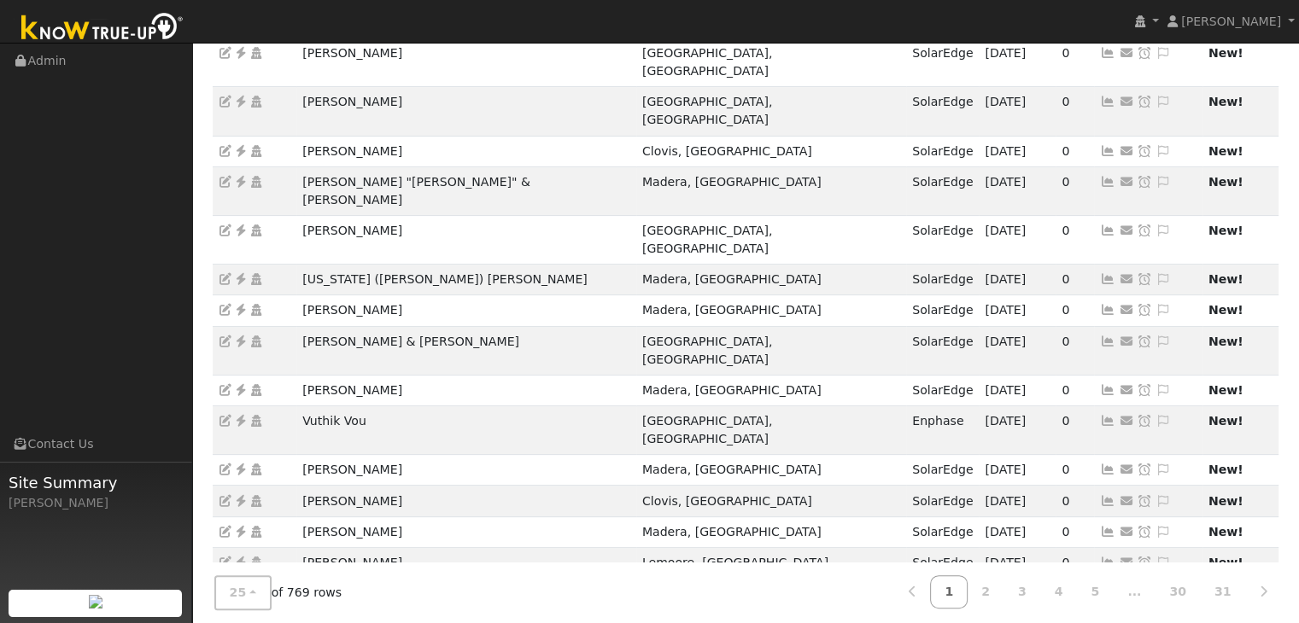
scroll to position [475, 0]
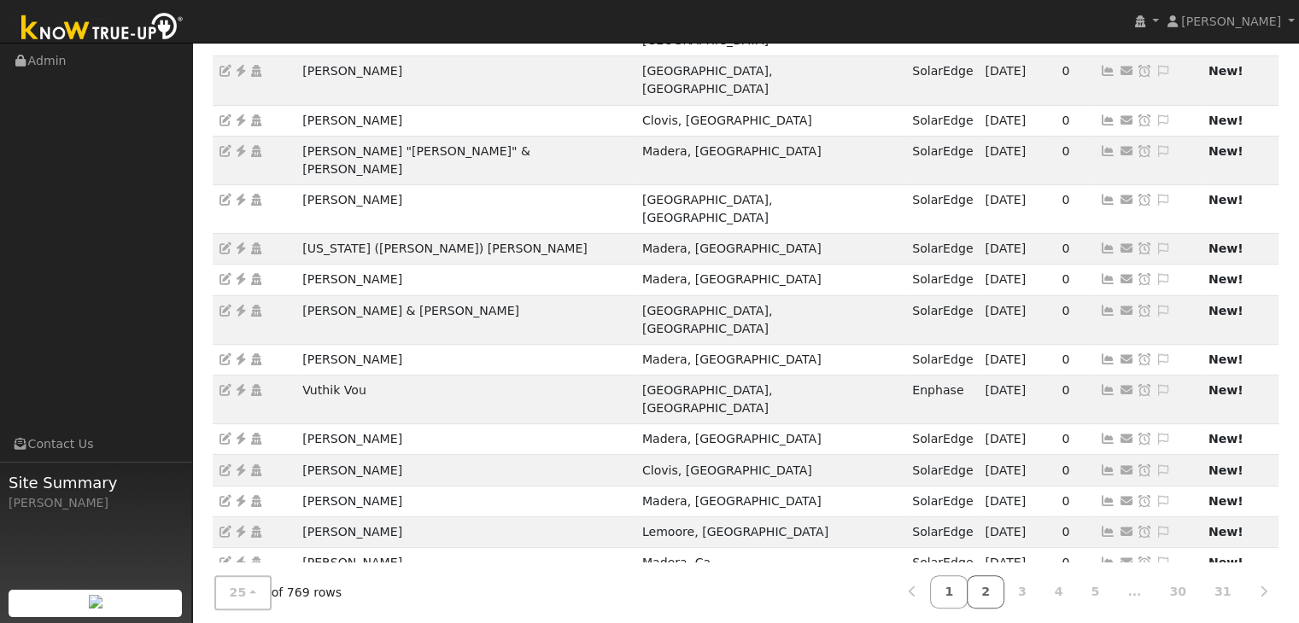
click at [1004, 582] on link "2" at bounding box center [986, 592] width 38 height 33
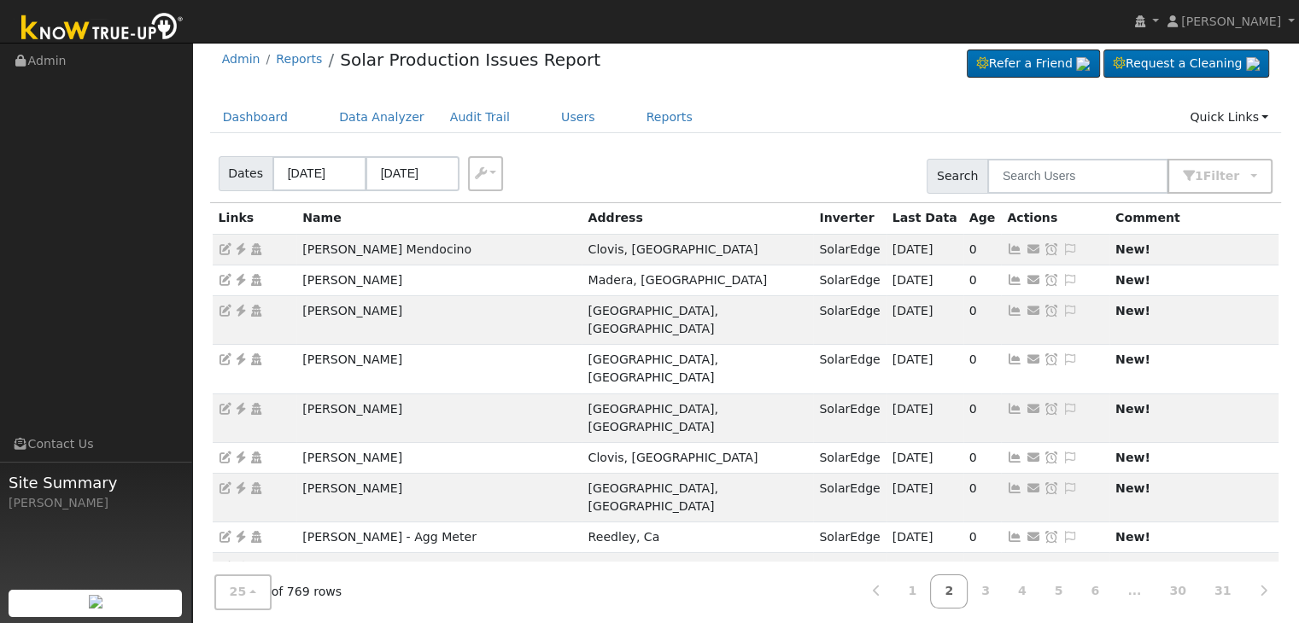
scroll to position [0, 0]
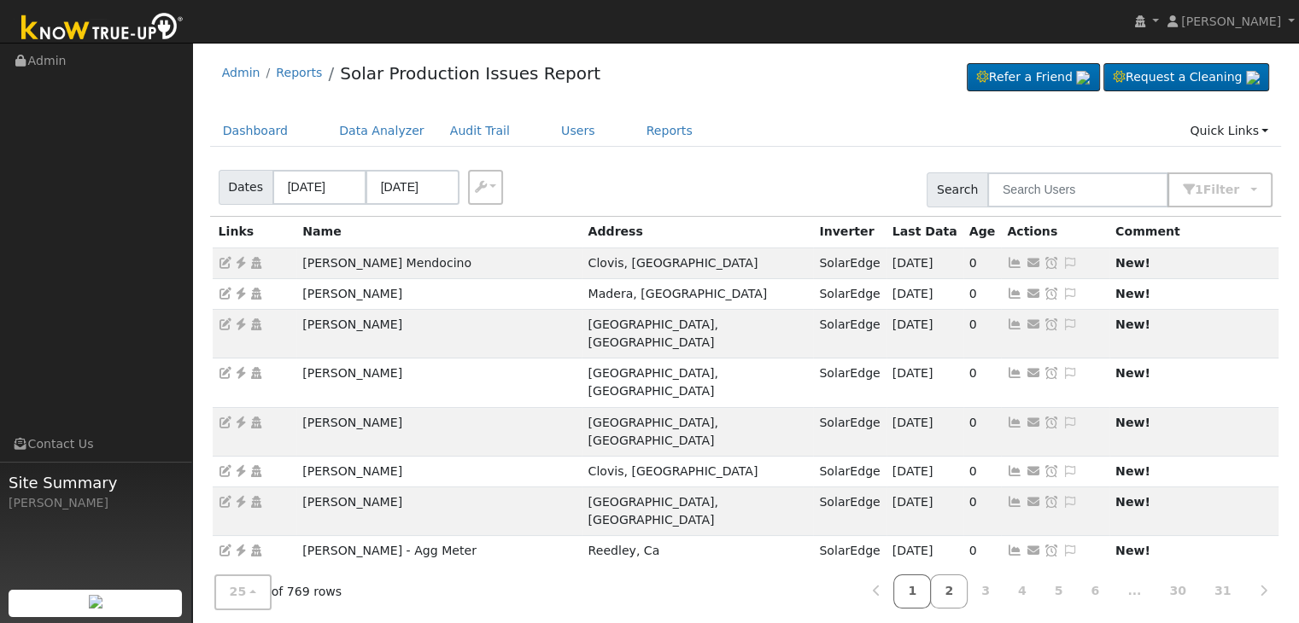
click at [931, 592] on link "1" at bounding box center [912, 592] width 38 height 33
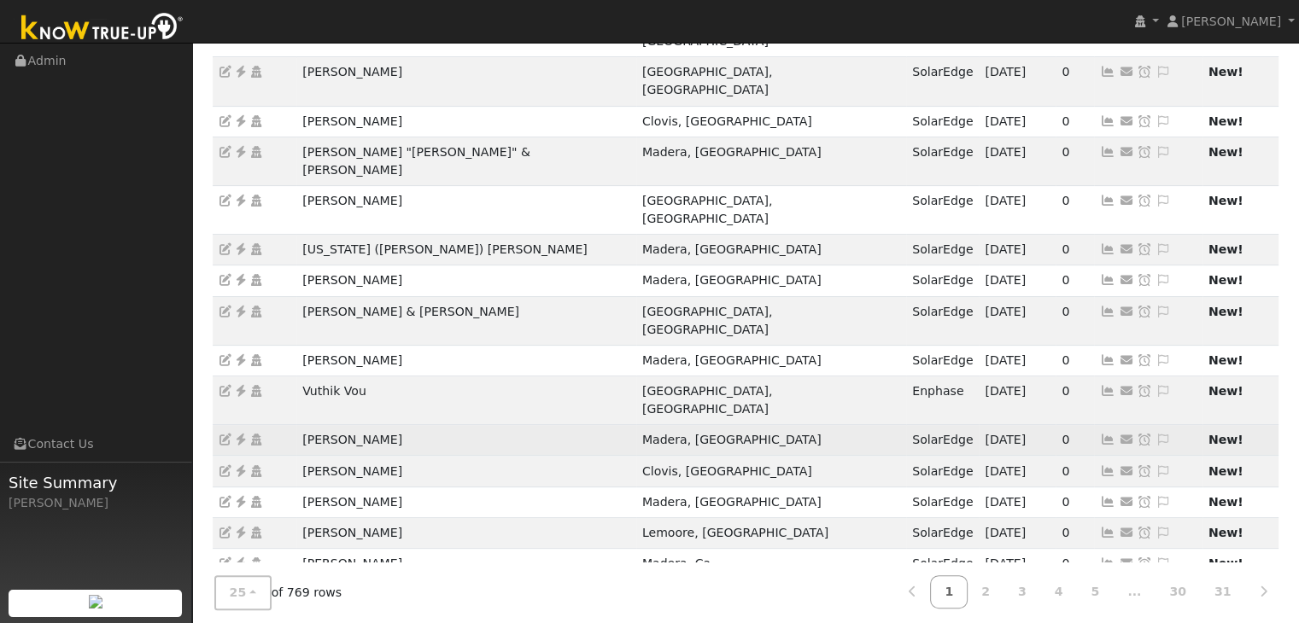
scroll to position [475, 0]
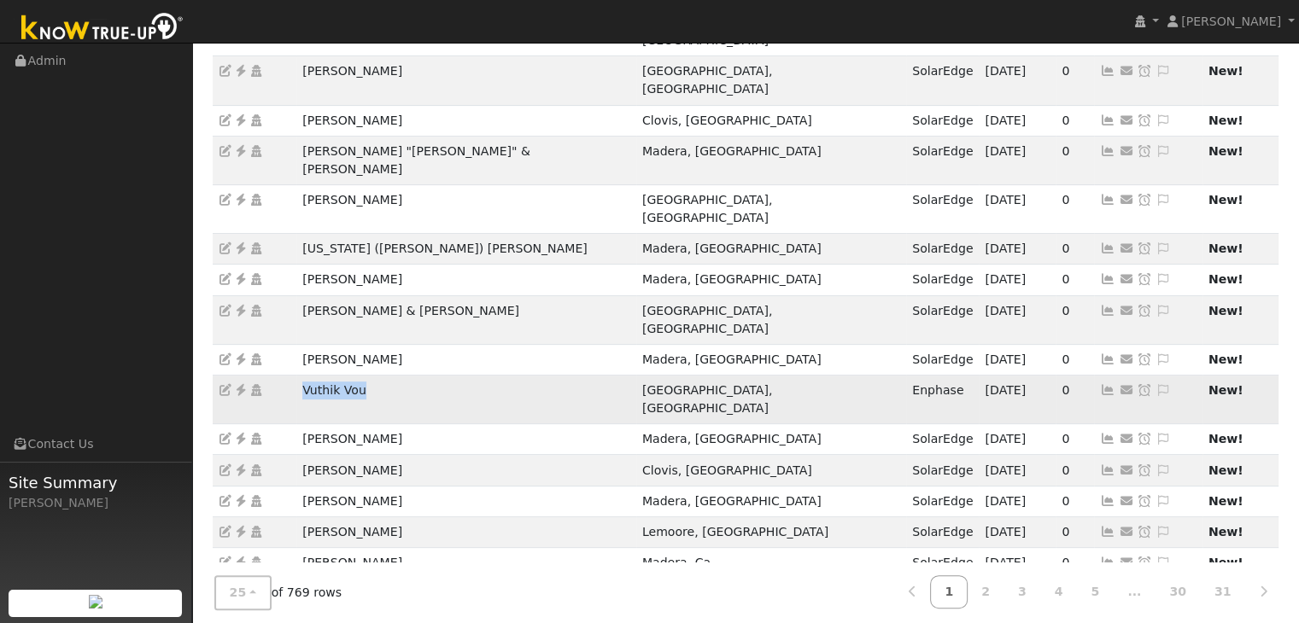
drag, startPoint x: 367, startPoint y: 278, endPoint x: 389, endPoint y: 278, distance: 21.4
click at [389, 376] on tr "Vuthik Vou Los Banos, CA Enphase 09/19/25 0 Send Email... Copy a Link Reset Pas…" at bounding box center [746, 400] width 1067 height 49
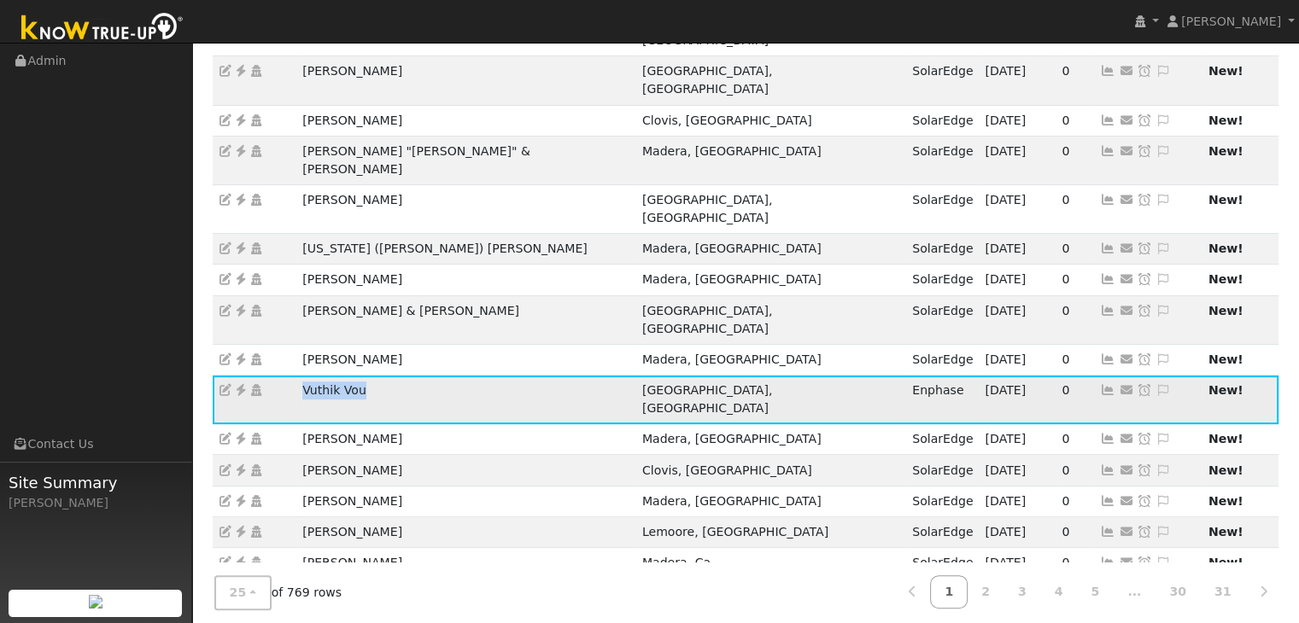
copy tr "Vuthik Vou"
click at [241, 384] on icon at bounding box center [240, 390] width 15 height 12
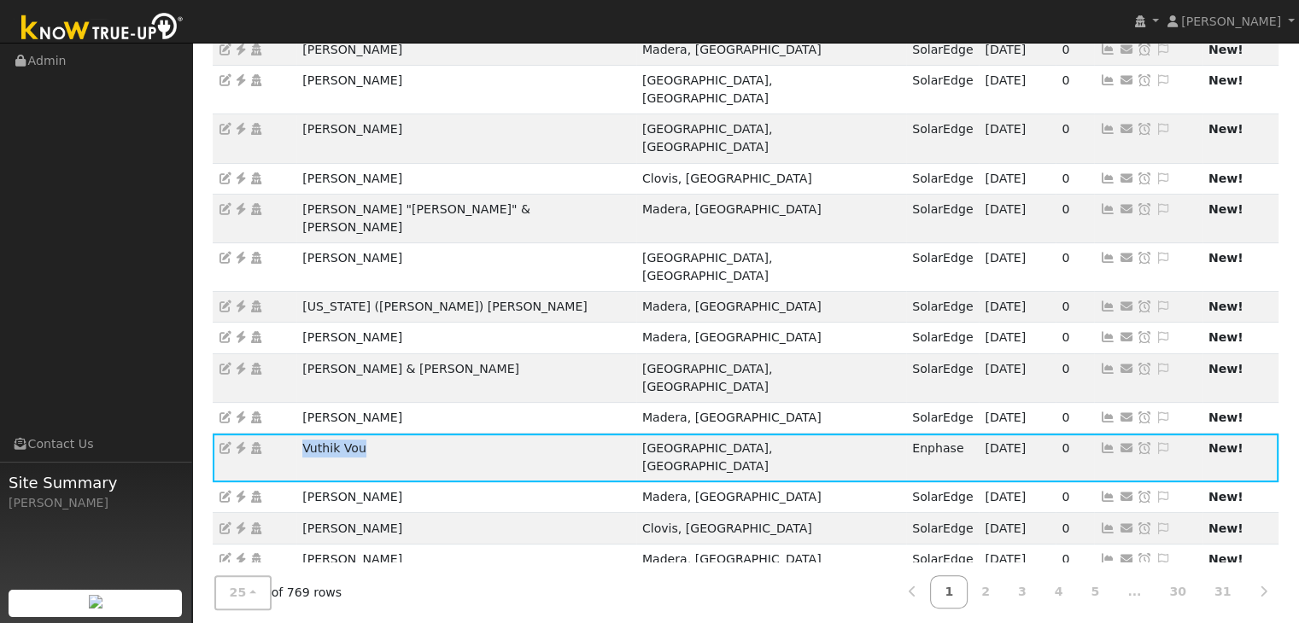
scroll to position [389, 0]
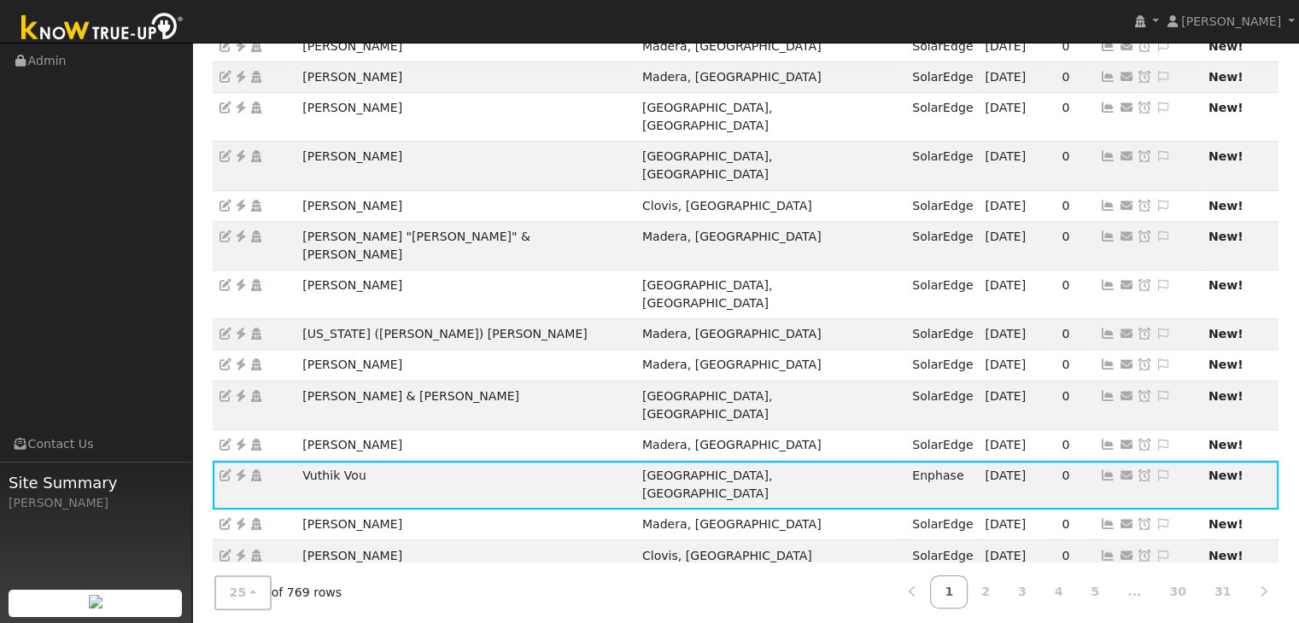
click at [167, 328] on ul "Navigation Admin Links Contact Us Site Summary Mara Panganiban" at bounding box center [96, 355] width 192 height 623
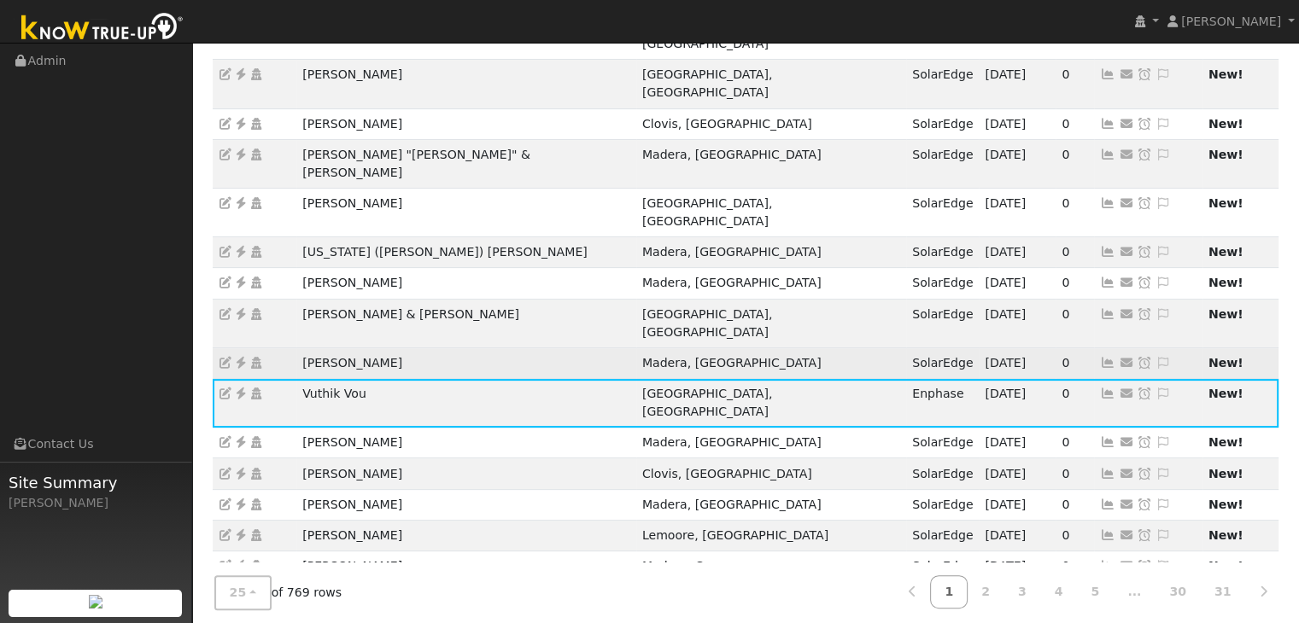
scroll to position [475, 0]
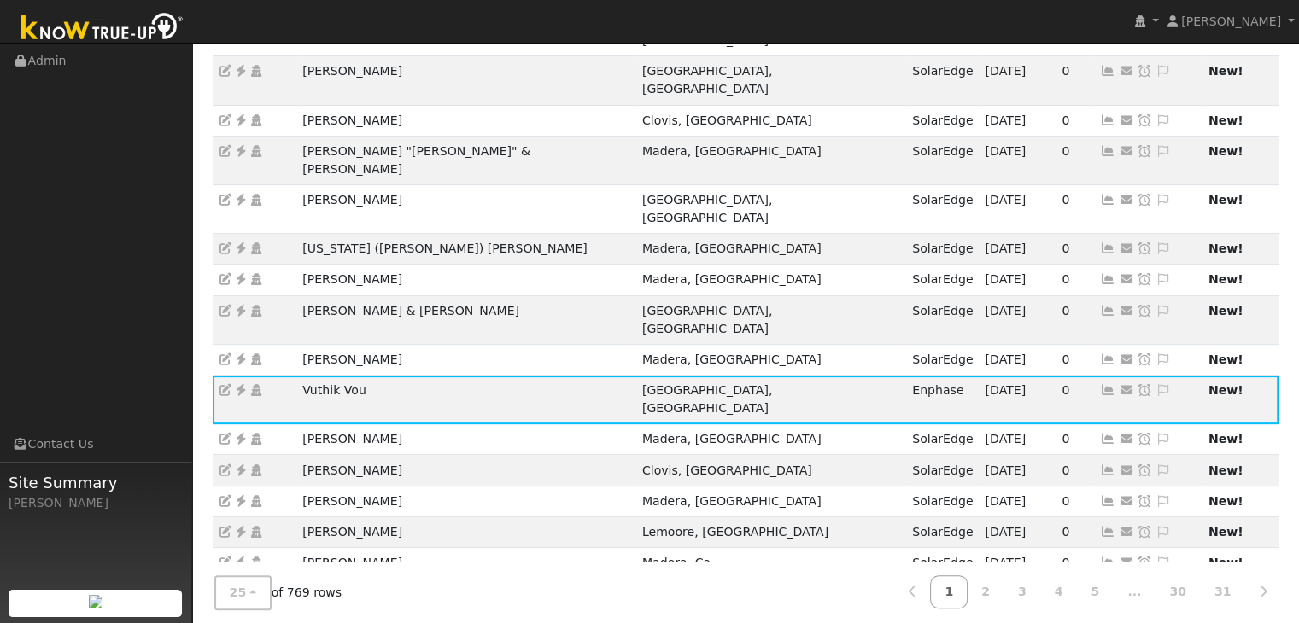
drag, startPoint x: 290, startPoint y: 462, endPoint x: 448, endPoint y: 464, distance: 157.2
click at [448, 579] on tr "Zach & Kerena Reinhold Fresno, CA Qcells 09/22/25 0 Send Email... Copy a Link R…" at bounding box center [746, 603] width 1067 height 49
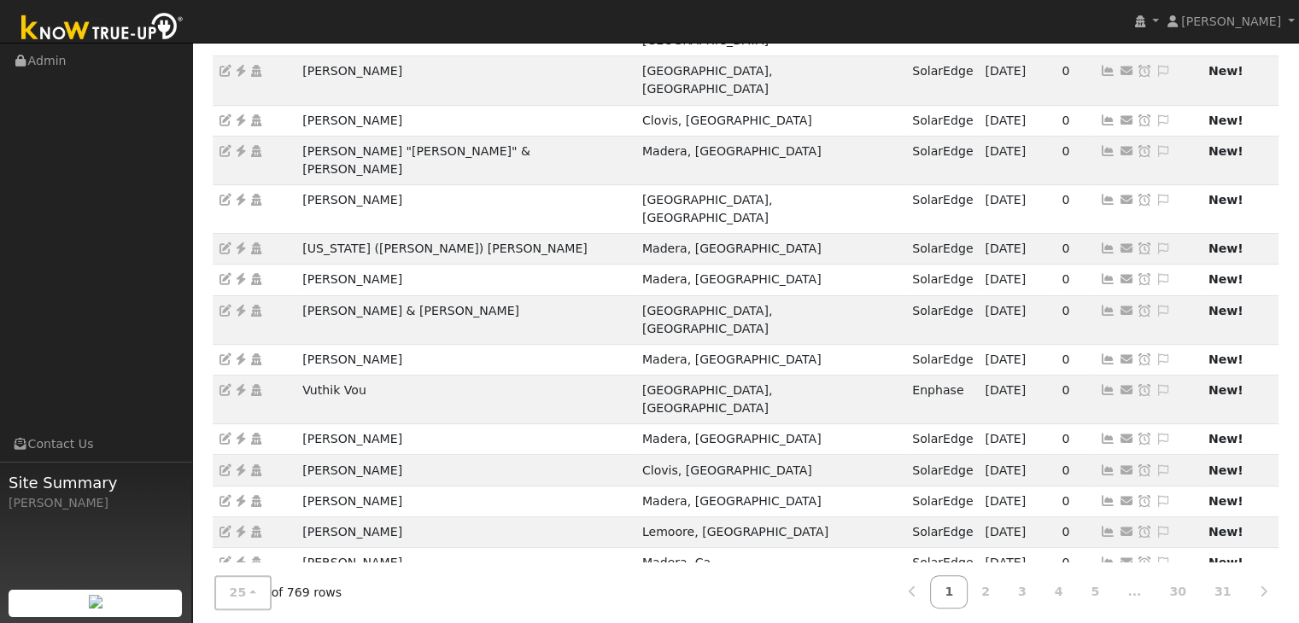
copy tr "[PERSON_NAME] & [PERSON_NAME]"
click at [242, 588] on icon at bounding box center [240, 594] width 15 height 12
click at [1156, 588] on icon at bounding box center [1163, 594] width 15 height 12
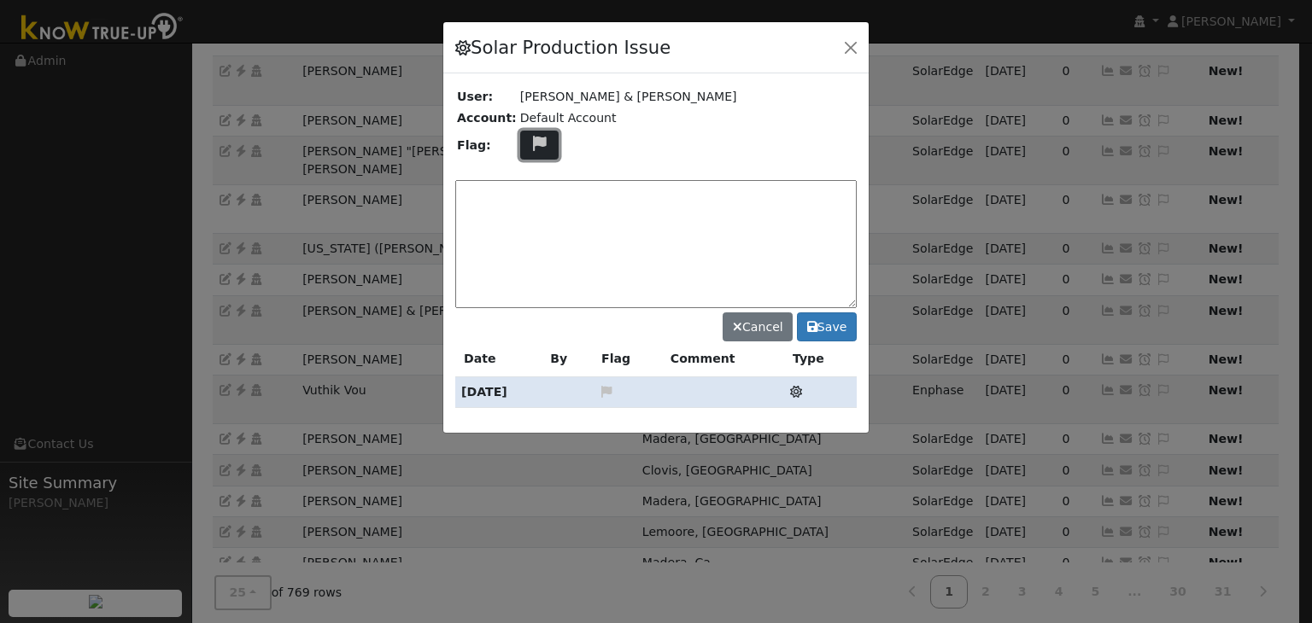
click at [529, 151] on button at bounding box center [539, 146] width 39 height 30
click at [529, 222] on icon at bounding box center [539, 225] width 20 height 15
click at [527, 206] on textarea at bounding box center [655, 244] width 401 height 128
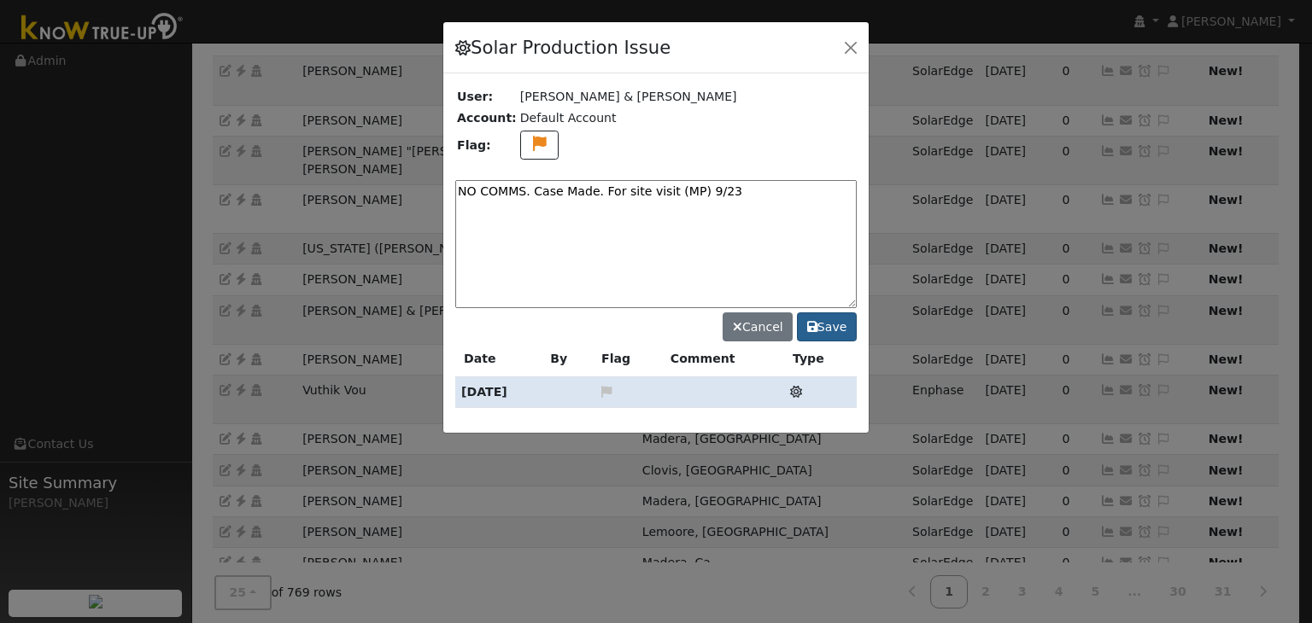
type textarea "NO COMMS. Case Made. For site visit (MP) 9/23"
click at [838, 327] on button "Save" at bounding box center [827, 327] width 60 height 29
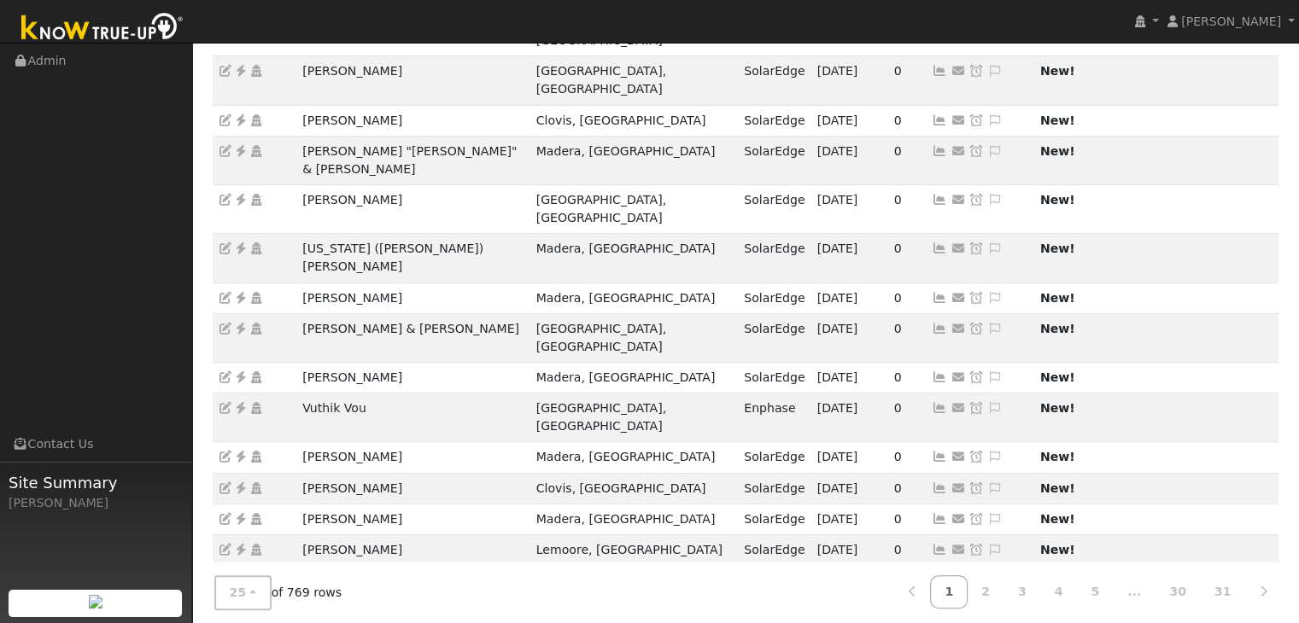
click at [968, 606] on icon at bounding box center [975, 612] width 15 height 12
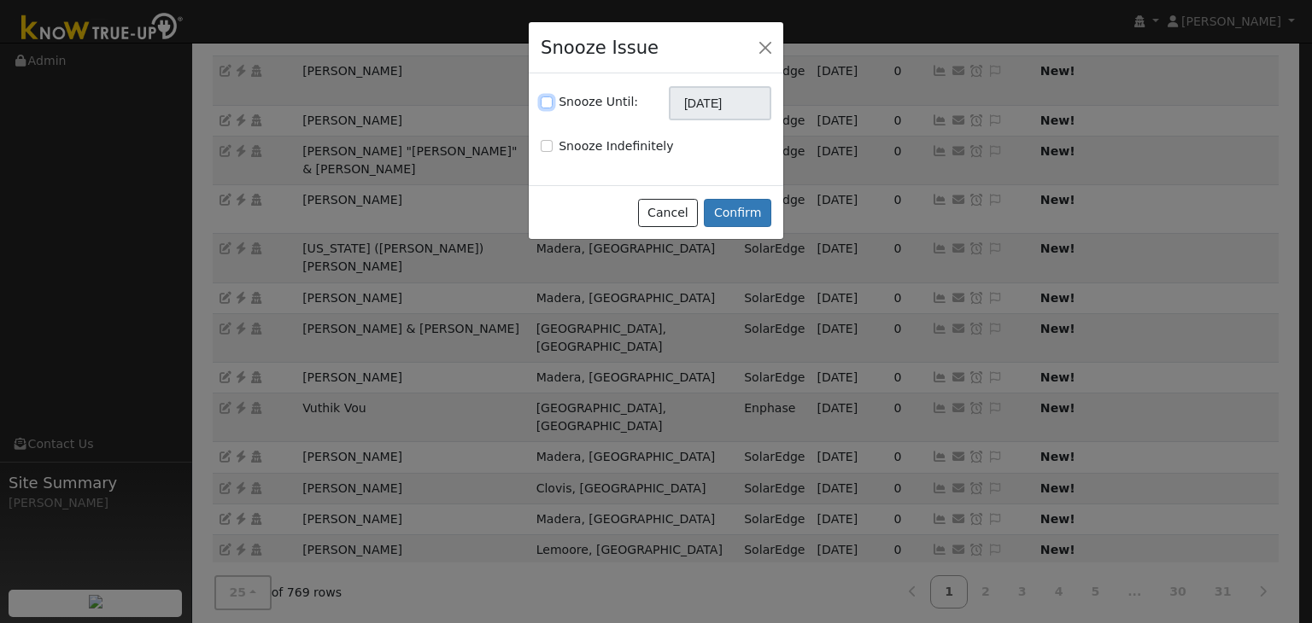
click at [545, 97] on input "Snooze Until:" at bounding box center [547, 103] width 12 height 12
checkbox input "true"
click at [688, 110] on input "[DATE]" at bounding box center [720, 103] width 102 height 34
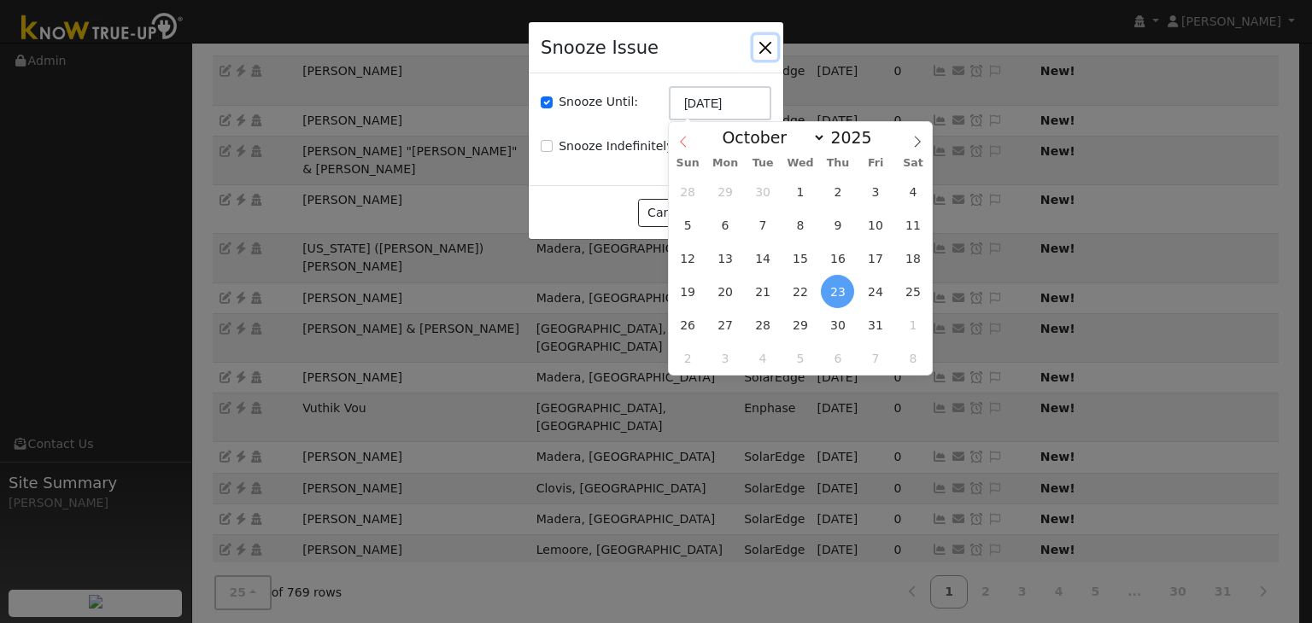
click at [684, 140] on icon at bounding box center [683, 142] width 12 height 12
select select "8"
click at [762, 312] on span "30" at bounding box center [762, 324] width 33 height 33
type input "09/30/2025"
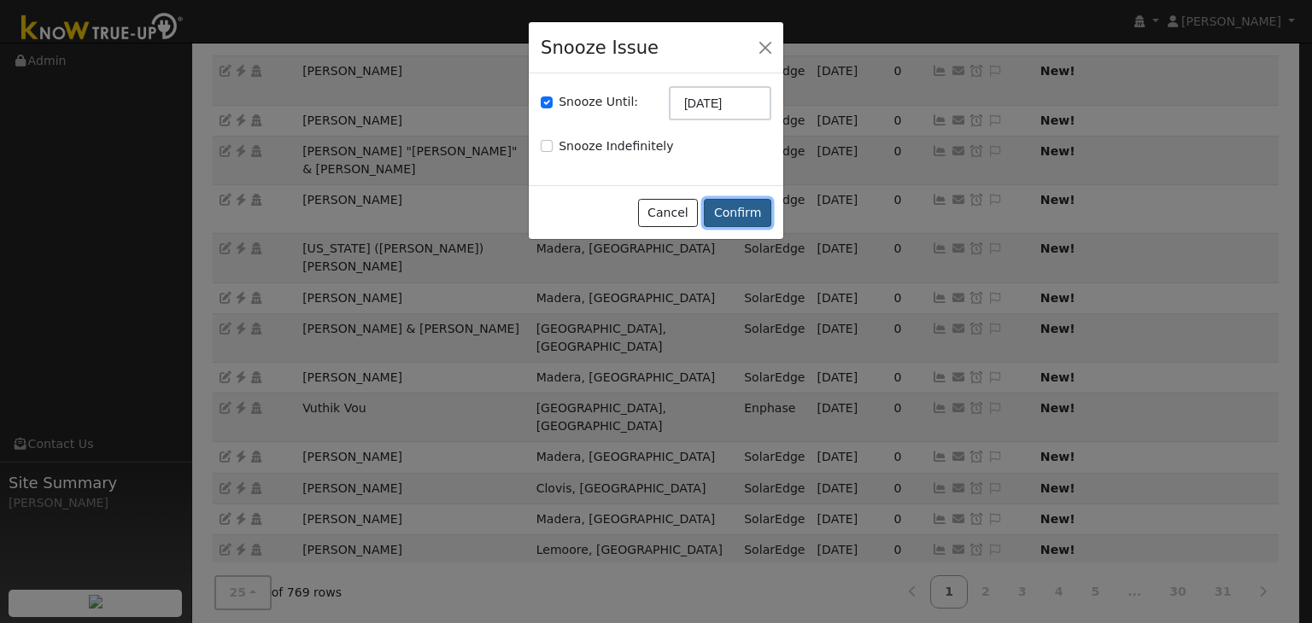
click at [758, 221] on button "Confirm" at bounding box center [737, 213] width 67 height 29
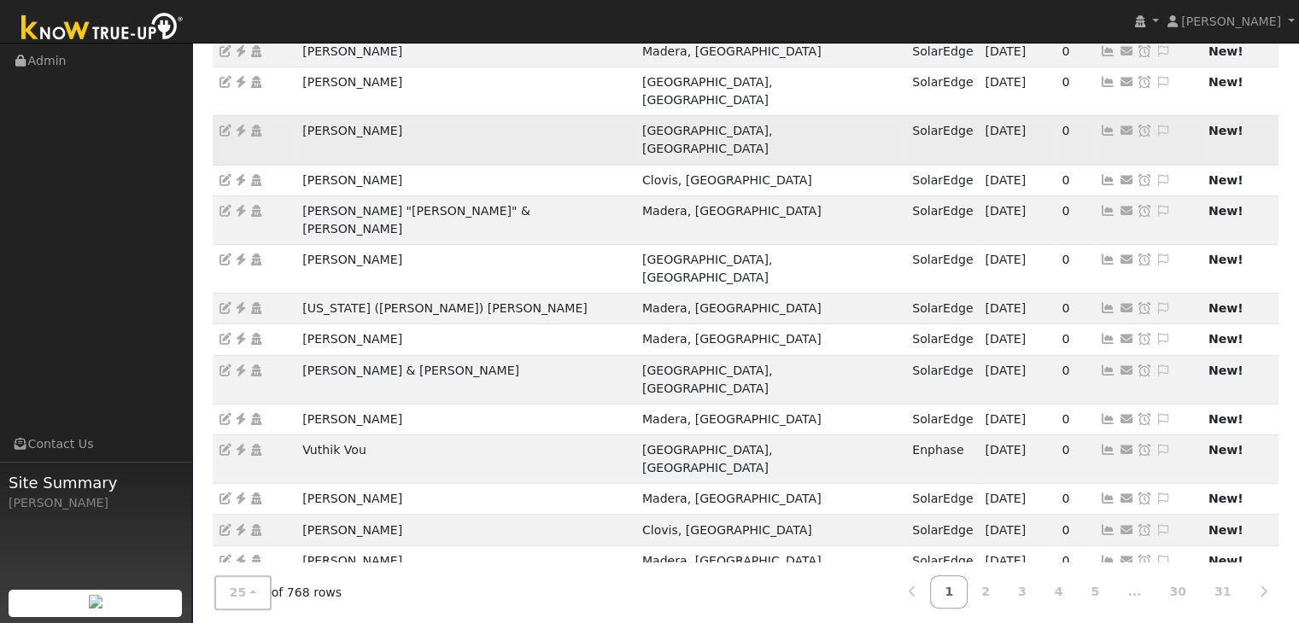
scroll to position [427, 0]
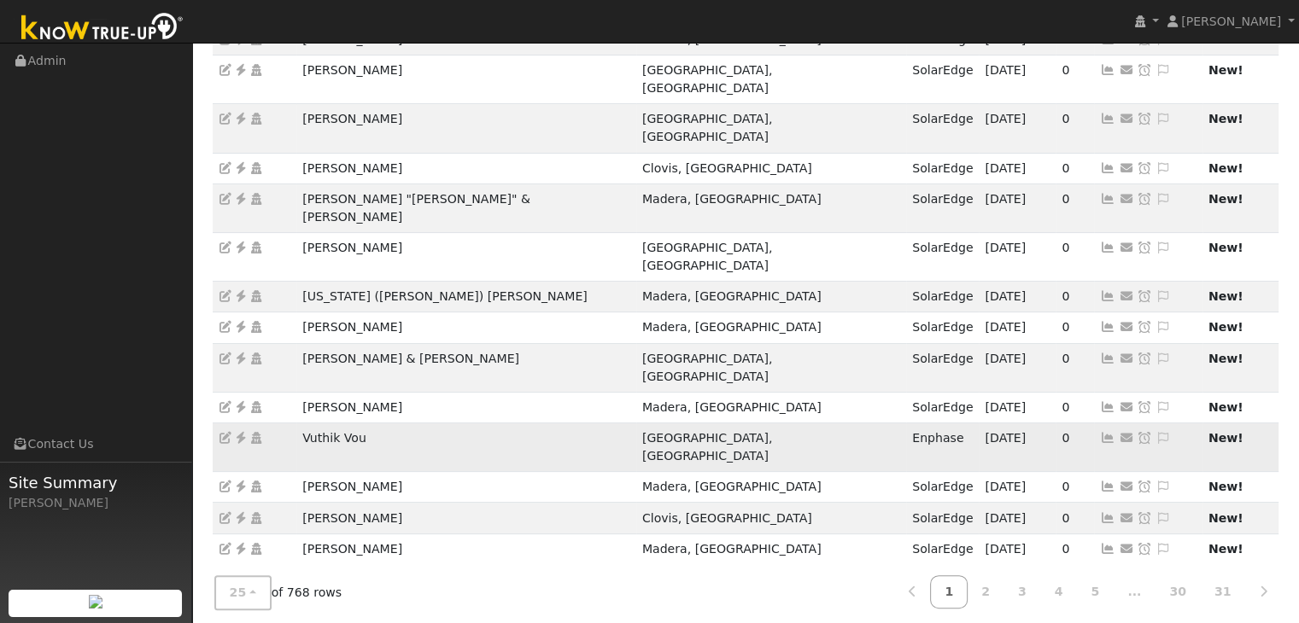
click at [1156, 432] on icon at bounding box center [1163, 438] width 15 height 12
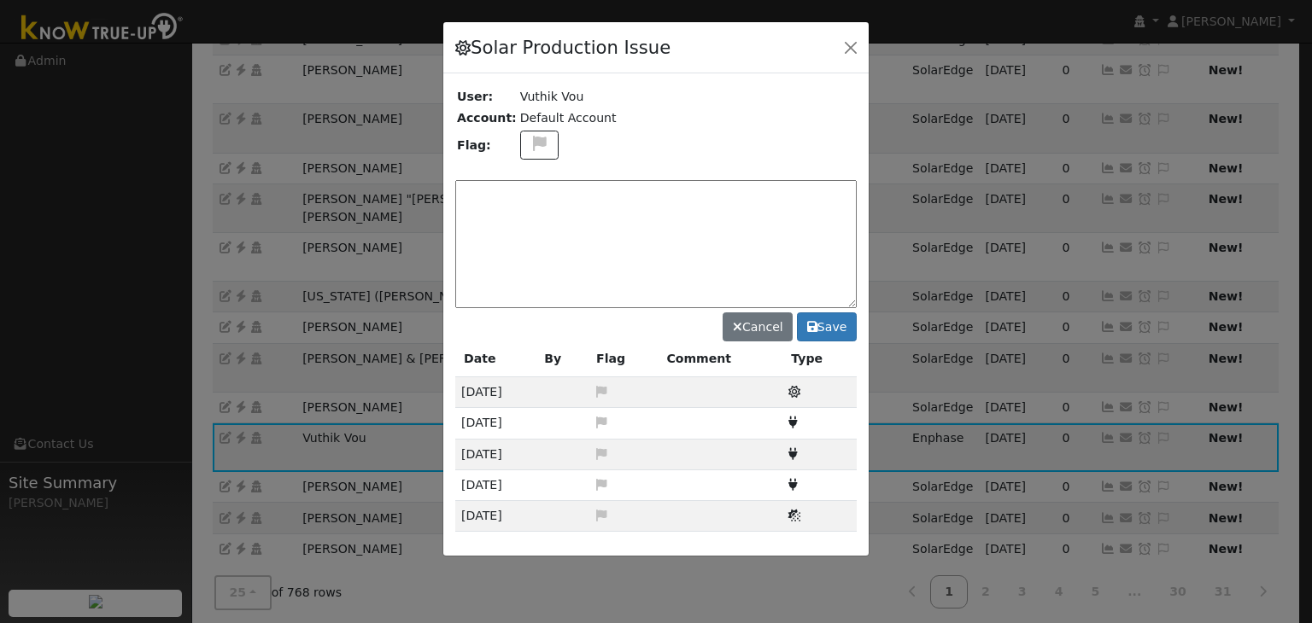
click at [522, 142] on div at bounding box center [655, 289] width 425 height 535
click at [533, 136] on icon at bounding box center [540, 143] width 20 height 15
click at [530, 200] on icon at bounding box center [539, 206] width 20 height 15
click at [523, 214] on textarea at bounding box center [655, 244] width 401 height 128
click at [490, 199] on textarea at bounding box center [655, 244] width 401 height 128
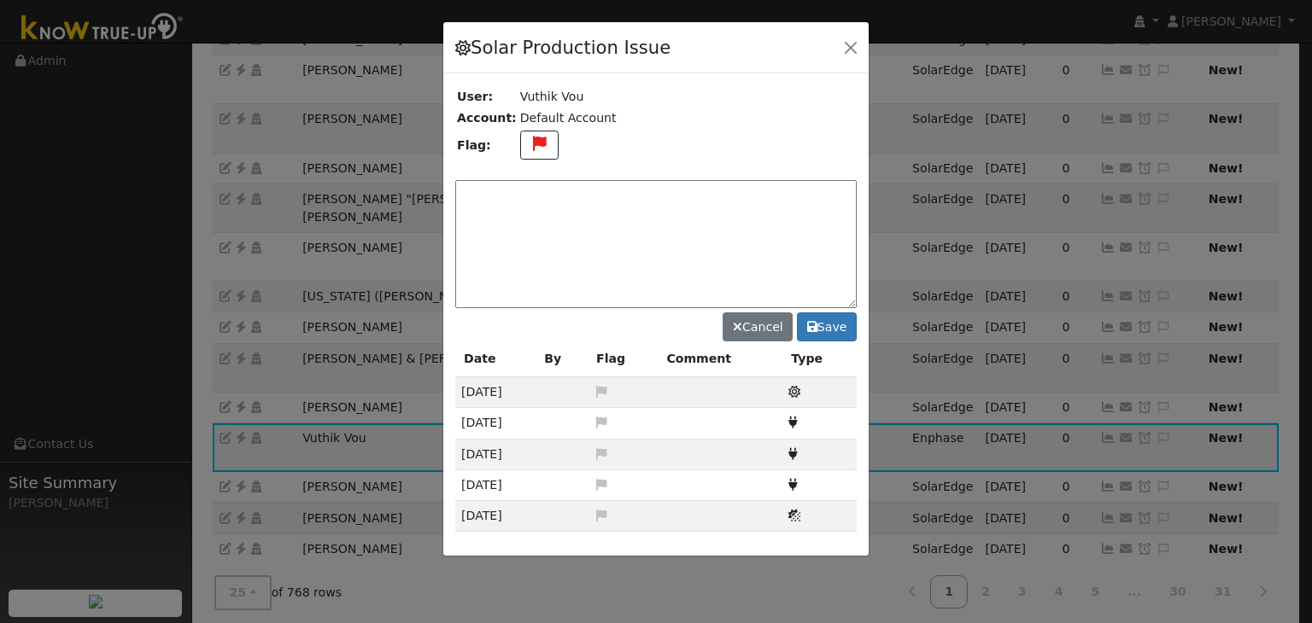
paste textarea "NO PRODUCTION since 9/20, NO COMMS since 9/19"
drag, startPoint x: 746, startPoint y: 189, endPoint x: 559, endPoint y: 188, distance: 187.0
click at [559, 188] on textarea "NO PRODUCTION since 9/20, NO COMMS since 9/19" at bounding box center [655, 244] width 401 height 128
type textarea "NO PRODUCTION and NO COMMS. Case Made. (MP) 9/23"
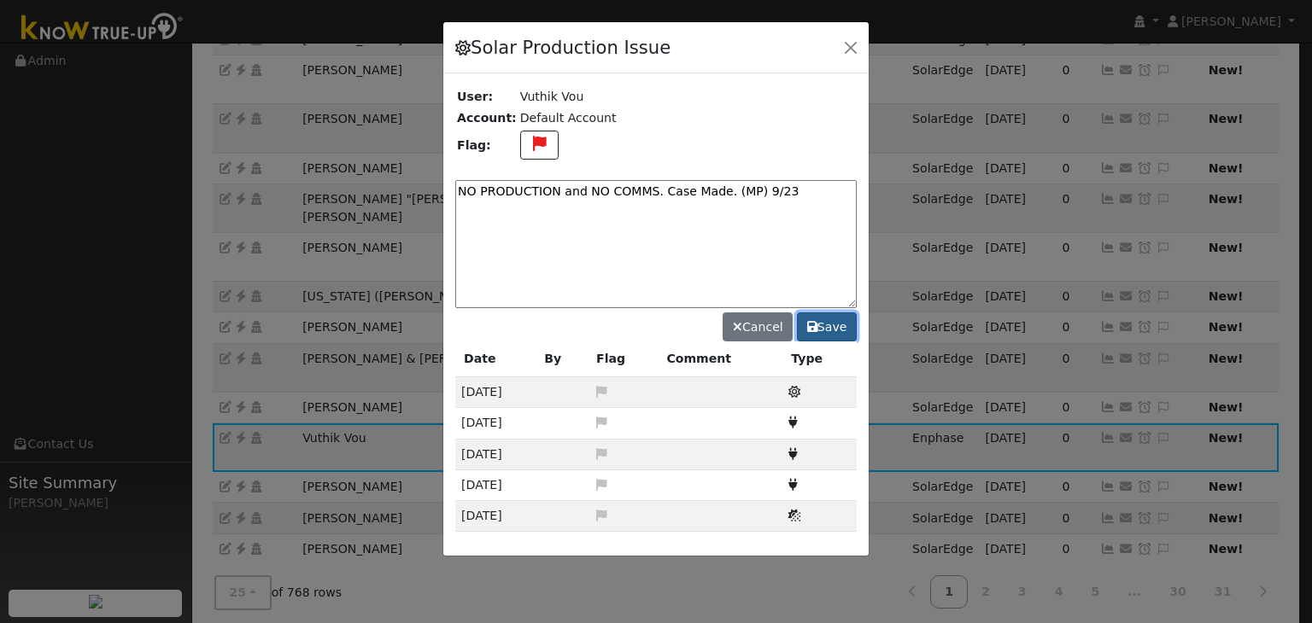
click at [840, 320] on button "Save" at bounding box center [827, 327] width 60 height 29
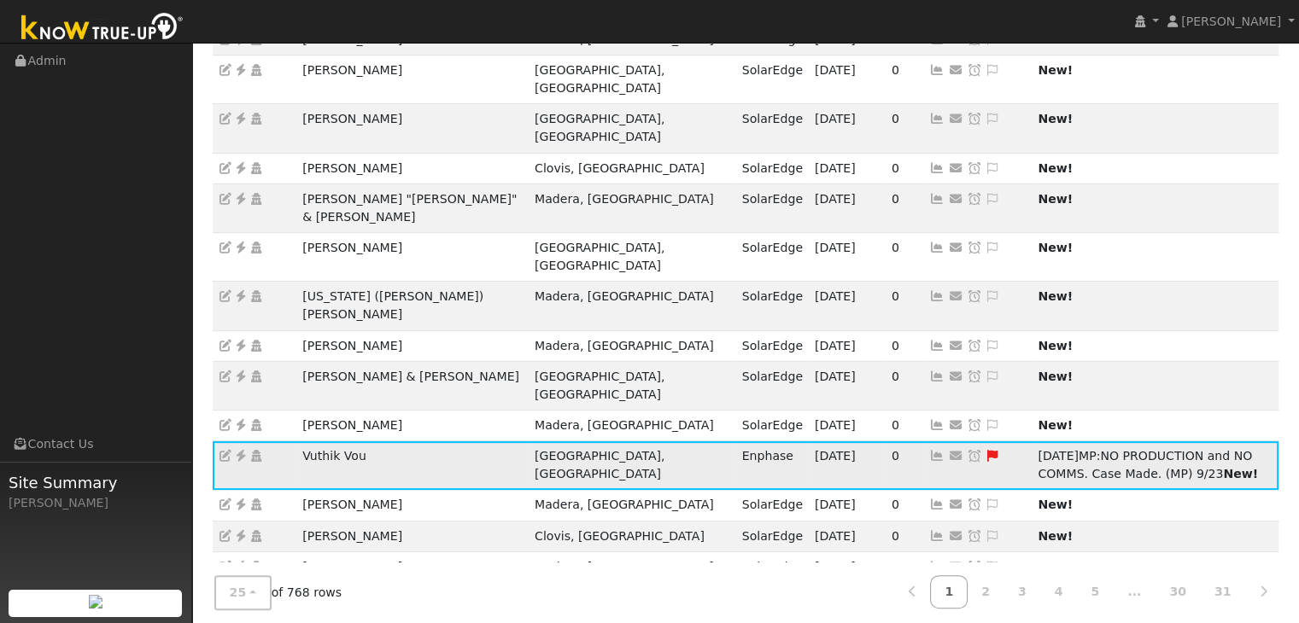
click at [967, 450] on icon at bounding box center [974, 456] width 15 height 12
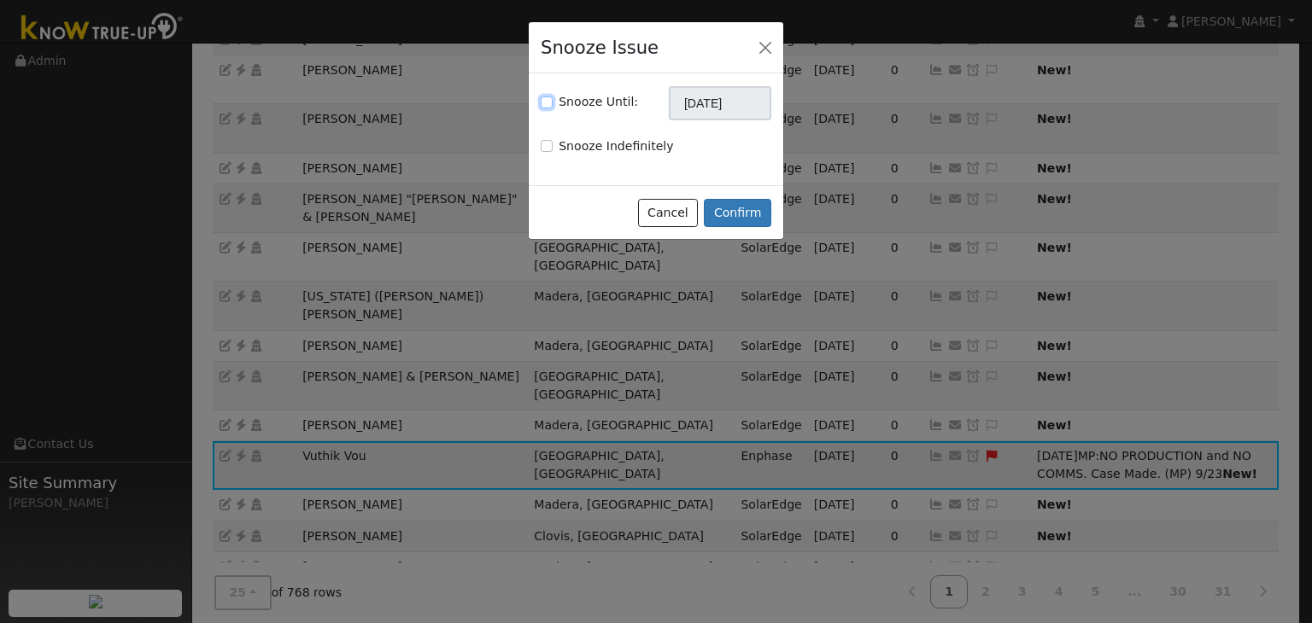
click at [547, 103] on input "Snooze Until:" at bounding box center [547, 103] width 12 height 12
checkbox input "true"
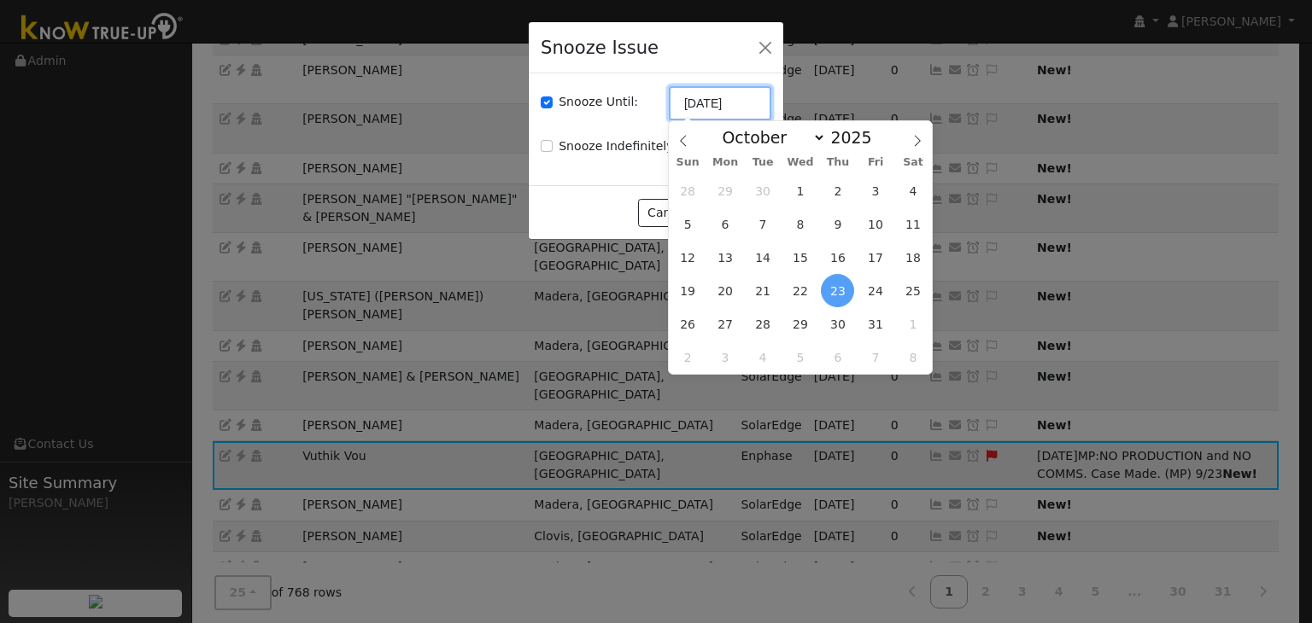
click at [725, 102] on input "[DATE]" at bounding box center [720, 103] width 102 height 34
click at [678, 138] on icon at bounding box center [683, 141] width 12 height 12
select select "8"
click at [765, 319] on span "30" at bounding box center [762, 323] width 33 height 33
type input "09/30/2025"
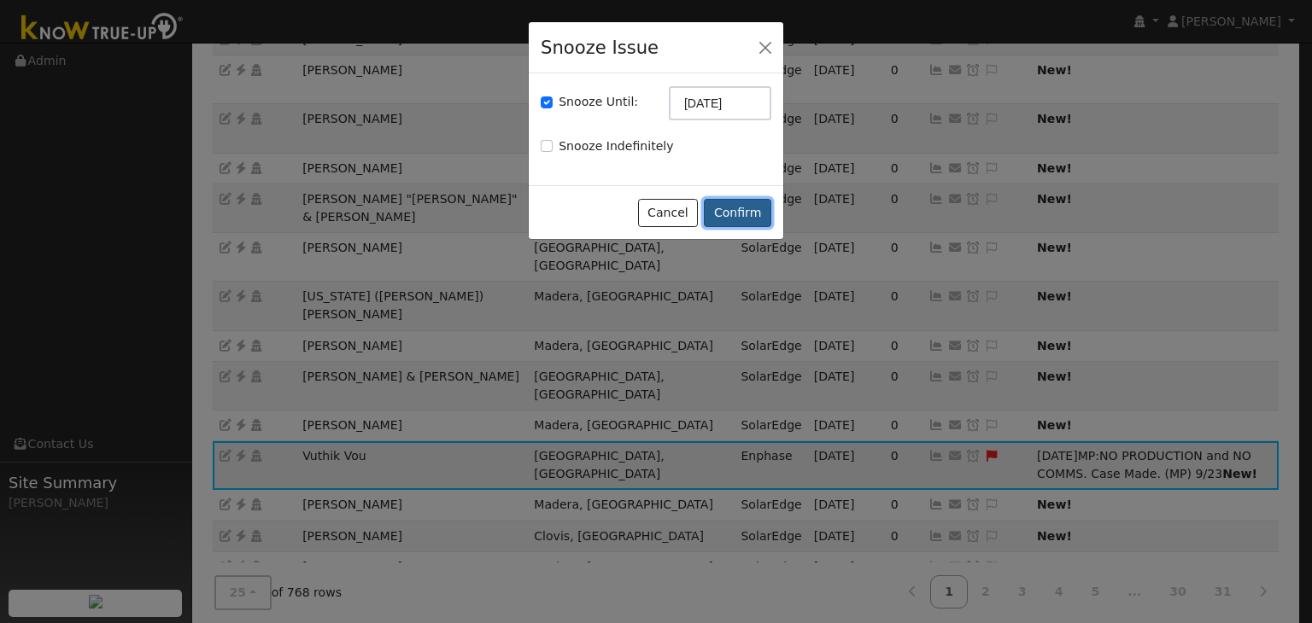
click at [734, 217] on button "Confirm" at bounding box center [737, 213] width 67 height 29
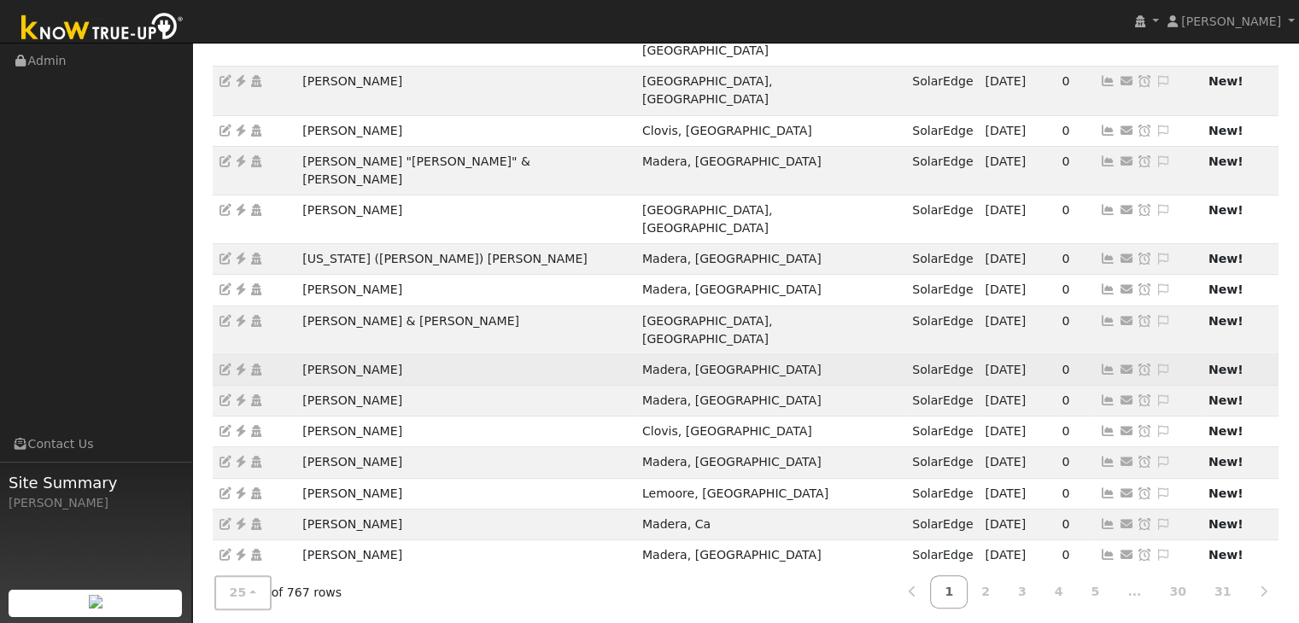
scroll to position [475, 0]
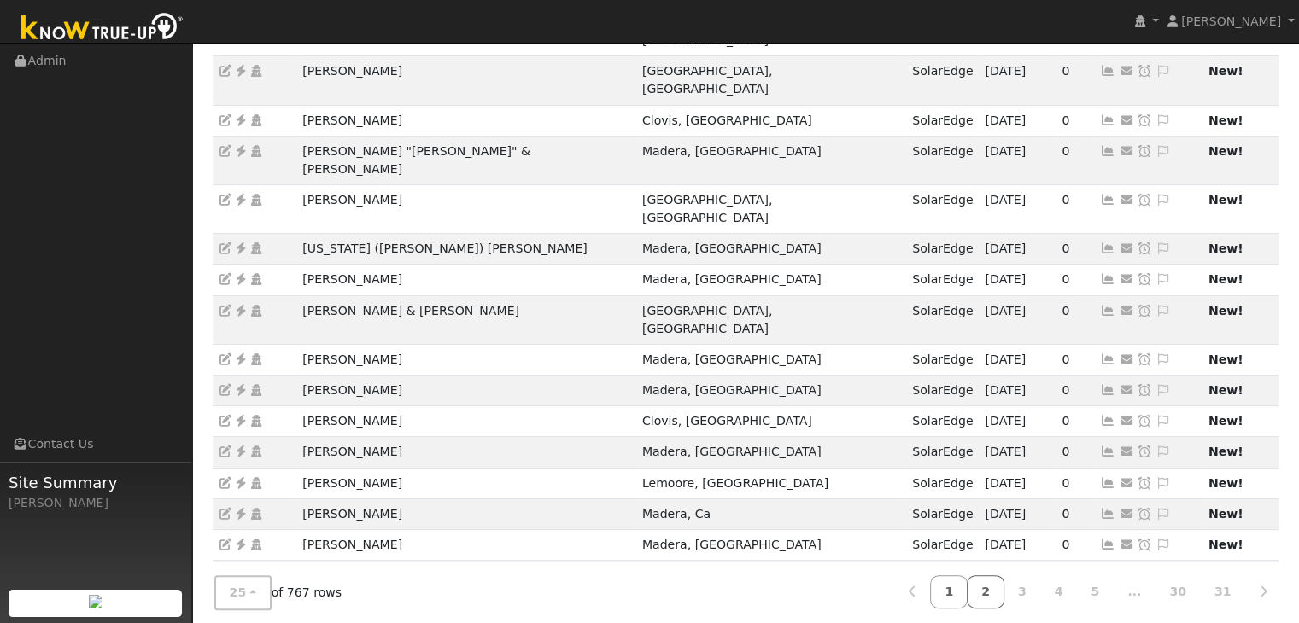
drag, startPoint x: 1014, startPoint y: 587, endPoint x: 1011, endPoint y: 572, distance: 14.7
click at [1004, 587] on link "2" at bounding box center [986, 592] width 38 height 33
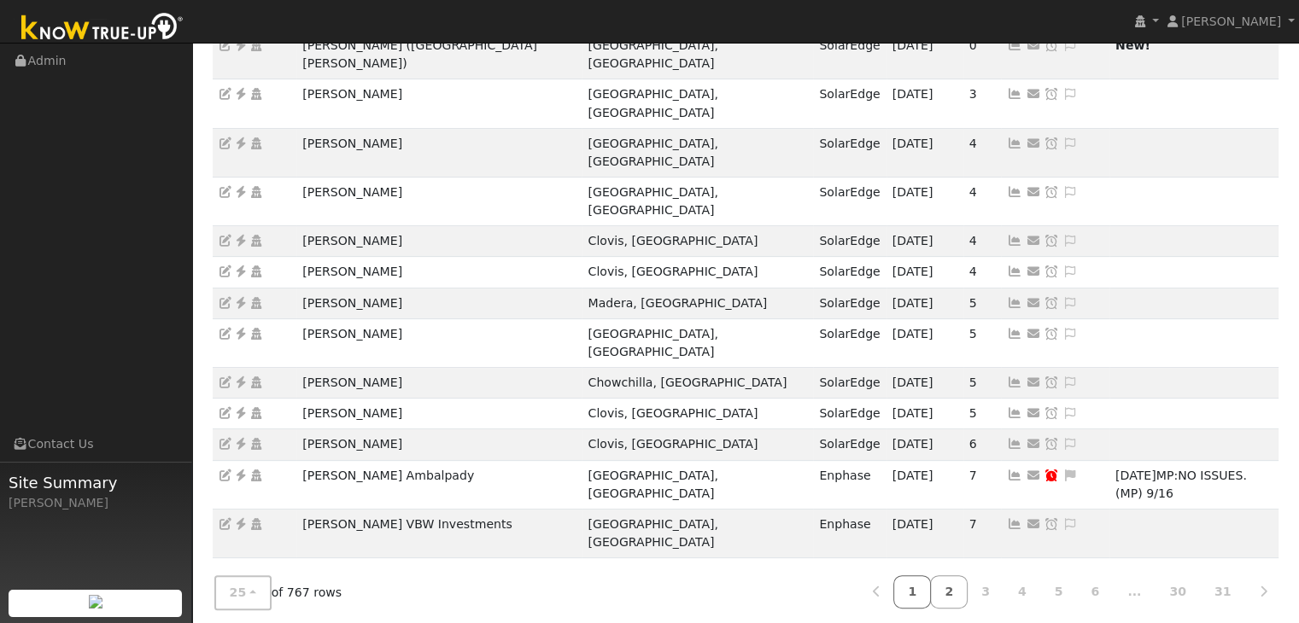
click at [931, 588] on link "1" at bounding box center [912, 592] width 38 height 33
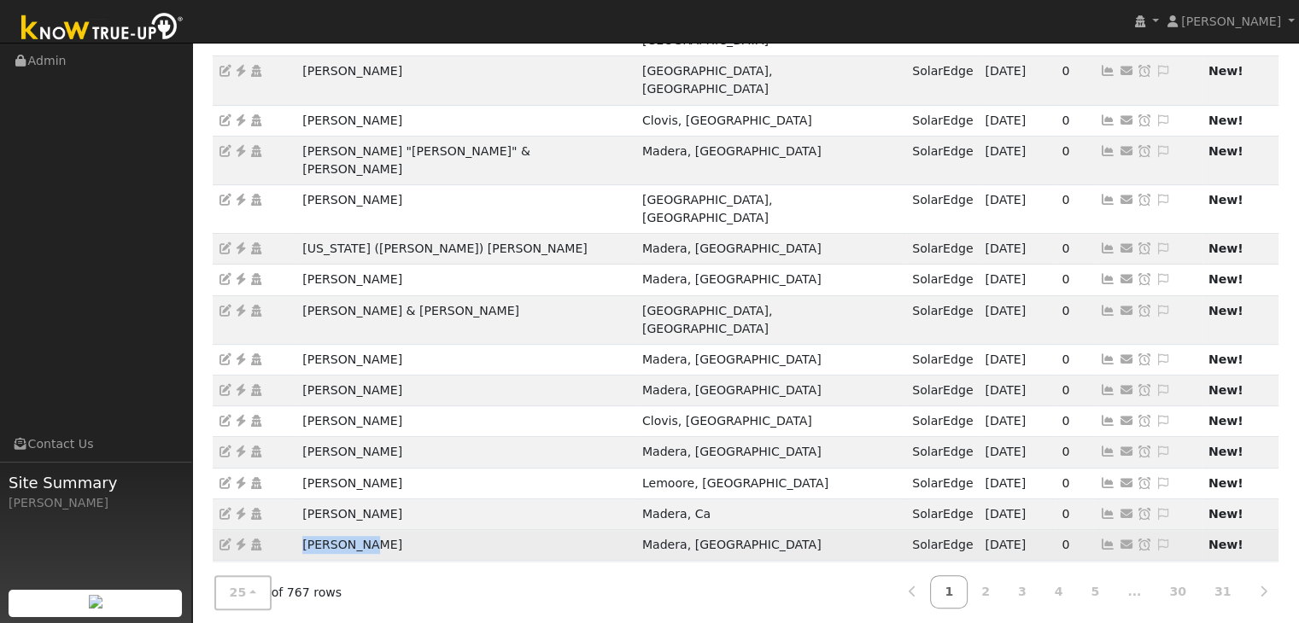
drag, startPoint x: 298, startPoint y: 435, endPoint x: 384, endPoint y: 443, distance: 86.7
click at [384, 530] on td "Dario Baez" at bounding box center [466, 545] width 340 height 31
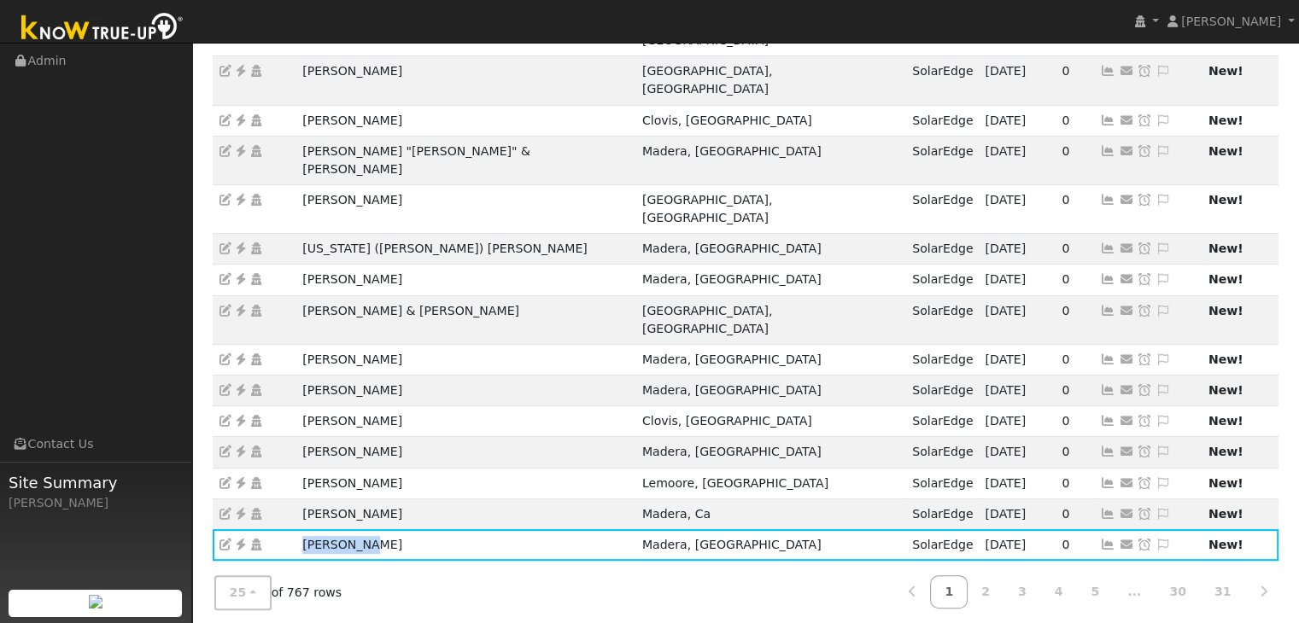
copy td "Dario Baez"
click at [107, 296] on ul "Navigation Admin Links Contact Us Site Summary Mara Panganiban" at bounding box center [96, 355] width 192 height 623
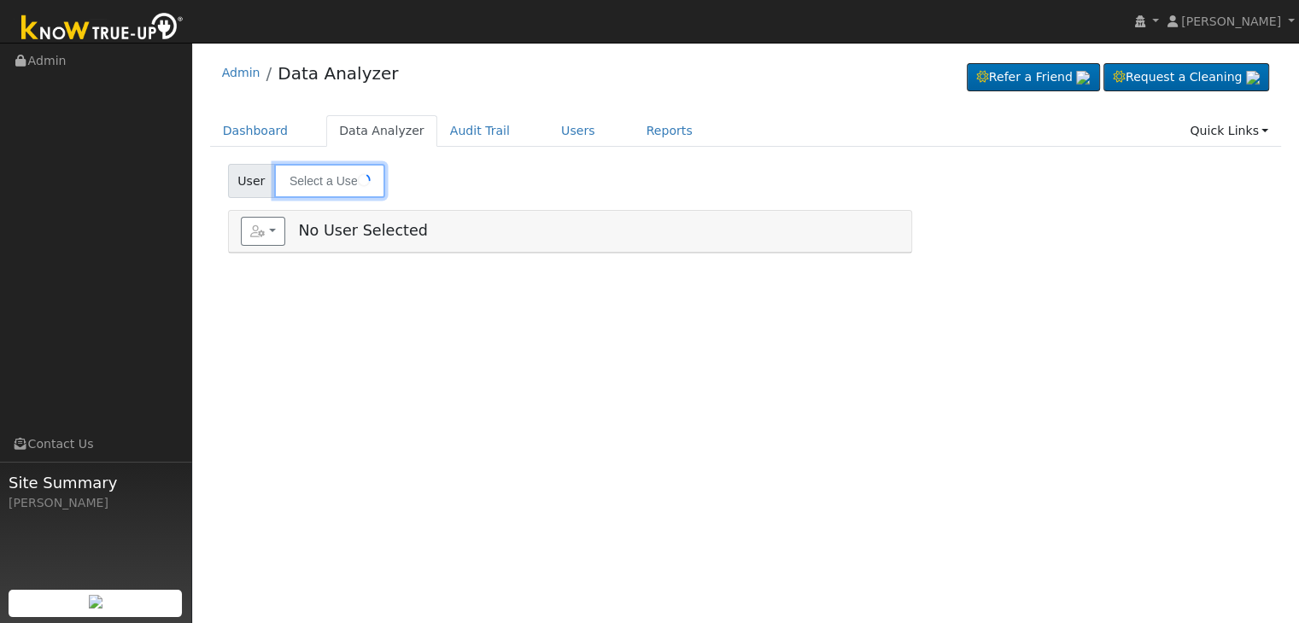
type input "[PERSON_NAME]"
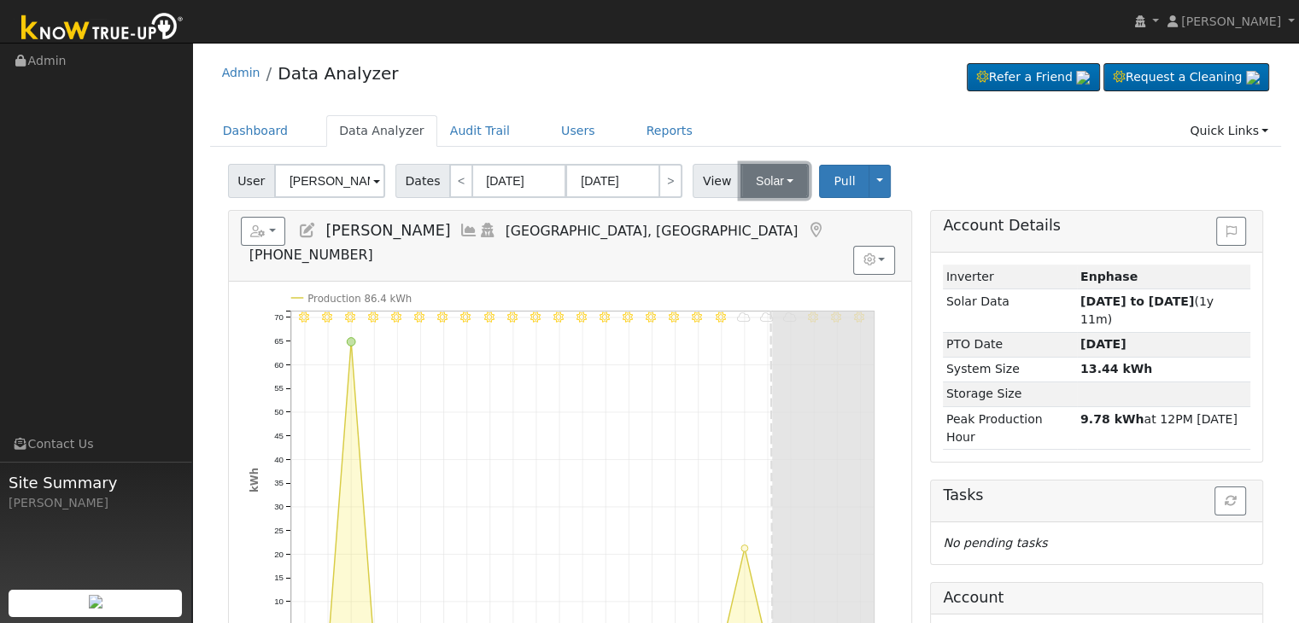
click at [769, 183] on button "Solar" at bounding box center [774, 181] width 68 height 34
click at [751, 218] on link "Utility" at bounding box center [796, 219] width 119 height 24
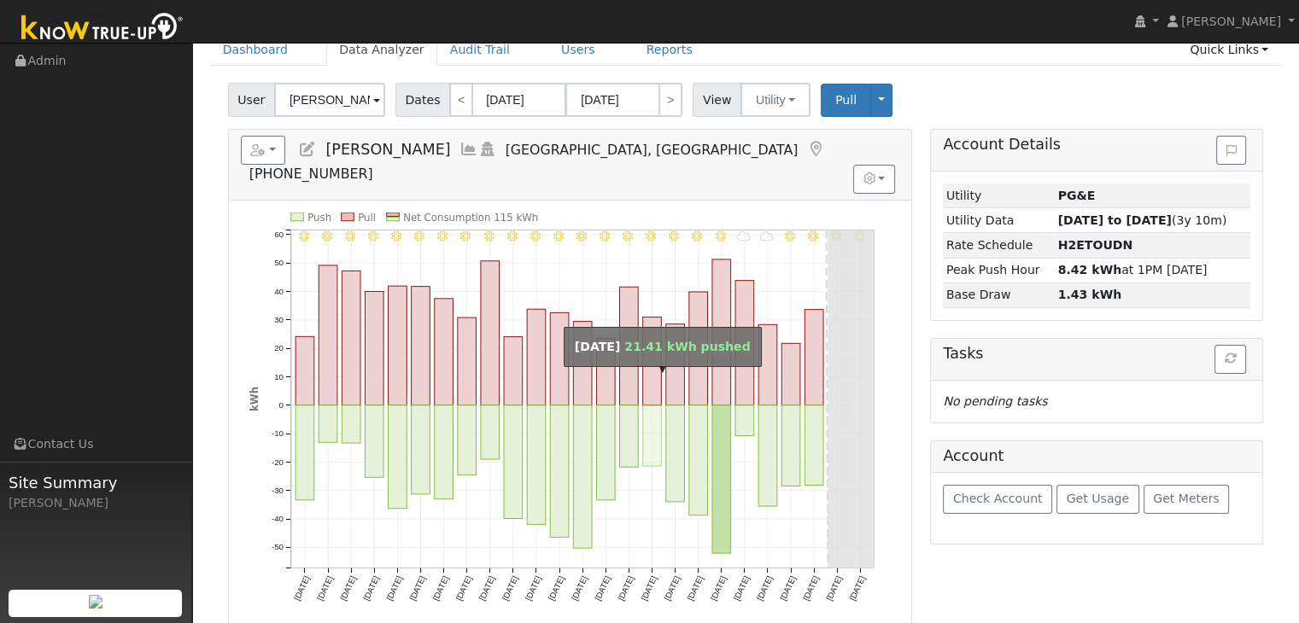
scroll to position [79, 0]
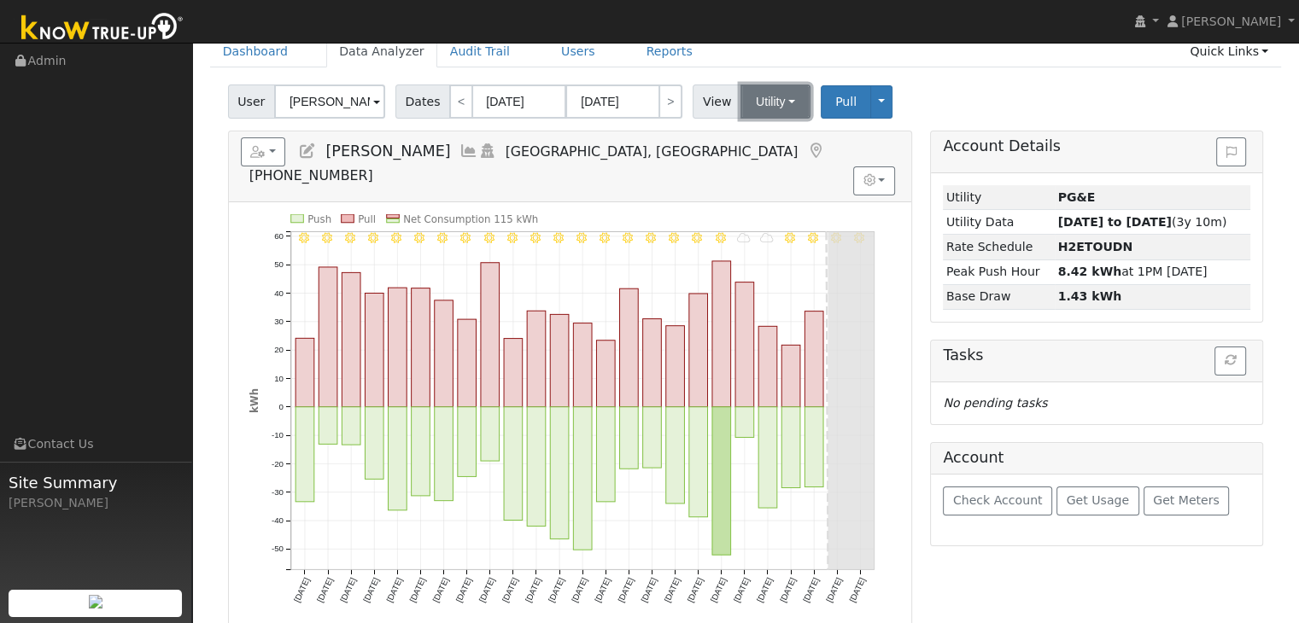
click at [748, 100] on button "Utility" at bounding box center [775, 102] width 70 height 34
click at [751, 162] on link "Solar" at bounding box center [796, 164] width 119 height 24
click at [751, 162] on h5 "Reports Scenario Health Check Energy Audit Account Timeline User Audit Trail In…" at bounding box center [570, 161] width 658 height 47
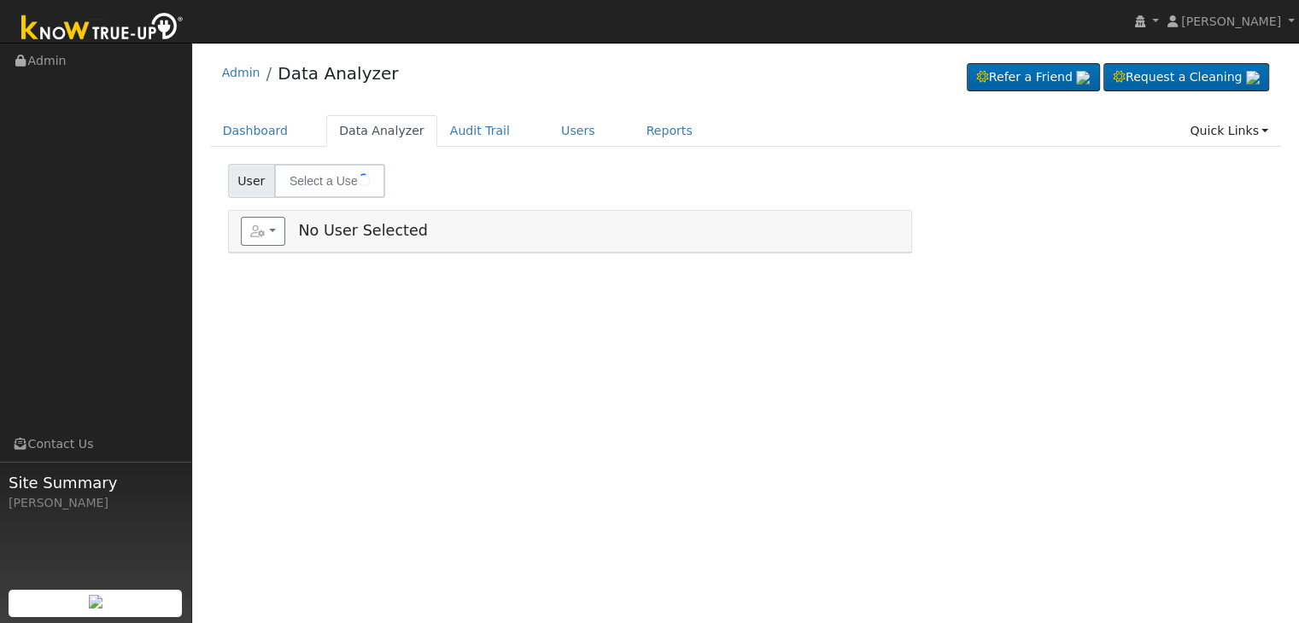
type input "[PERSON_NAME]"
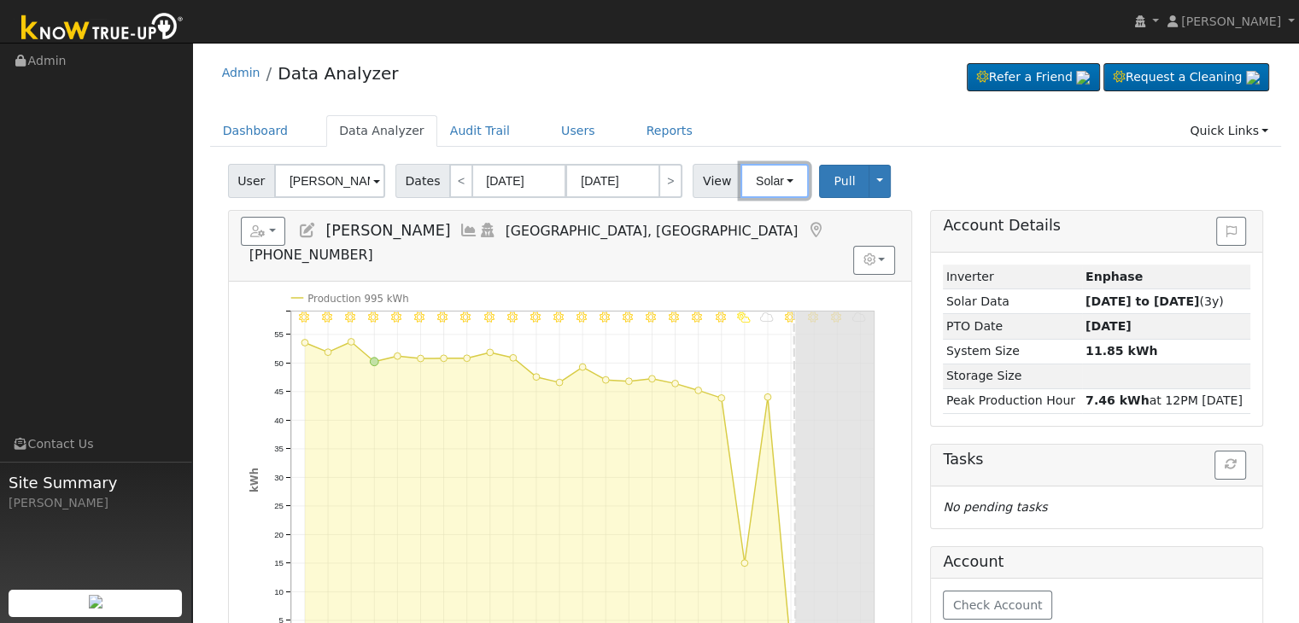
drag, startPoint x: 768, startPoint y: 184, endPoint x: 776, endPoint y: 230, distance: 46.9
click at [768, 184] on button "Solar" at bounding box center [774, 181] width 68 height 34
click at [775, 214] on link "Utility" at bounding box center [796, 219] width 119 height 24
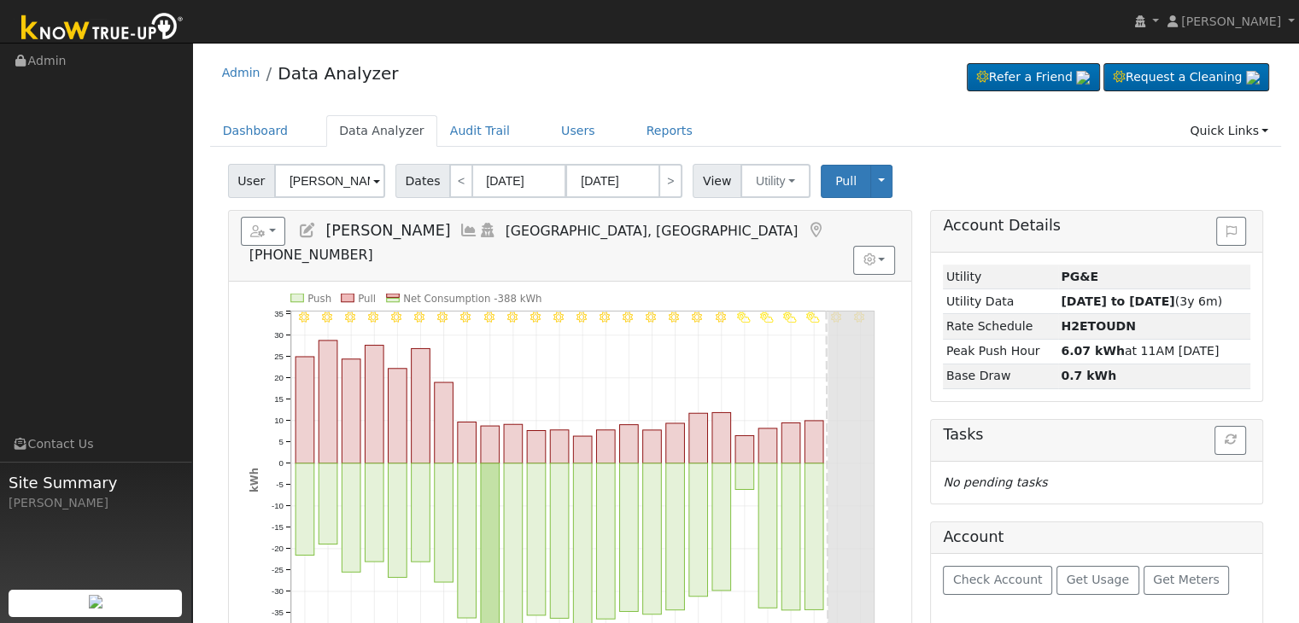
click at [806, 232] on icon at bounding box center [815, 230] width 19 height 15
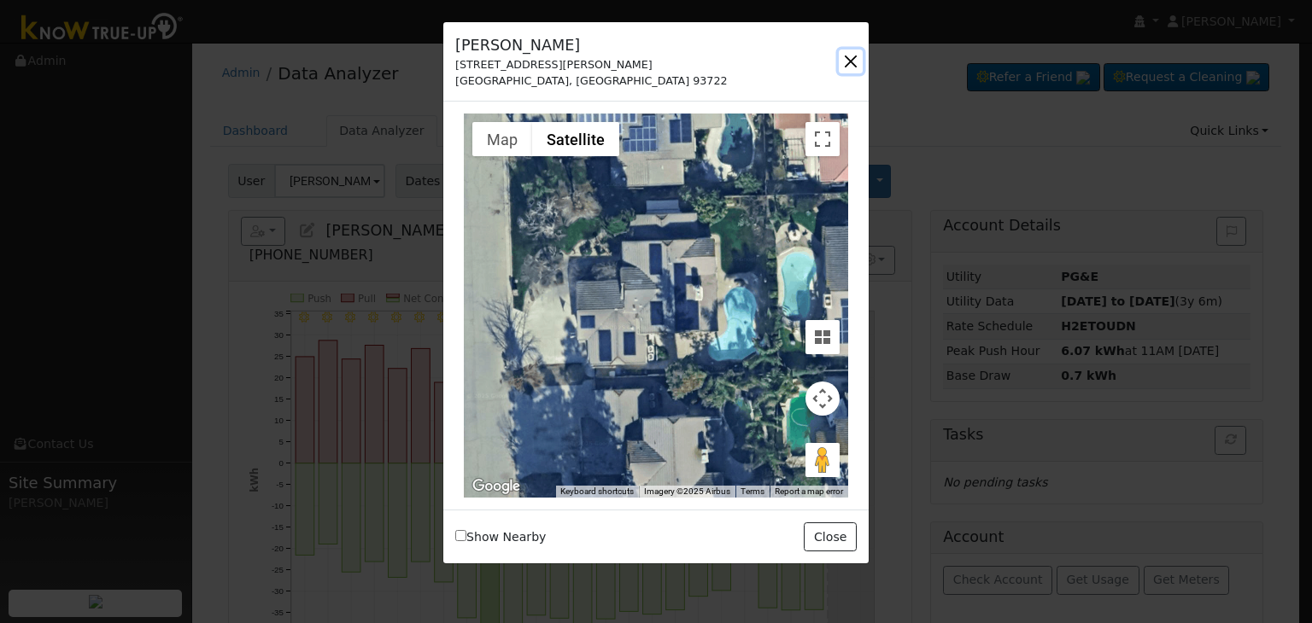
click at [853, 65] on button "button" at bounding box center [851, 62] width 24 height 24
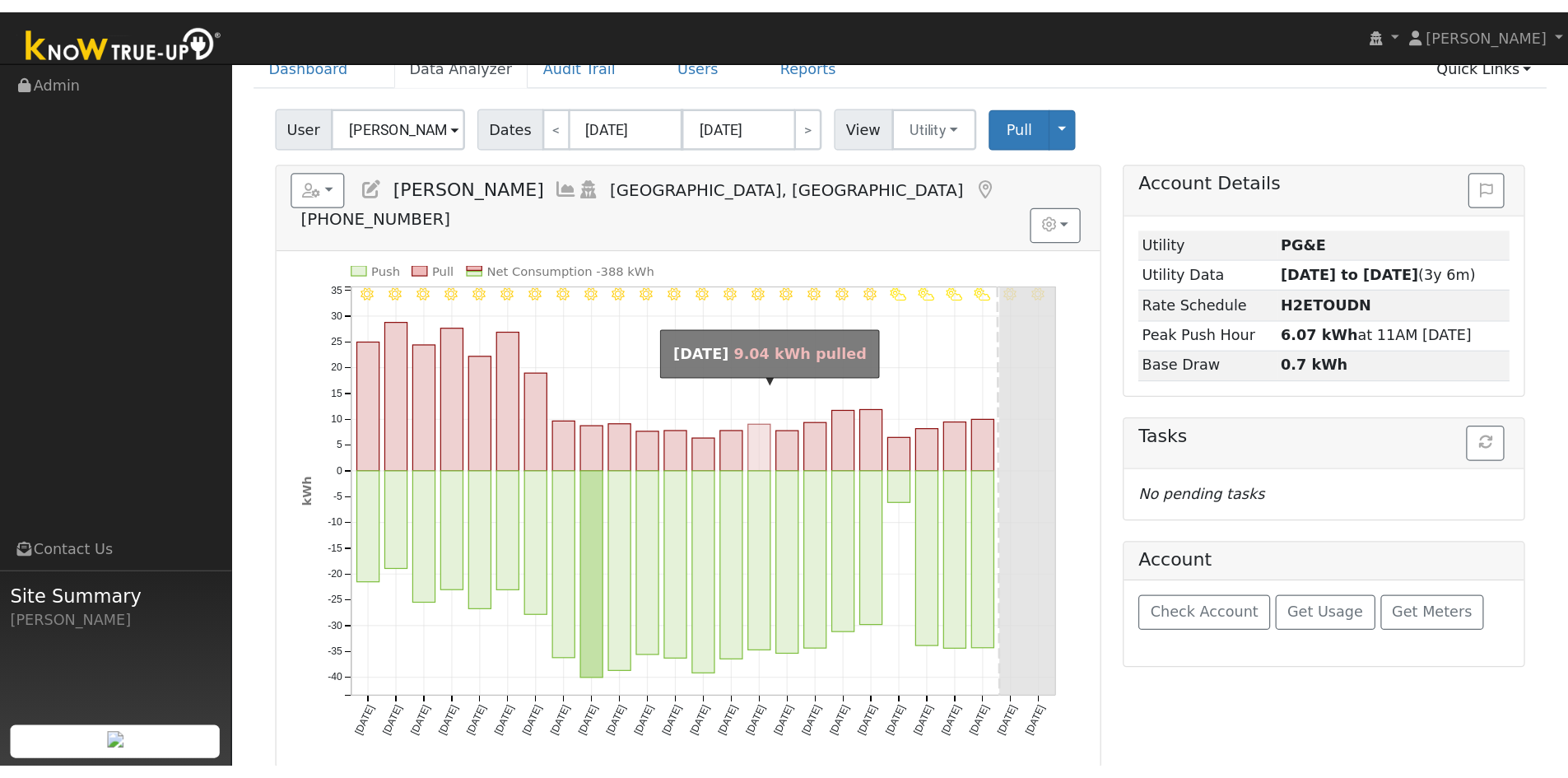
scroll to position [82, 0]
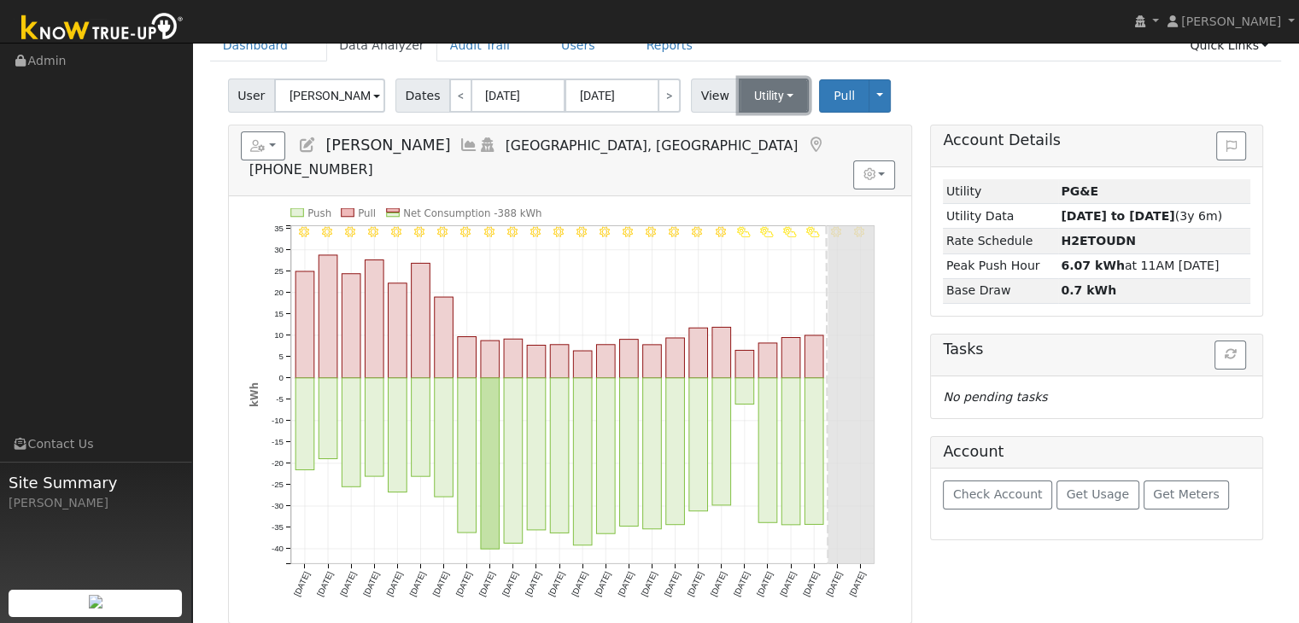
click at [775, 103] on button "Utility" at bounding box center [774, 96] width 71 height 34
click at [764, 155] on link "Solar" at bounding box center [794, 158] width 119 height 24
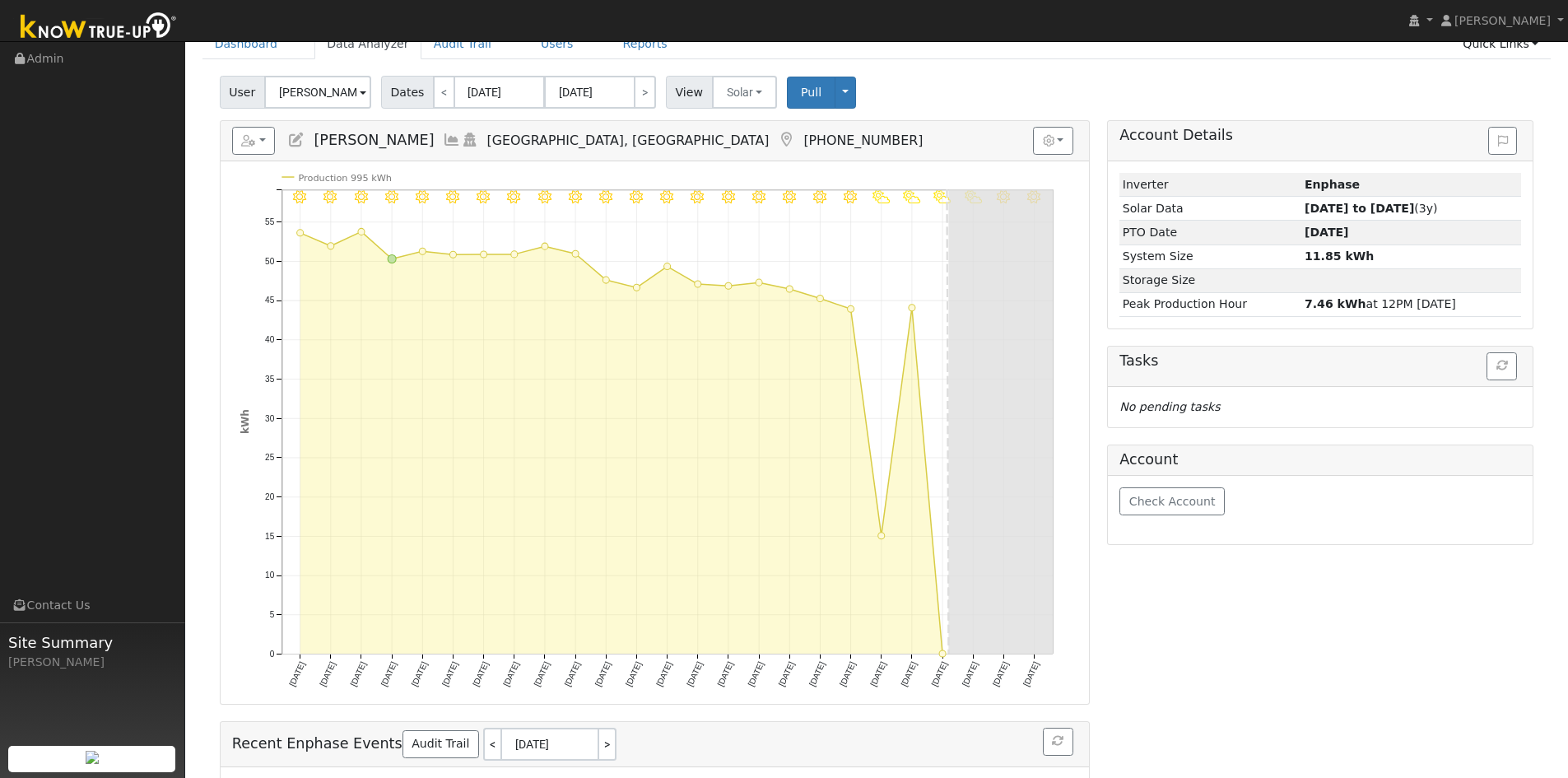
scroll to position [0, 0]
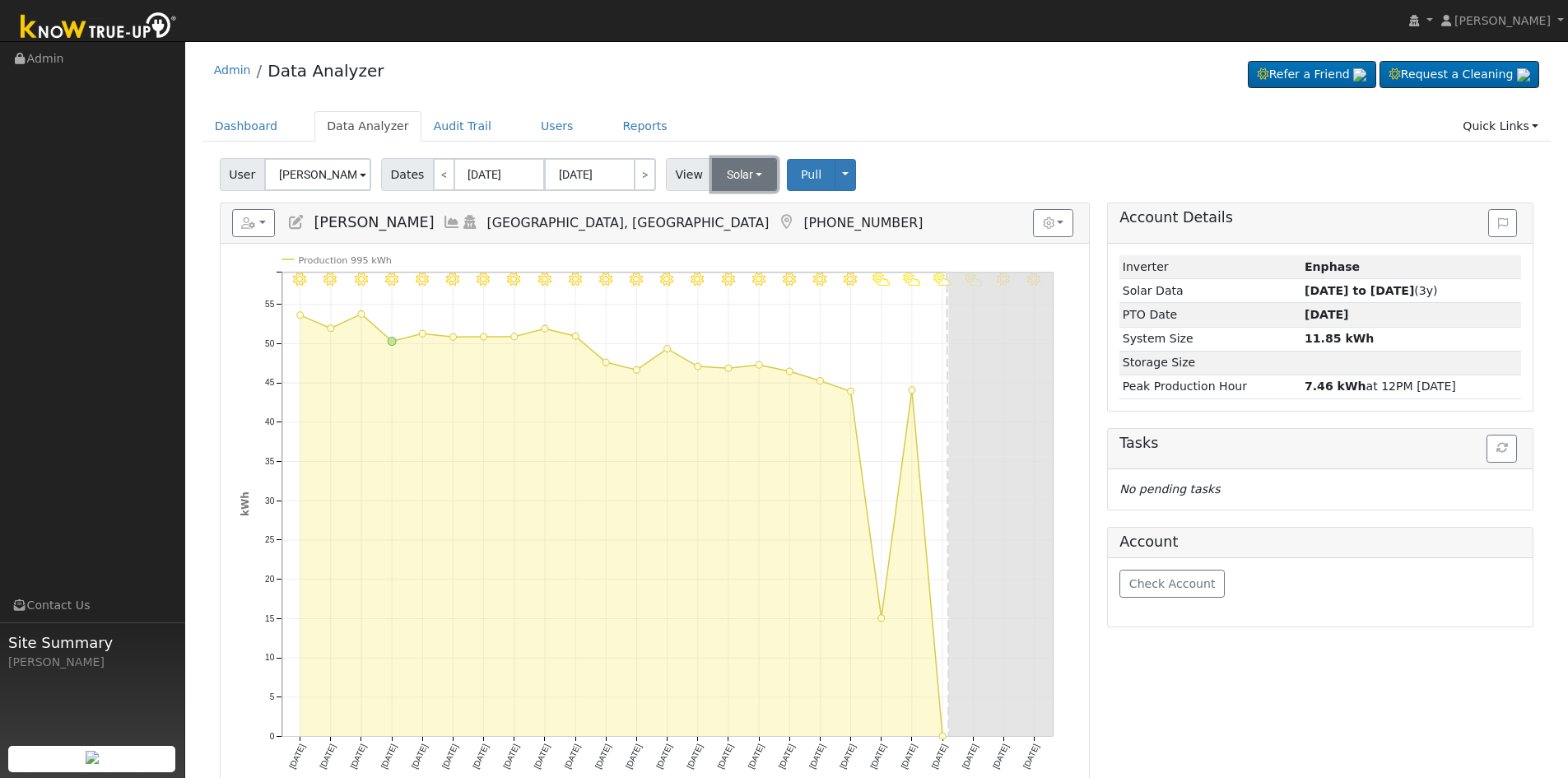
click at [744, 172] on button "Solar" at bounding box center [745, 174] width 66 height 33
click at [737, 216] on link "Utility" at bounding box center [766, 211] width 115 height 23
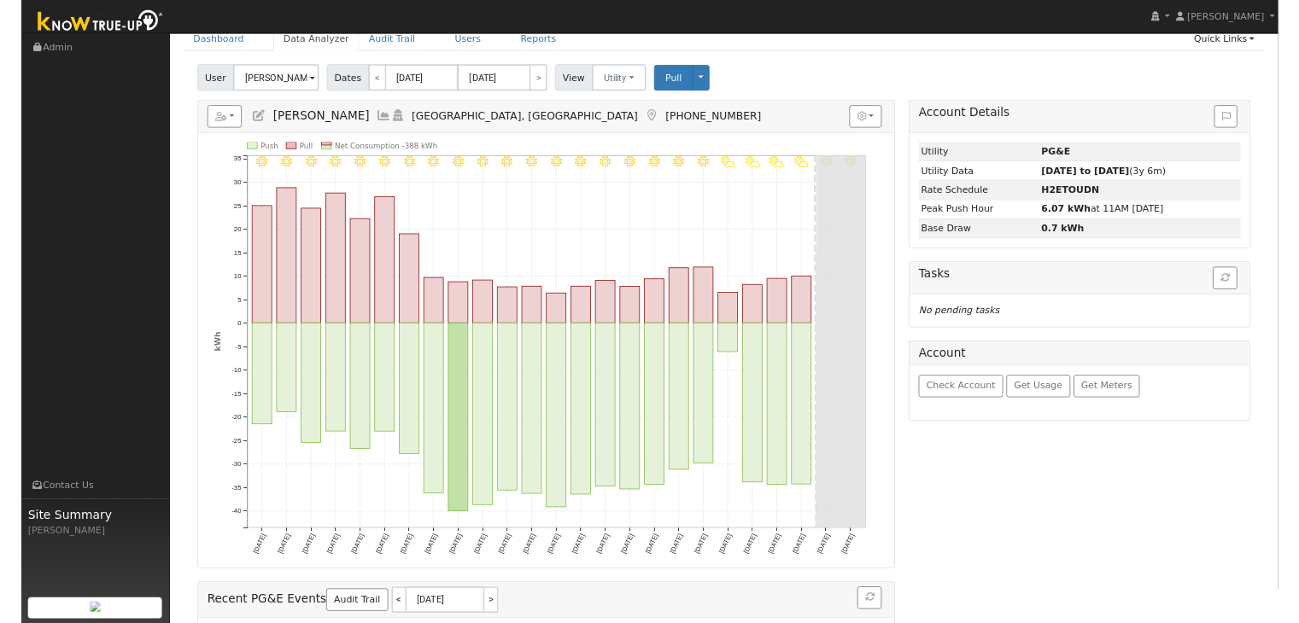
scroll to position [85, 0]
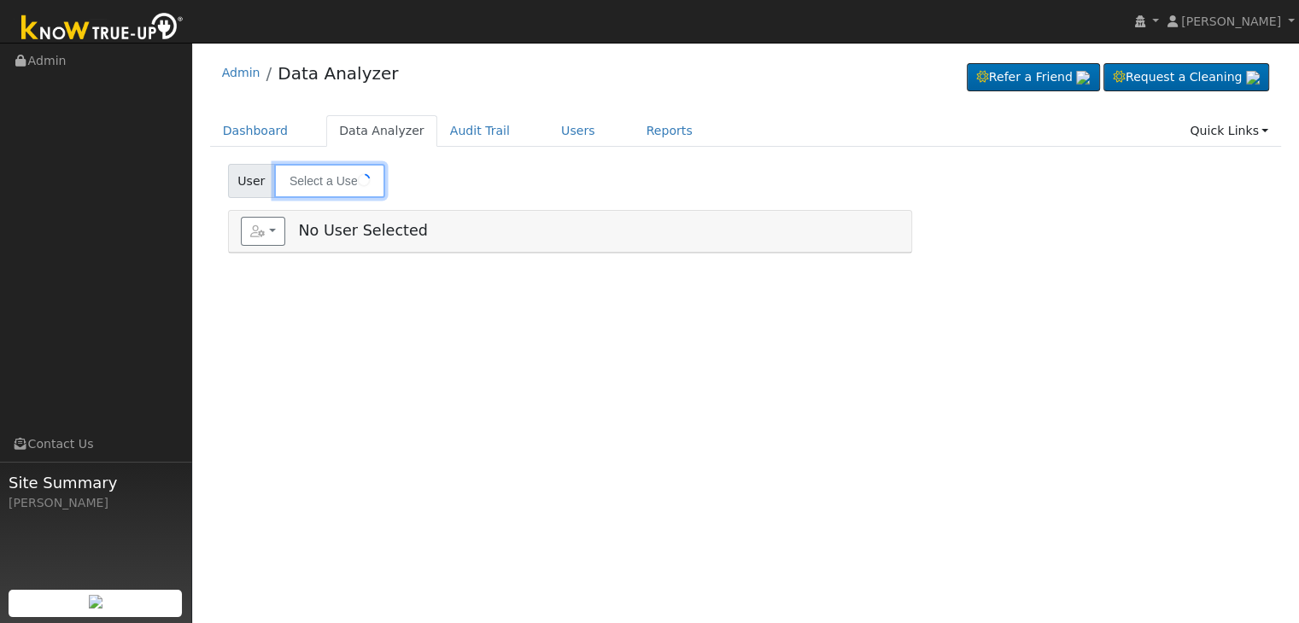
type input "Vuthik Vou"
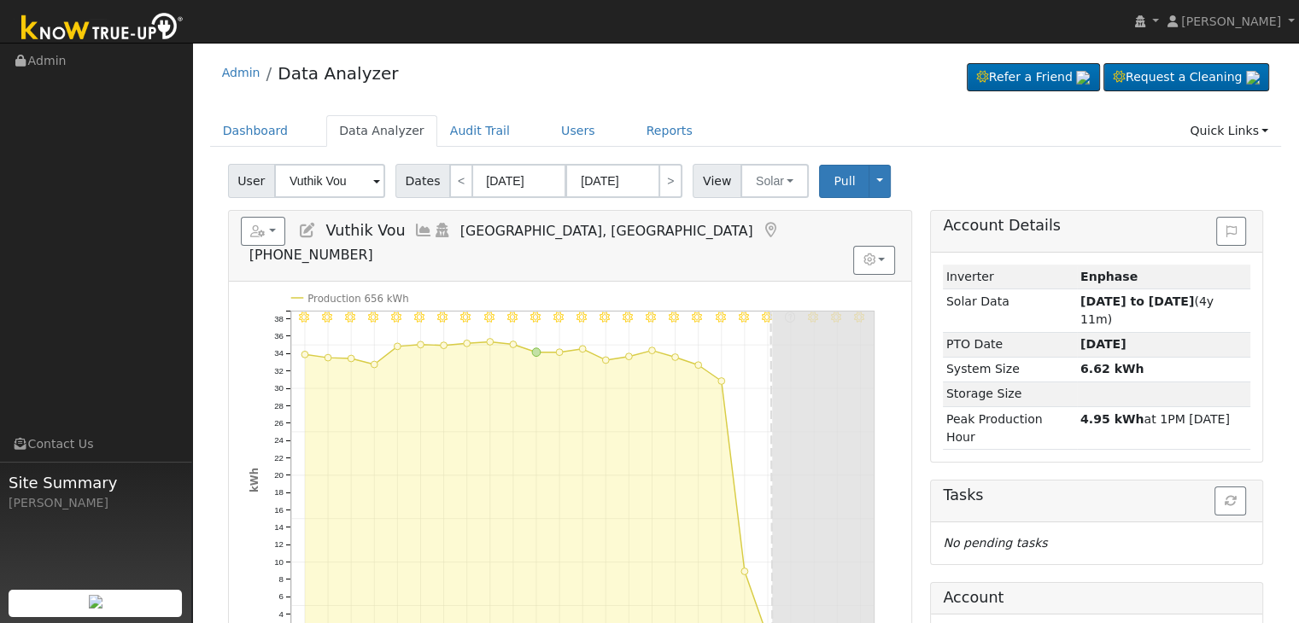
click at [762, 223] on icon at bounding box center [771, 230] width 19 height 15
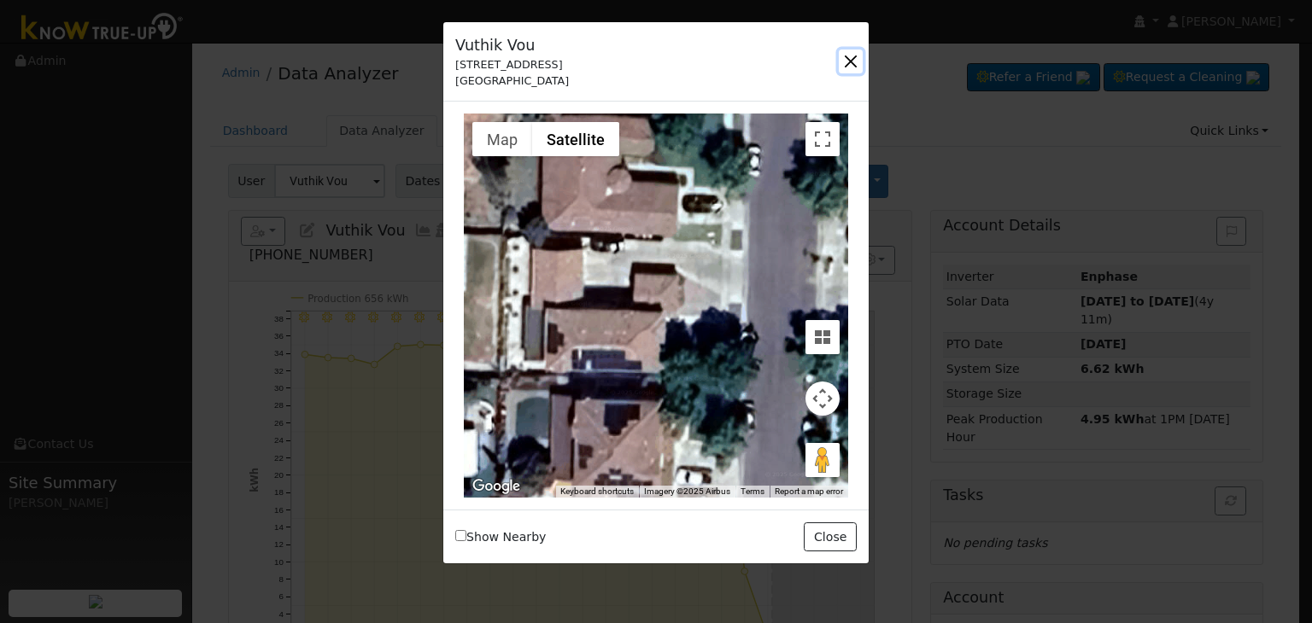
click at [850, 58] on button "button" at bounding box center [851, 62] width 24 height 24
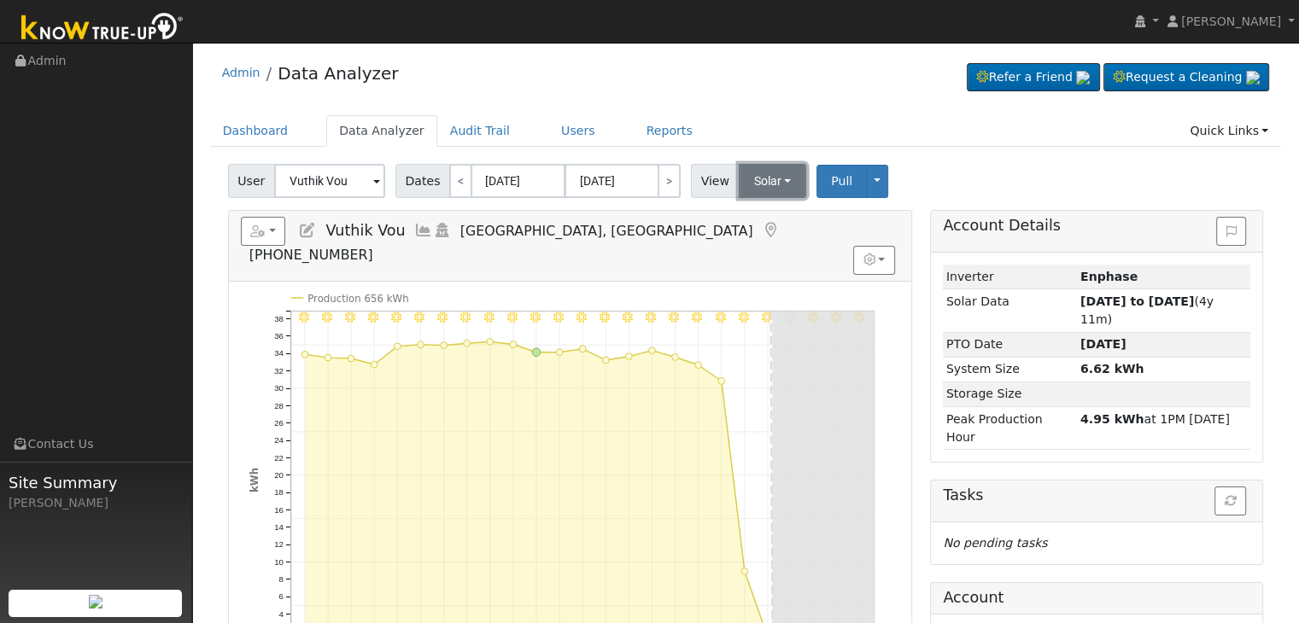
click at [765, 188] on button "Solar" at bounding box center [773, 181] width 68 height 34
click at [757, 225] on link "Utility" at bounding box center [794, 219] width 119 height 24
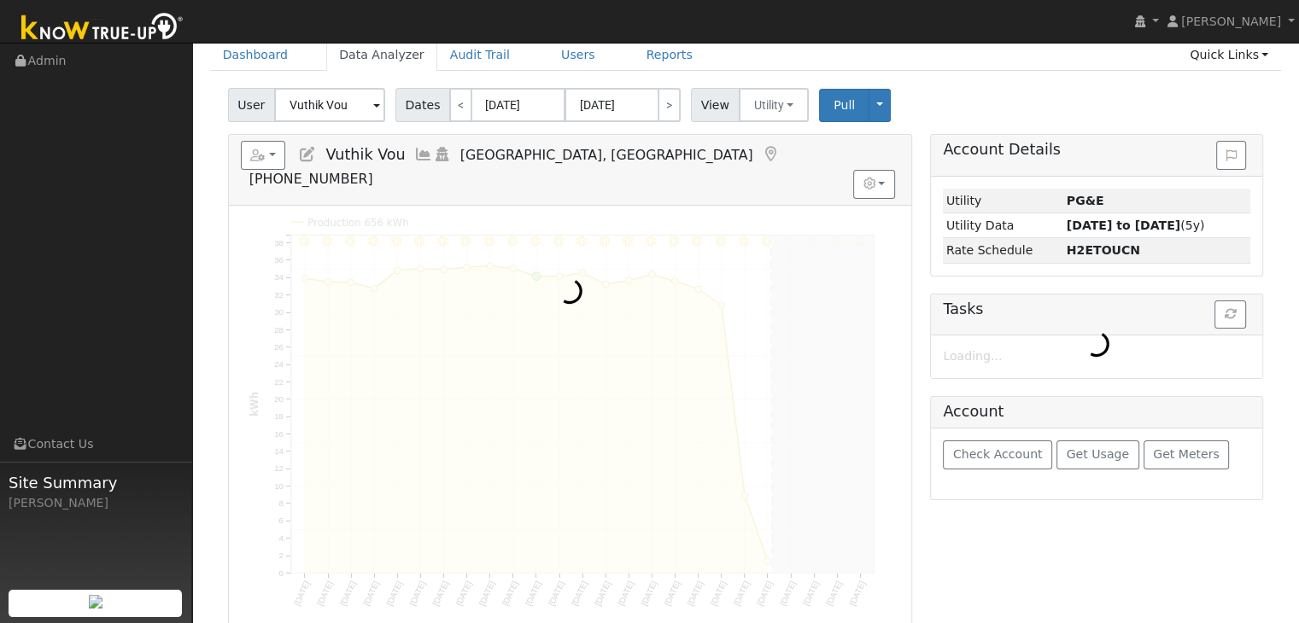
scroll to position [85, 0]
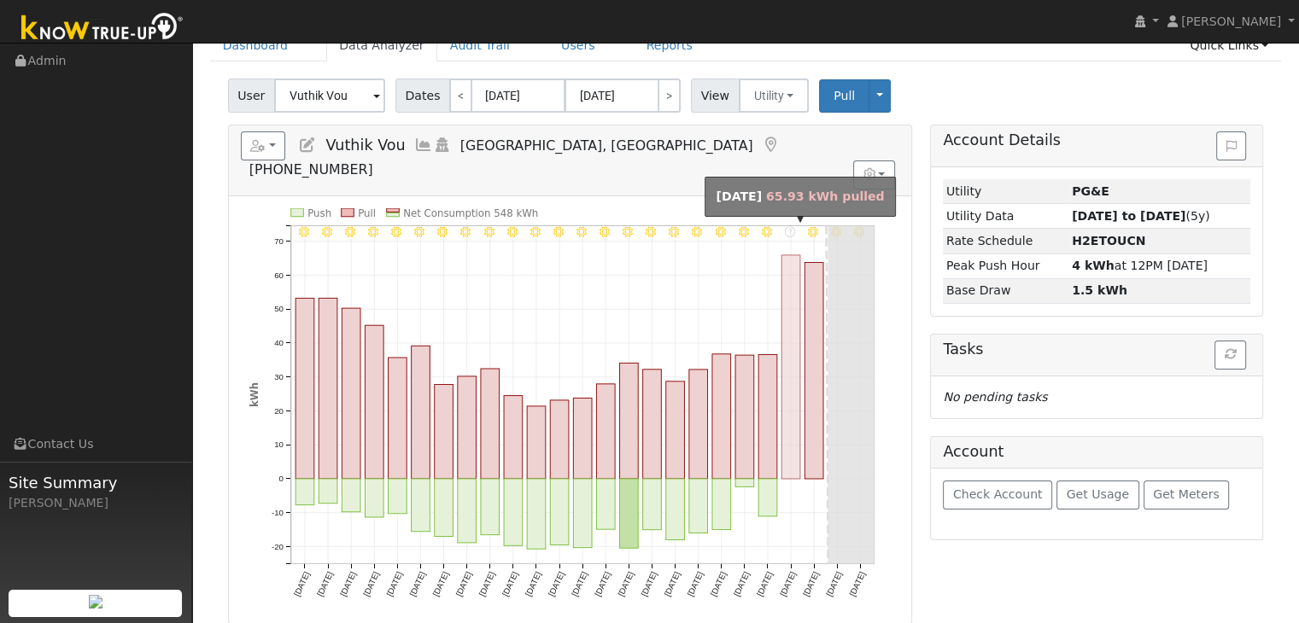
click at [793, 402] on rect "onclick=""" at bounding box center [790, 367] width 19 height 224
type input "[DATE]"
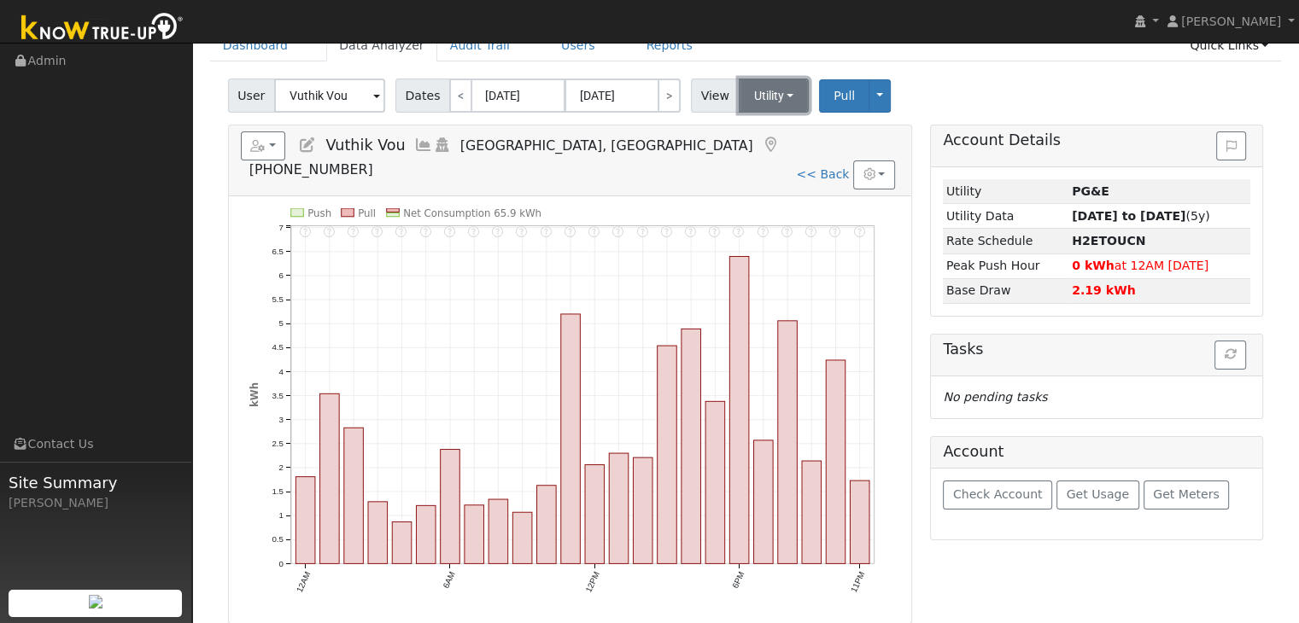
click at [760, 99] on button "Utility" at bounding box center [774, 96] width 71 height 34
click at [758, 153] on link "Solar" at bounding box center [794, 158] width 119 height 24
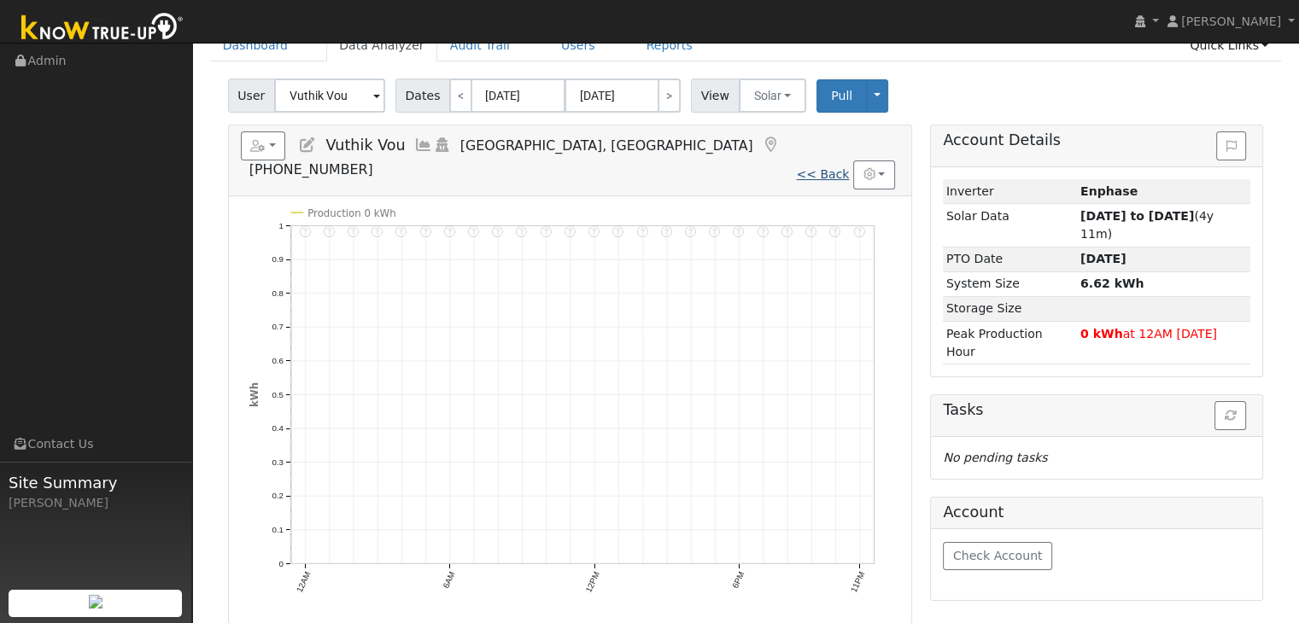
click at [815, 167] on link "<< Back" at bounding box center [822, 174] width 53 height 14
type input "[DATE]"
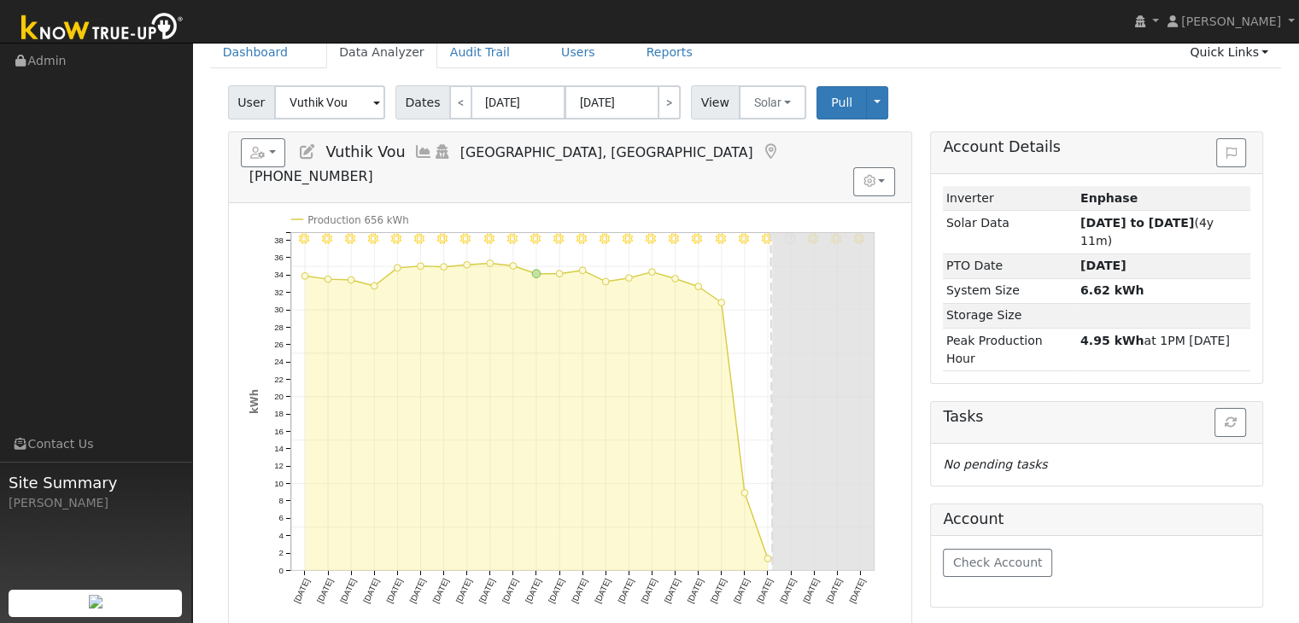
scroll to position [85, 0]
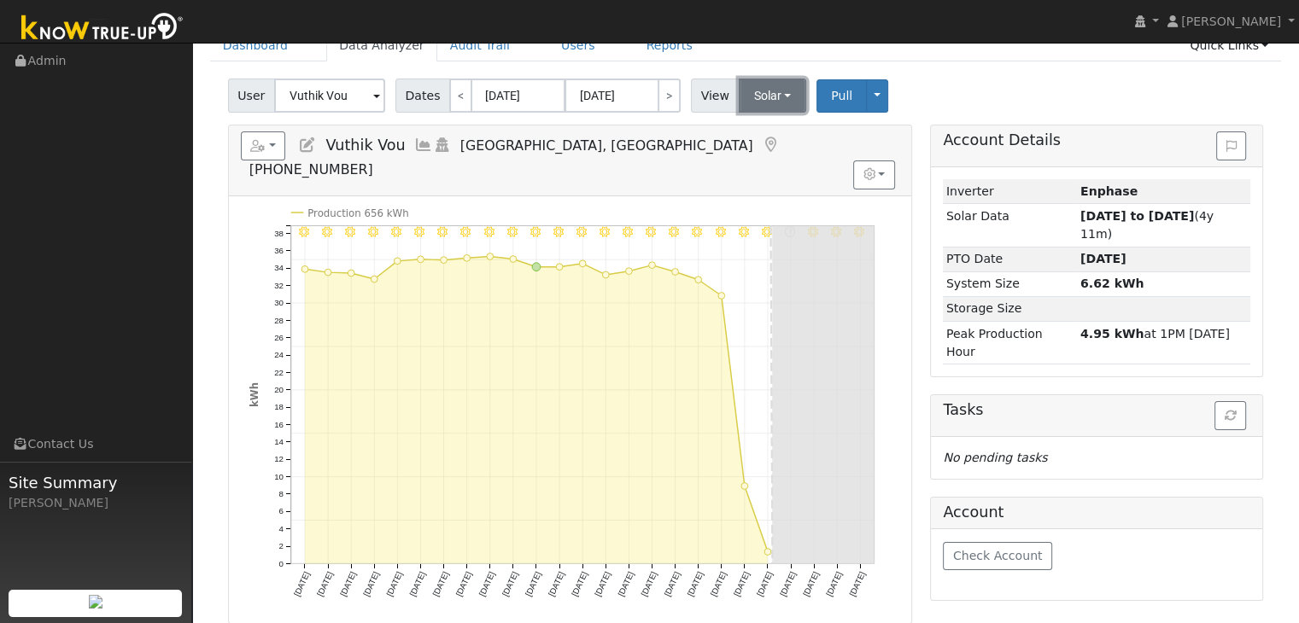
click at [764, 97] on button "Solar" at bounding box center [773, 96] width 68 height 34
click at [764, 131] on link "Utility" at bounding box center [794, 133] width 119 height 24
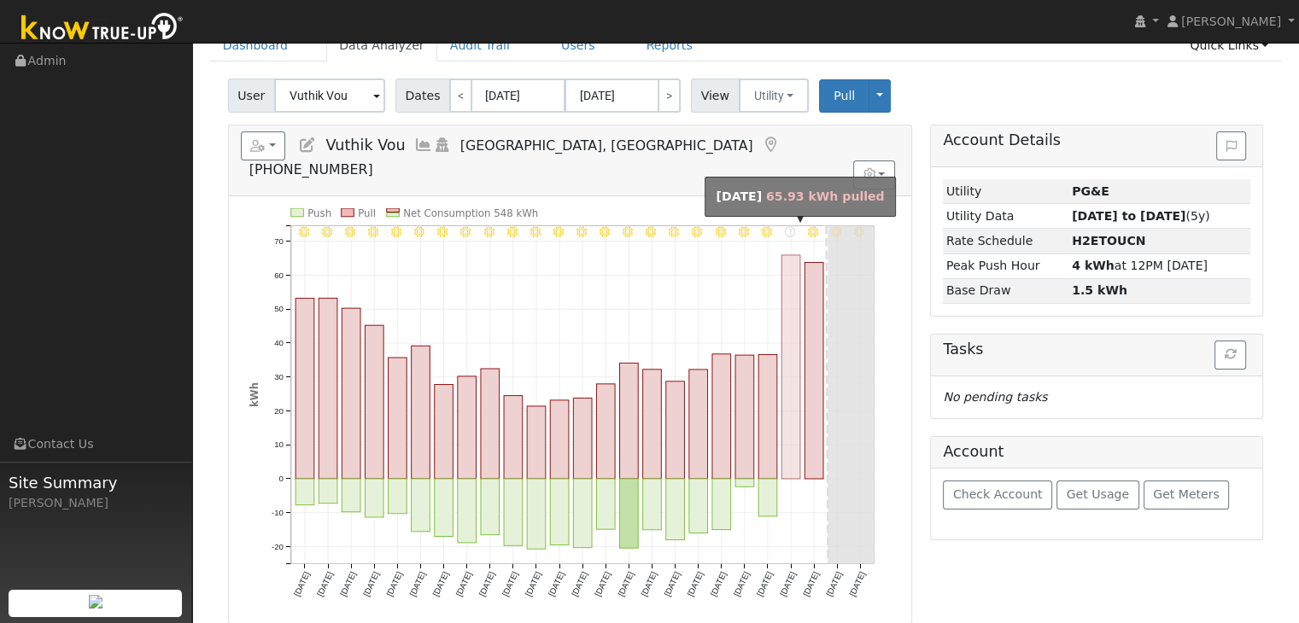
click at [792, 384] on rect "onclick=""" at bounding box center [790, 367] width 19 height 224
type input "[DATE]"
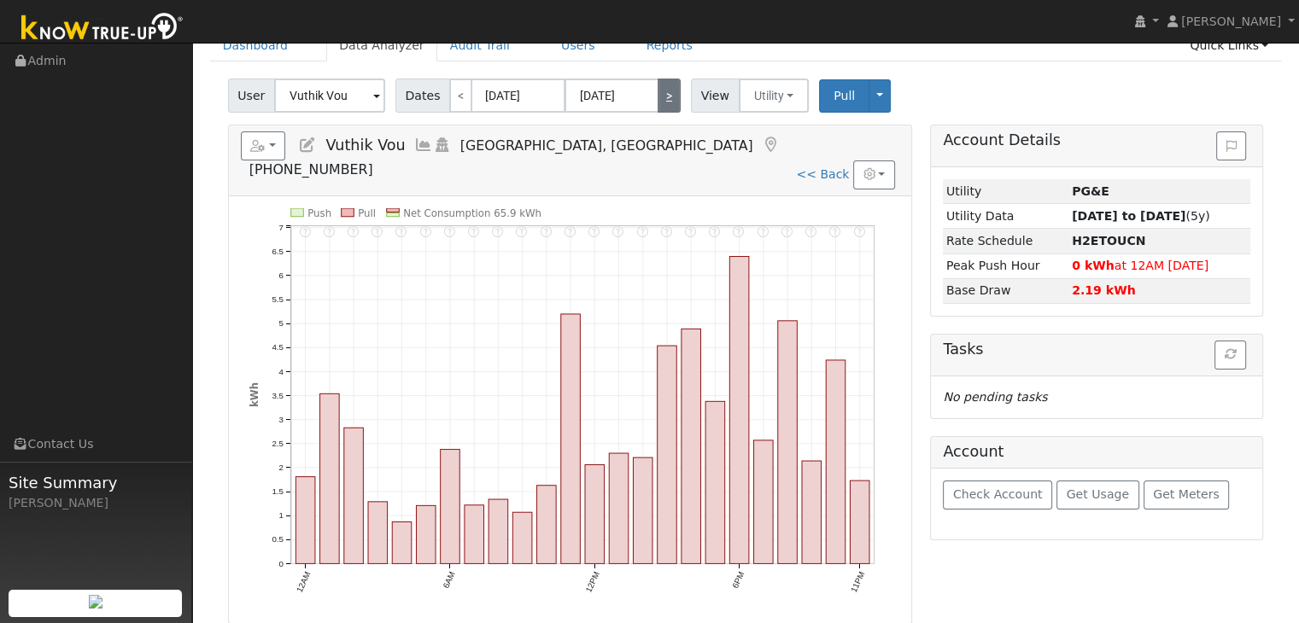
click at [658, 102] on link ">" at bounding box center [669, 96] width 23 height 34
type input "[DATE]"
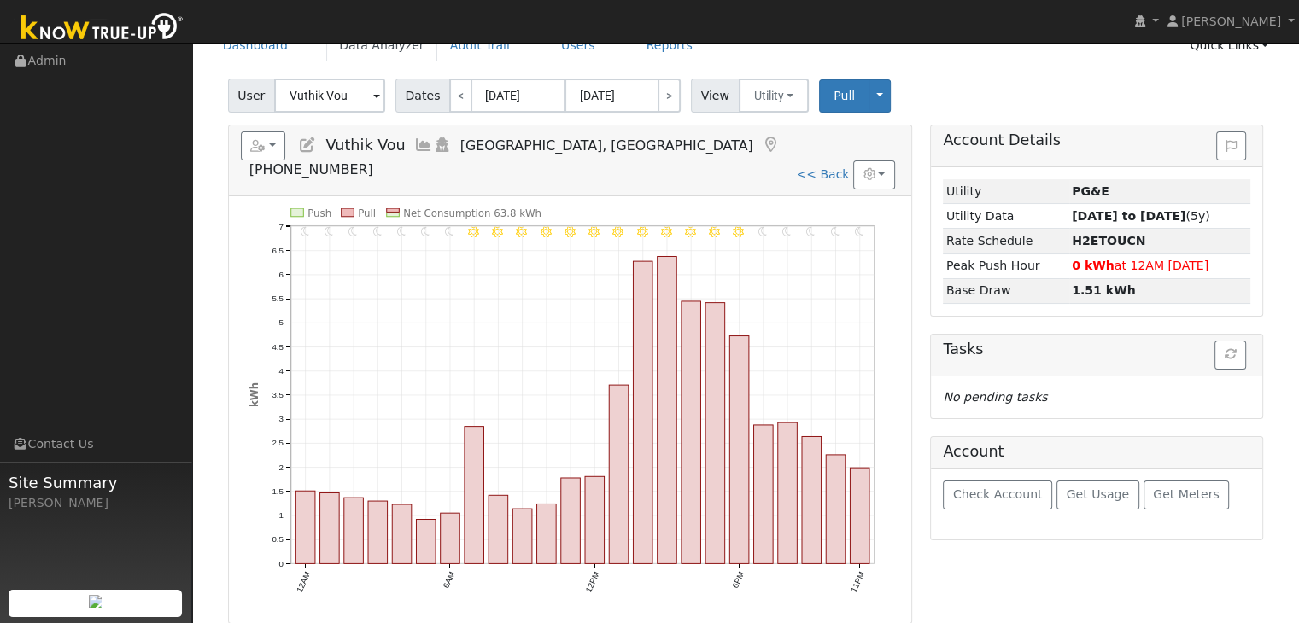
click at [820, 154] on h5 "Reports Scenario Health Check Energy Audit Account Timeline User Audit Trail In…" at bounding box center [570, 155] width 658 height 47
click at [820, 167] on link "<< Back" at bounding box center [822, 174] width 53 height 14
type input "[DATE]"
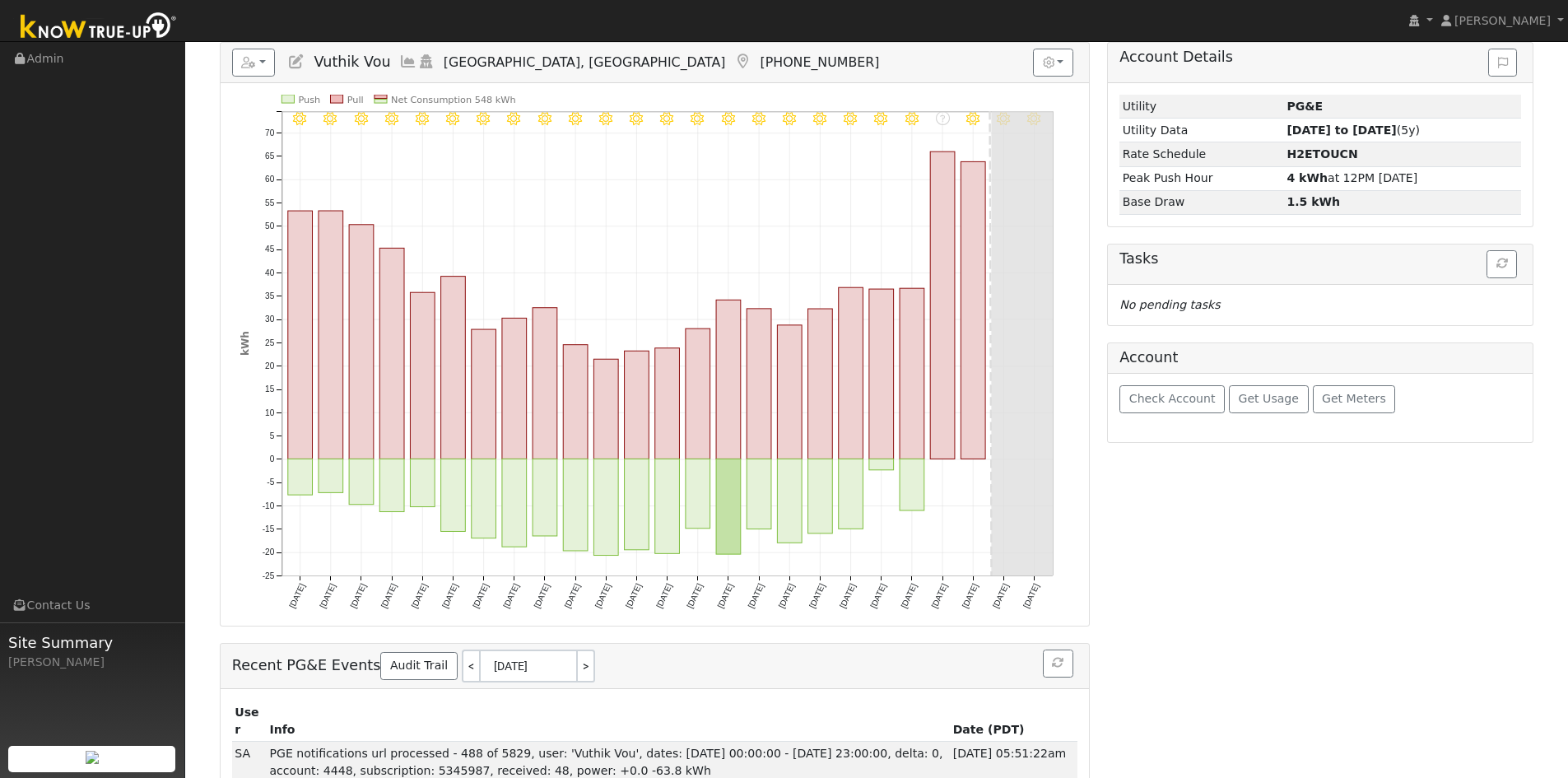
scroll to position [165, 0]
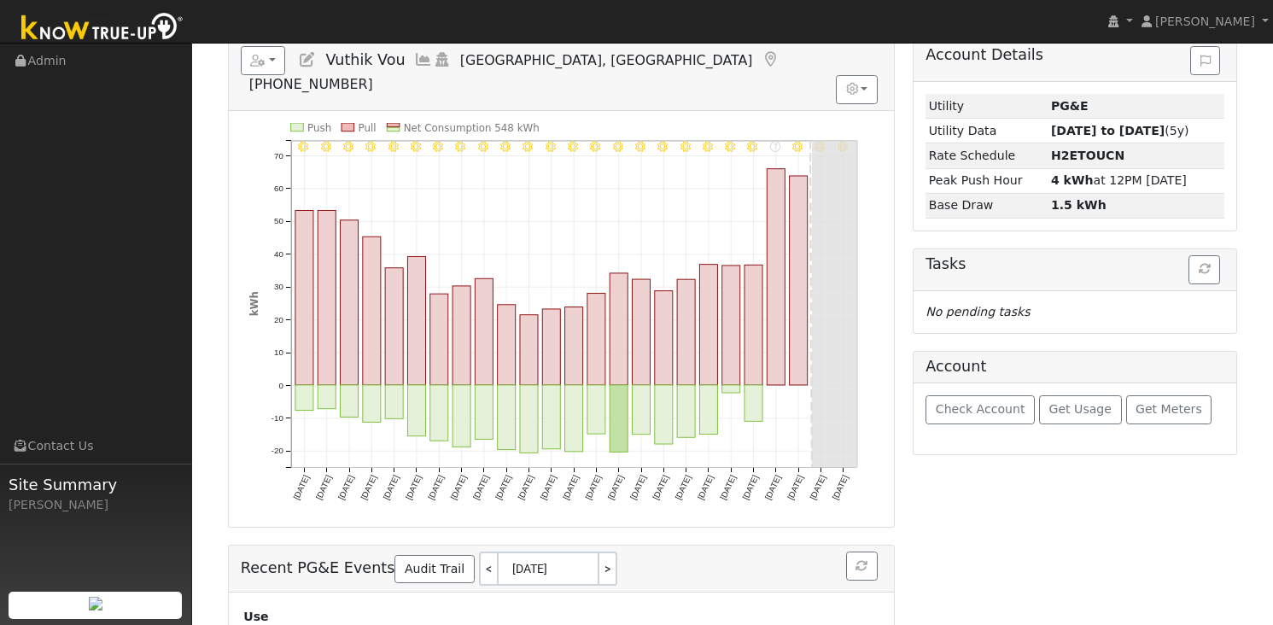
click at [82, 201] on ul "Navigation Admin Links Contact Us Site Summary [PERSON_NAME]" at bounding box center [96, 356] width 192 height 625
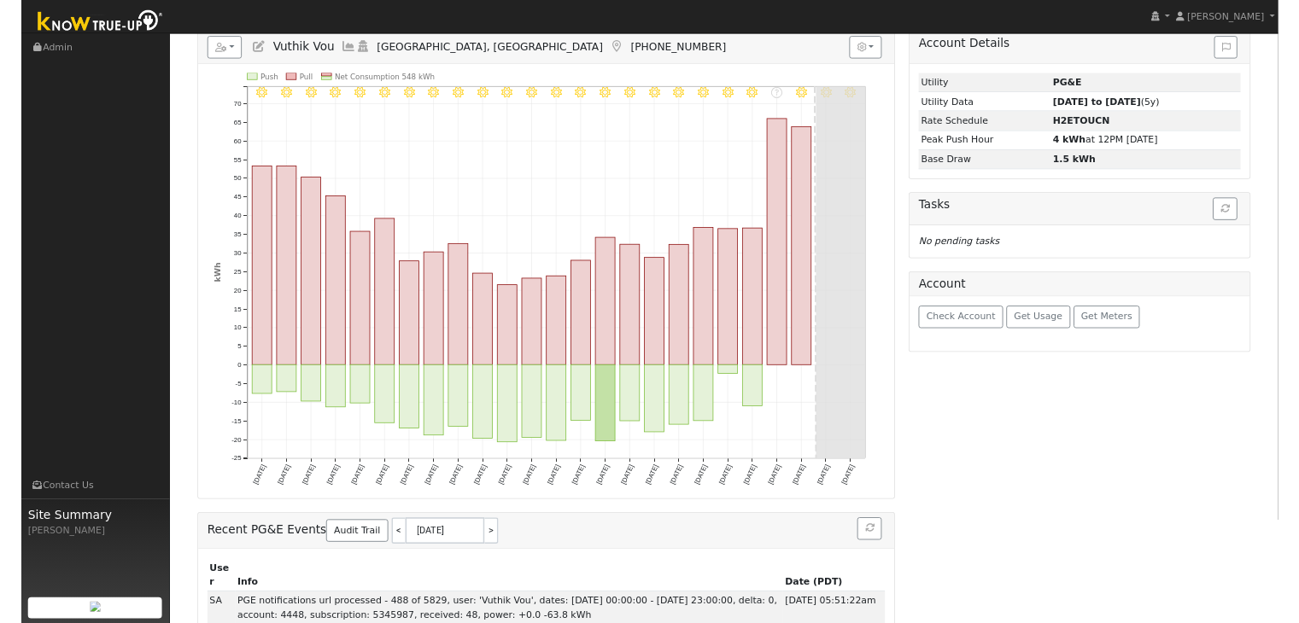
scroll to position [0, 0]
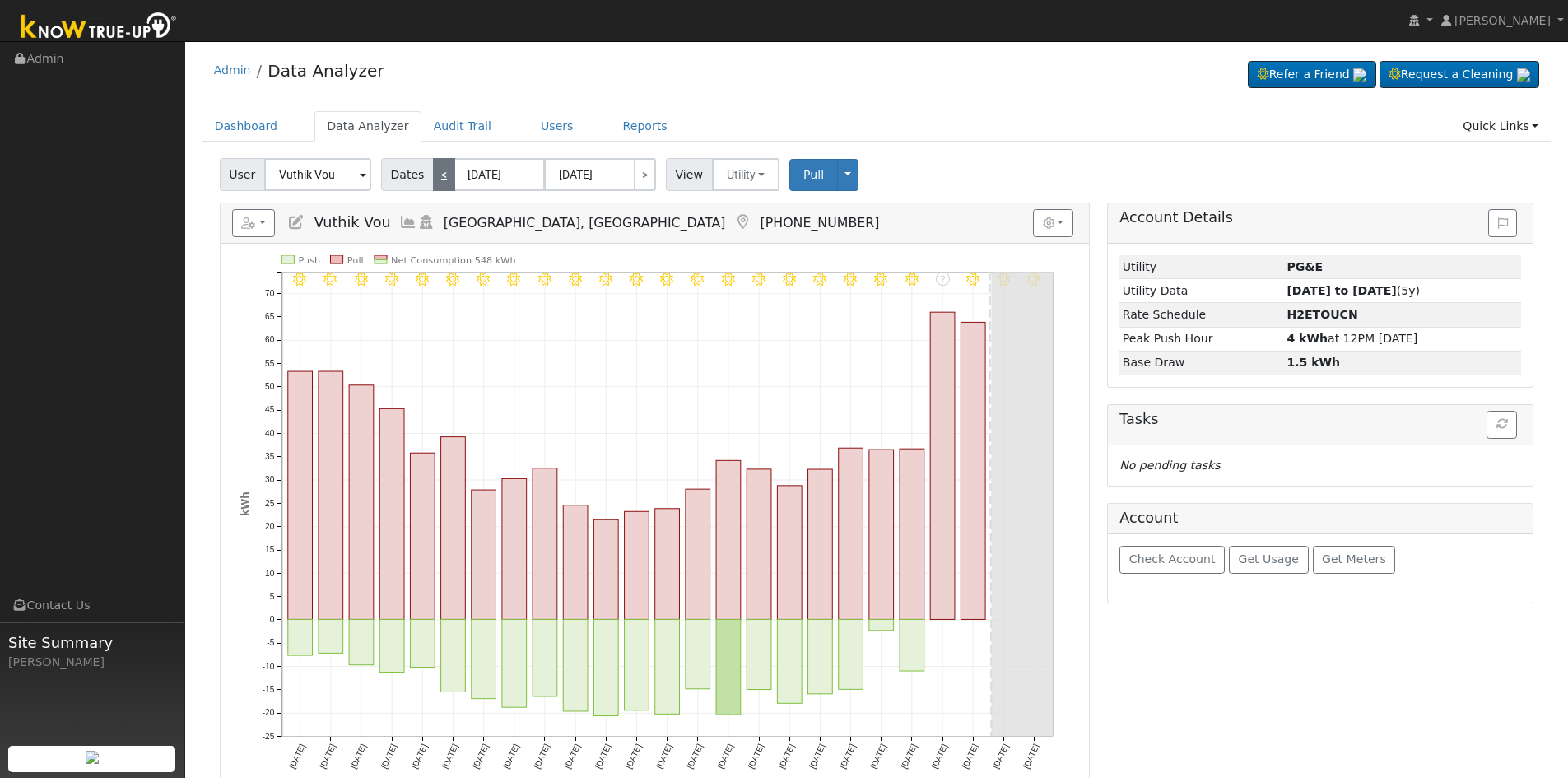
click at [439, 172] on link "<" at bounding box center [443, 174] width 22 height 33
type input "[DATE]"
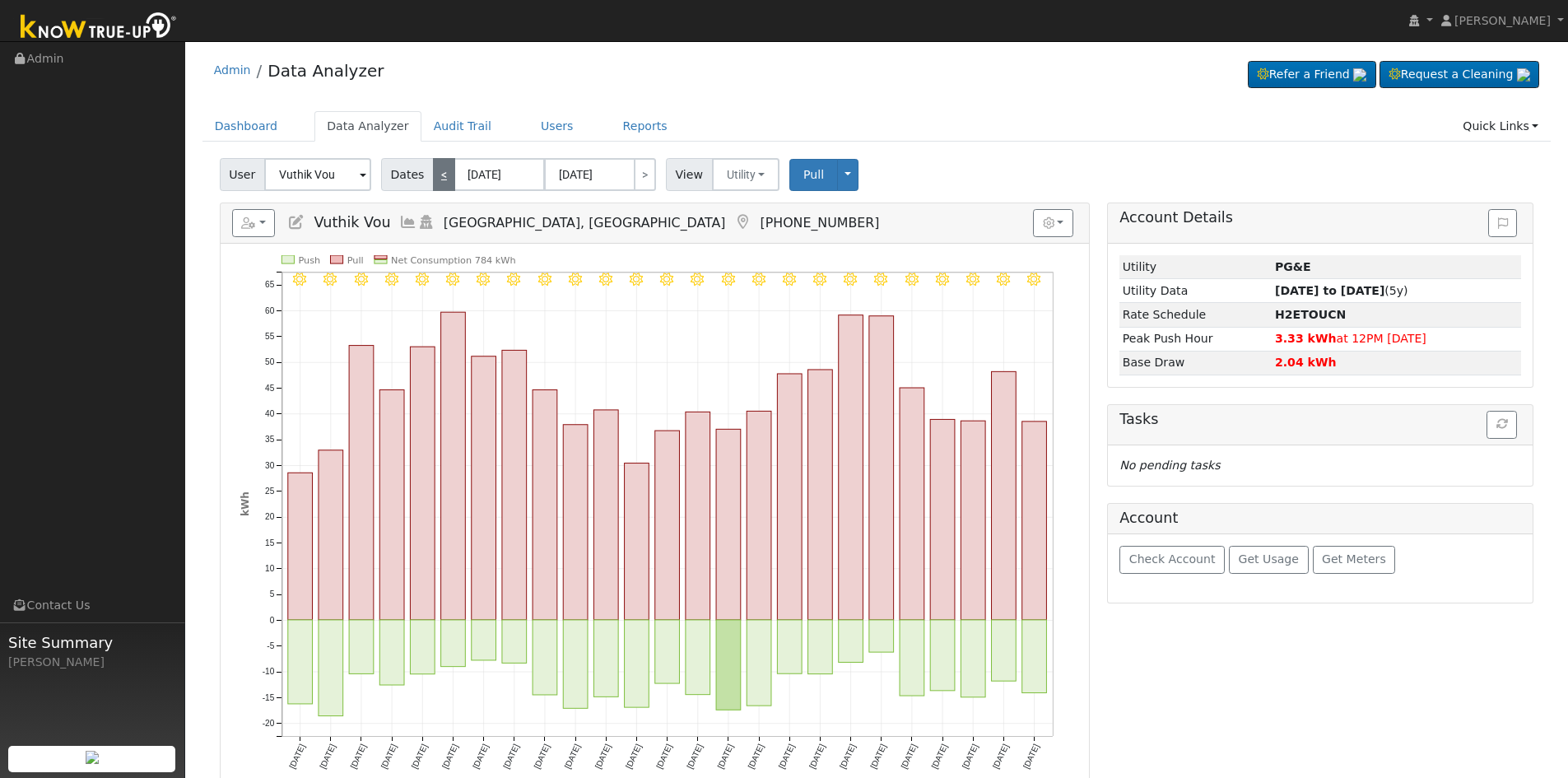
click at [439, 172] on link "<" at bounding box center [443, 174] width 22 height 33
type input "[DATE]"
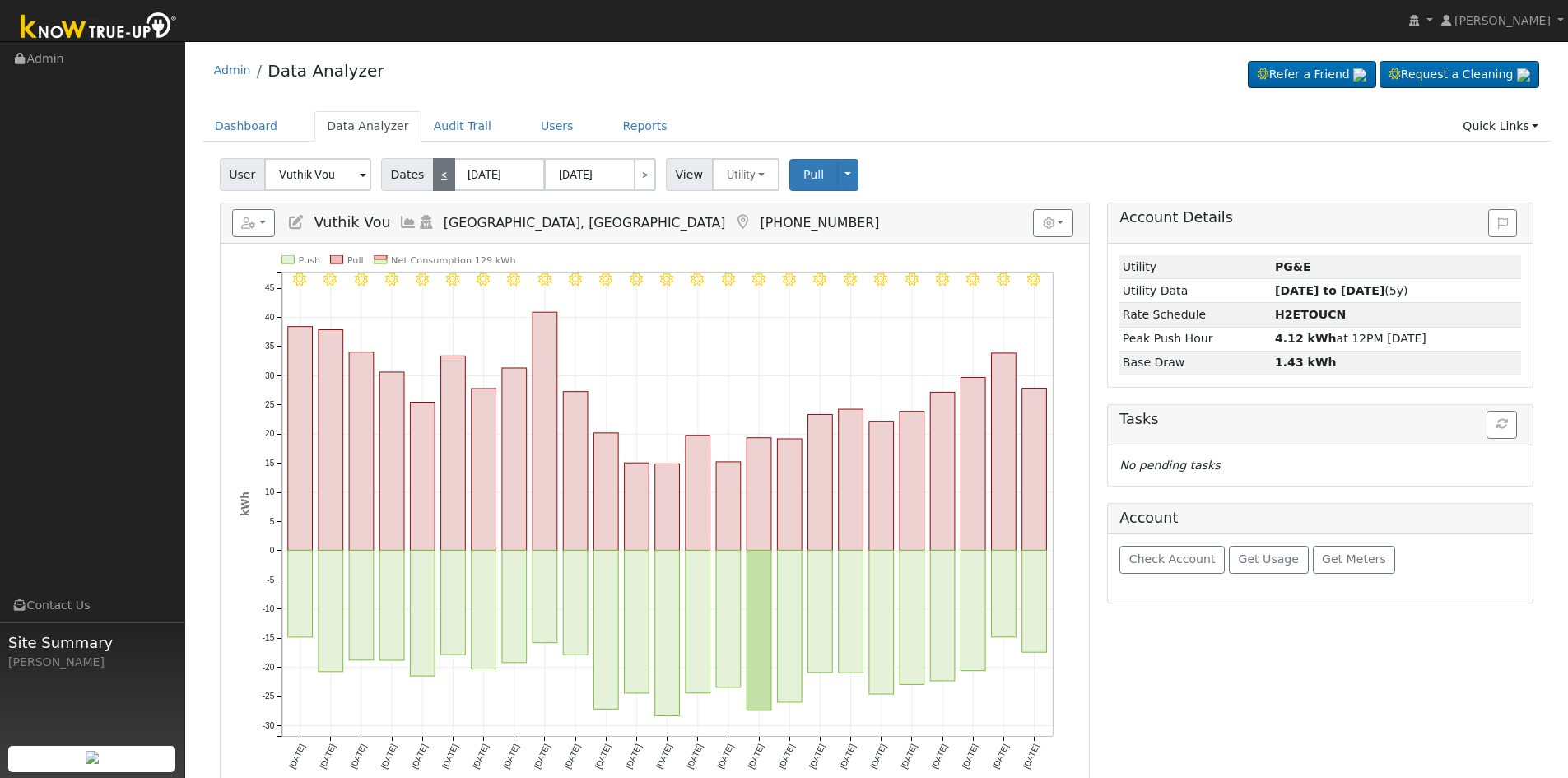
click at [439, 172] on link "<" at bounding box center [443, 174] width 22 height 33
type input "[DATE]"
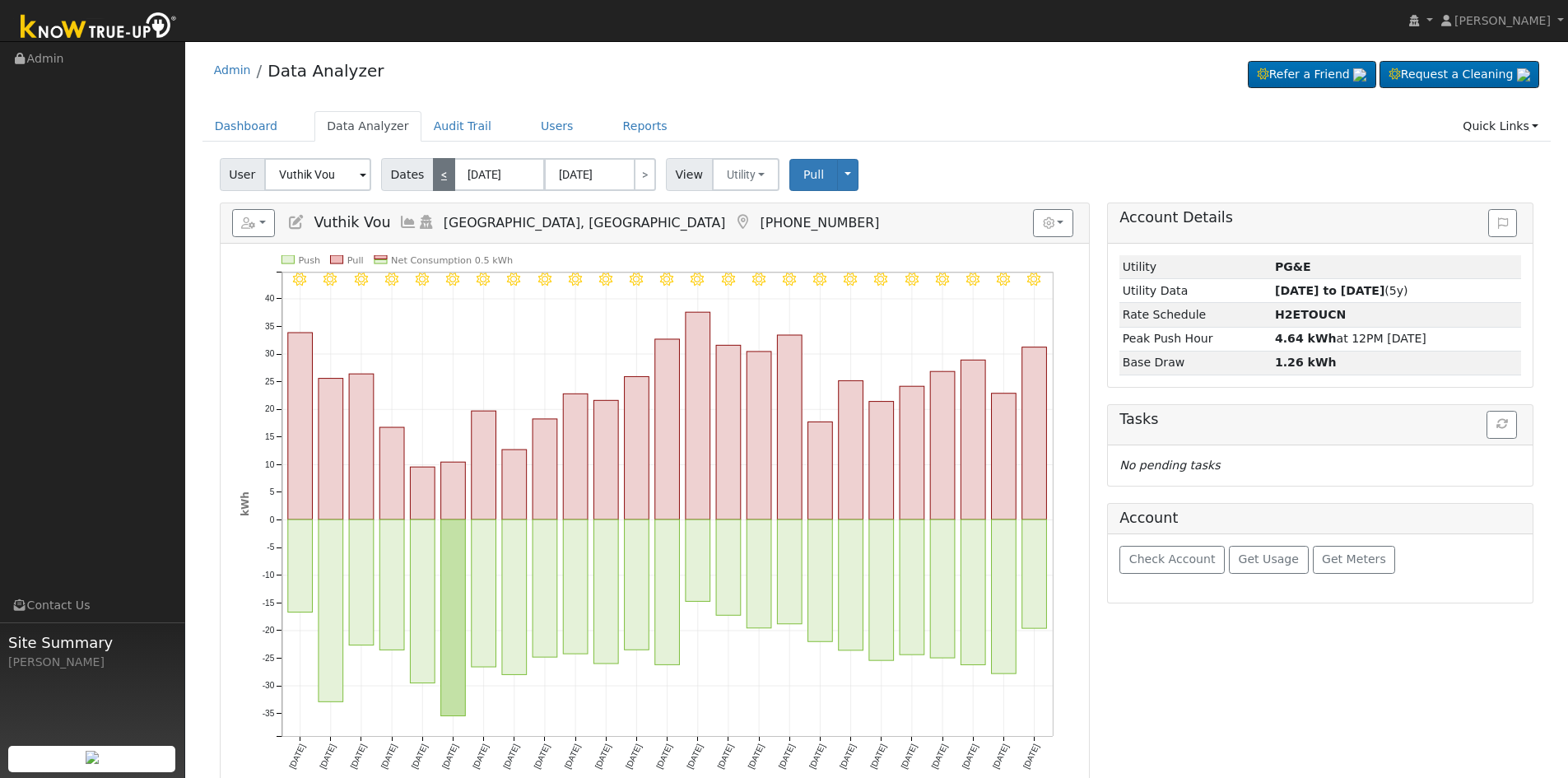
click at [439, 172] on link "<" at bounding box center [443, 174] width 22 height 33
type input "[DATE]"
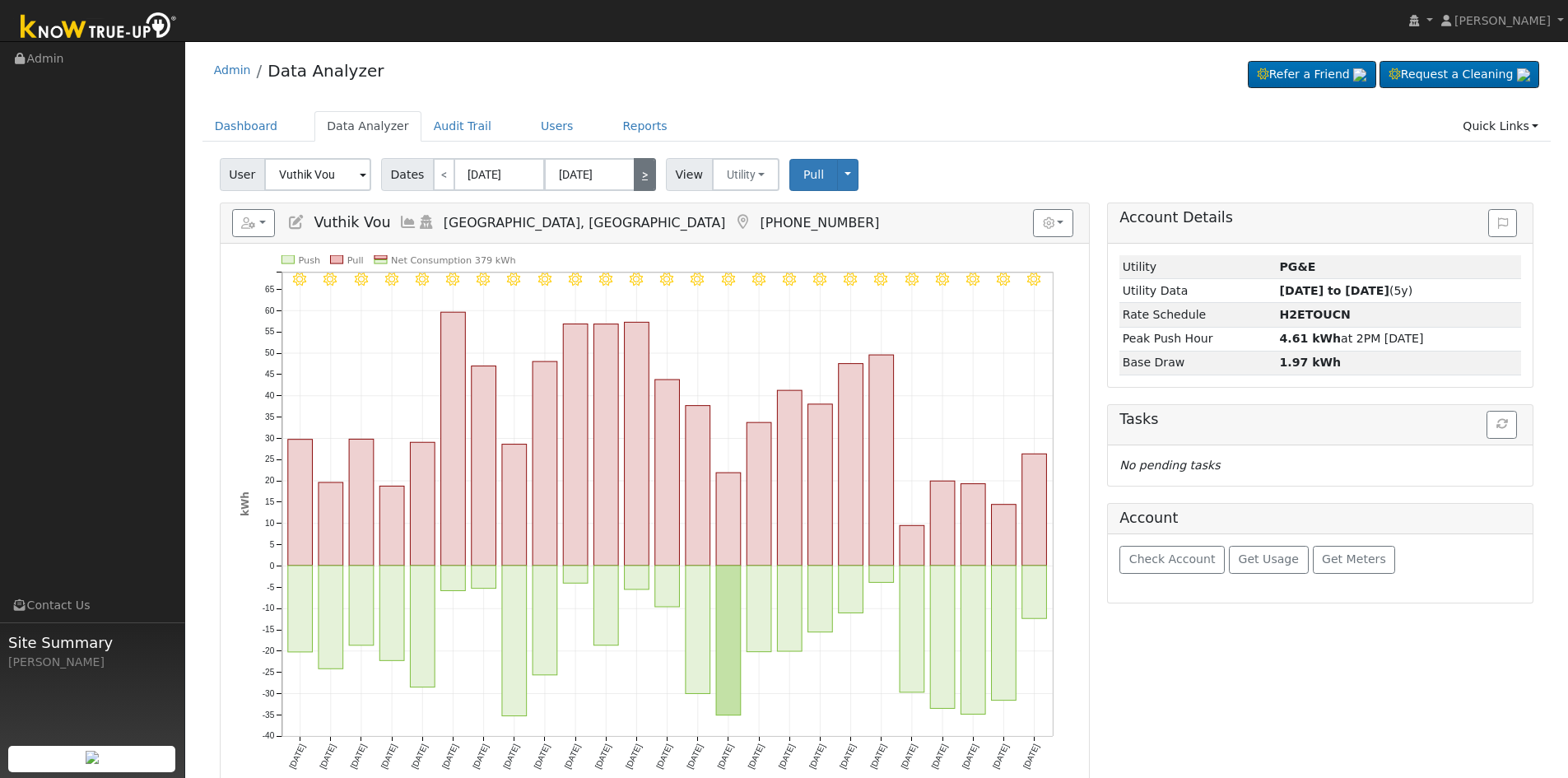
click at [639, 171] on link ">" at bounding box center [645, 174] width 22 height 33
type input "[DATE]"
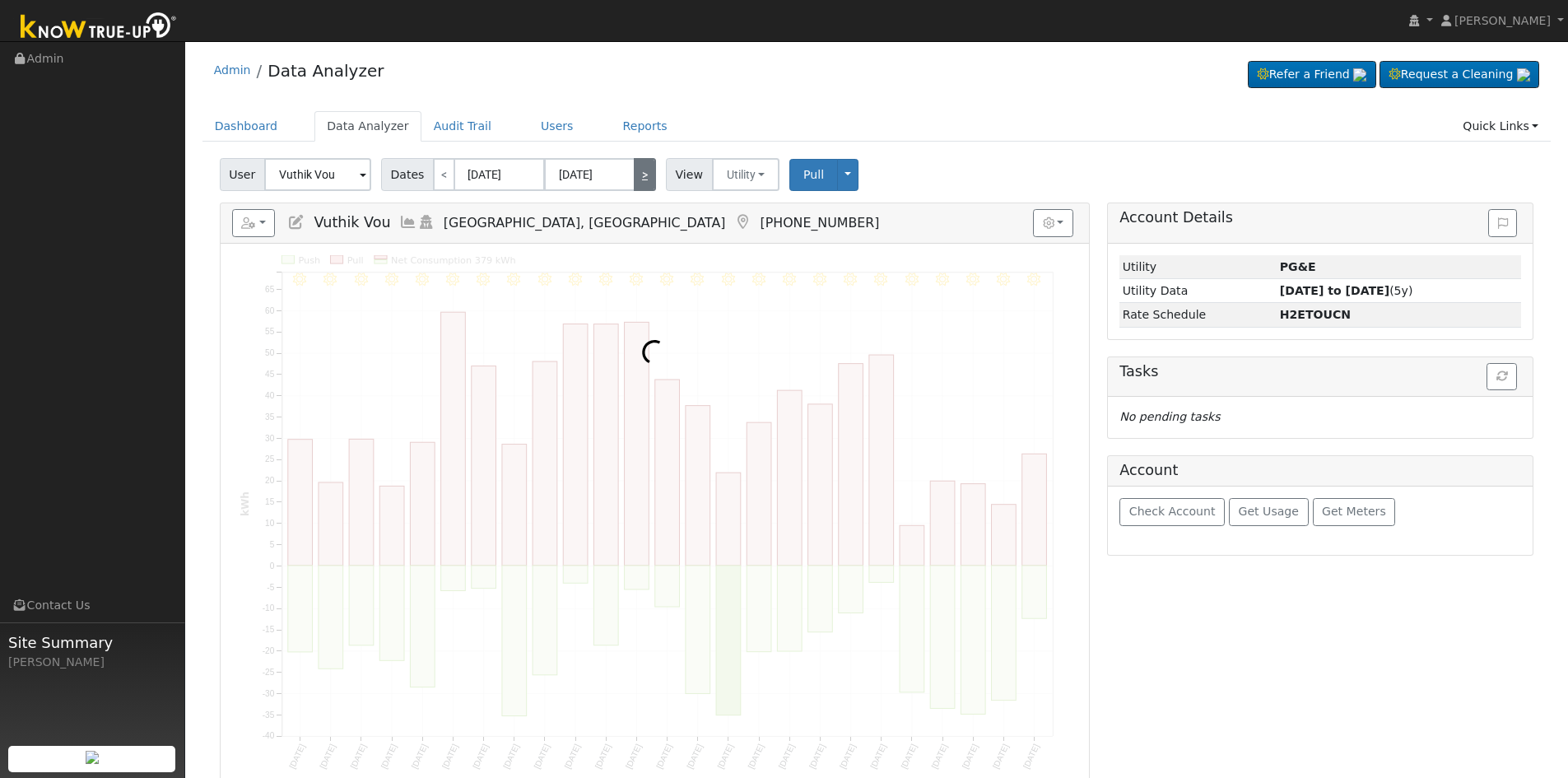
click at [639, 171] on link ">" at bounding box center [645, 174] width 22 height 33
type input "[DATE]"
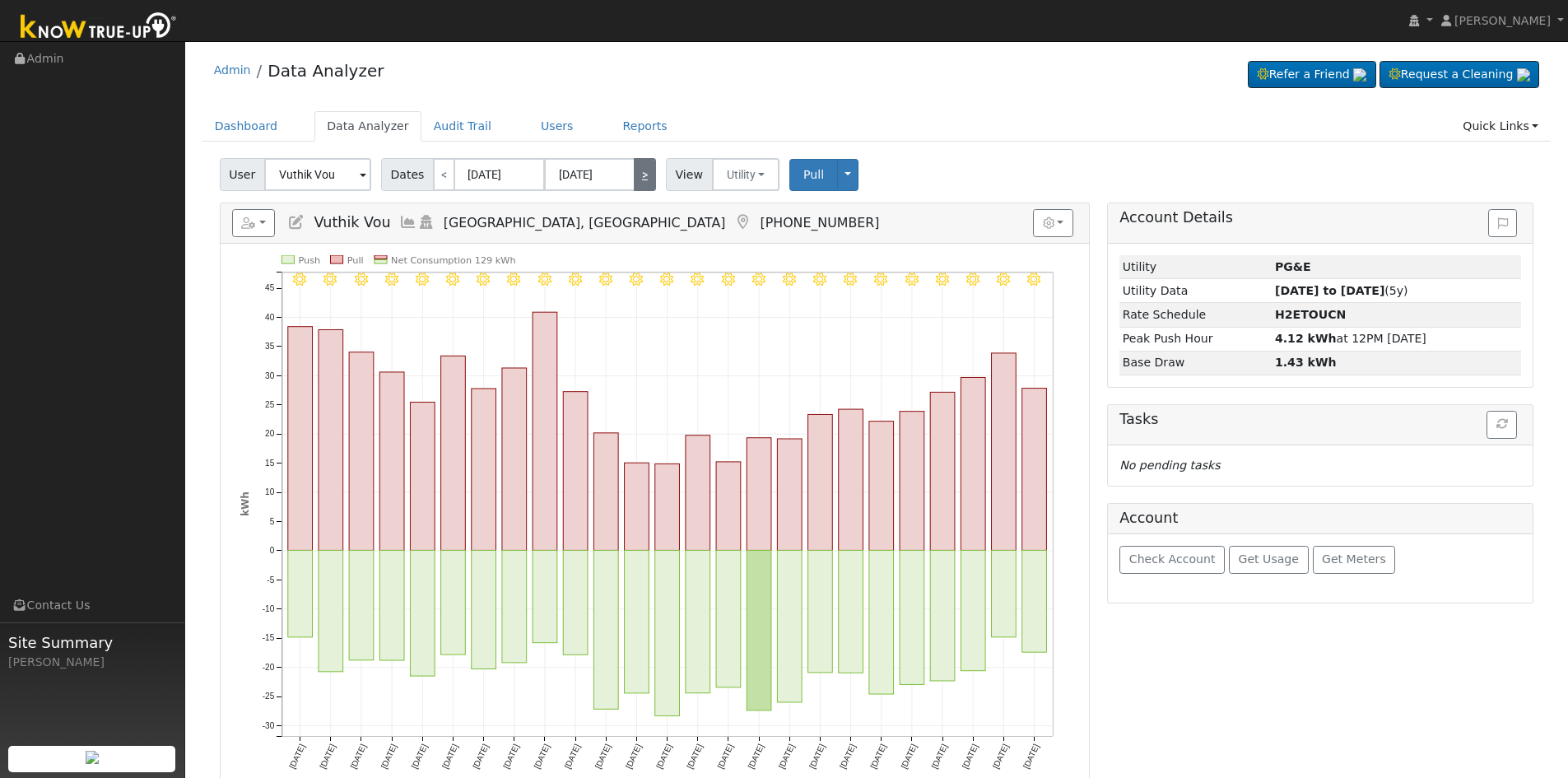
click at [639, 171] on link ">" at bounding box center [645, 174] width 22 height 33
type input "[DATE]"
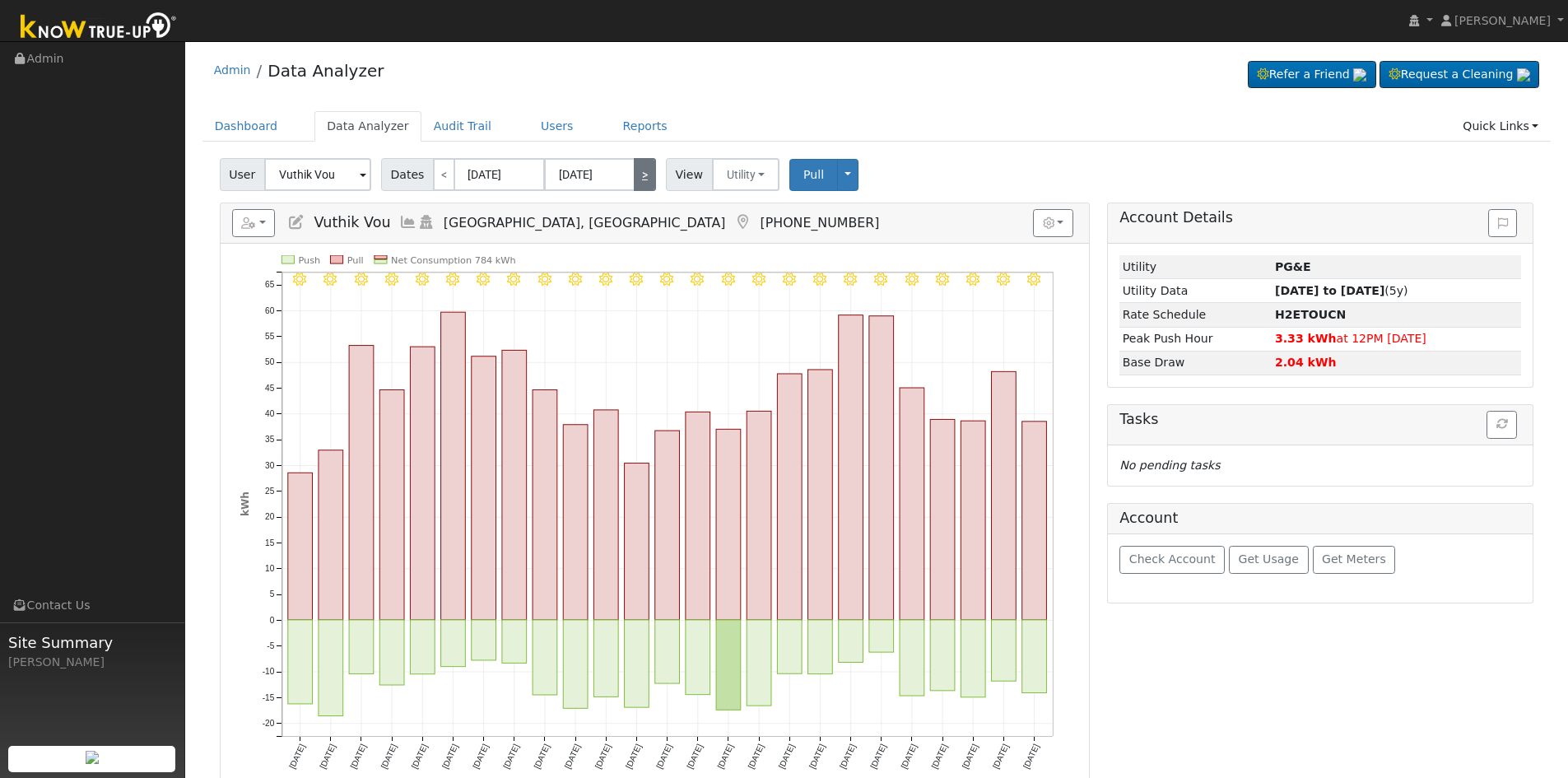
click at [639, 171] on link ">" at bounding box center [645, 174] width 22 height 33
type input "[DATE]"
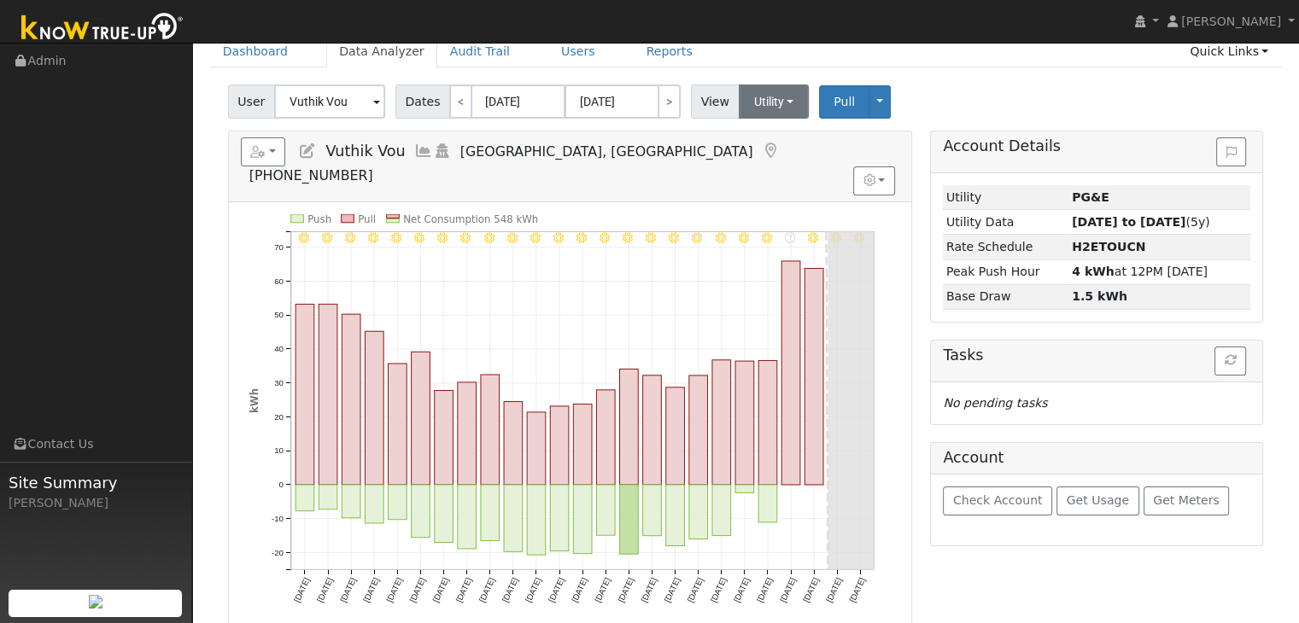
scroll to position [85, 0]
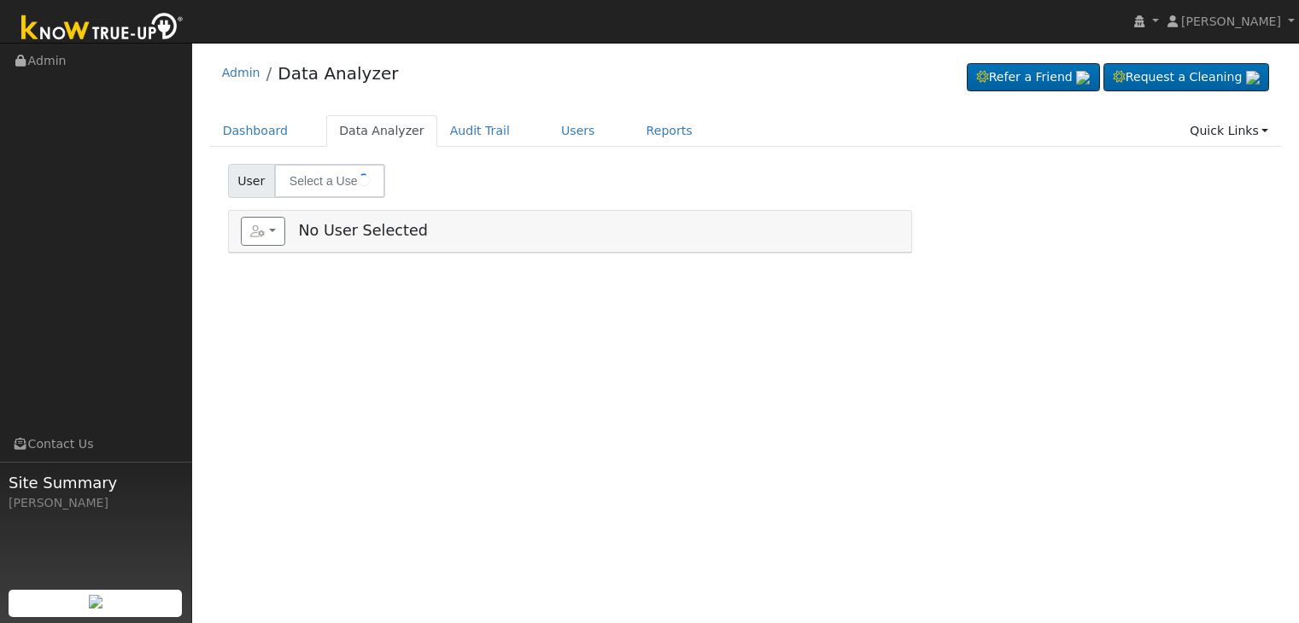
type input "[PERSON_NAME] & [PERSON_NAME]"
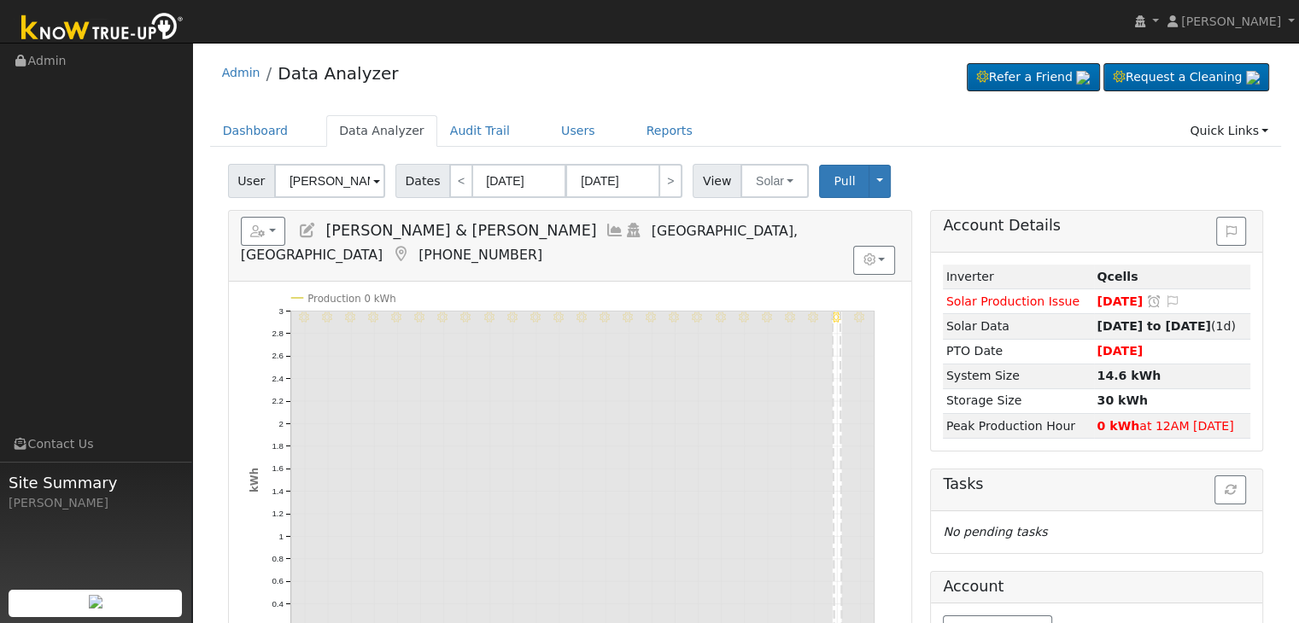
click at [410, 247] on icon at bounding box center [400, 254] width 19 height 15
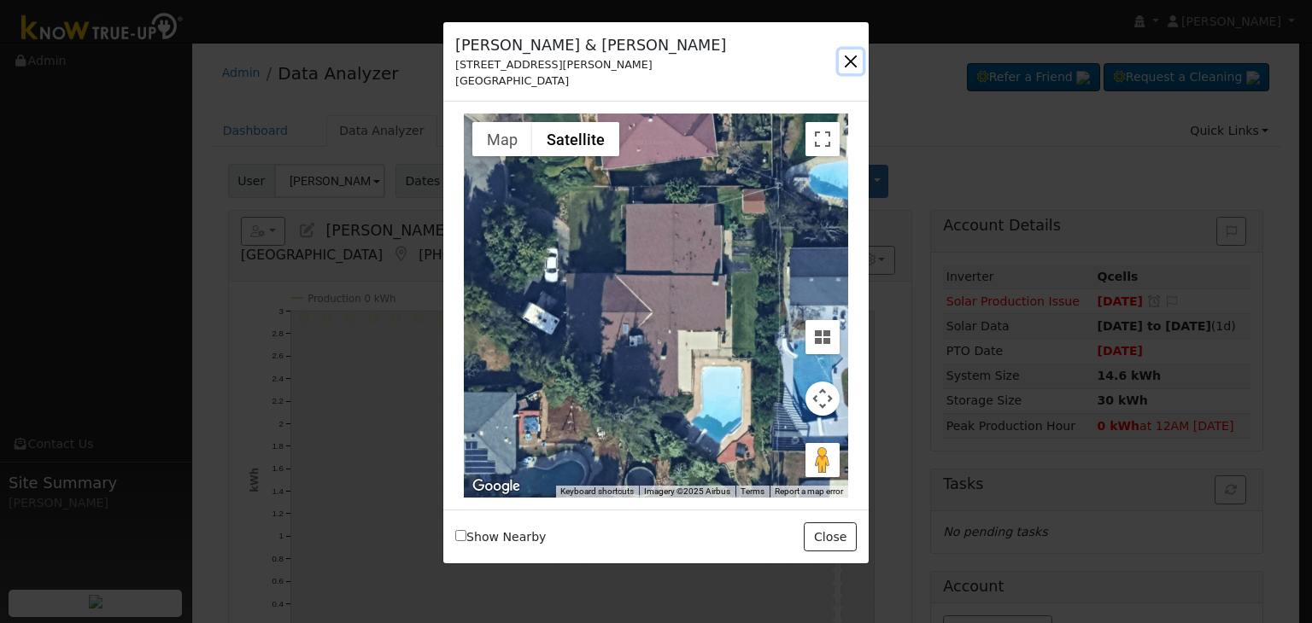
click at [854, 60] on button "button" at bounding box center [851, 62] width 24 height 24
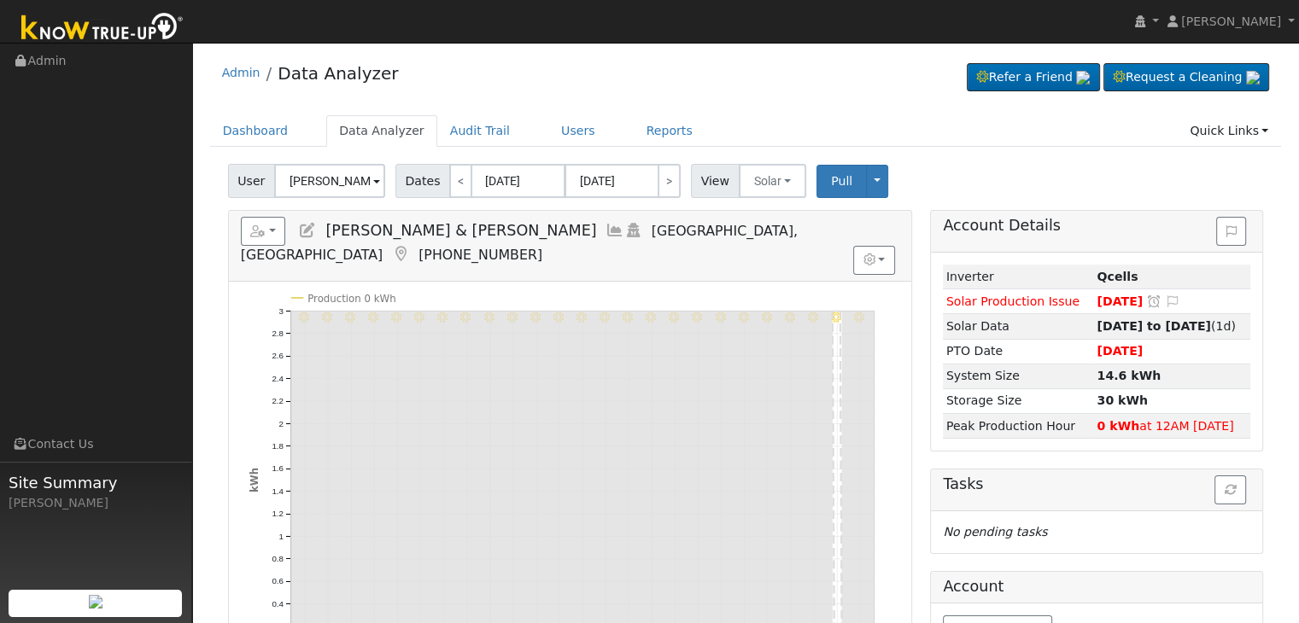
click at [410, 247] on icon at bounding box center [400, 254] width 19 height 15
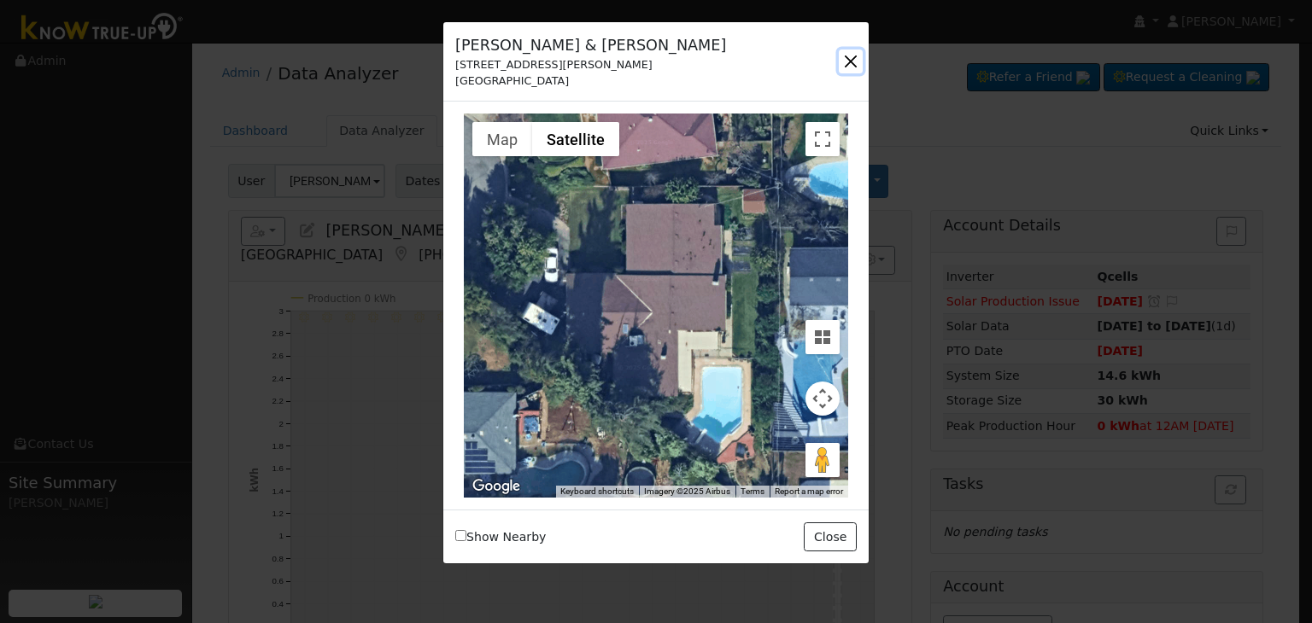
click at [847, 65] on button "button" at bounding box center [851, 62] width 24 height 24
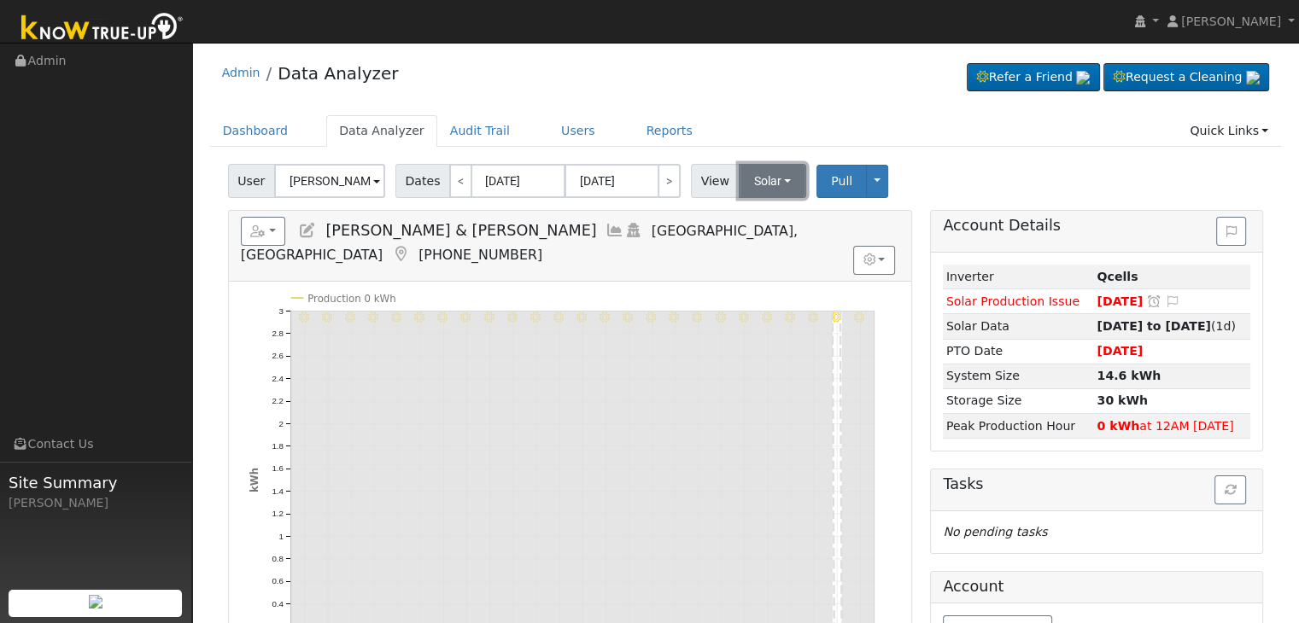
click at [765, 182] on button "Solar" at bounding box center [773, 181] width 68 height 34
click at [766, 219] on link "Utility" at bounding box center [794, 219] width 119 height 24
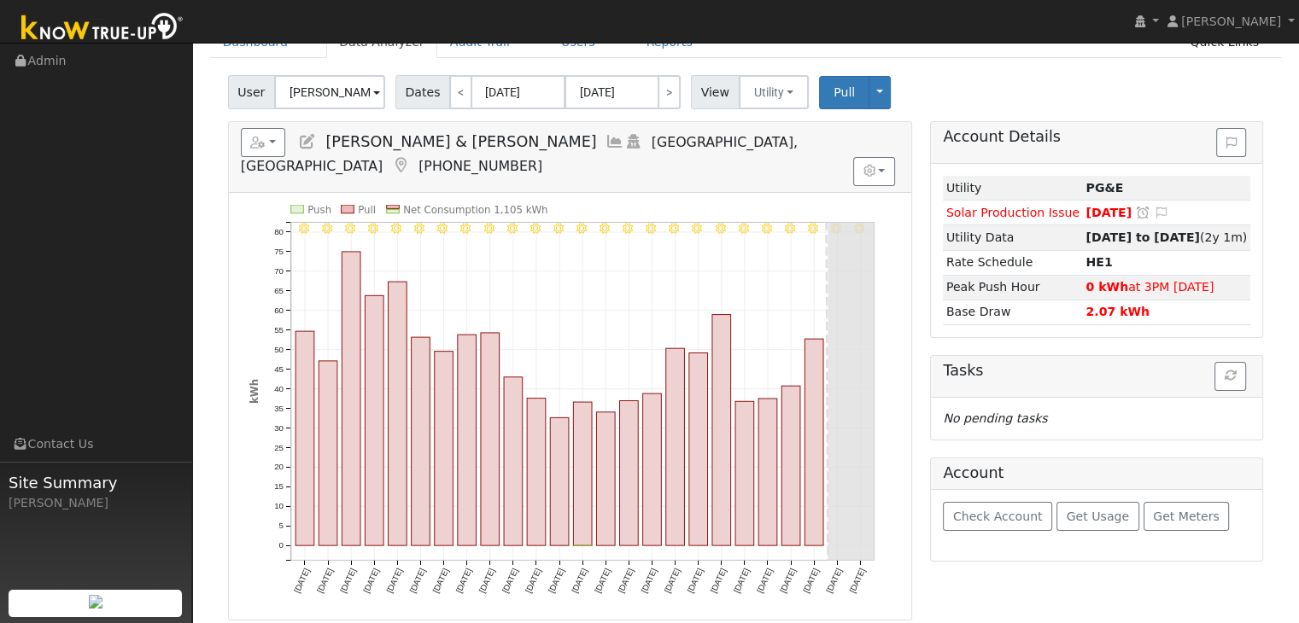
scroll to position [85, 0]
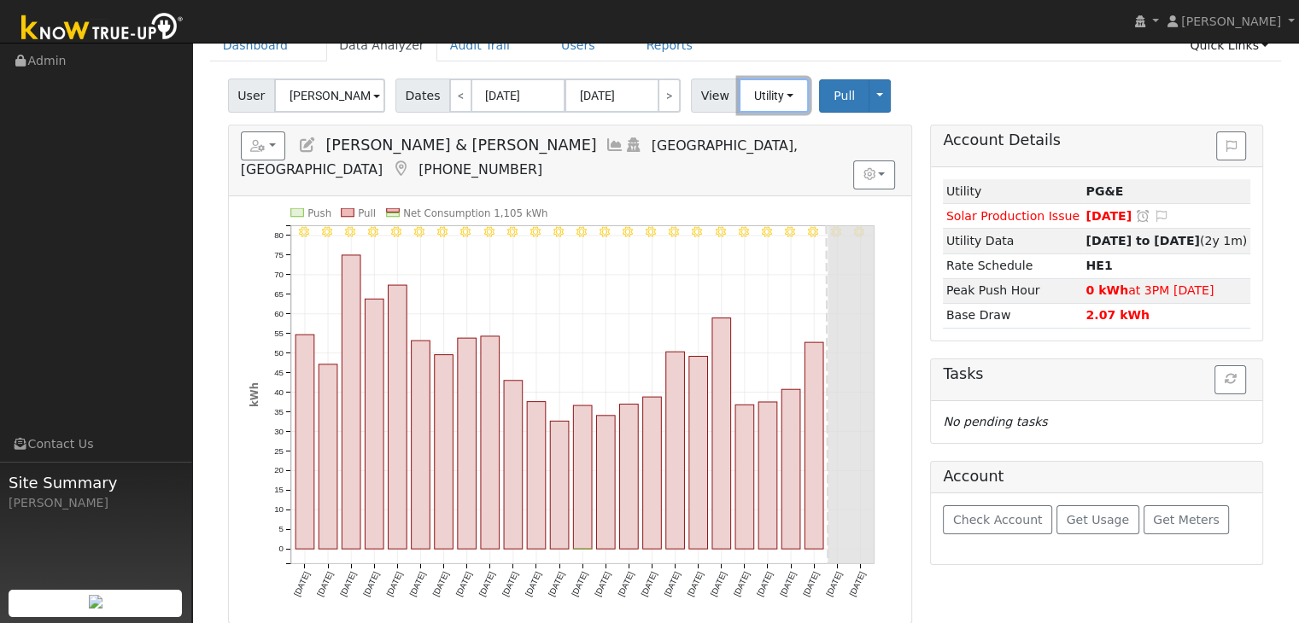
drag, startPoint x: 753, startPoint y: 87, endPoint x: 758, endPoint y: 113, distance: 26.1
click at [753, 89] on button "Utility" at bounding box center [774, 96] width 71 height 34
click at [619, 196] on div "9/23 - Clear 9/22 - Clear 9/21 - Clear 9/20 - MostlyClear 9/19 - MostlyClear 9/…" at bounding box center [570, 409] width 682 height 427
click at [449, 97] on link "<" at bounding box center [460, 96] width 23 height 34
type input "[DATE]"
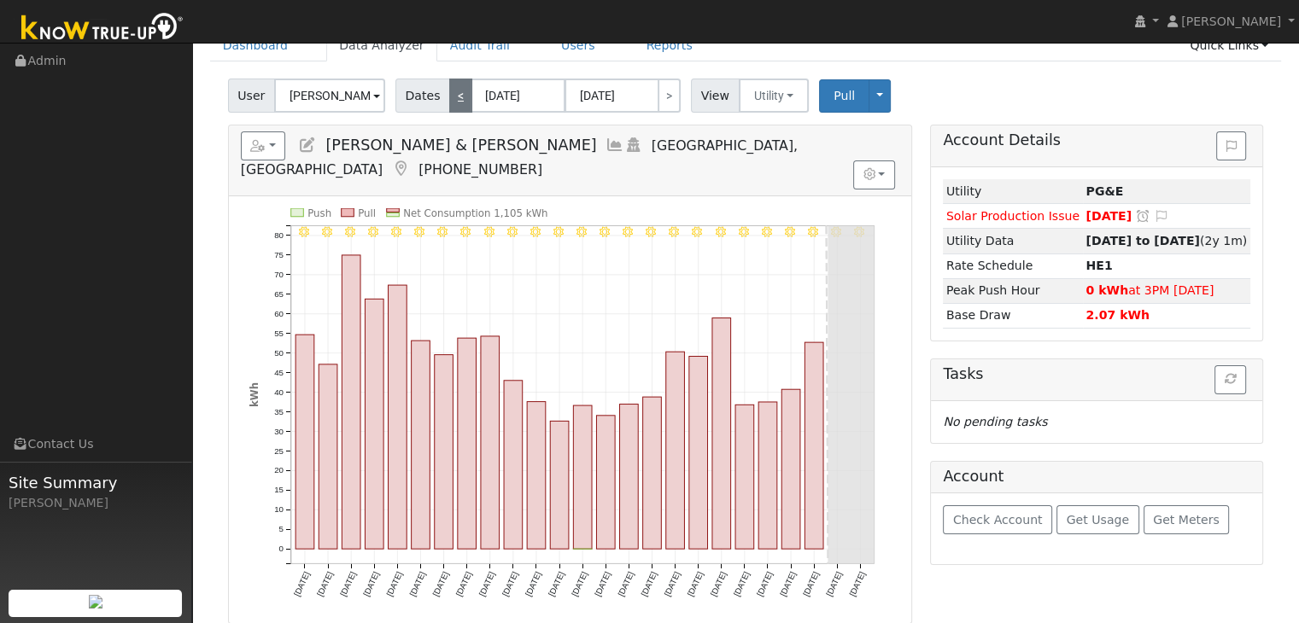
type input "[DATE]"
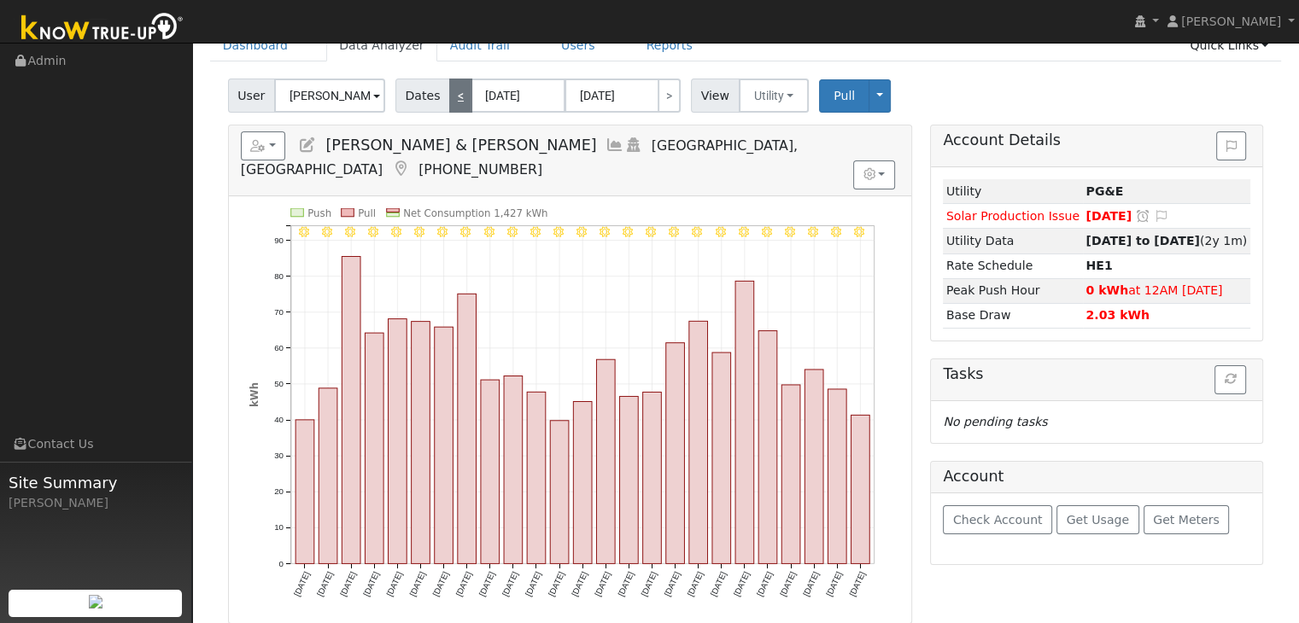
click at [454, 93] on link "<" at bounding box center [460, 96] width 23 height 34
type input "[DATE]"
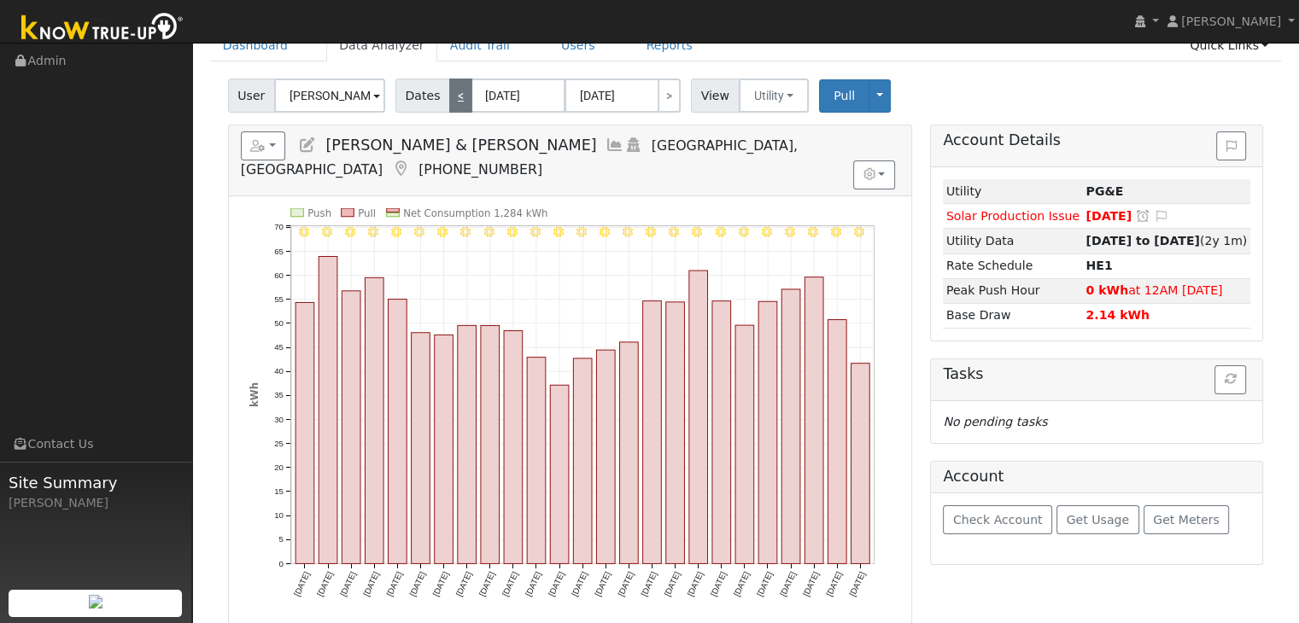
click at [454, 93] on link "<" at bounding box center [460, 96] width 23 height 34
type input "[DATE]"
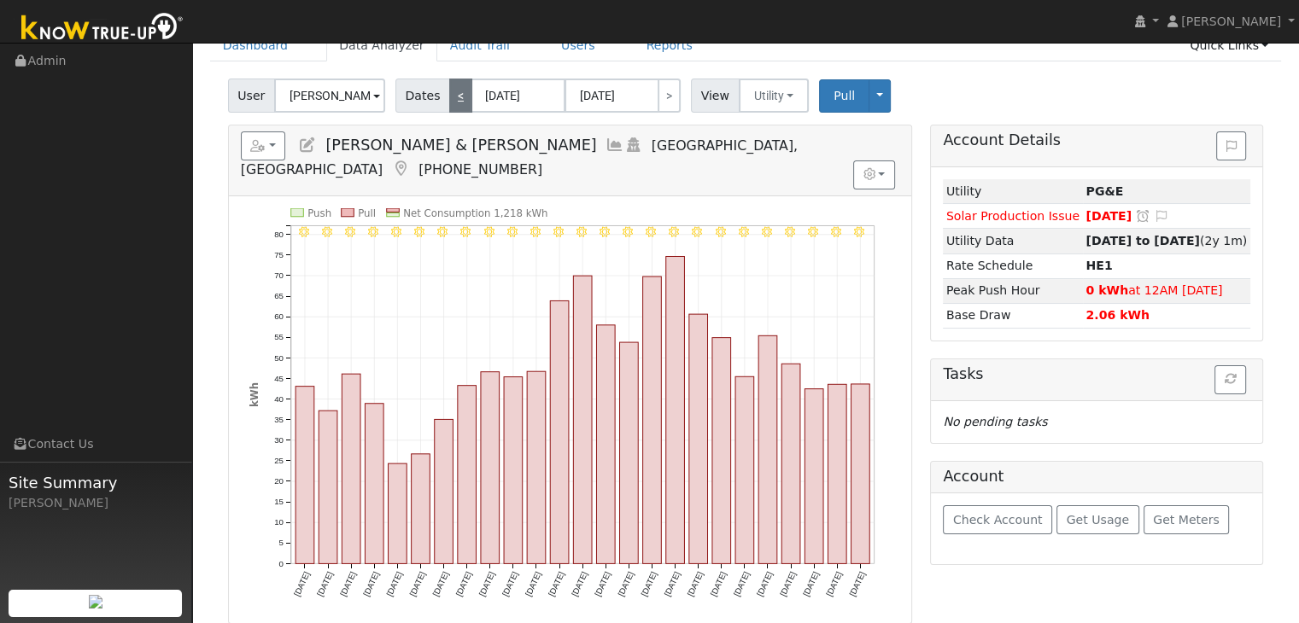
click at [454, 93] on link "<" at bounding box center [460, 96] width 23 height 34
type input "[DATE]"
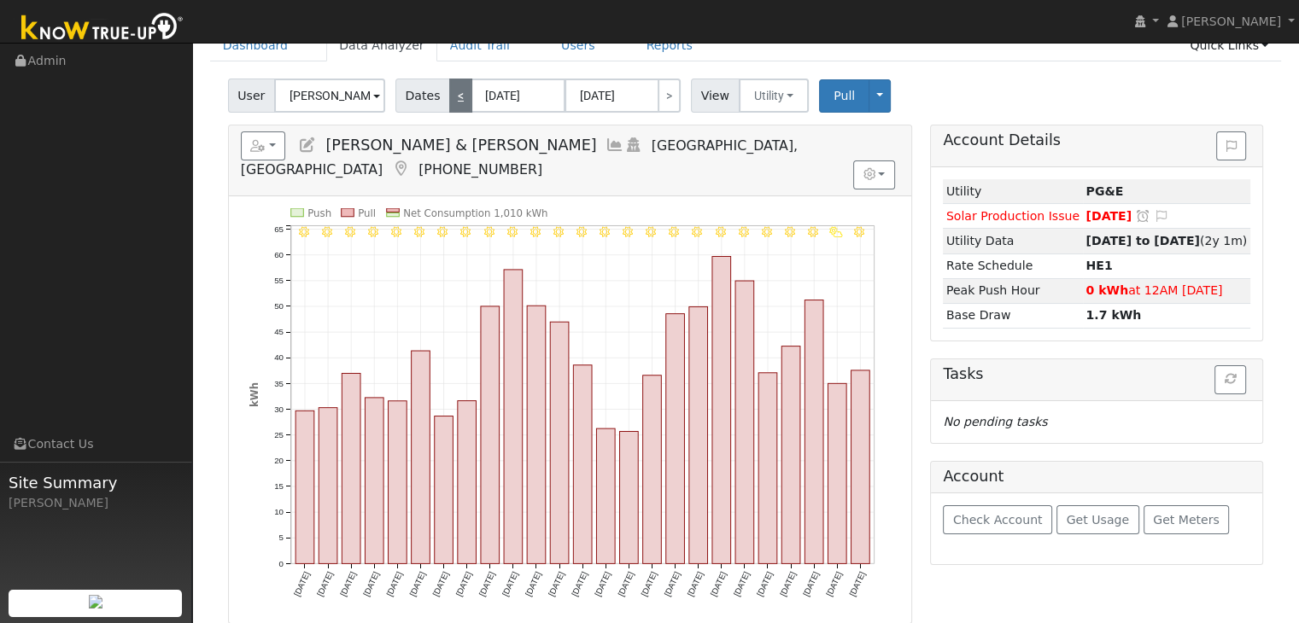
click at [454, 93] on link "<" at bounding box center [460, 96] width 23 height 34
type input "[DATE]"
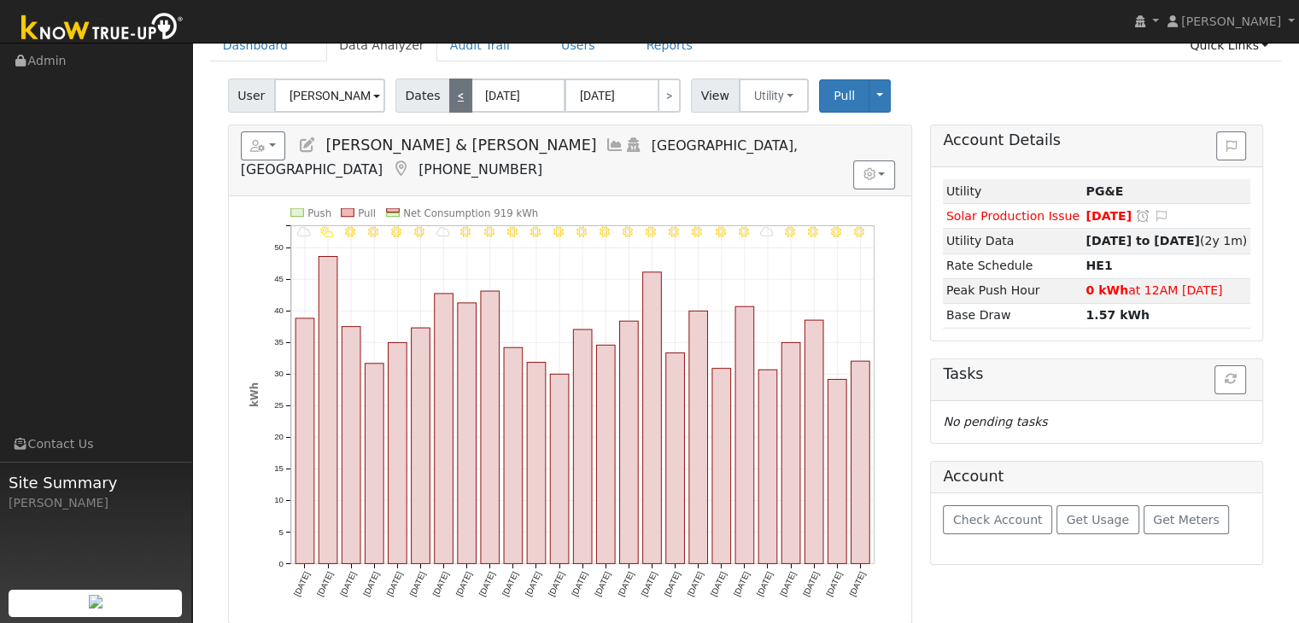
click at [454, 93] on link "<" at bounding box center [460, 96] width 23 height 34
type input "[DATE]"
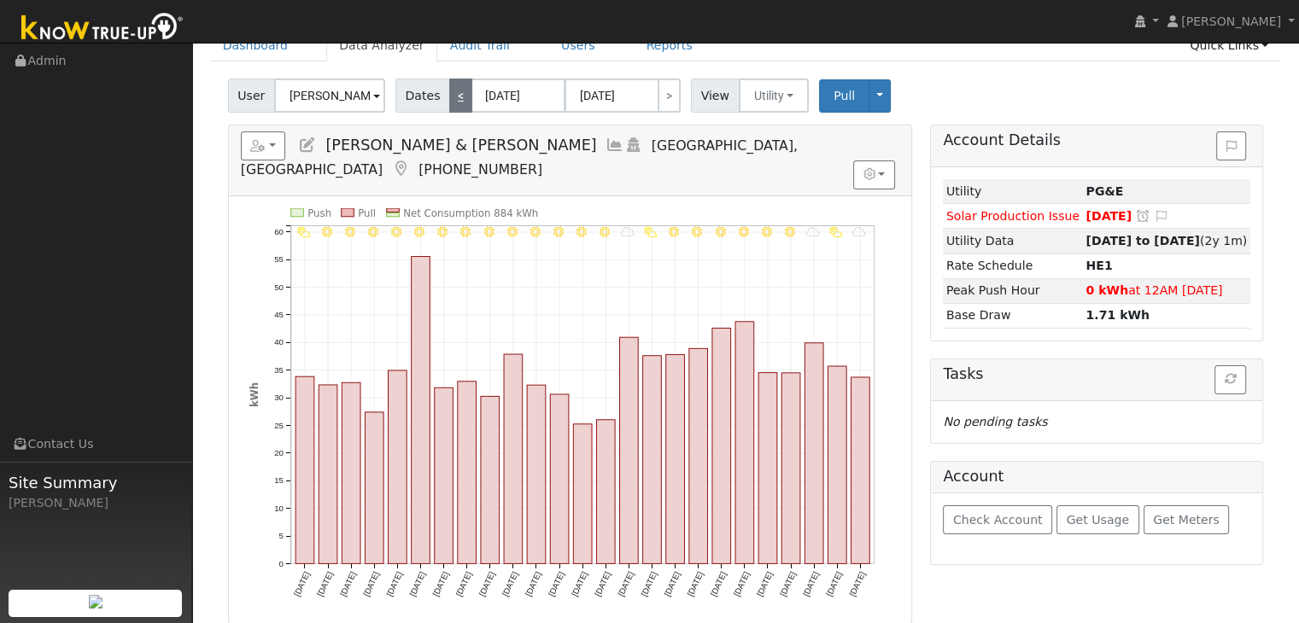
click at [458, 94] on link "<" at bounding box center [460, 96] width 23 height 34
type input "[DATE]"
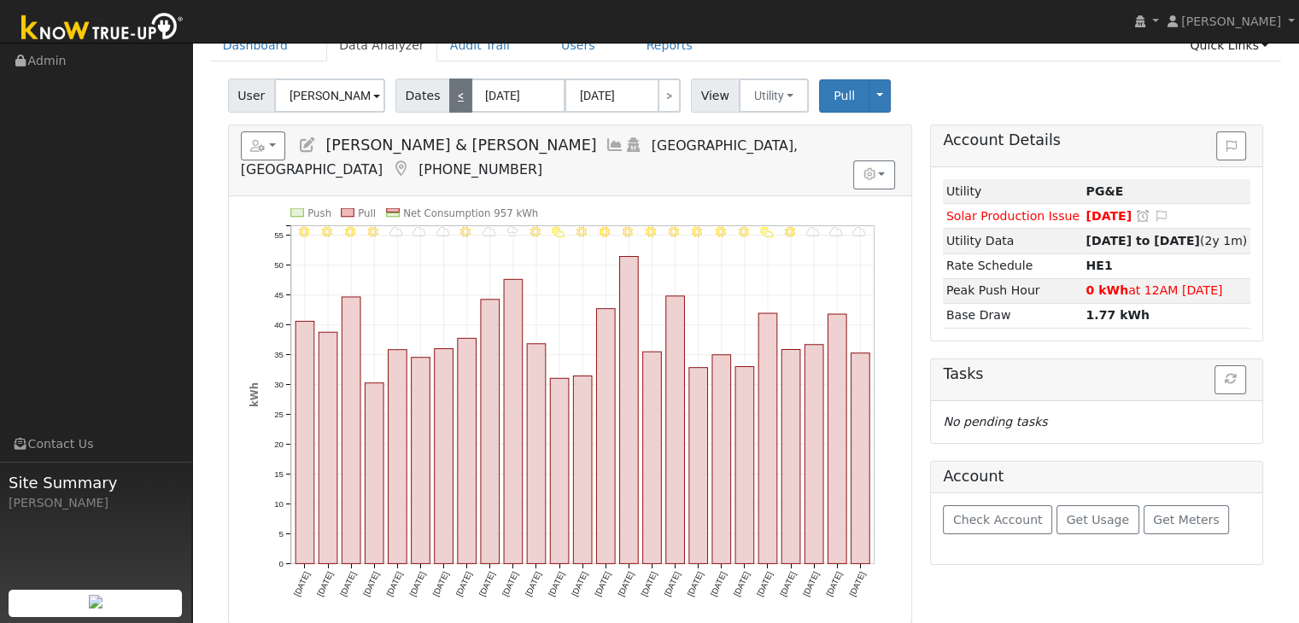
click at [458, 94] on link "<" at bounding box center [460, 96] width 23 height 34
type input "[DATE]"
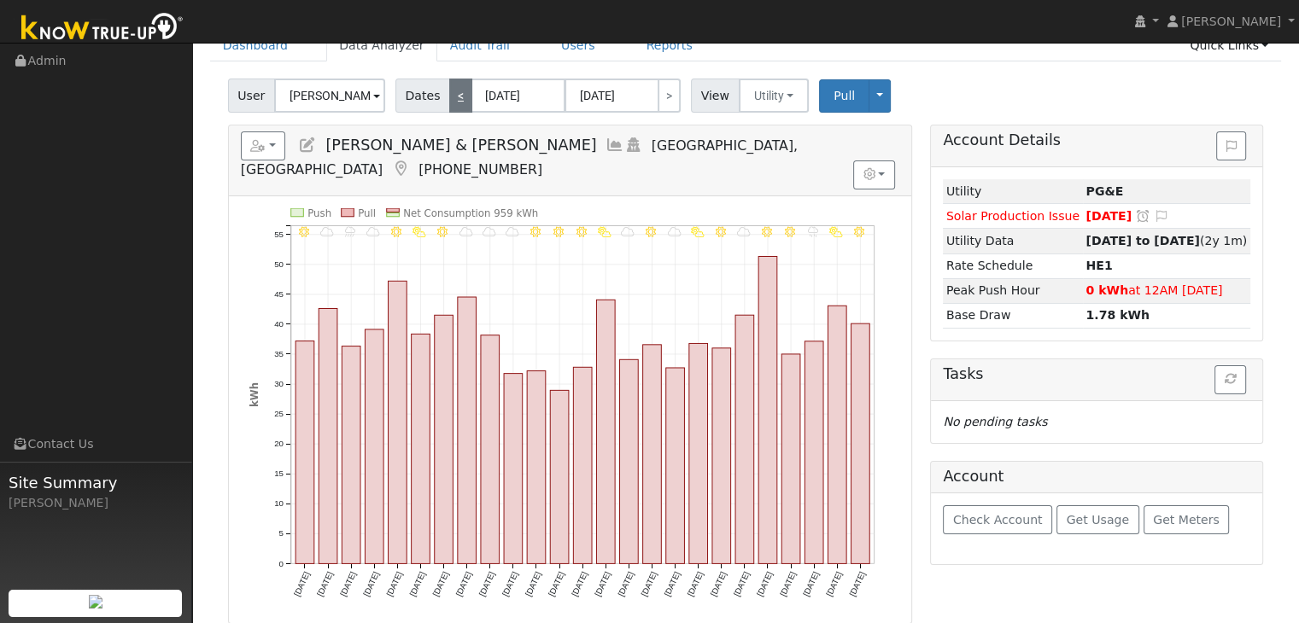
click at [458, 94] on link "<" at bounding box center [460, 96] width 23 height 34
type input "[DATE]"
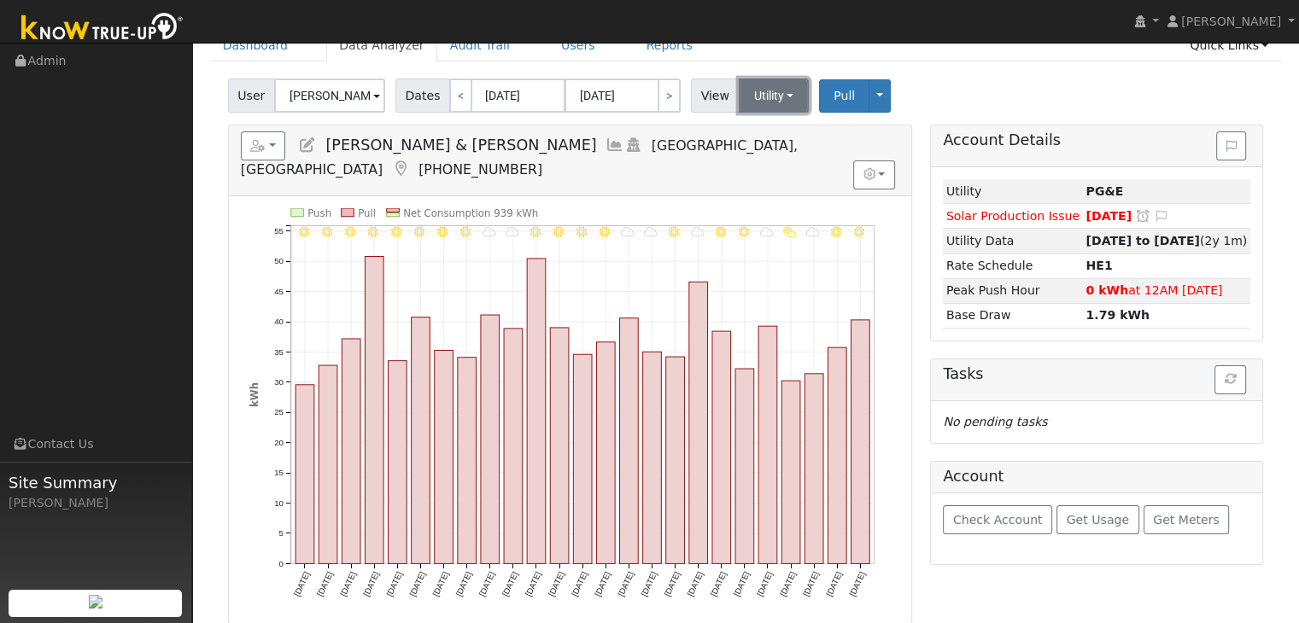
click at [775, 91] on button "Utility" at bounding box center [774, 96] width 71 height 34
click at [759, 154] on link "Solar" at bounding box center [794, 158] width 119 height 24
